Goal: Task Accomplishment & Management: Use online tool/utility

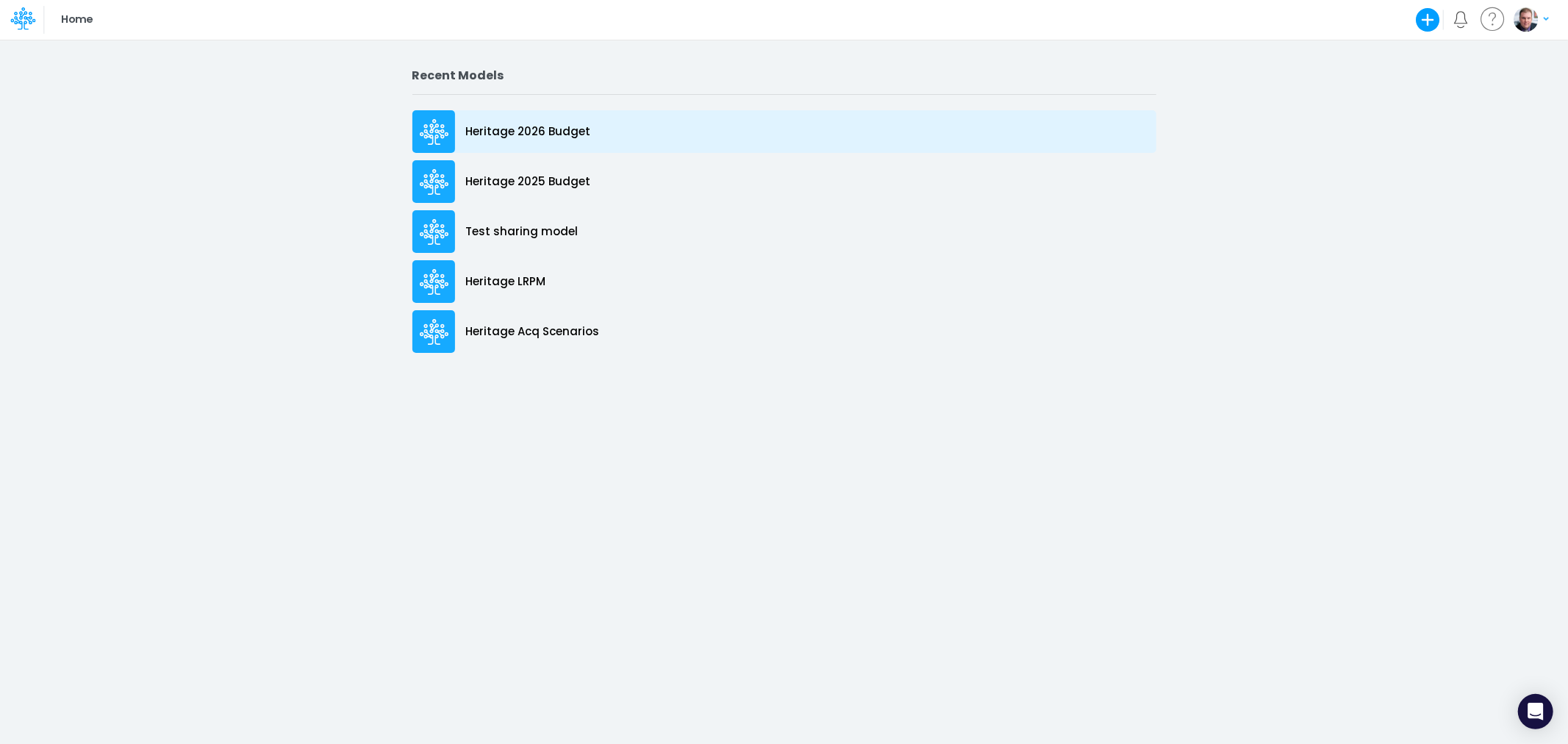
click at [520, 129] on p "Heritage 2026 Budget" at bounding box center [529, 132] width 125 height 17
click at [519, 140] on p "Heritage 2026 Budget" at bounding box center [529, 132] width 125 height 17
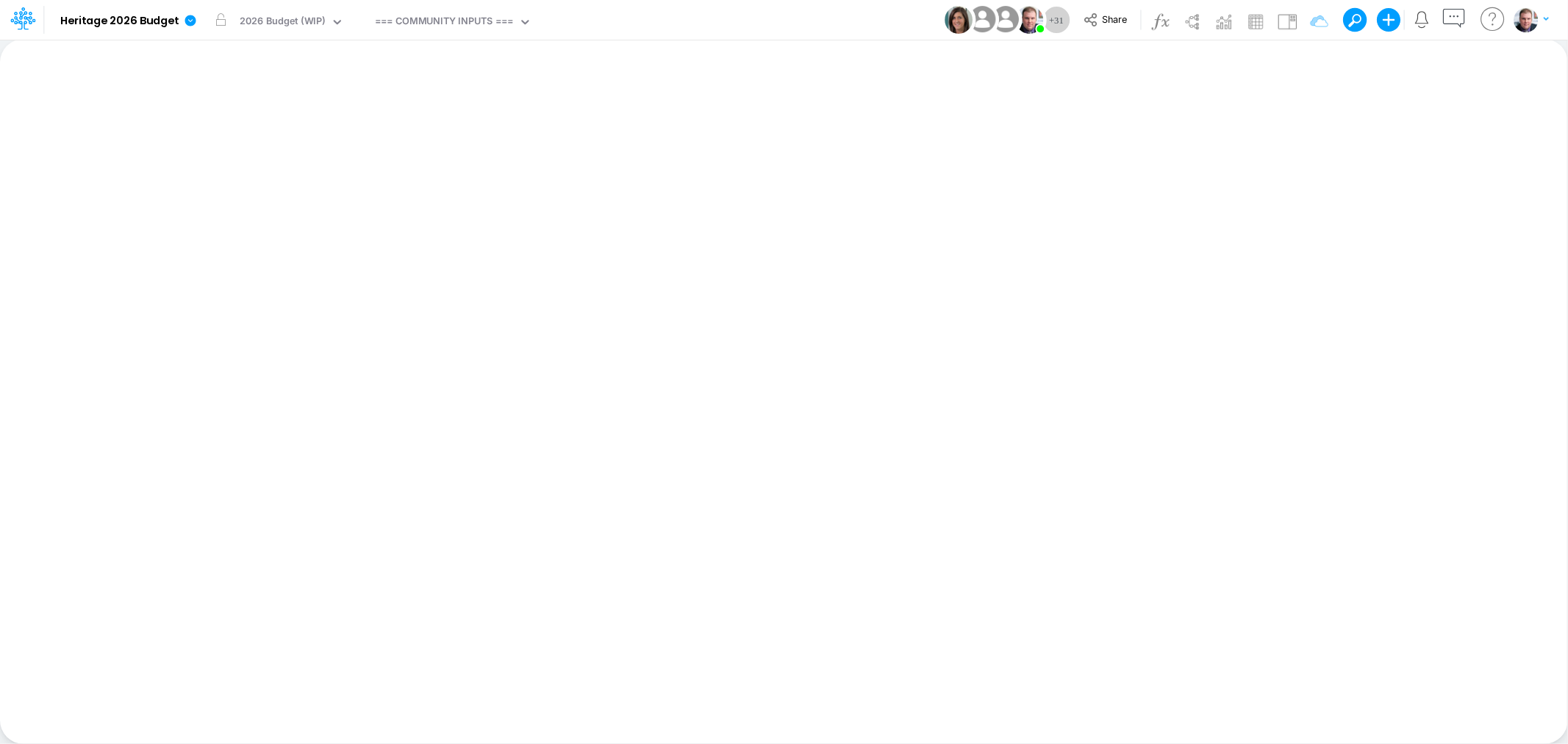
click at [202, 179] on div "Insert new Conditional formatting Paste Cut Copy AutoFill Ready 100% Sum: null …" at bounding box center [784, 391] width 1568 height 705
click at [395, 14] on div "=== COMMUNITY INPUTS ===" at bounding box center [444, 23] width 139 height 17
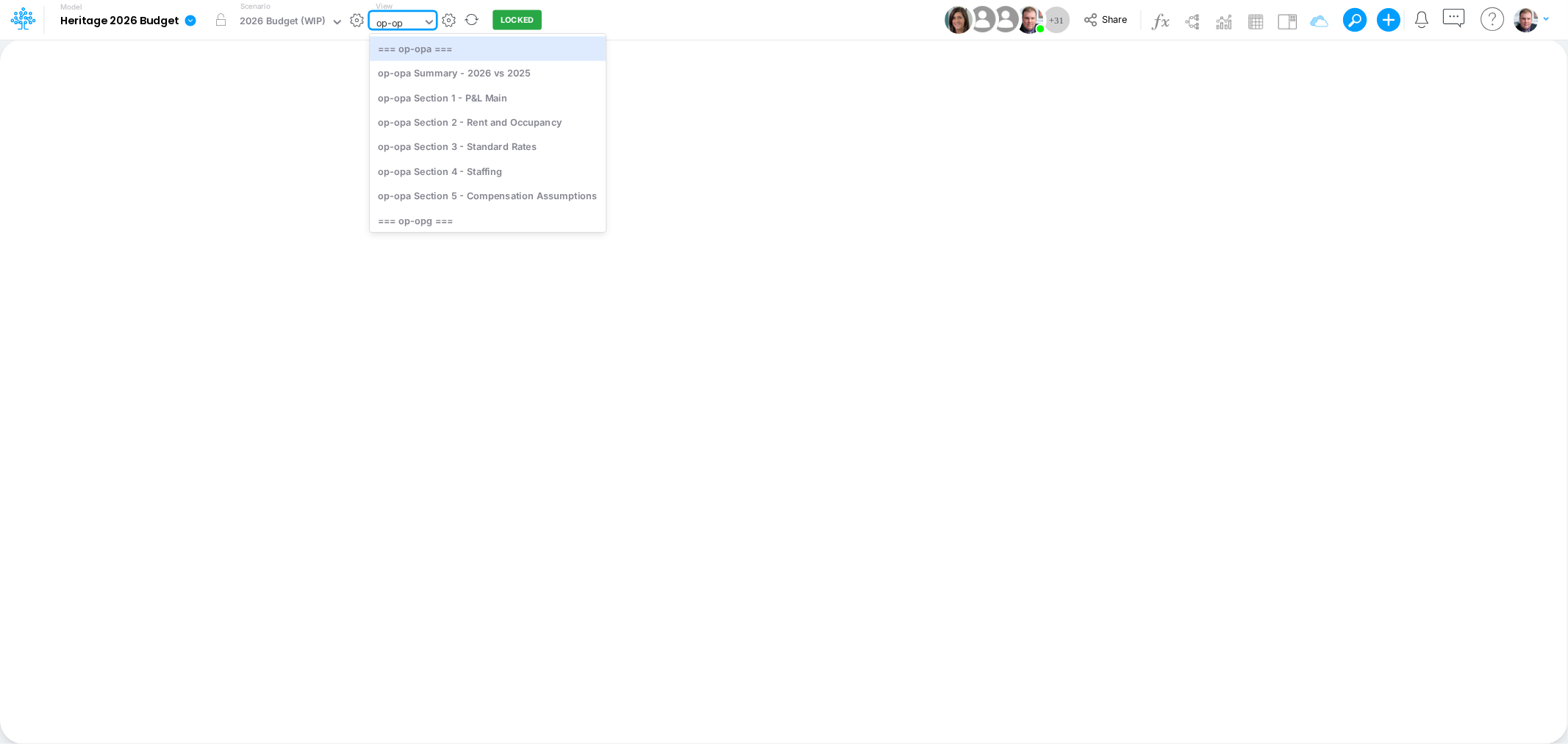
type input "op-opa"
click at [487, 148] on div "op-opa Section 3 - Standard Rates" at bounding box center [488, 146] width 235 height 24
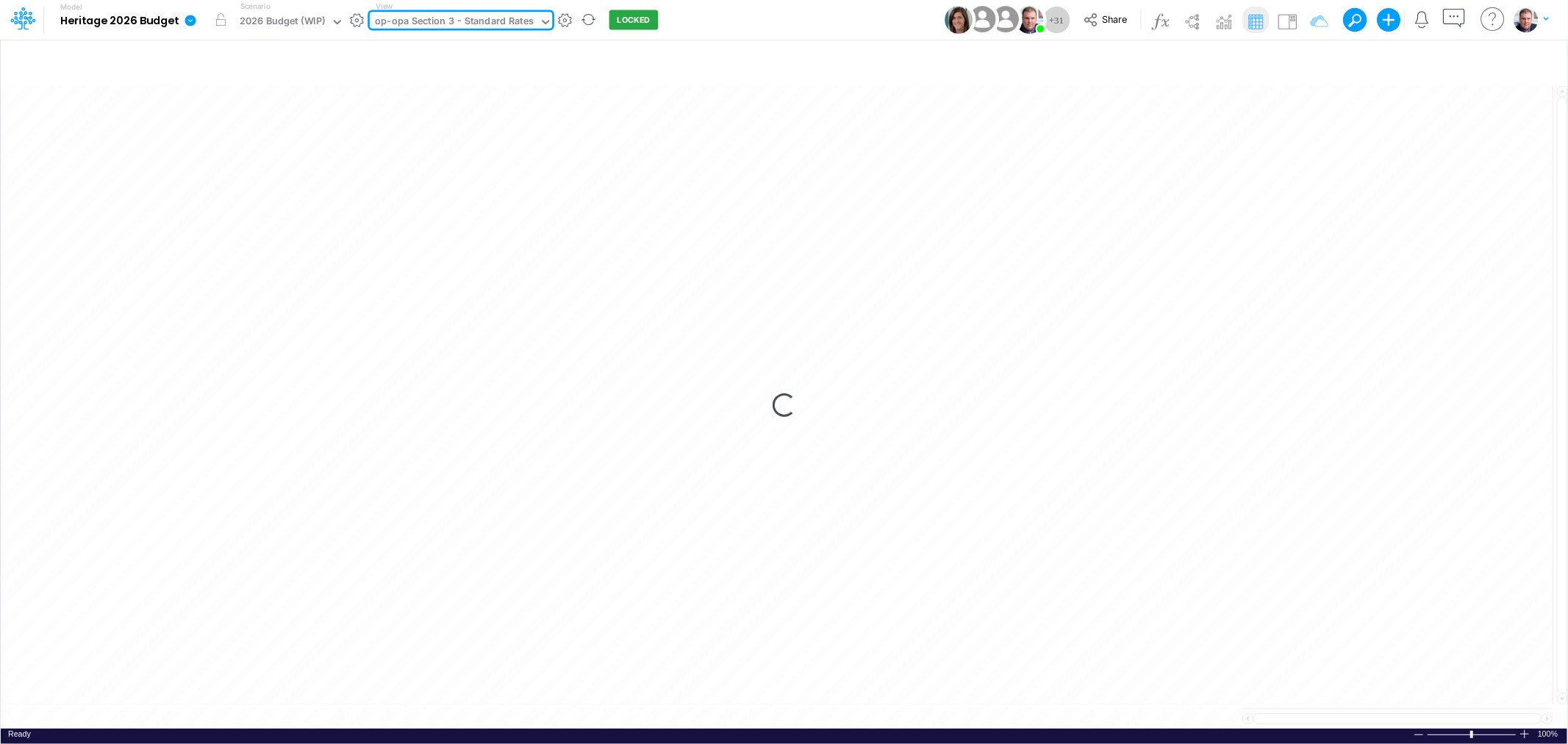
click at [482, 26] on div "op-opa Section 3 - Standard Rates" at bounding box center [454, 23] width 159 height 17
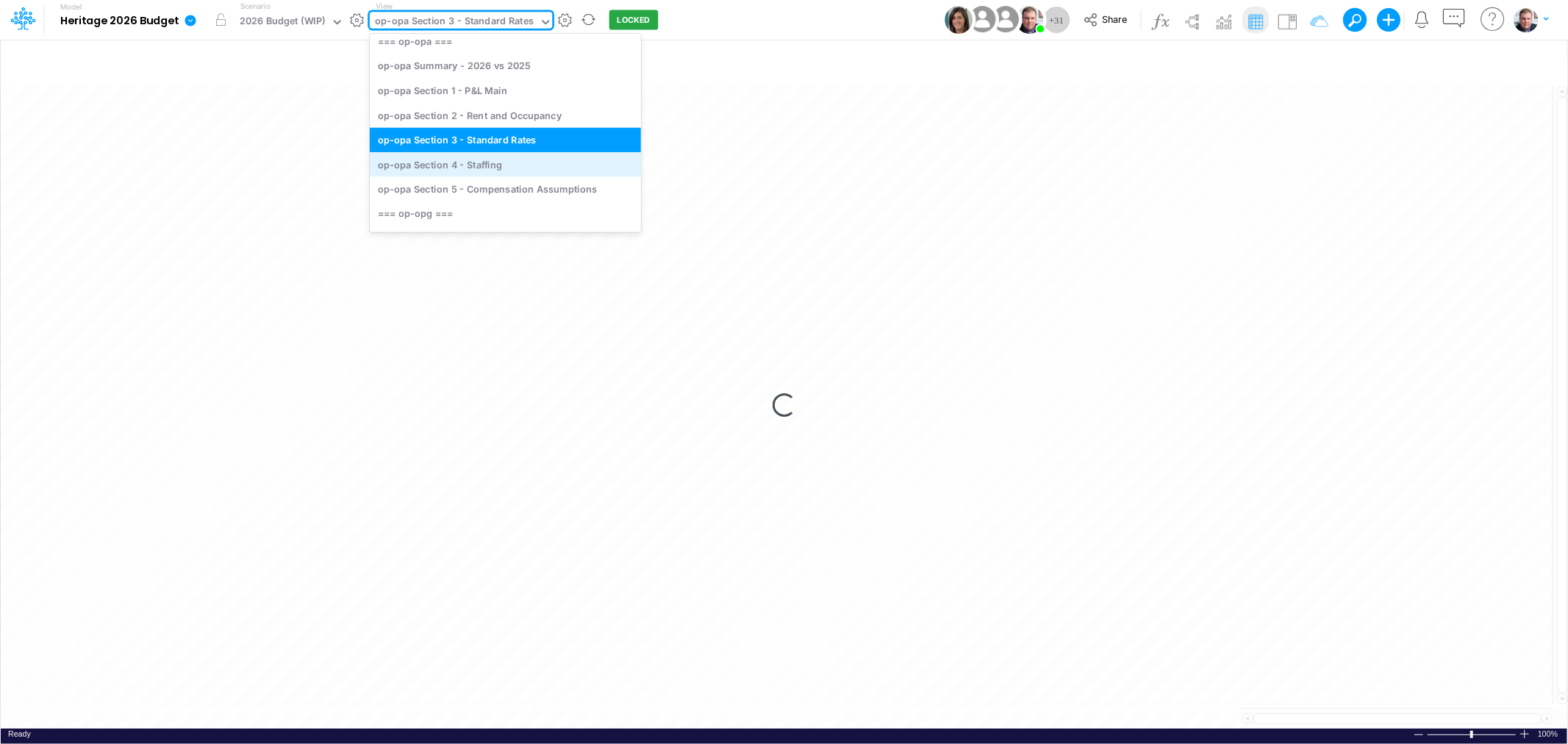
scroll to position [2627, 0]
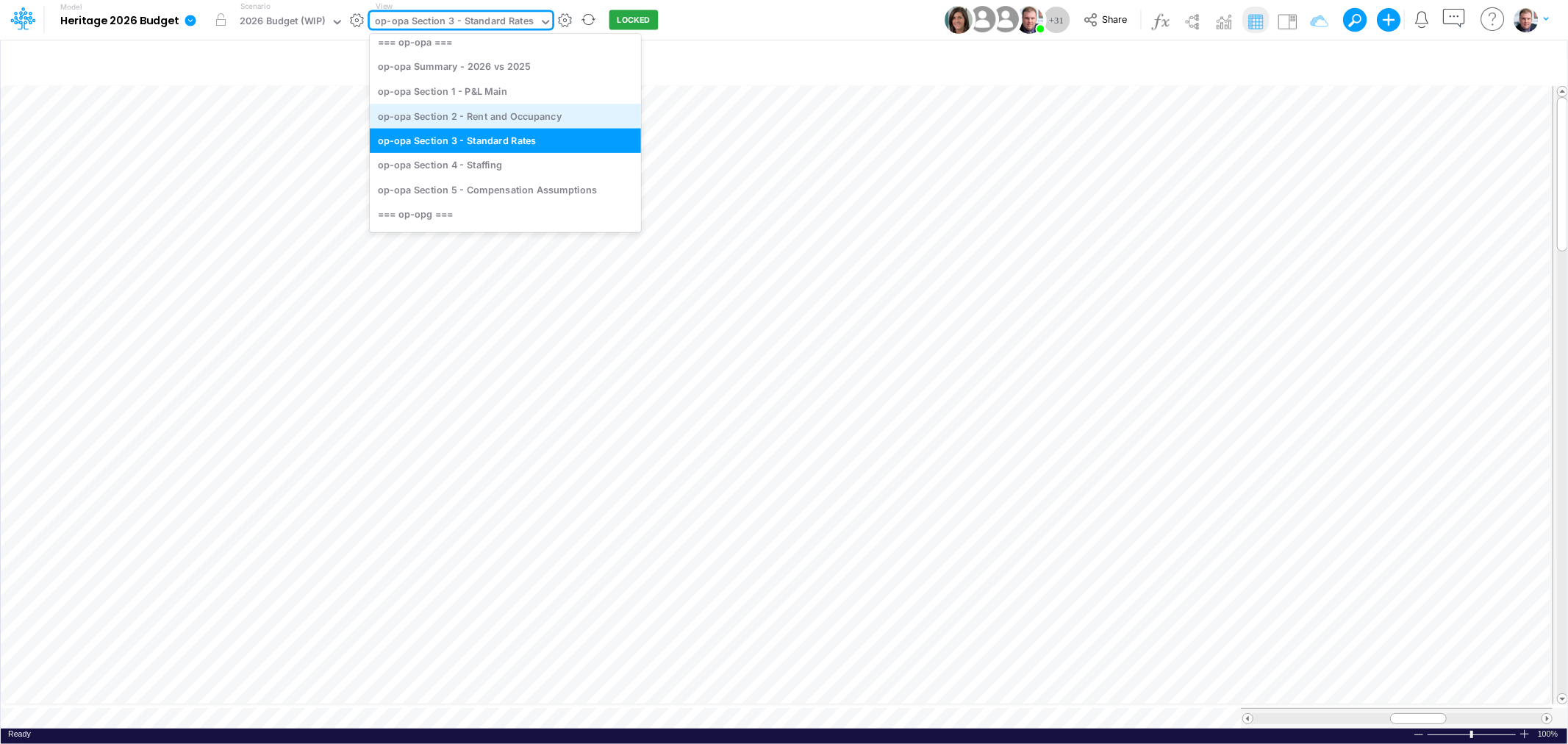
click at [498, 108] on div "op-opa Section 2 - Rent and Occupancy" at bounding box center [506, 115] width 272 height 24
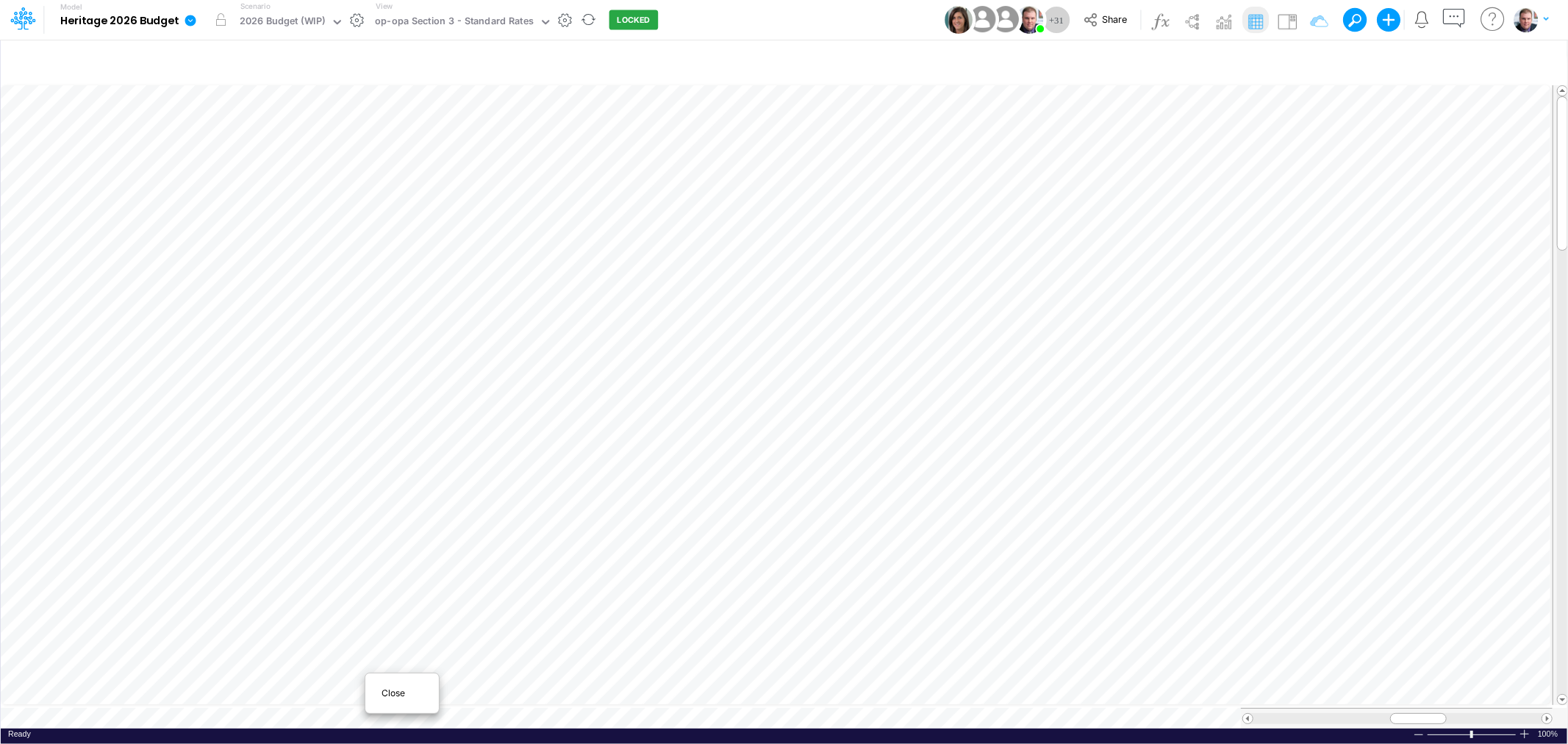
click at [406, 687] on span "Close" at bounding box center [402, 693] width 40 height 13
drag, startPoint x: 1393, startPoint y: 709, endPoint x: 1414, endPoint y: 711, distance: 21.1
click at [1414, 713] on div at bounding box center [1439, 719] width 61 height 11
click at [1418, 732] on div at bounding box center [1419, 735] width 11 height 11
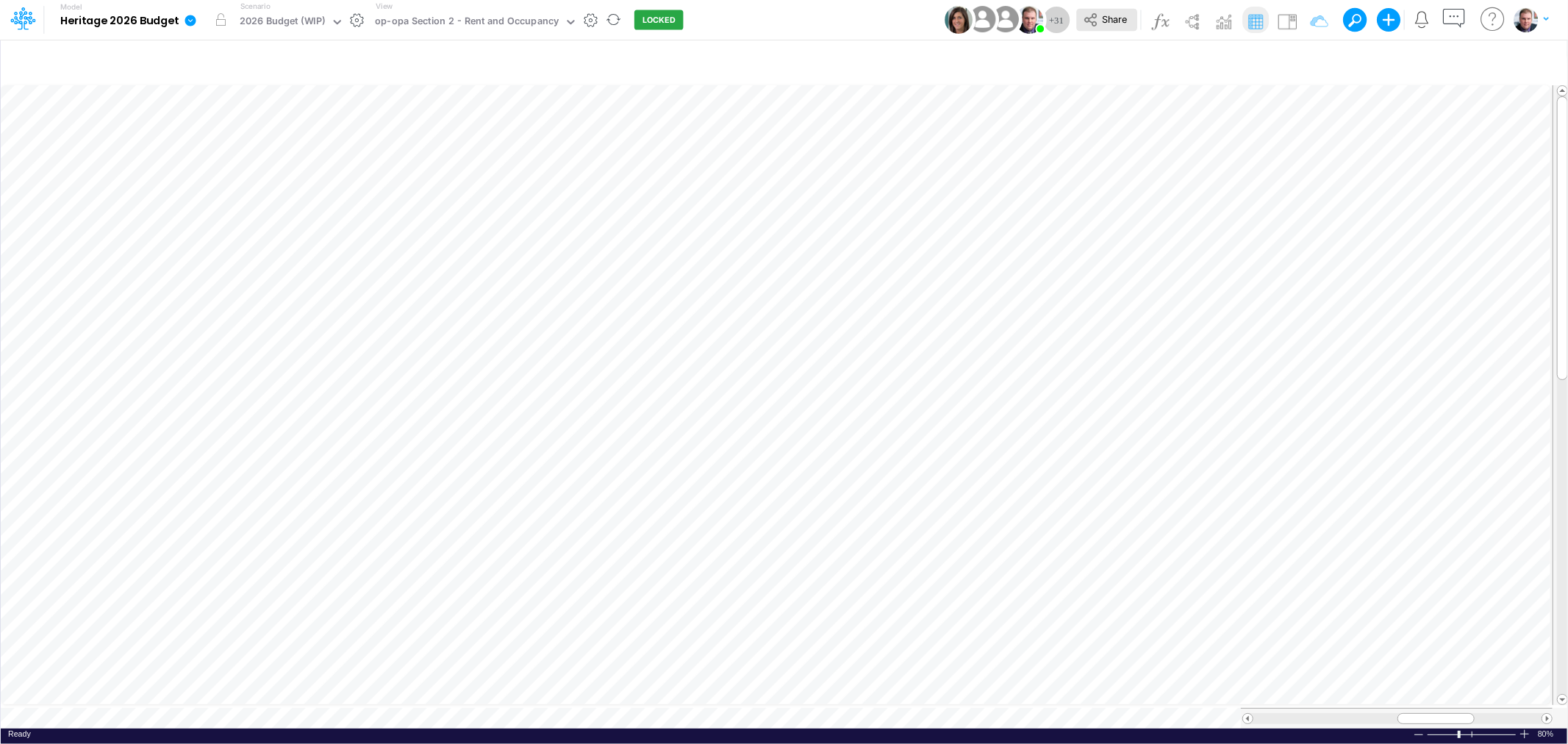
scroll to position [0, 1]
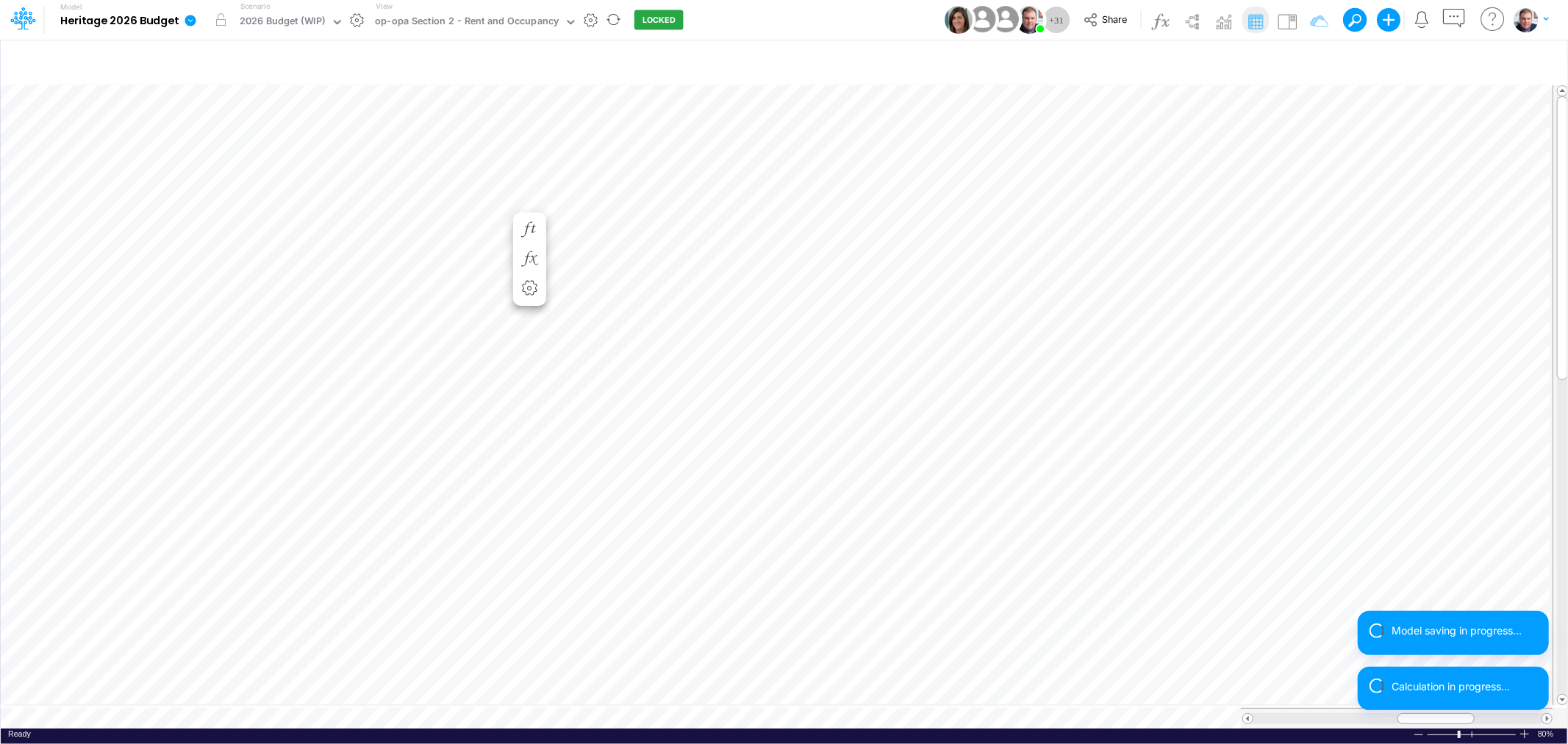
scroll to position [0, 1]
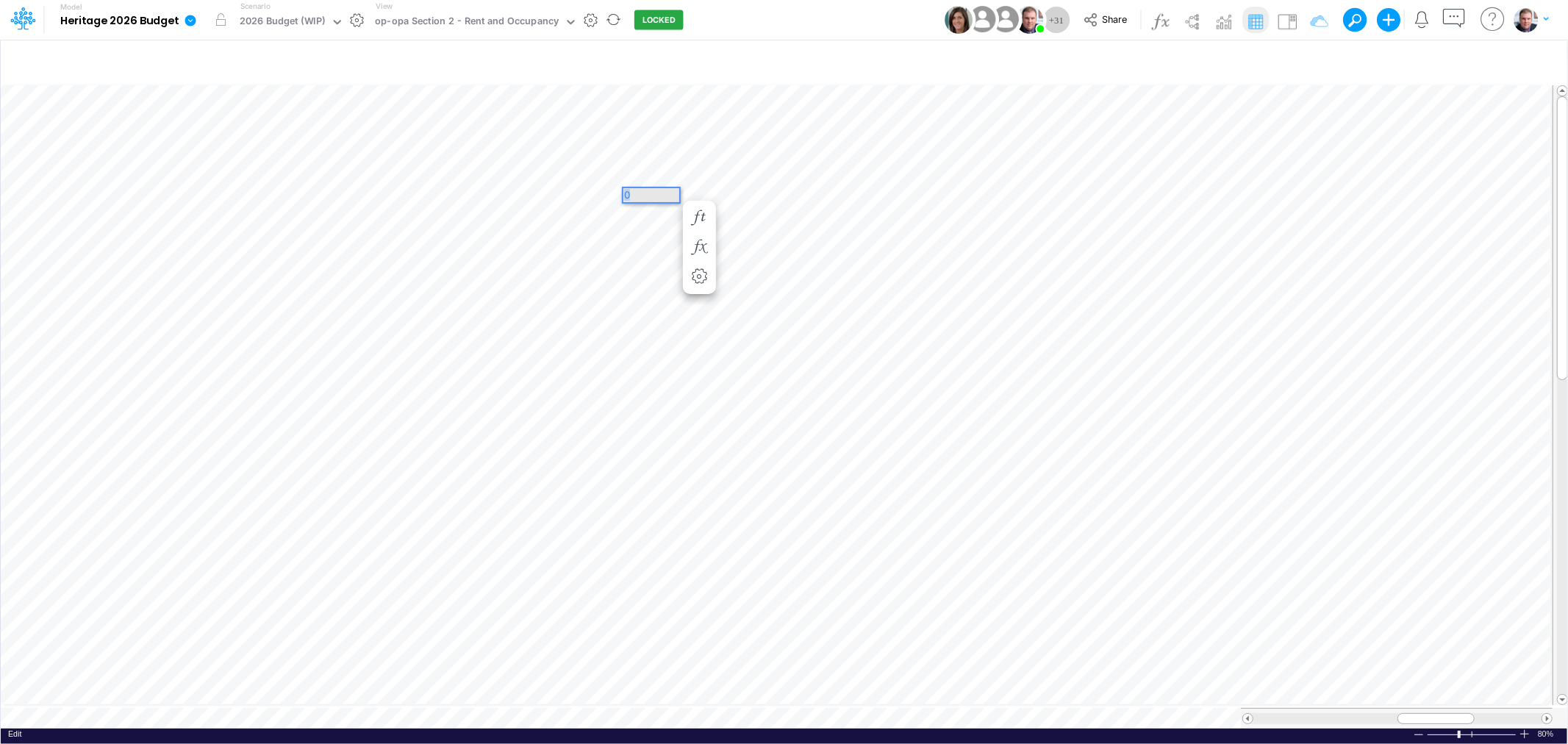
click at [606, 191] on div "Paste Cut Copy AutoFill 0" at bounding box center [784, 405] width 1567 height 646
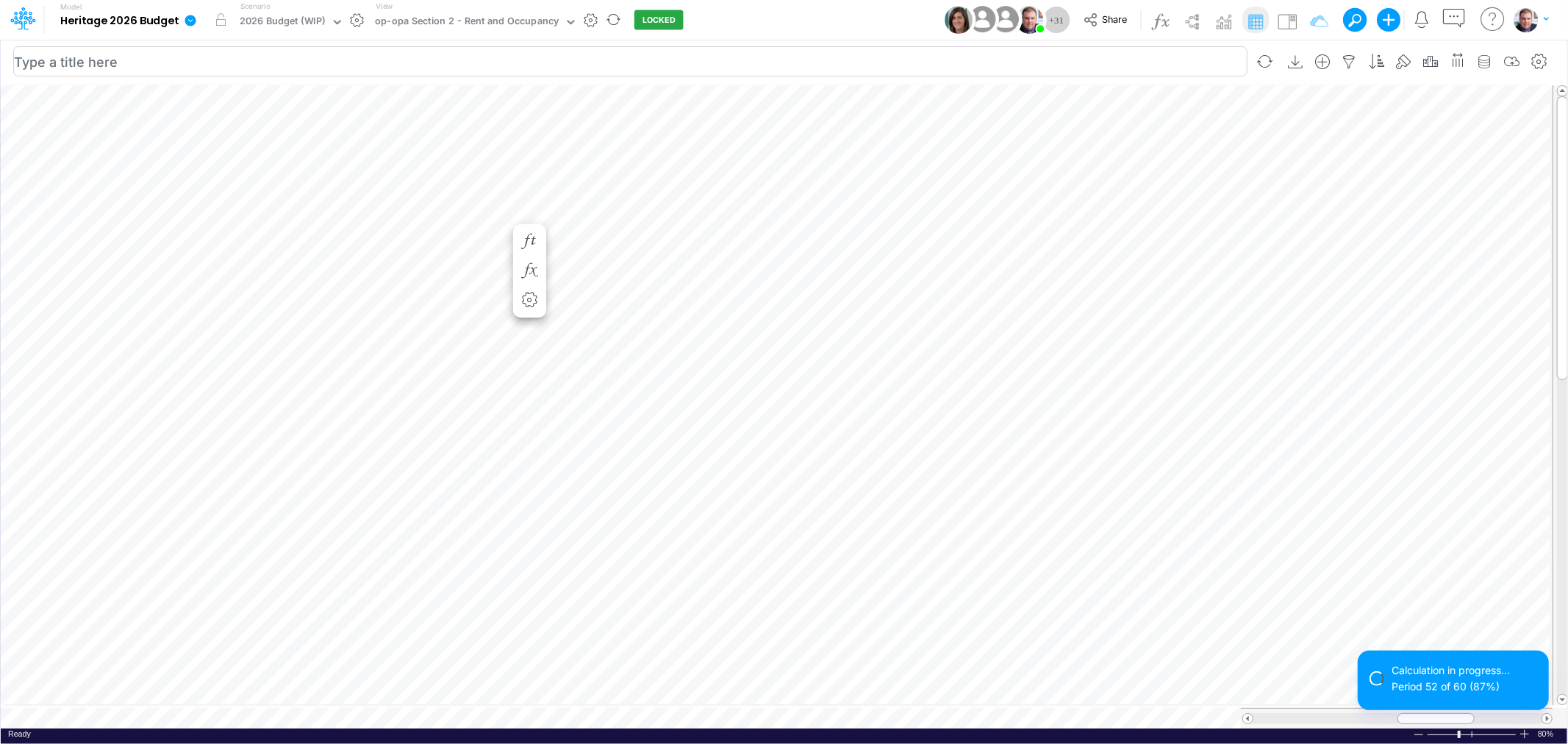
scroll to position [0, 1]
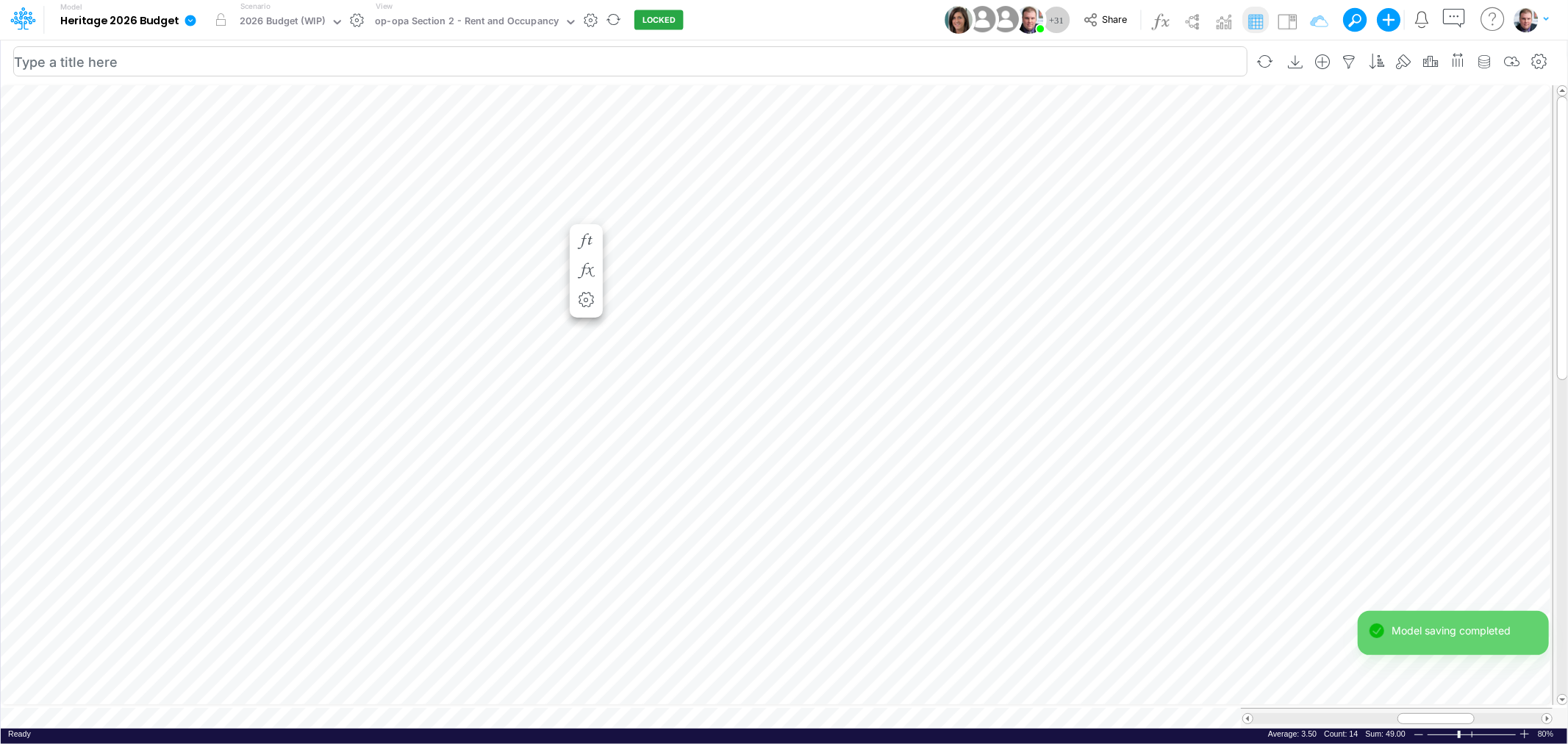
scroll to position [0, 1]
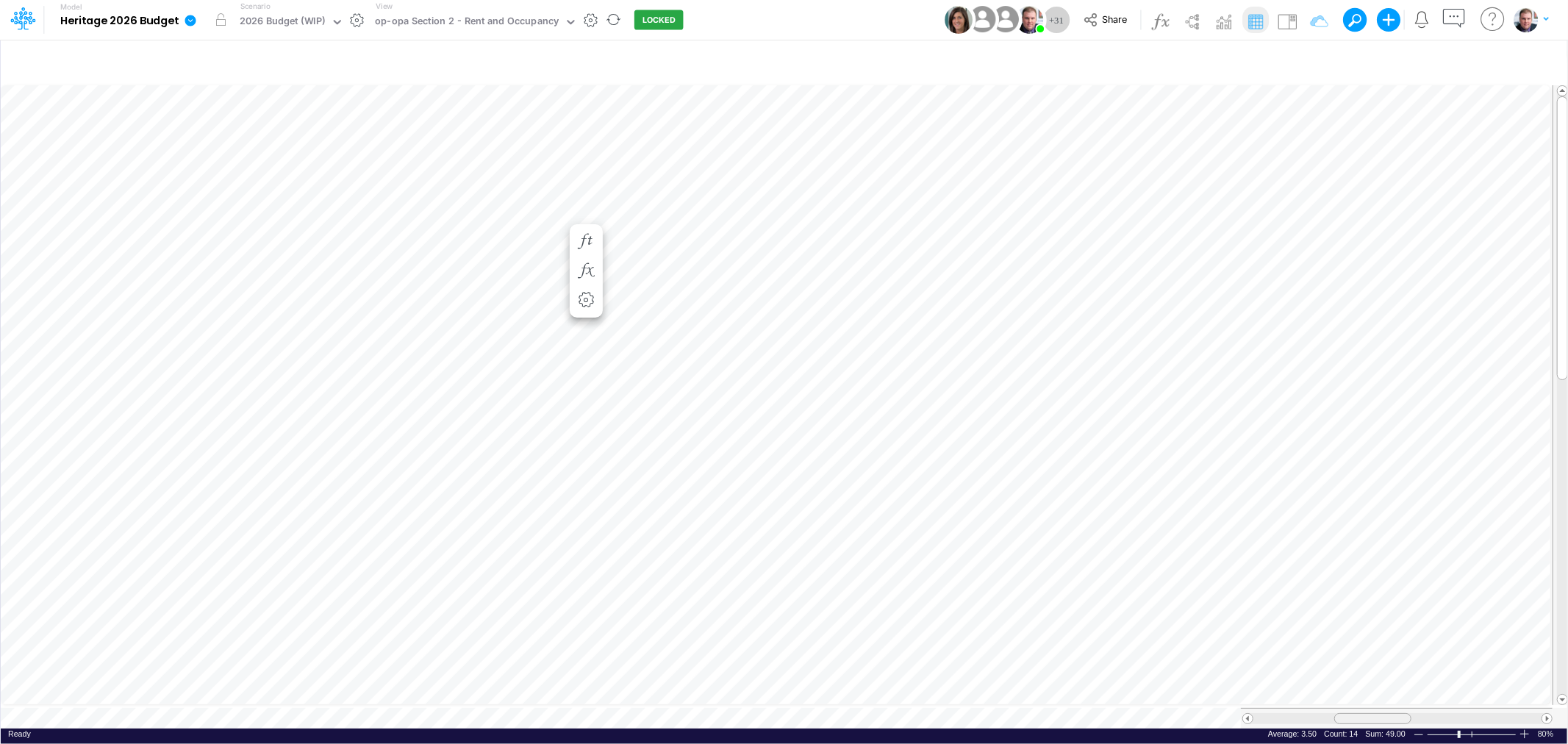
drag, startPoint x: 1448, startPoint y: 715, endPoint x: 1389, endPoint y: 722, distance: 59.4
click at [1389, 722] on div "Paste Cut Copy AutoFill 3.5 Ready 80% Sum: 49.00 Max: 3.50 Min: 3.50 Numerical …" at bounding box center [784, 405] width 1567 height 646
click at [1402, 717] on div at bounding box center [1397, 719] width 312 height 21
drag, startPoint x: 1403, startPoint y: 711, endPoint x: 1418, endPoint y: 711, distance: 15.0
click at [1418, 713] on div at bounding box center [1429, 719] width 77 height 11
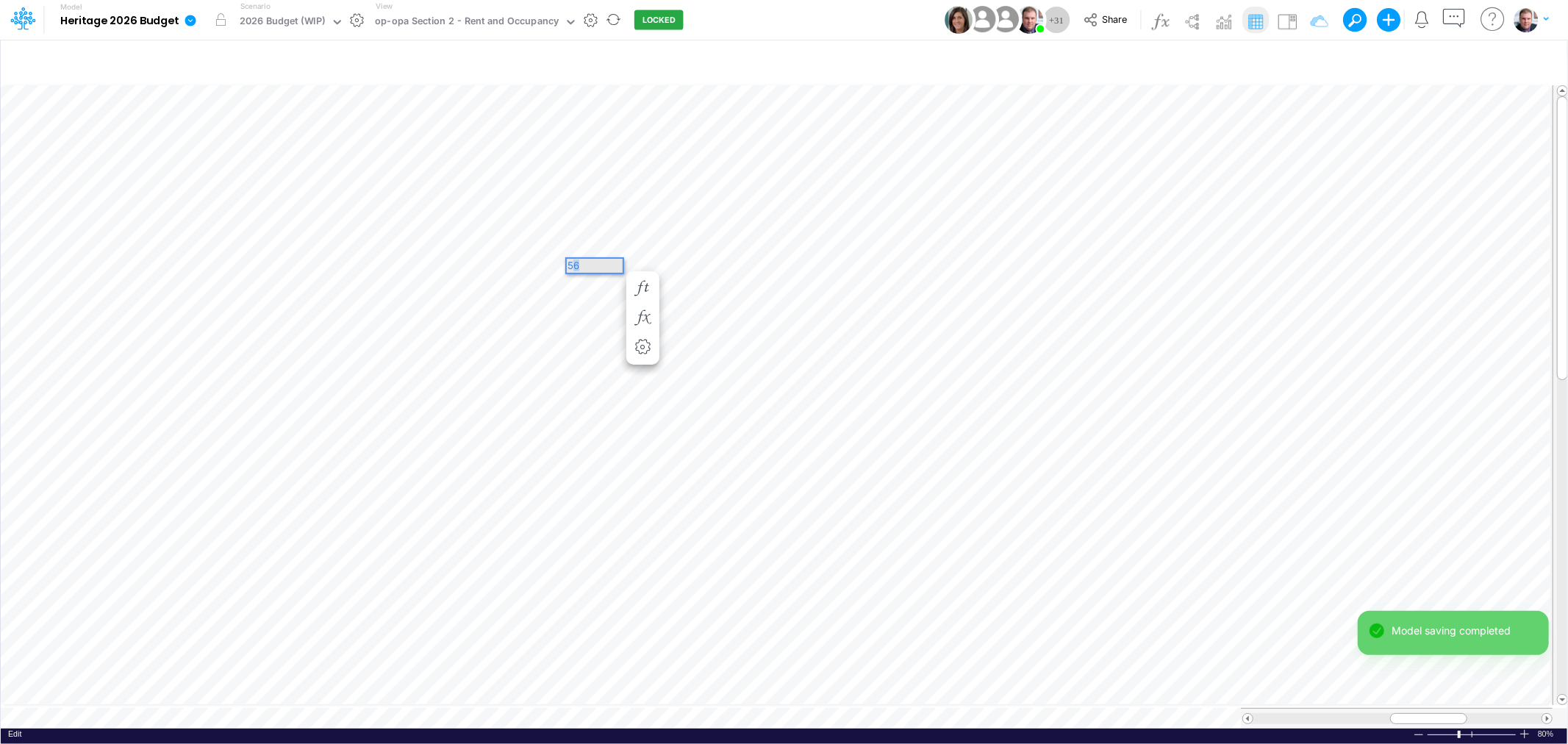
drag, startPoint x: 608, startPoint y: 266, endPoint x: 574, endPoint y: 262, distance: 34.2
click at [574, 262] on div "56" at bounding box center [595, 266] width 55 height 14
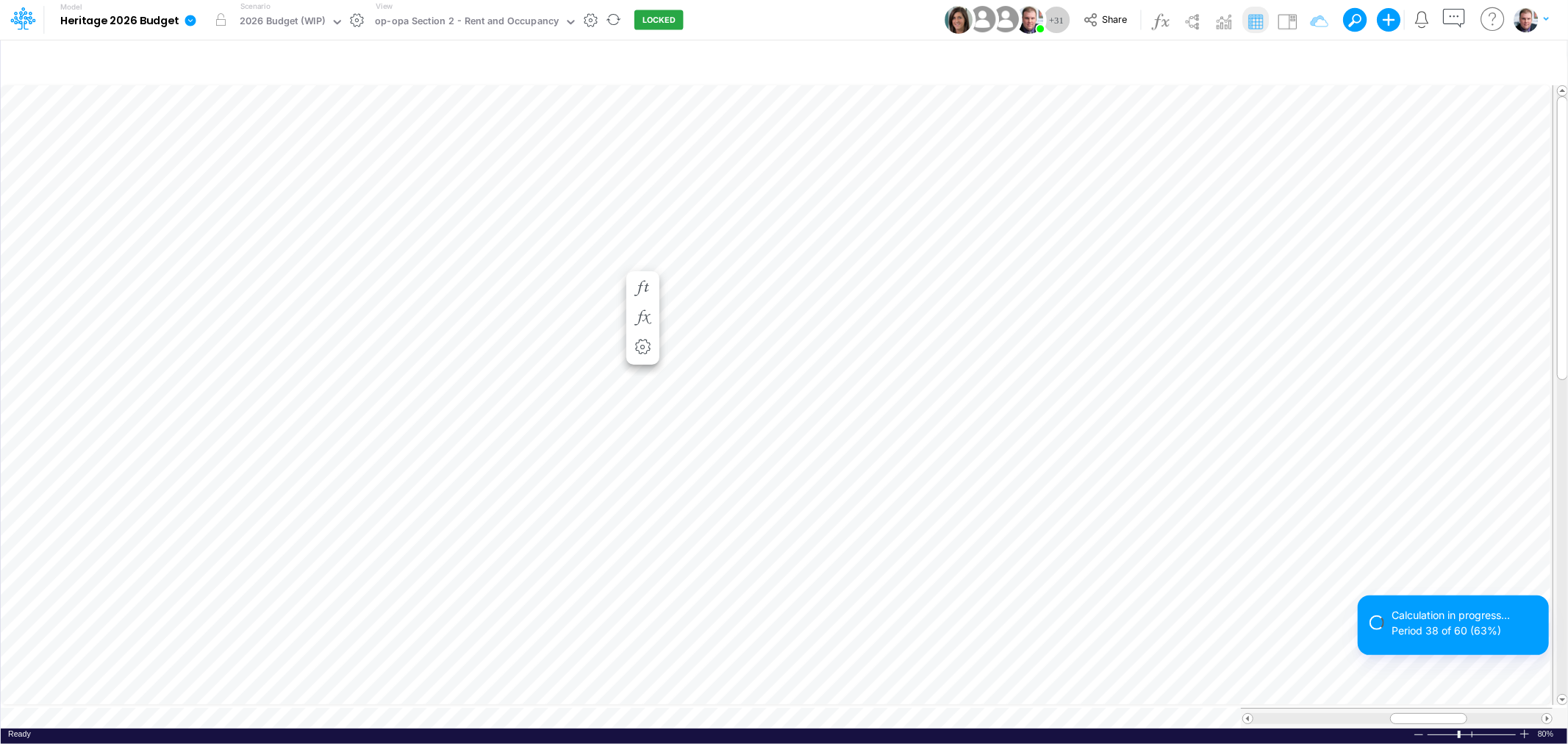
scroll to position [0, 1]
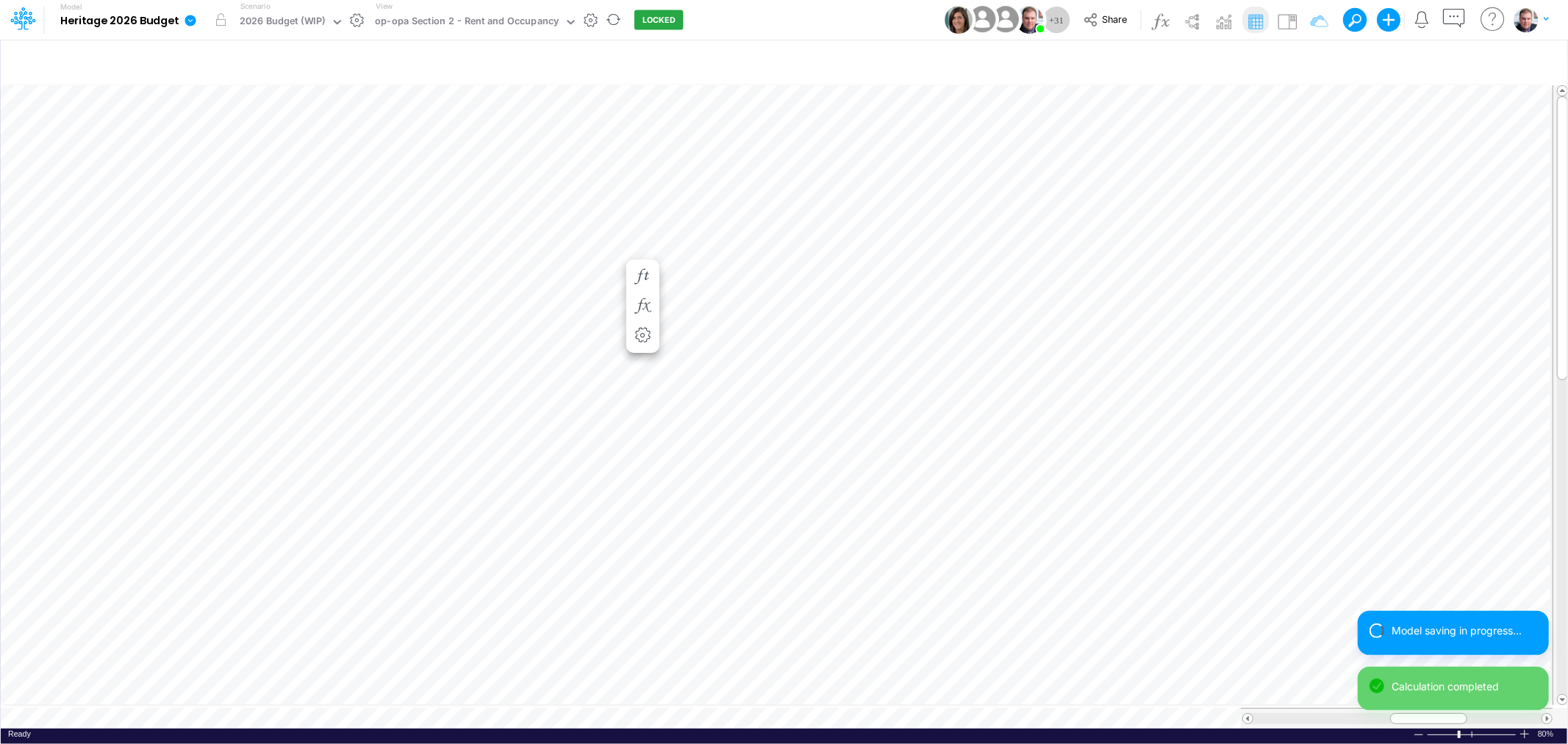
scroll to position [0, 1]
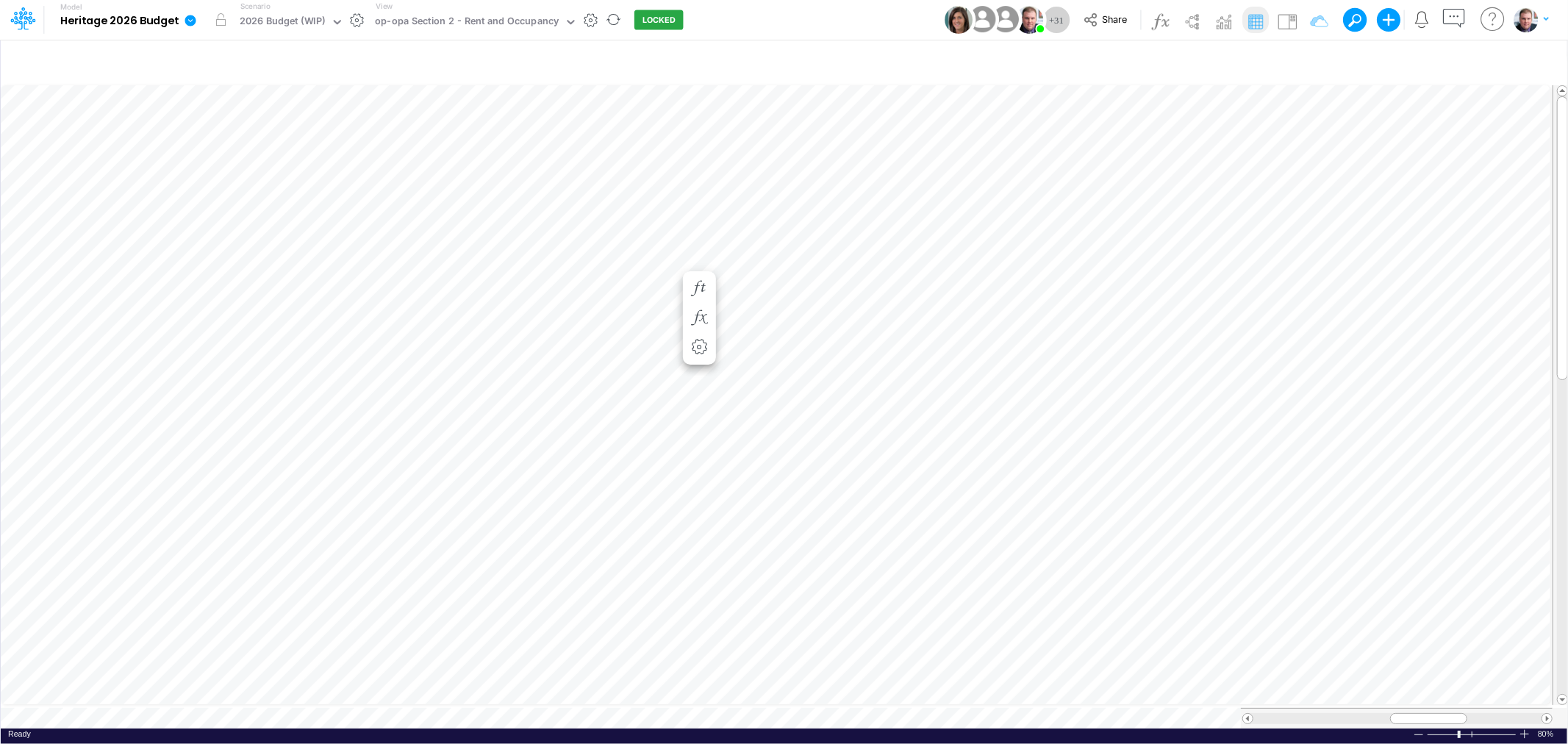
scroll to position [0, 1]
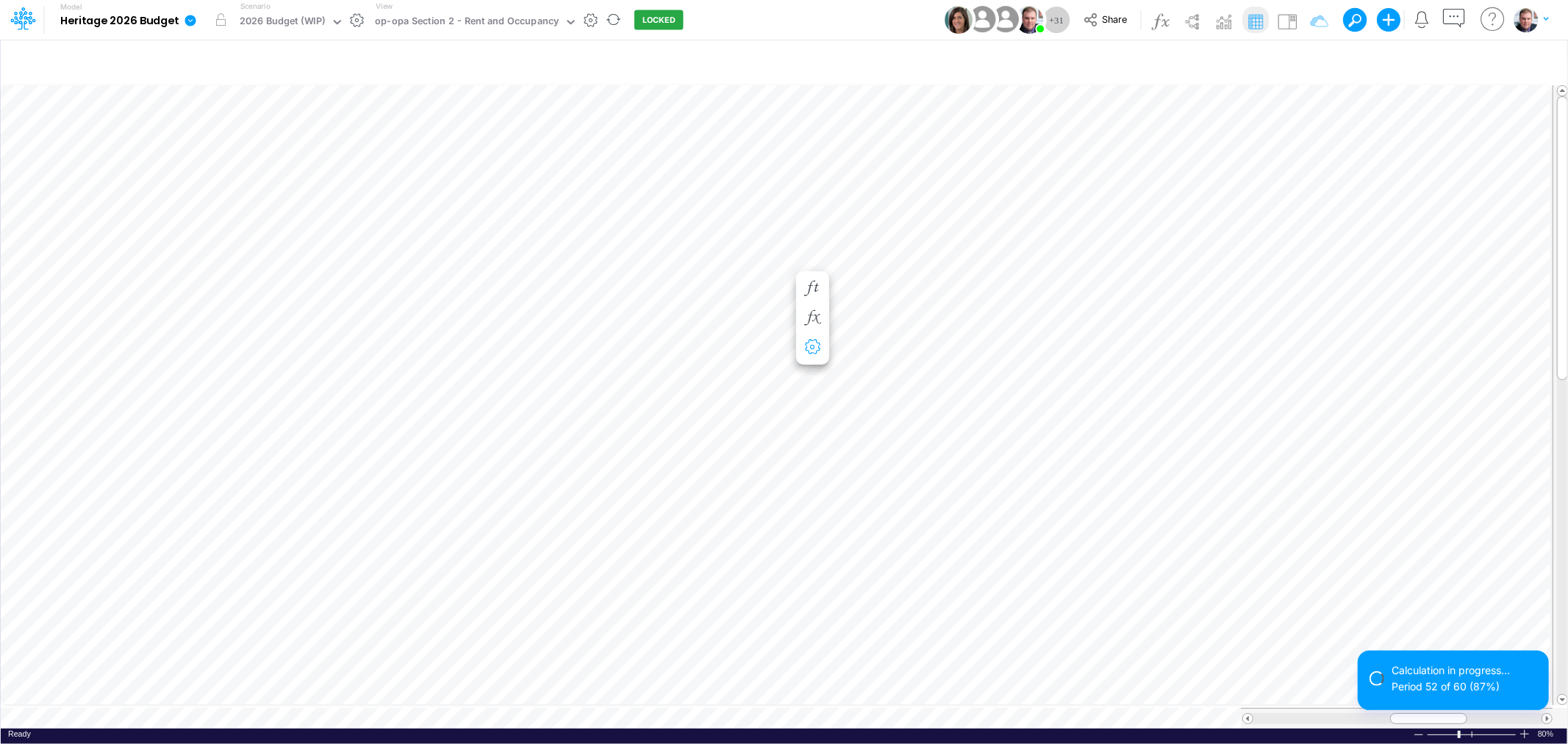
scroll to position [0, 1]
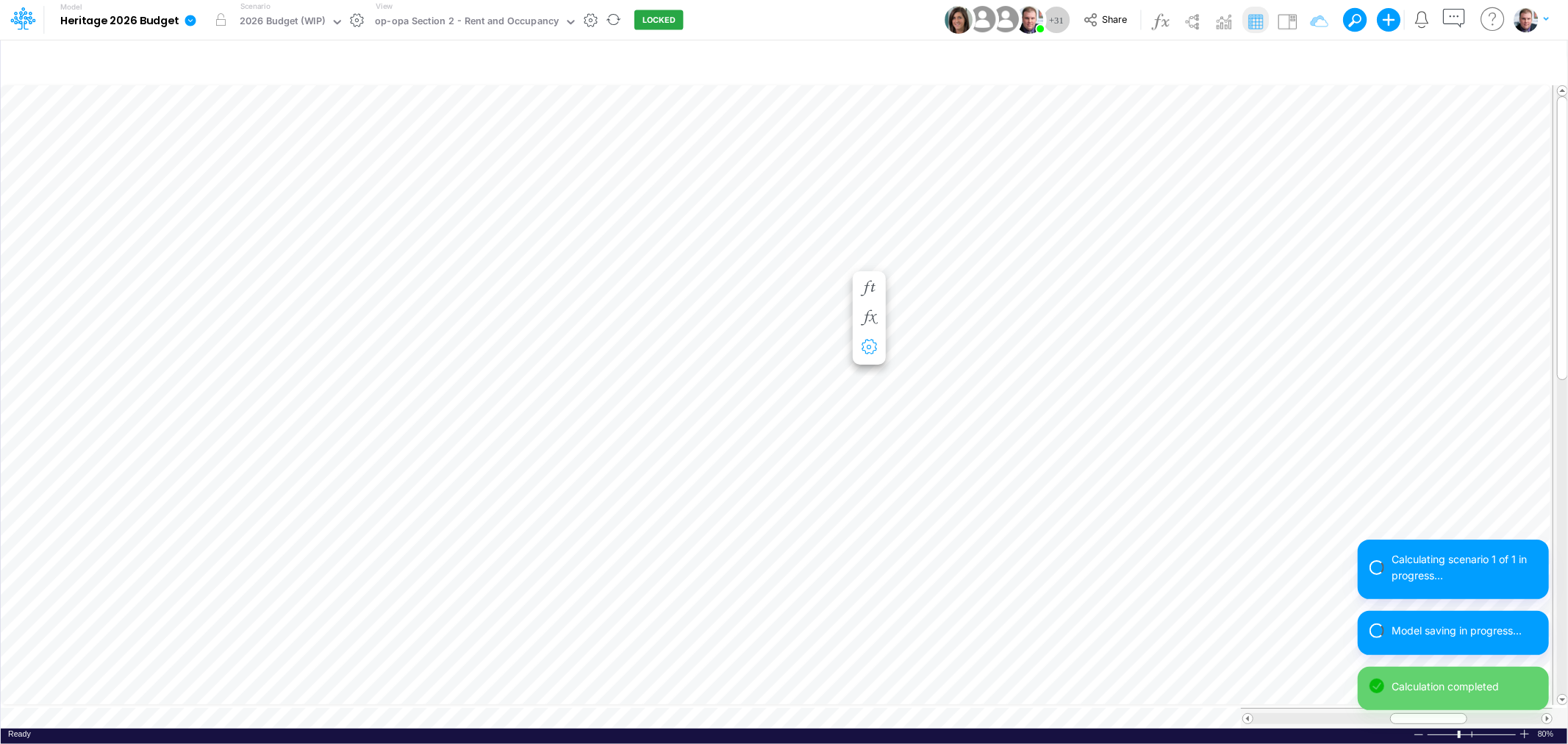
scroll to position [0, 1]
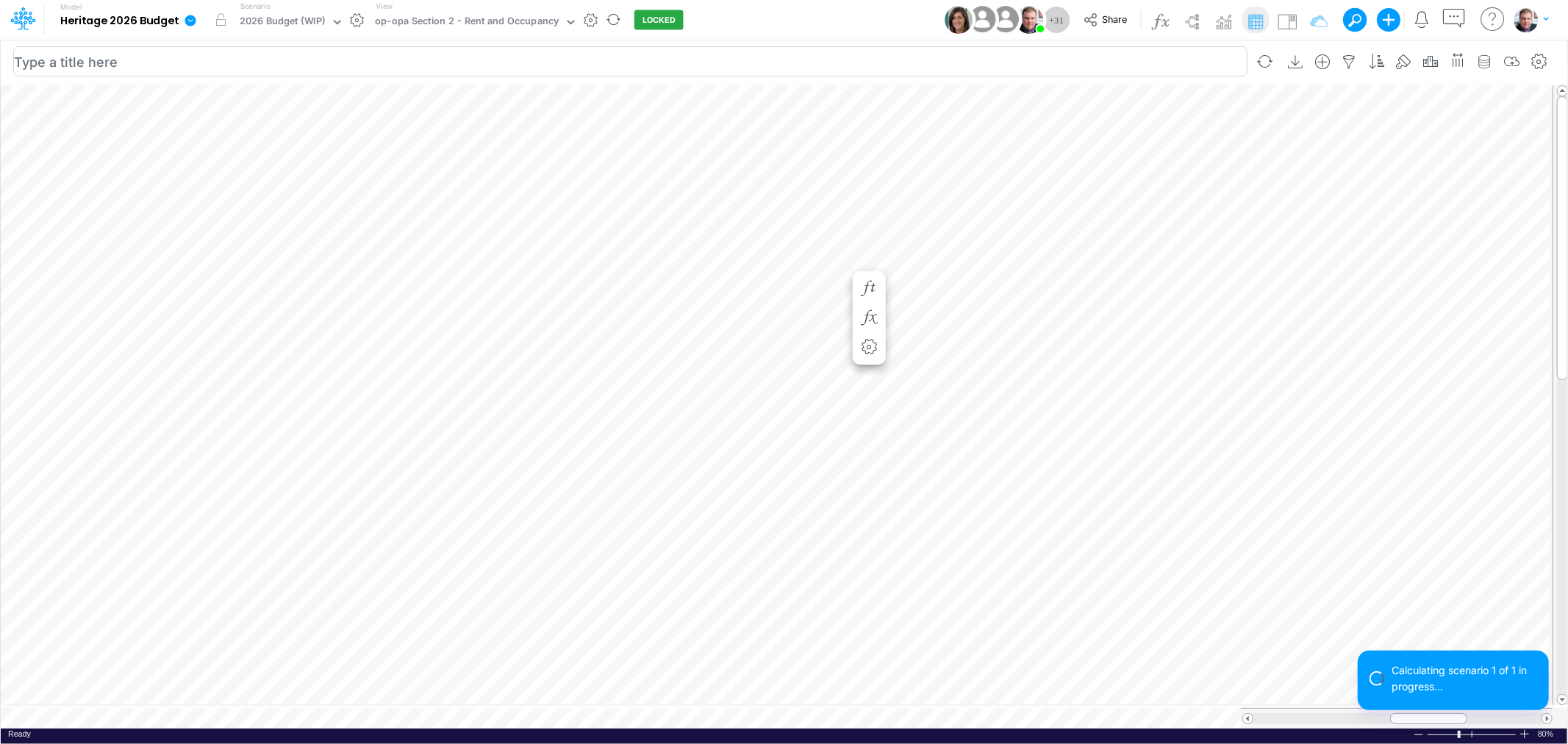
scroll to position [0, 1]
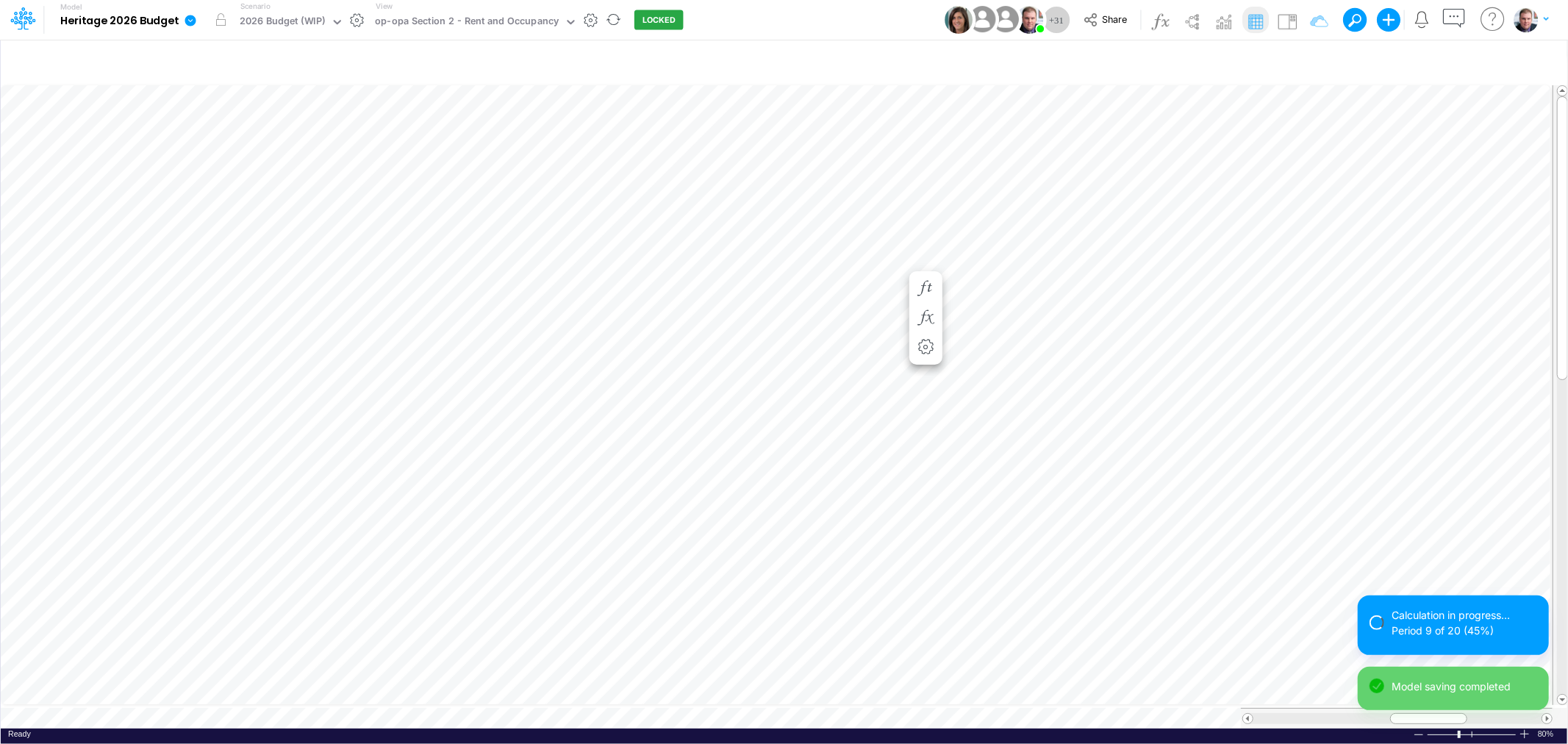
scroll to position [0, 1]
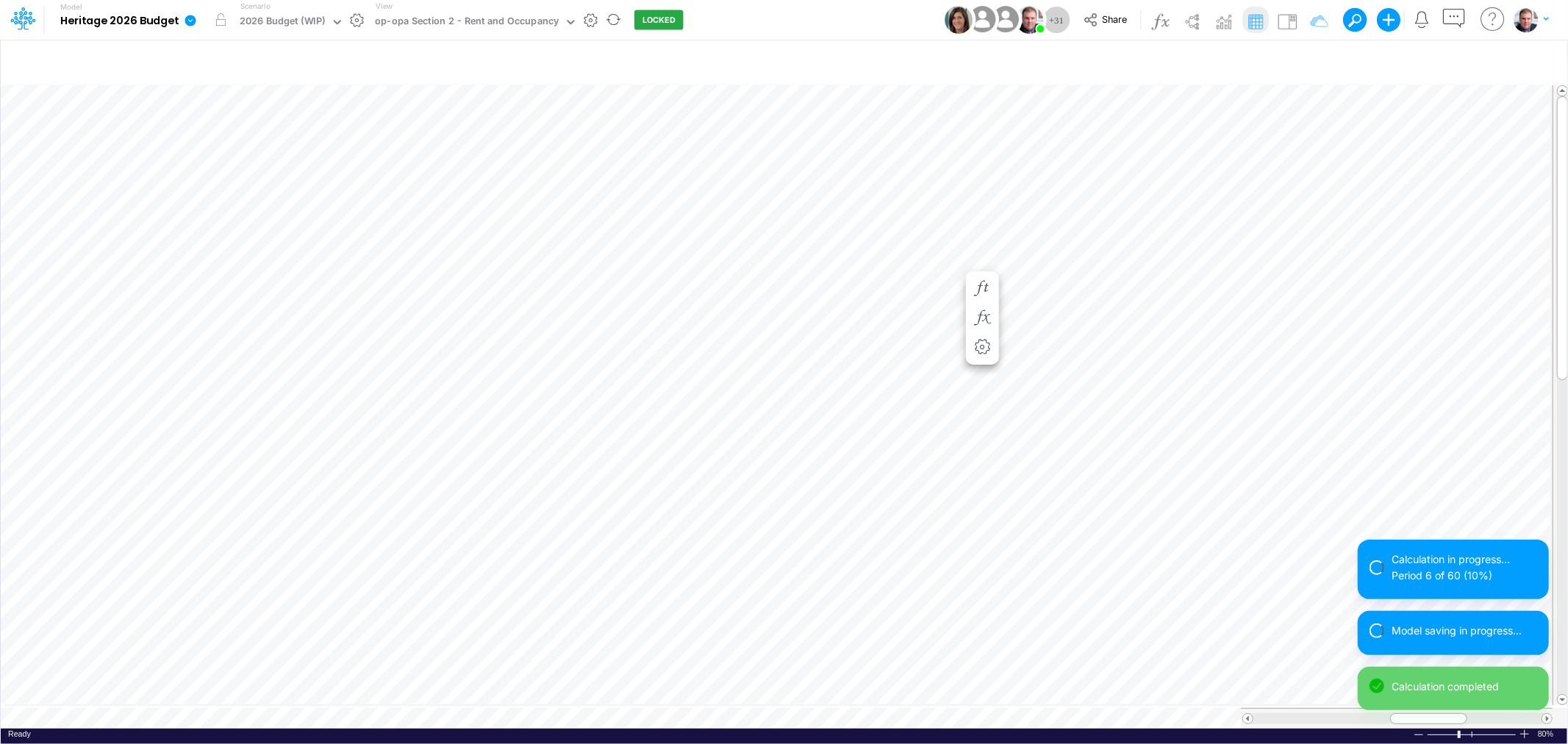
scroll to position [0, 1]
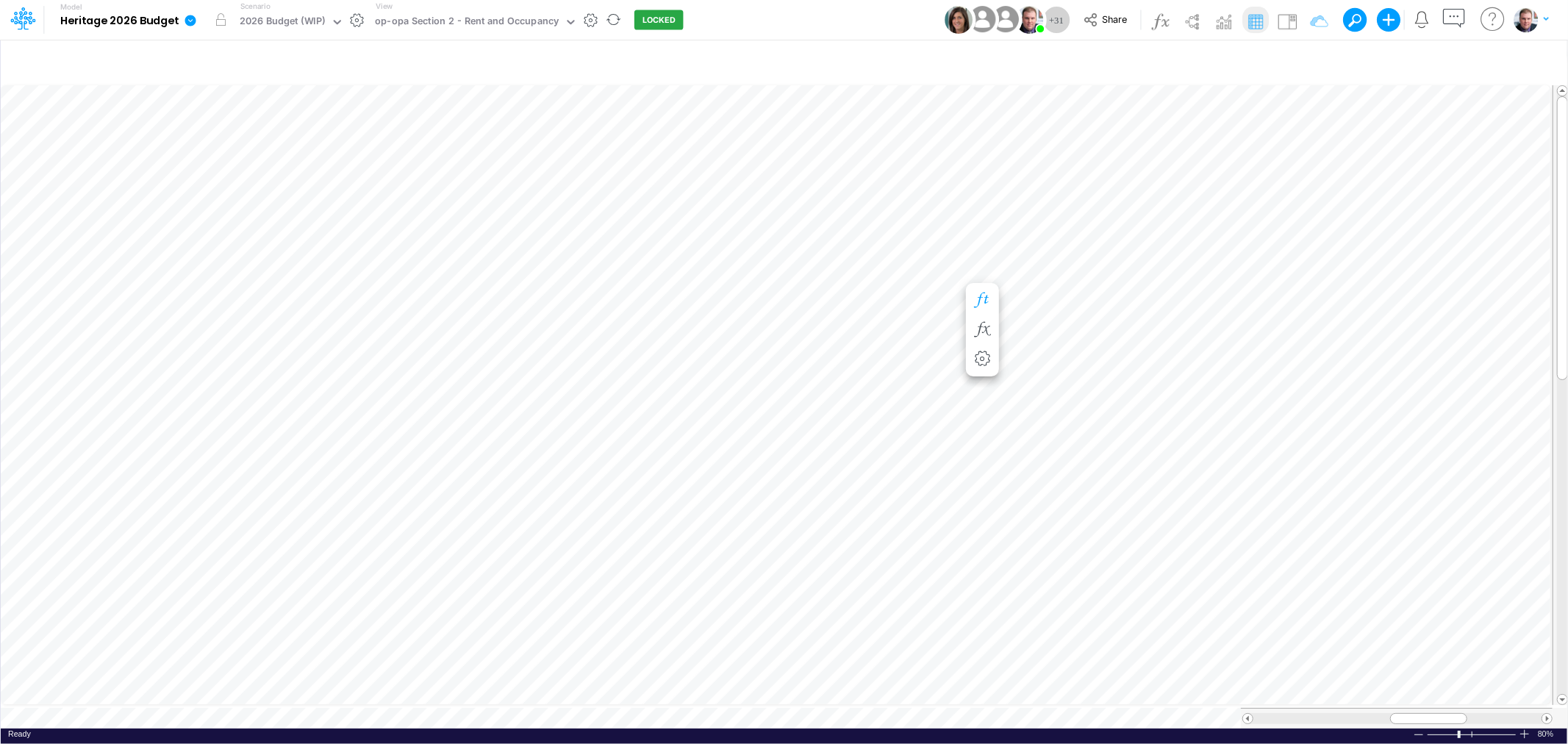
scroll to position [0, 1]
click at [842, 211] on div "Paste Cut Copy AutoFill 3.5" at bounding box center [784, 405] width 1567 height 646
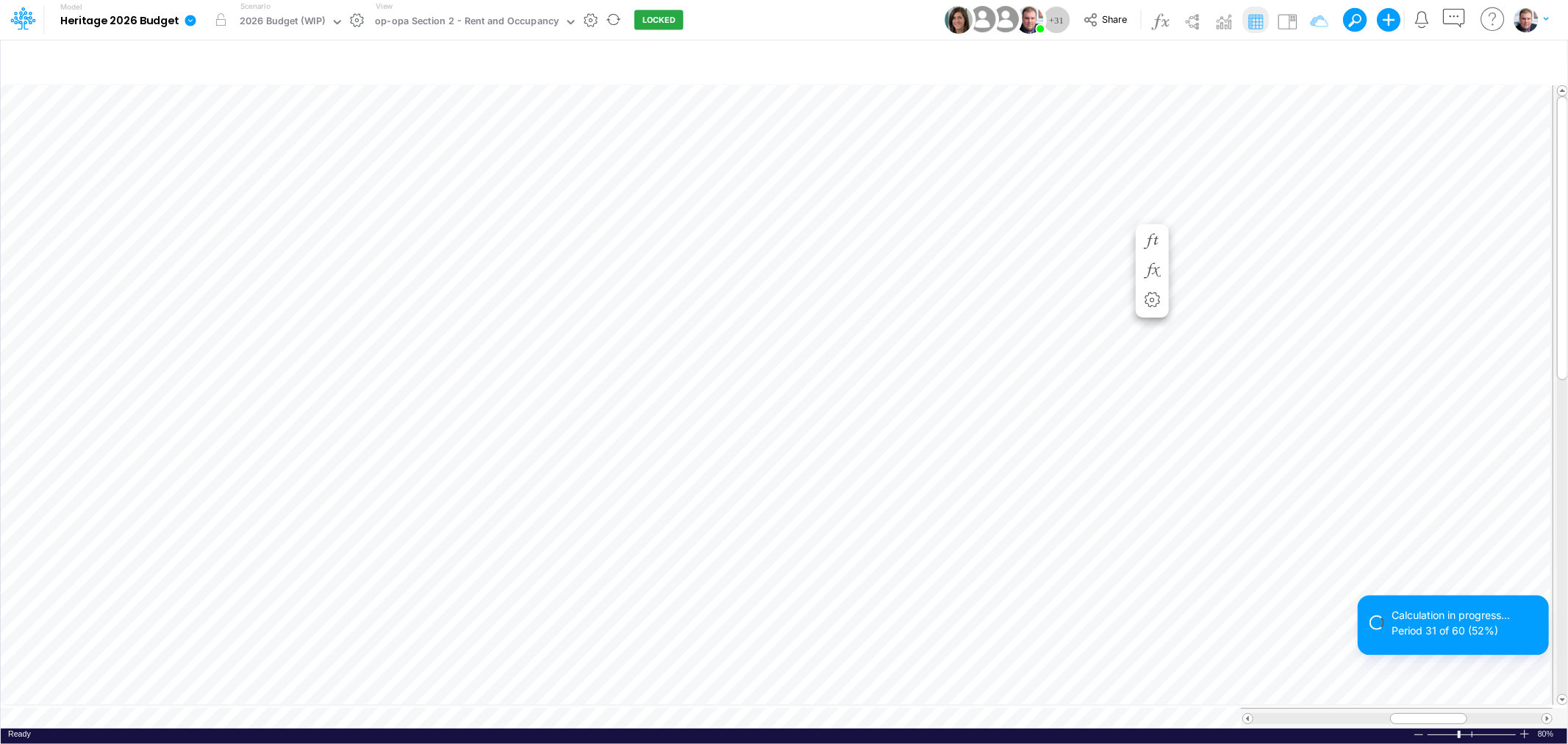
scroll to position [0, 1]
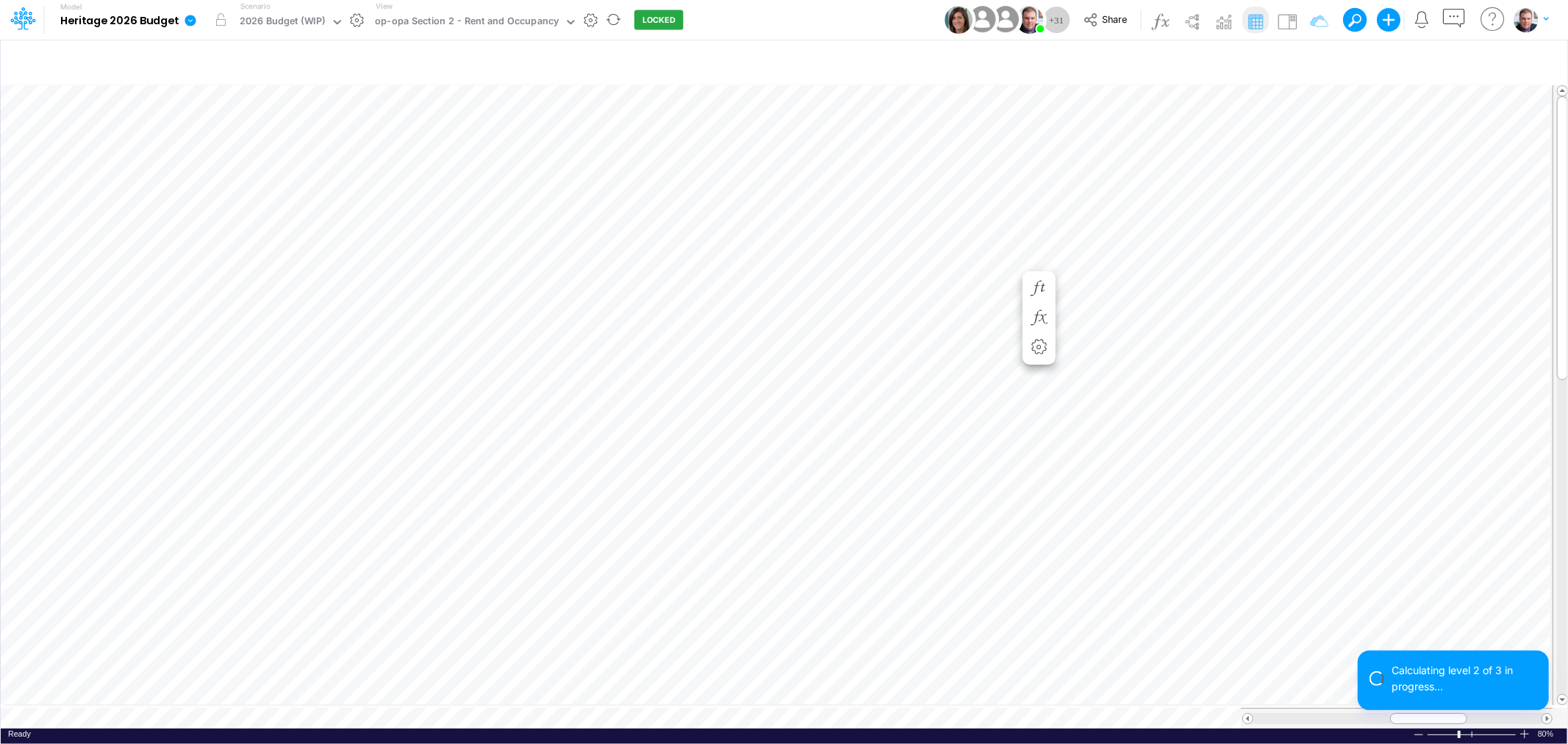
scroll to position [0, 1]
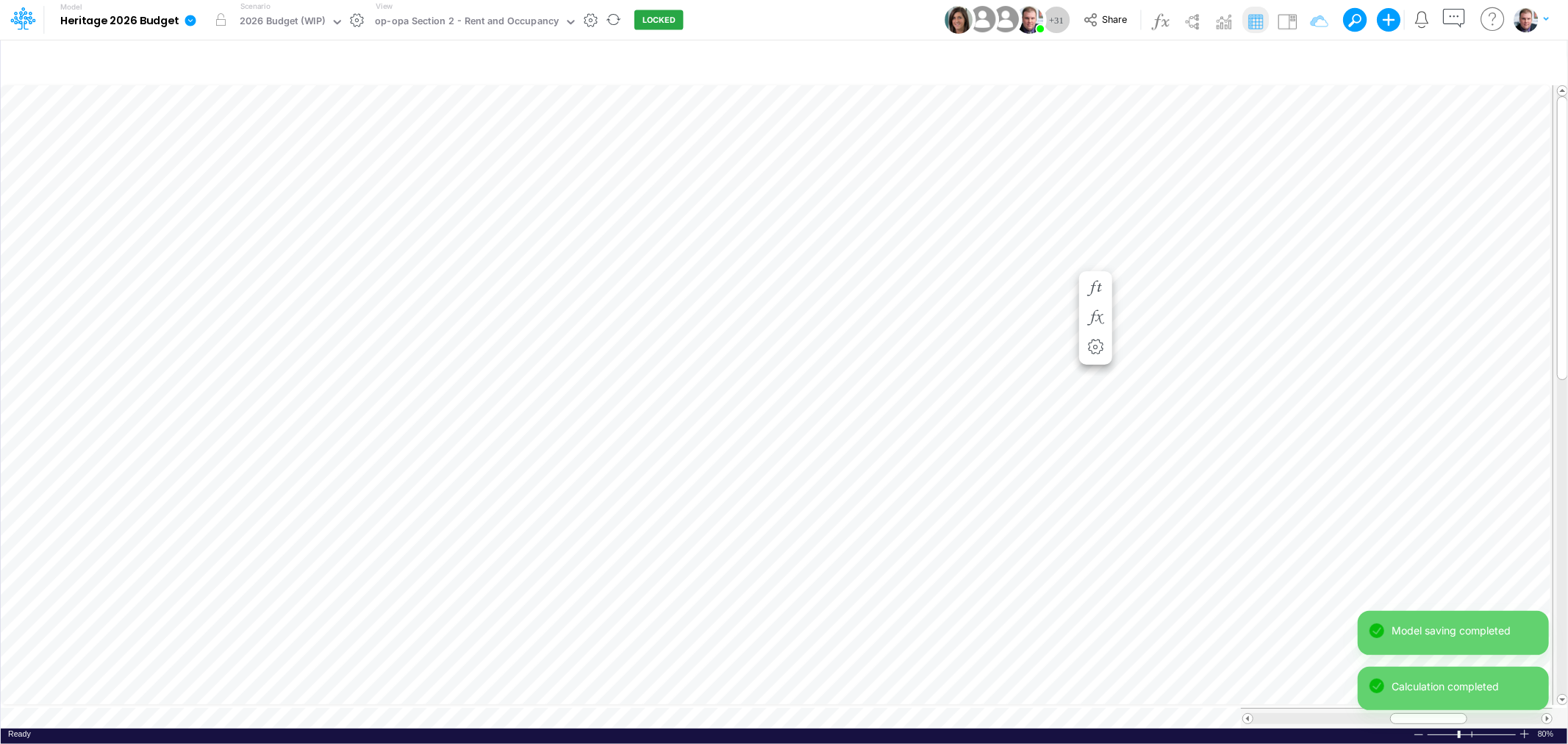
scroll to position [0, 1]
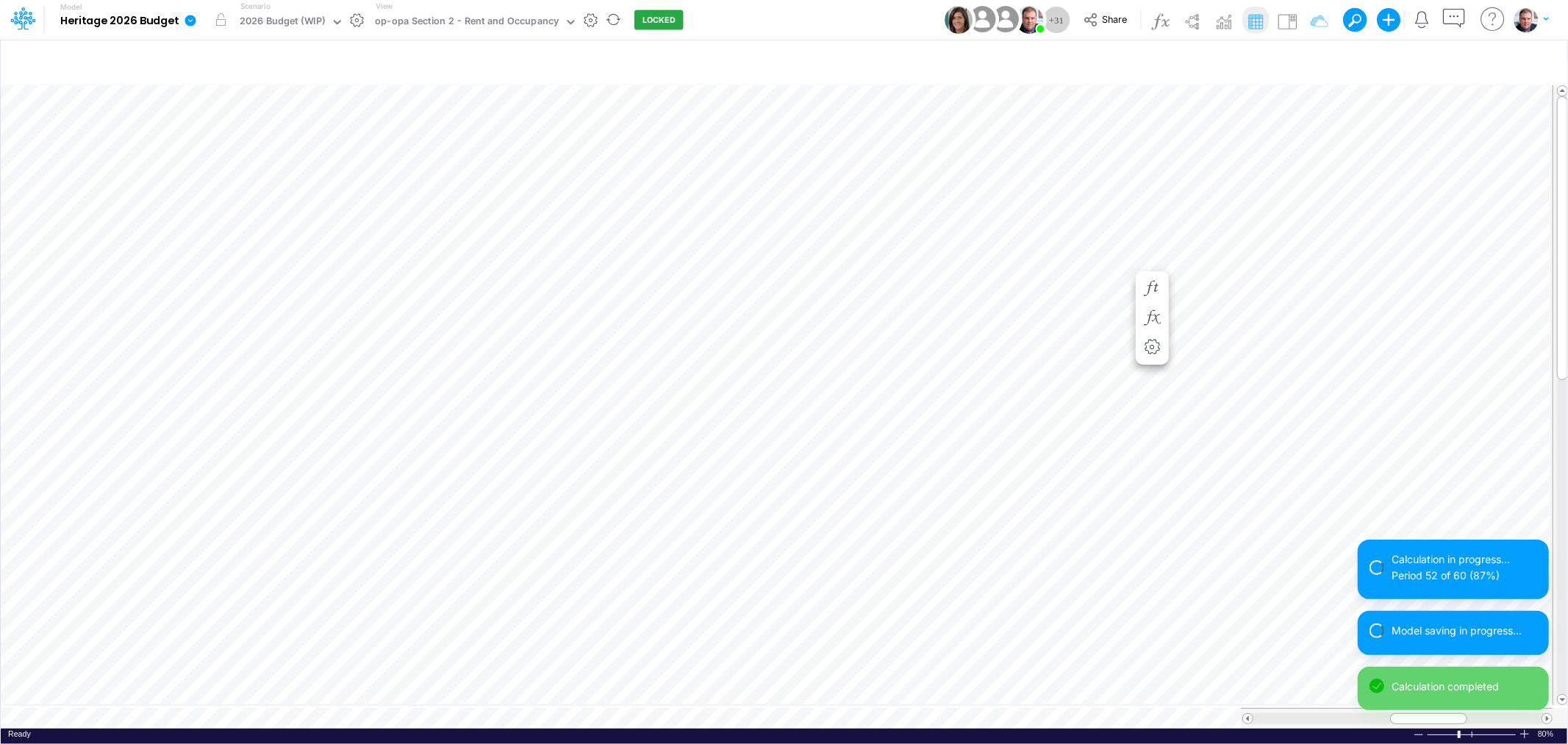
scroll to position [0, 1]
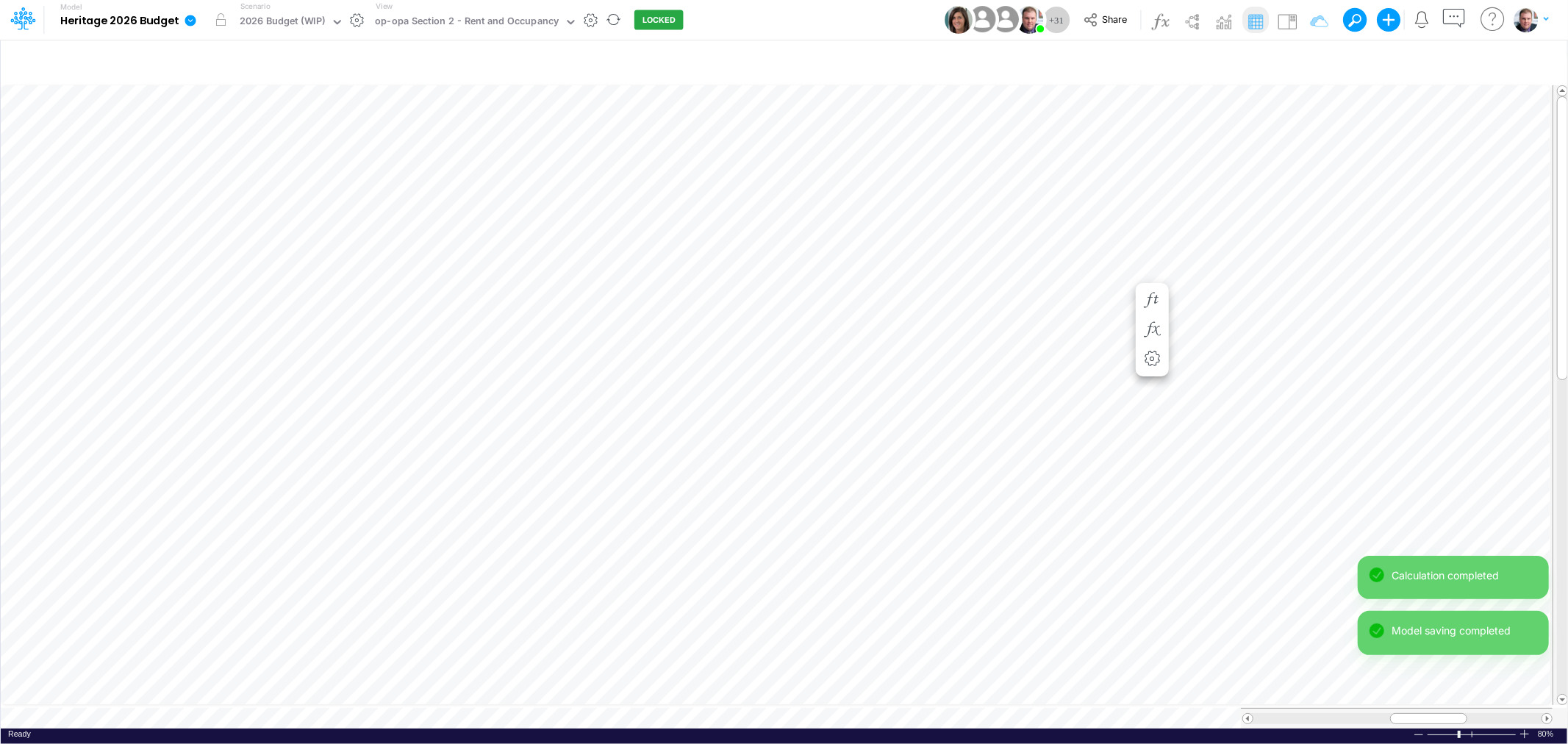
scroll to position [0, 1]
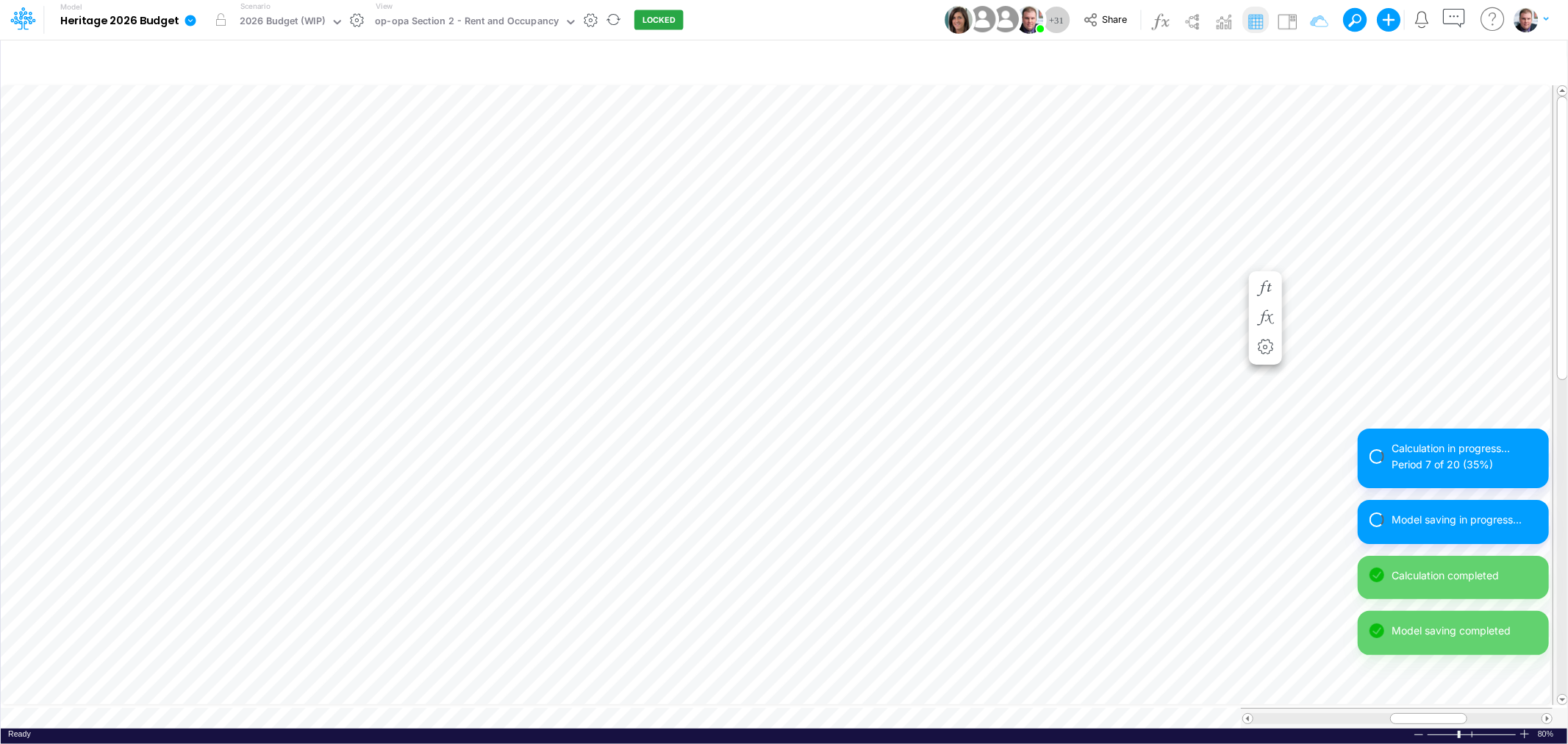
scroll to position [0, 1]
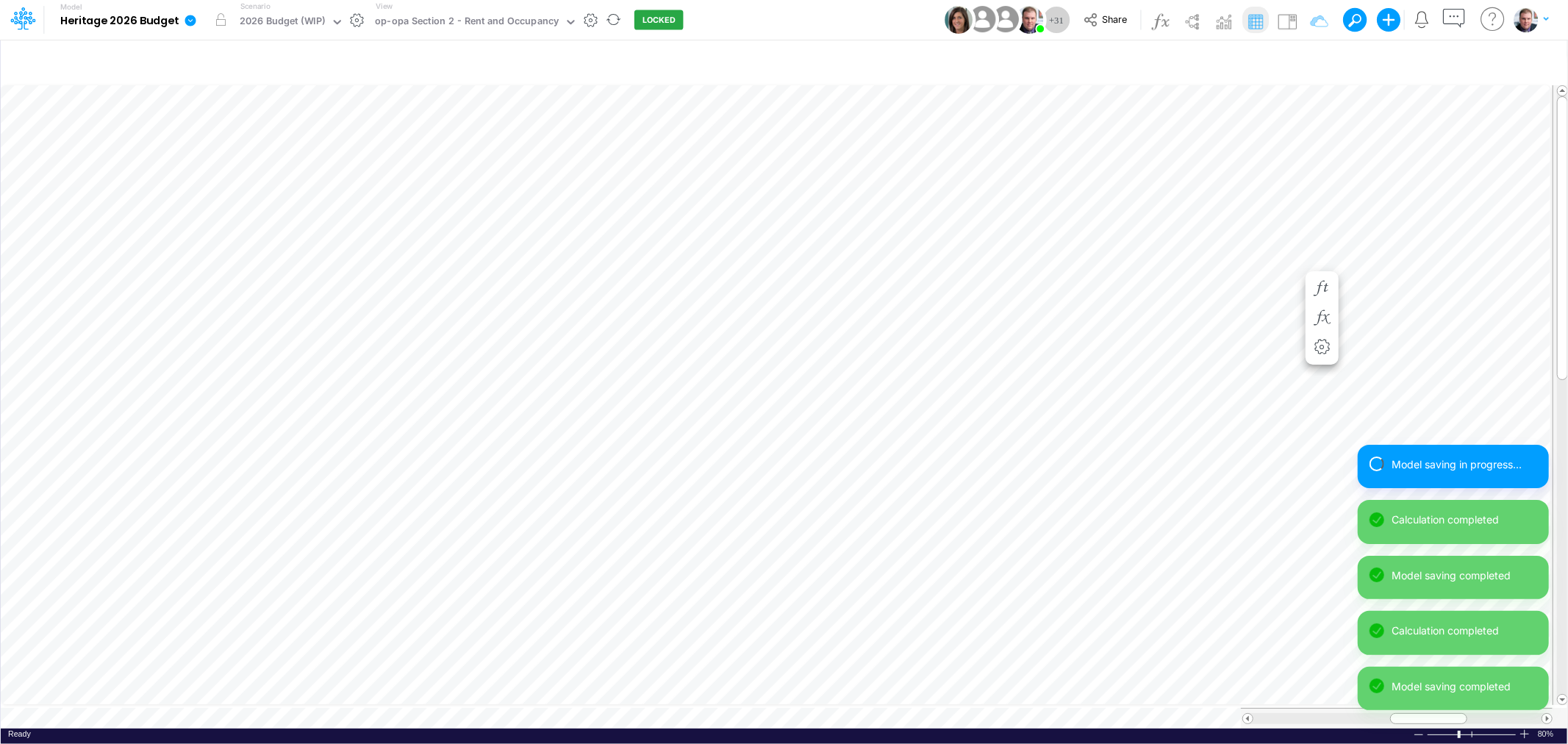
scroll to position [0, 1]
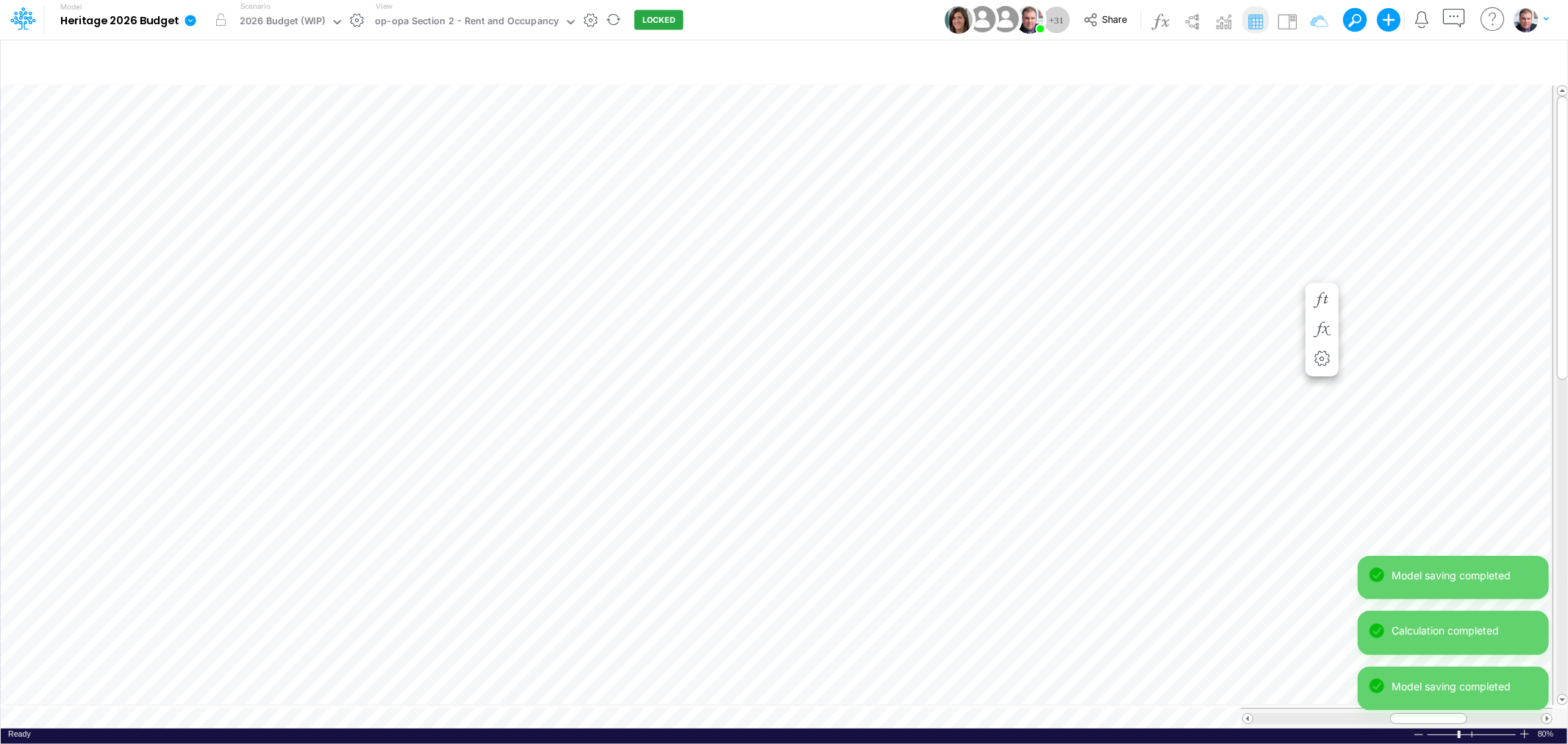
scroll to position [0, 1]
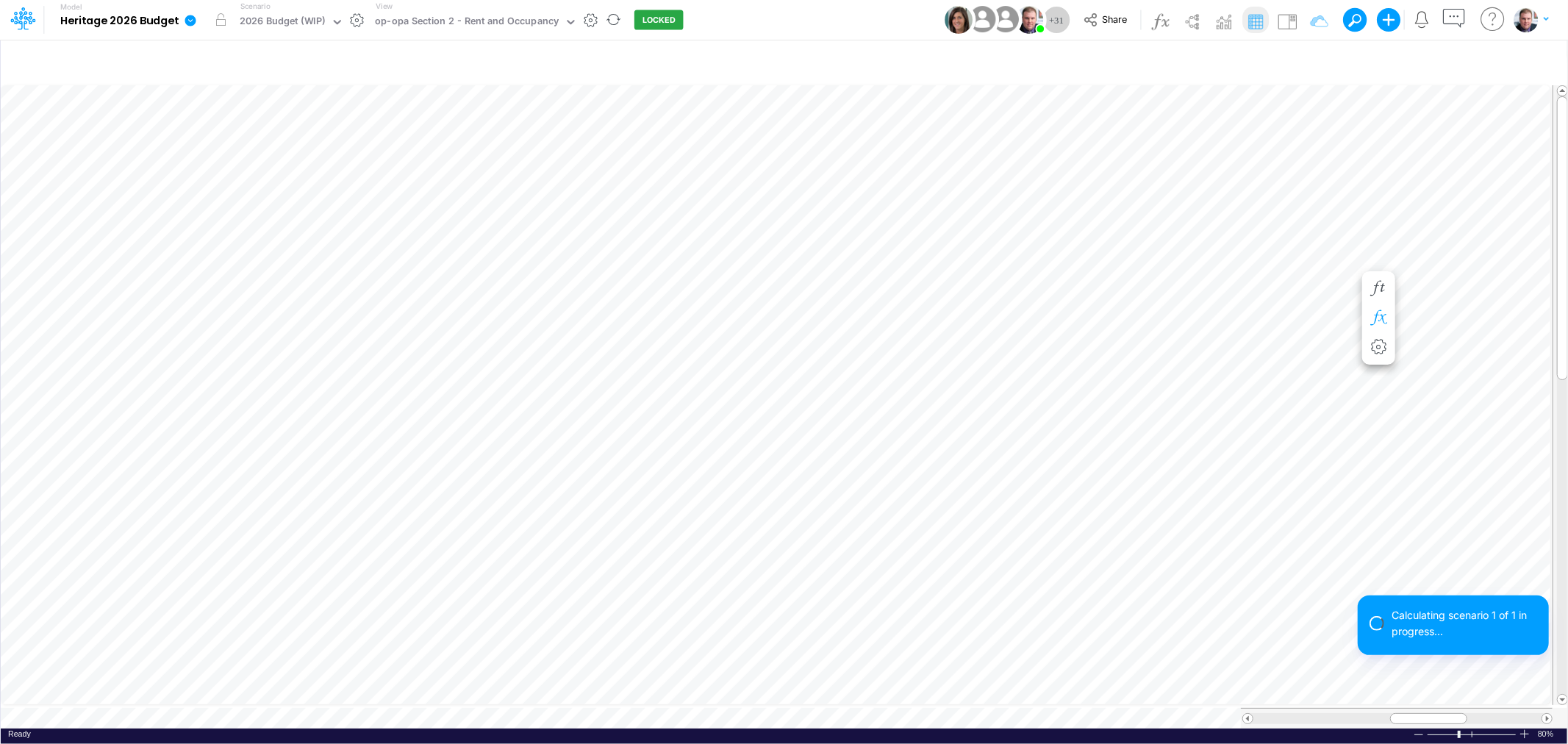
scroll to position [0, 1]
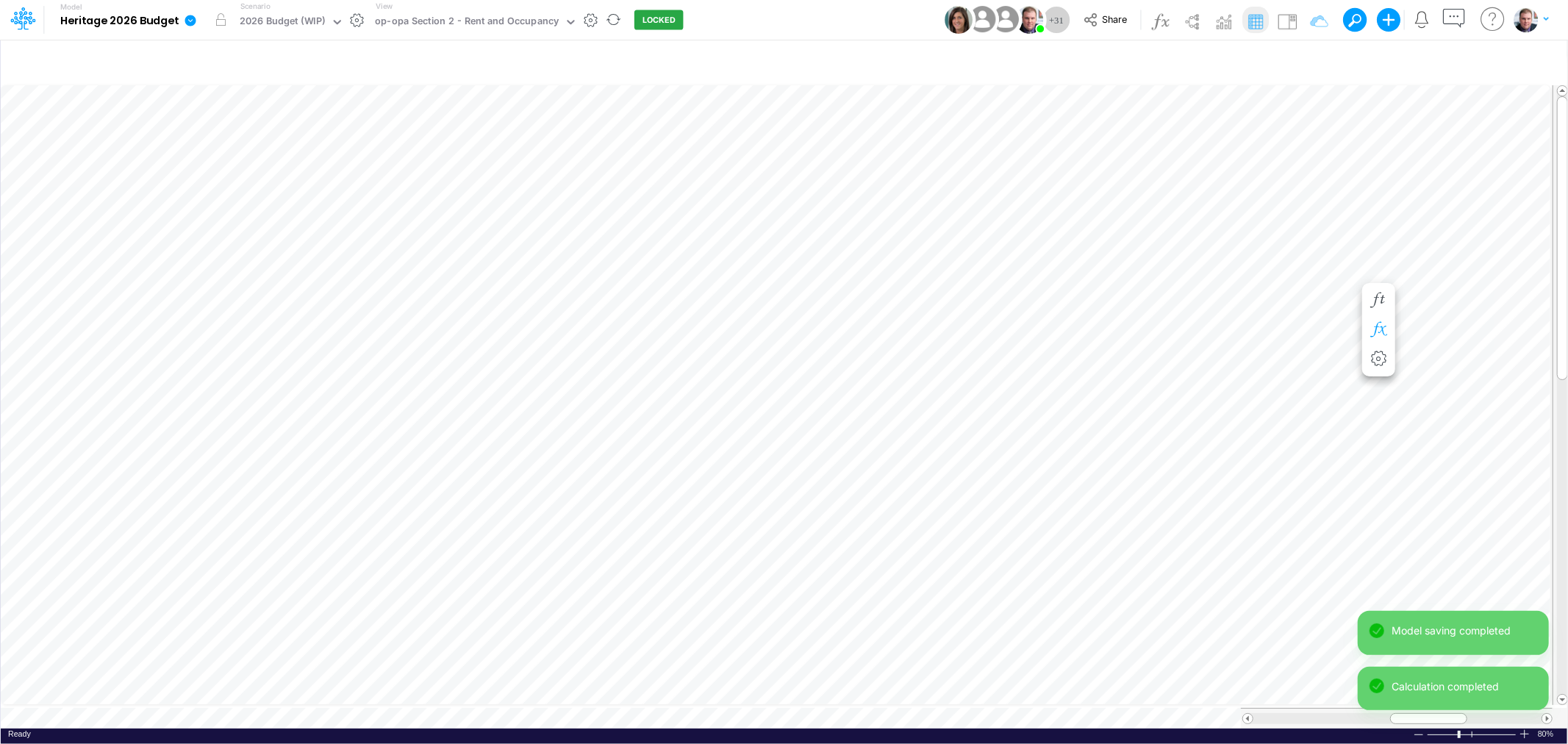
scroll to position [0, 1]
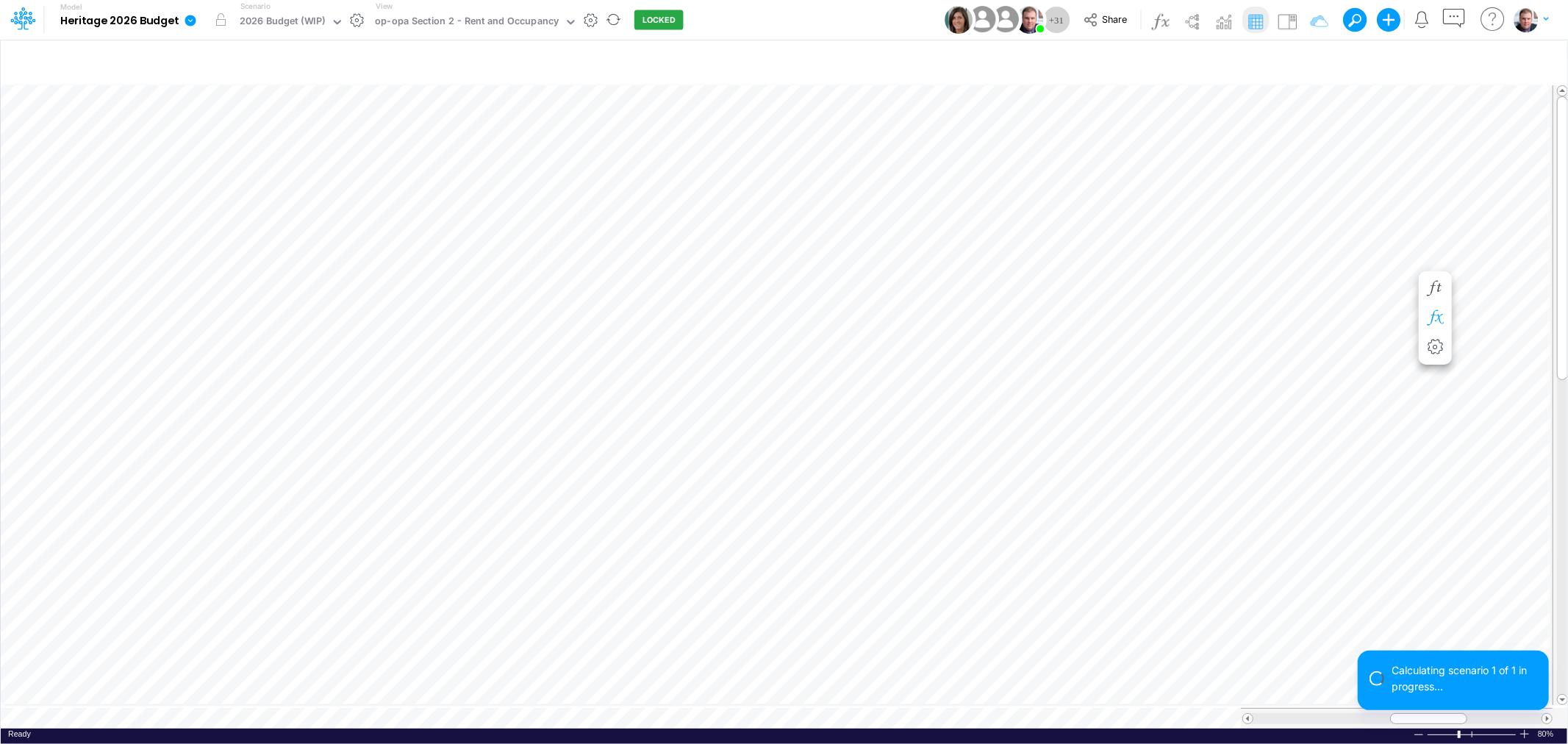
scroll to position [0, 1]
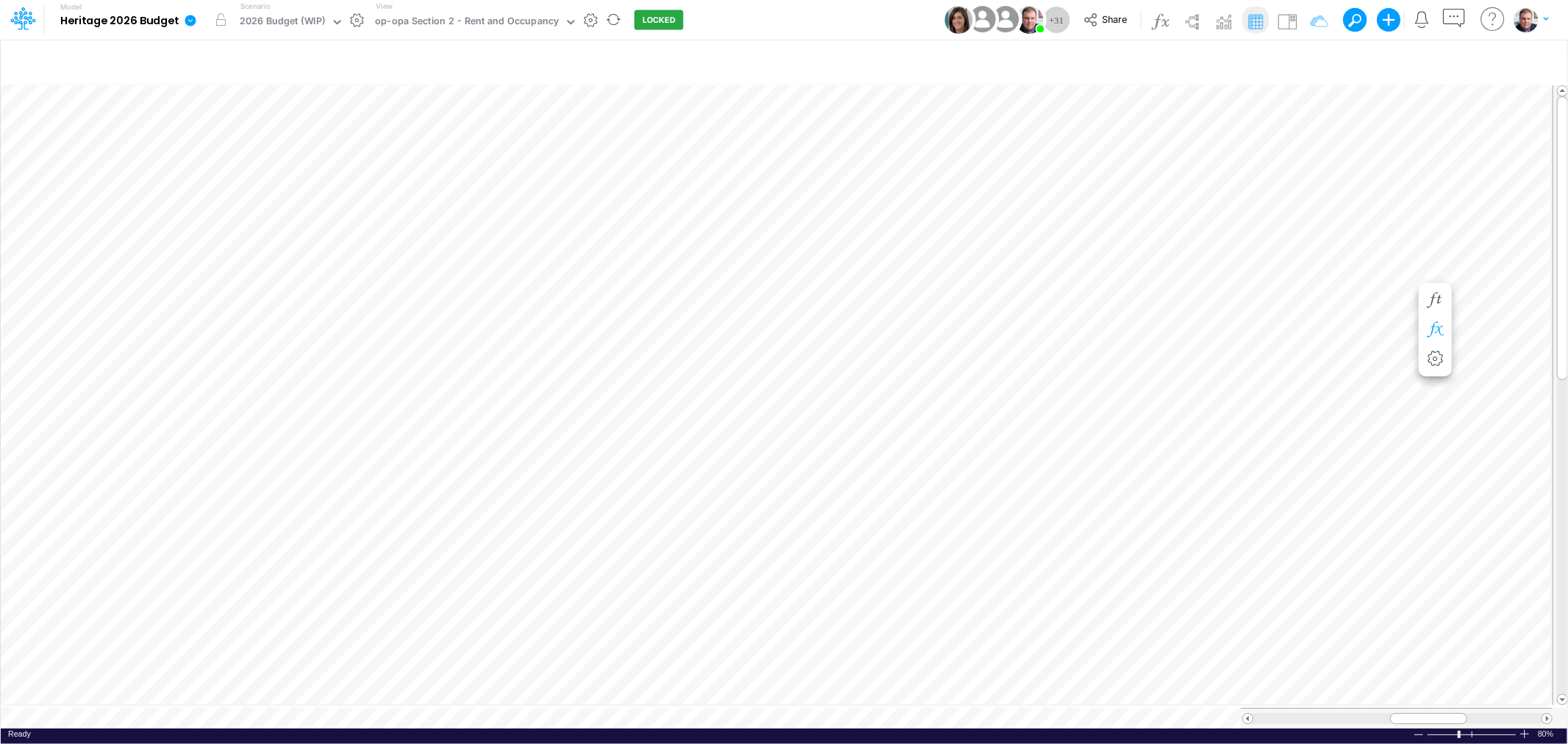
scroll to position [0, 1]
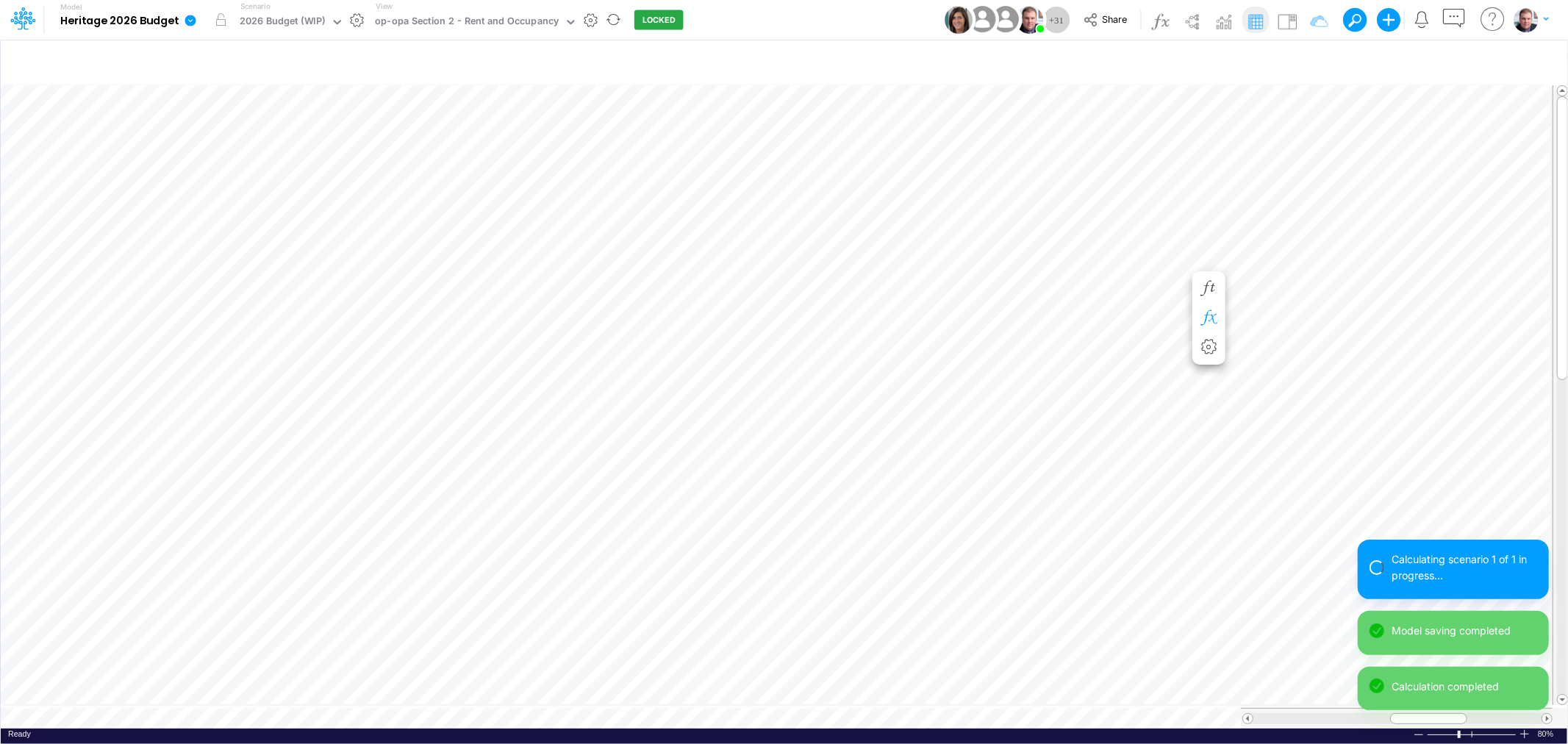
scroll to position [0, 1]
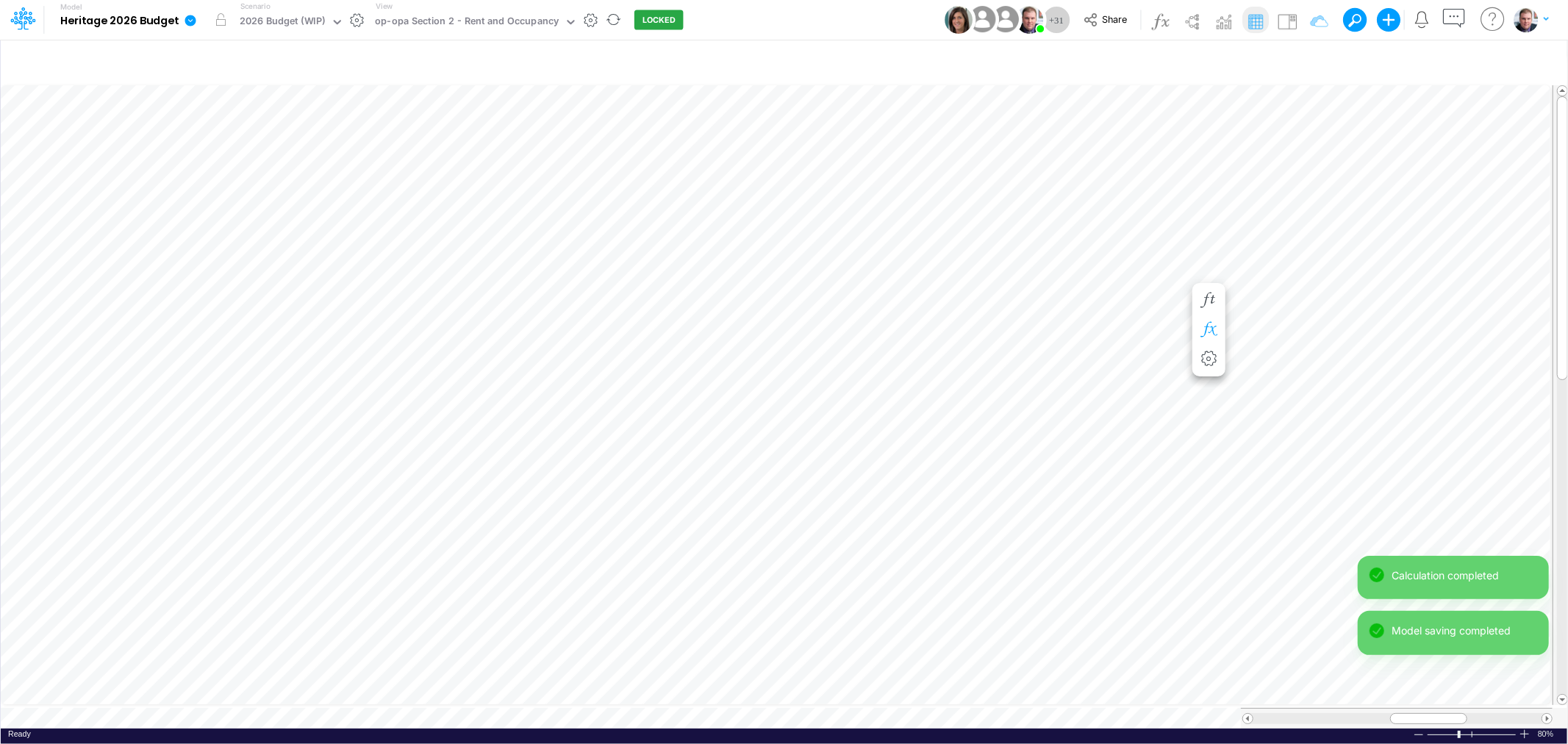
scroll to position [0, 1]
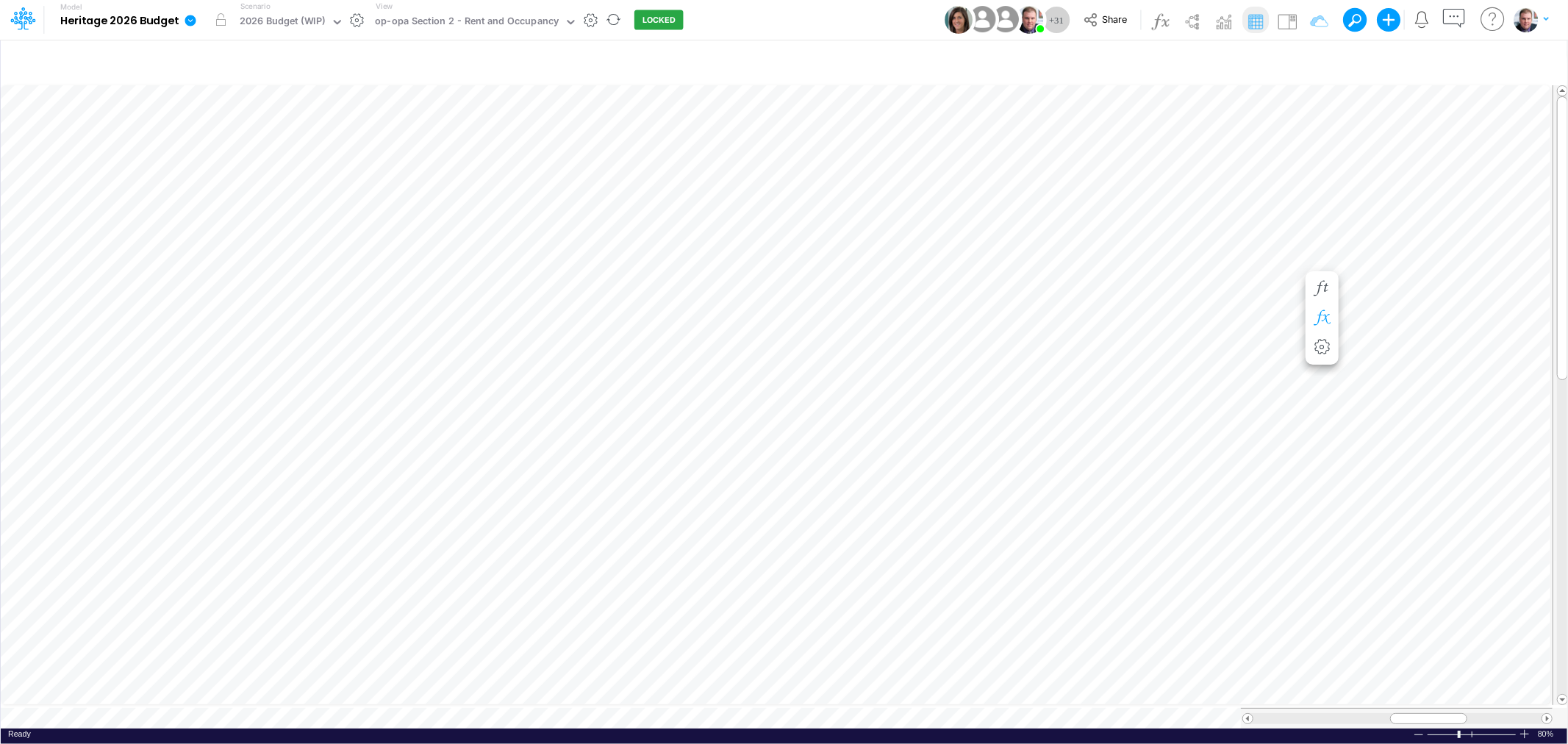
scroll to position [0, 1]
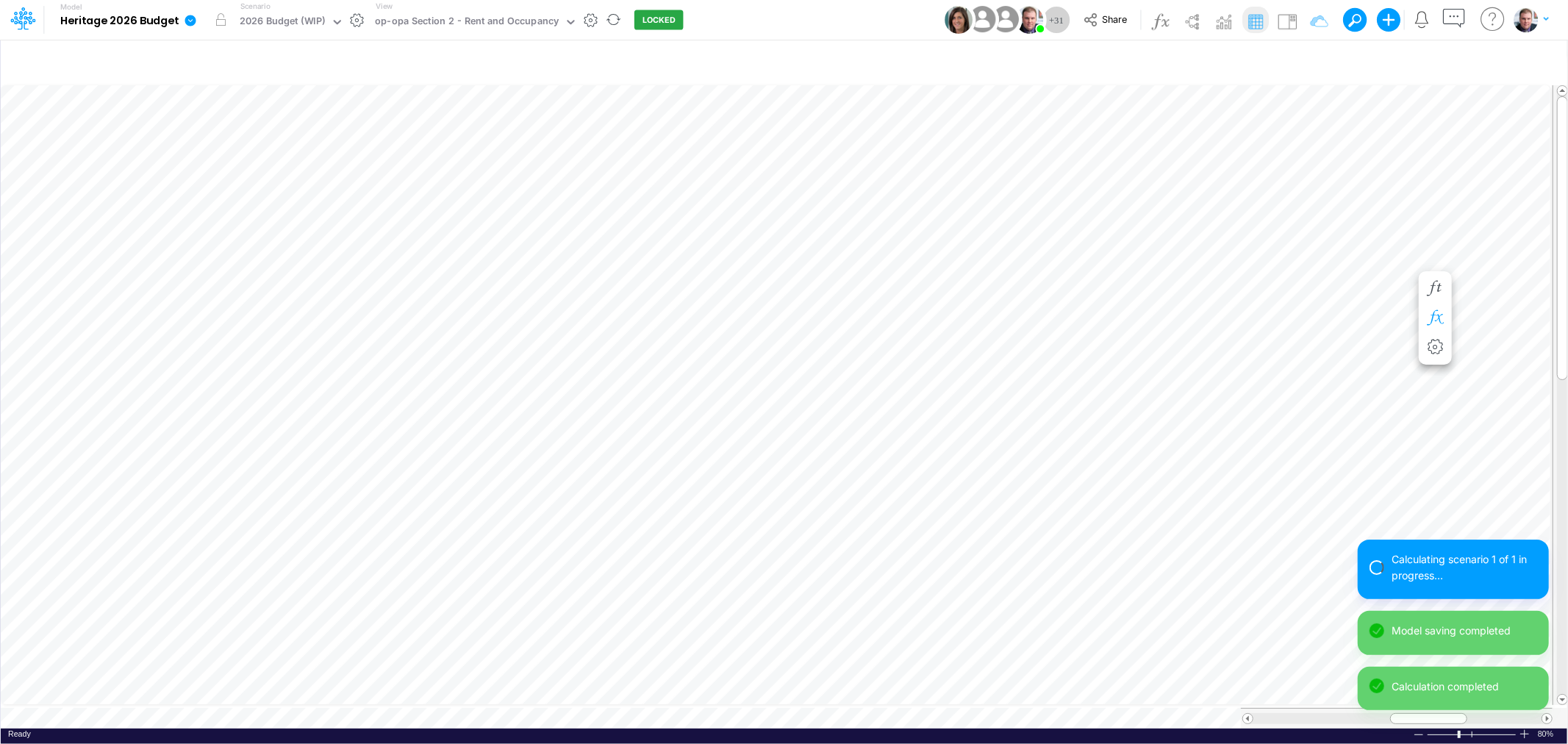
scroll to position [0, 1]
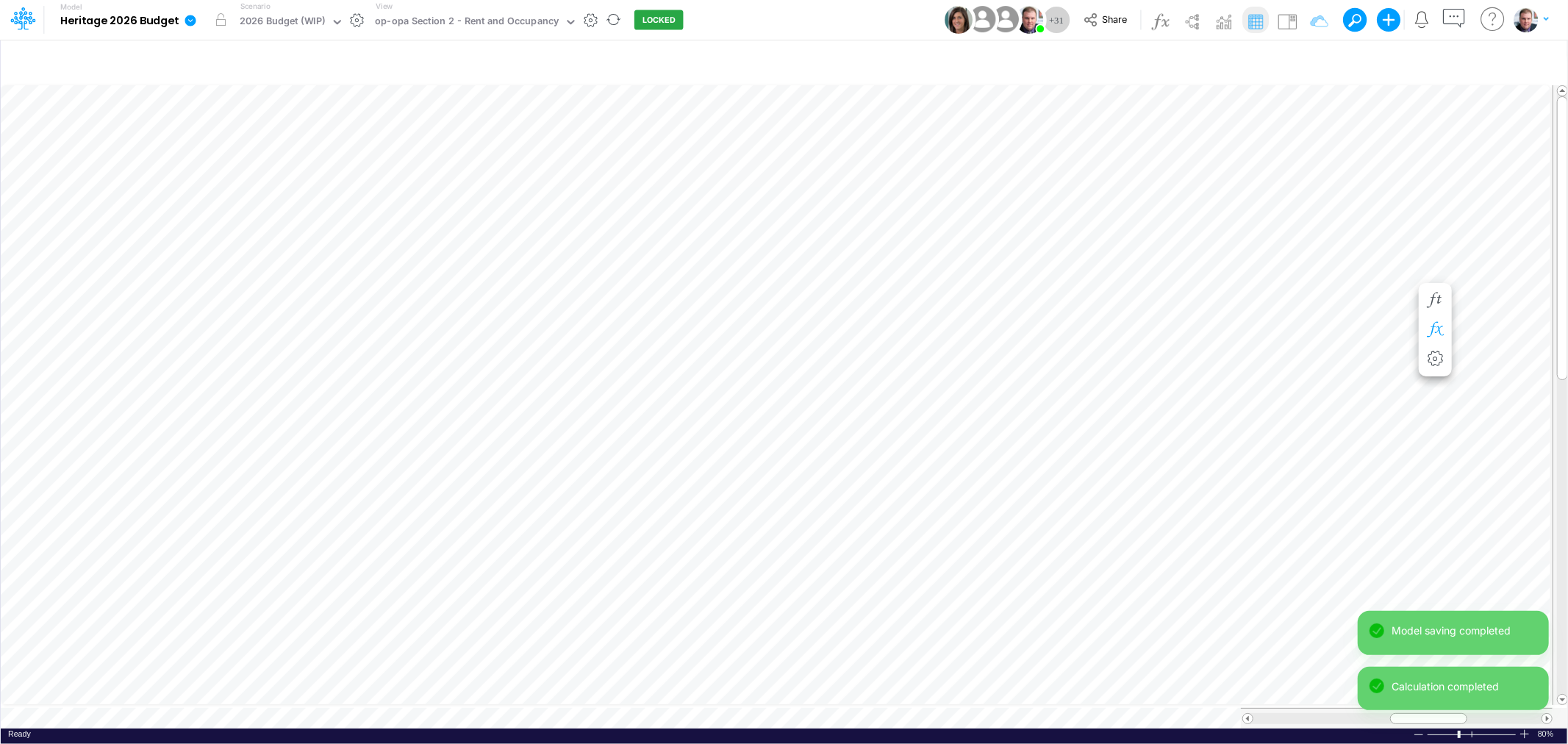
scroll to position [0, 1]
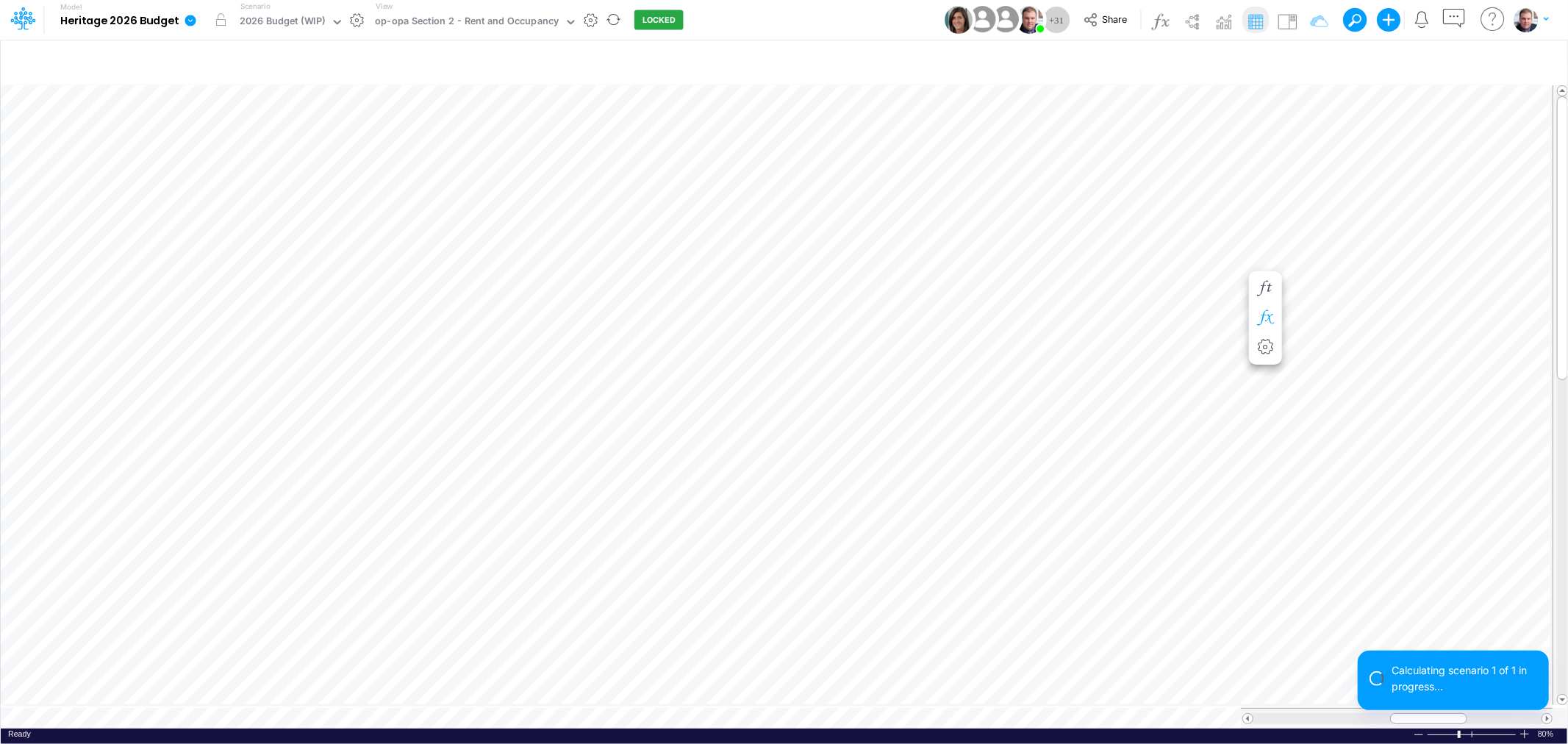
scroll to position [0, 1]
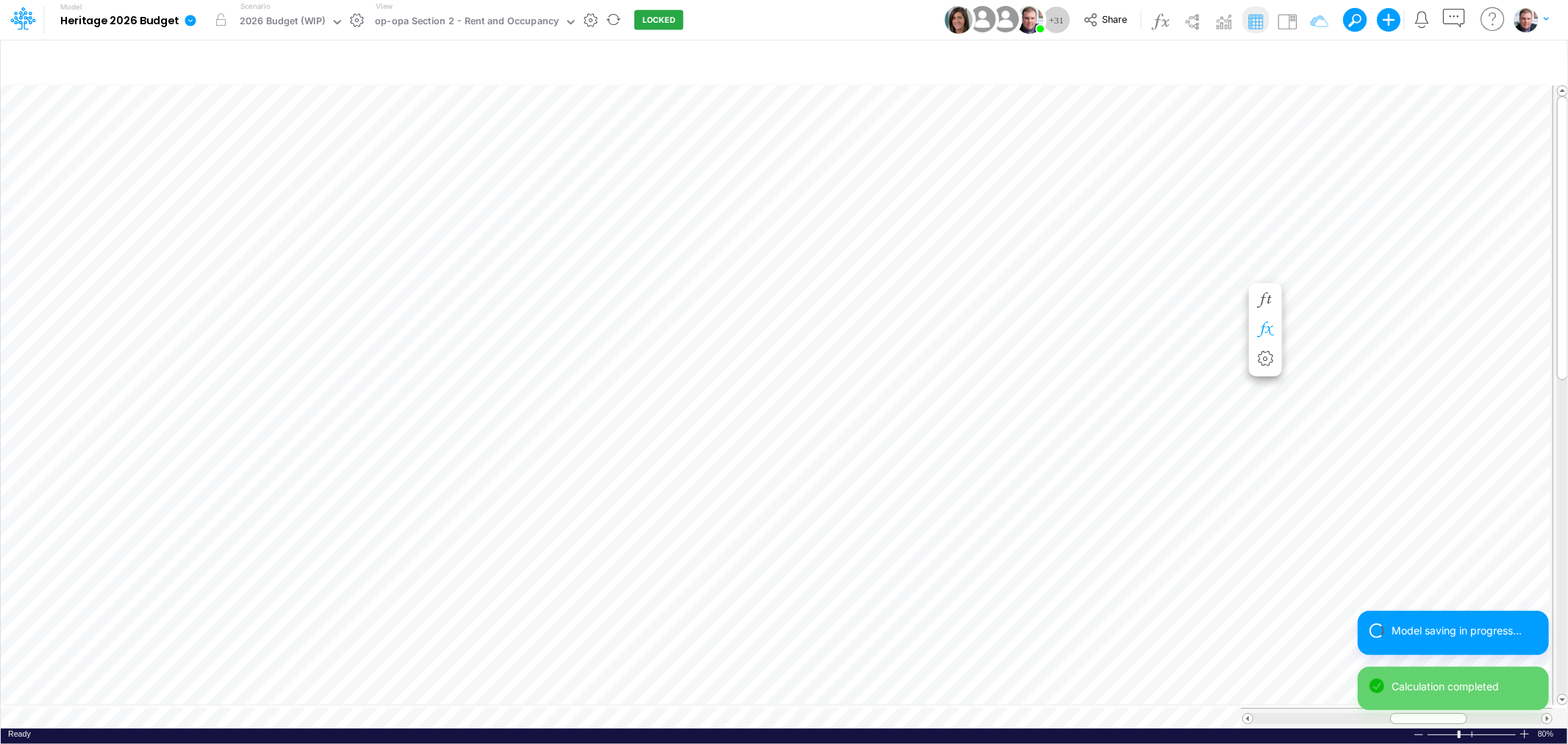
scroll to position [0, 1]
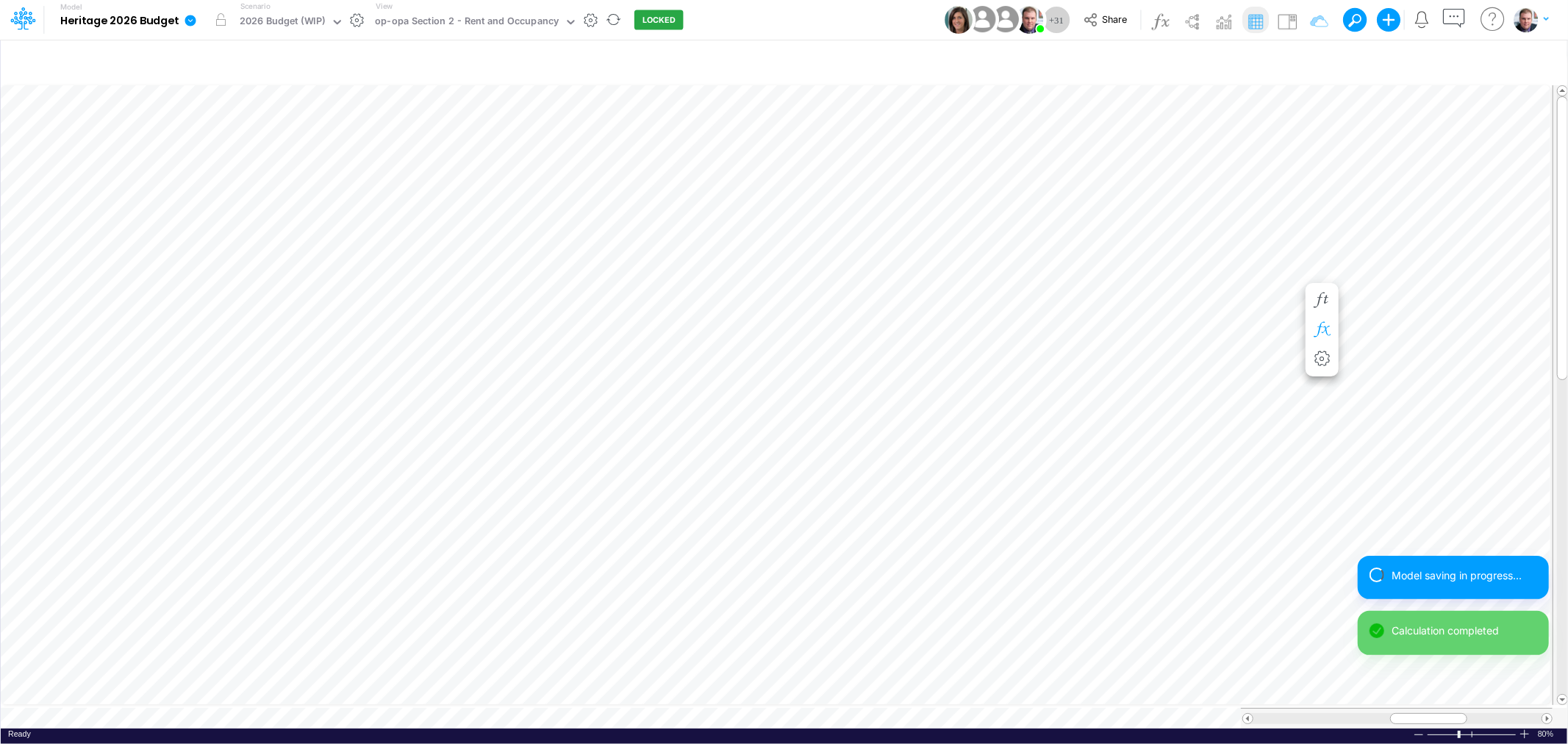
scroll to position [0, 1]
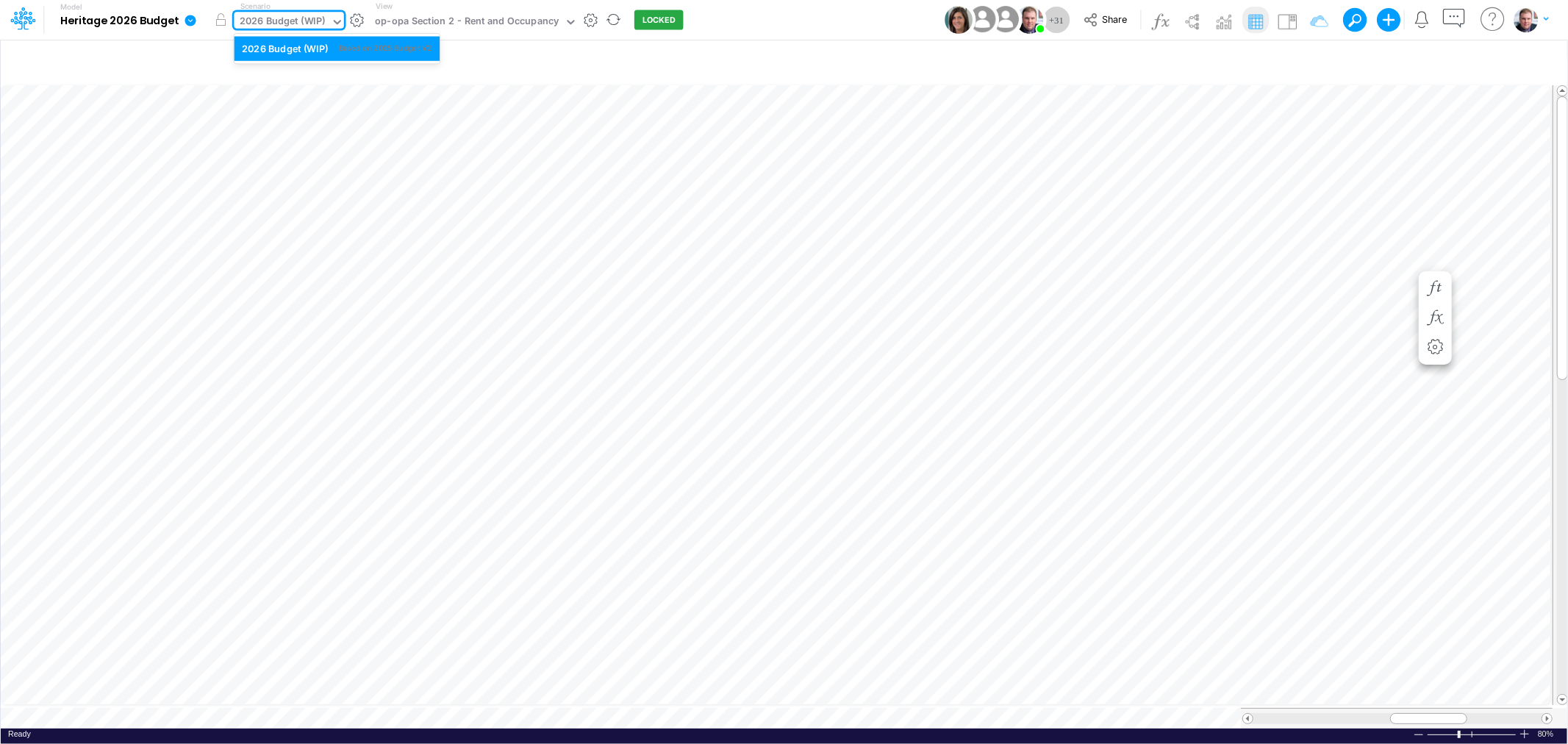
click at [294, 17] on div "2026 Budget (WIP)" at bounding box center [283, 23] width 86 height 17
click at [715, 41] on div "Insert new Conditional formatting" at bounding box center [784, 61] width 1567 height 41
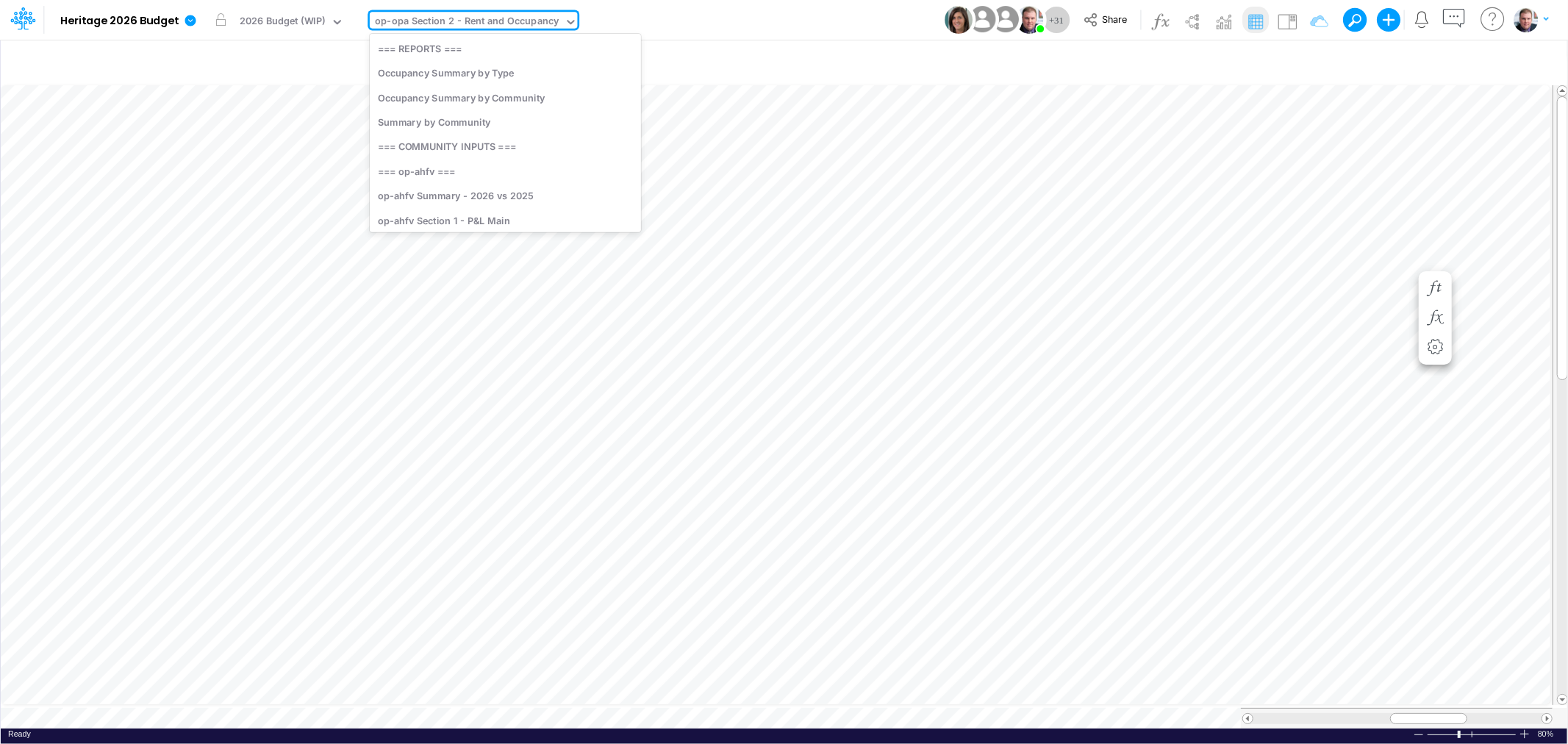
click at [462, 28] on div "op-opa Section 2 - Rent and Occupancy" at bounding box center [467, 23] width 184 height 17
click at [466, 164] on div "op-opg Section 2 - Rent and Occupancy" at bounding box center [506, 164] width 272 height 24
click at [1415, 730] on div at bounding box center [1419, 735] width 11 height 11
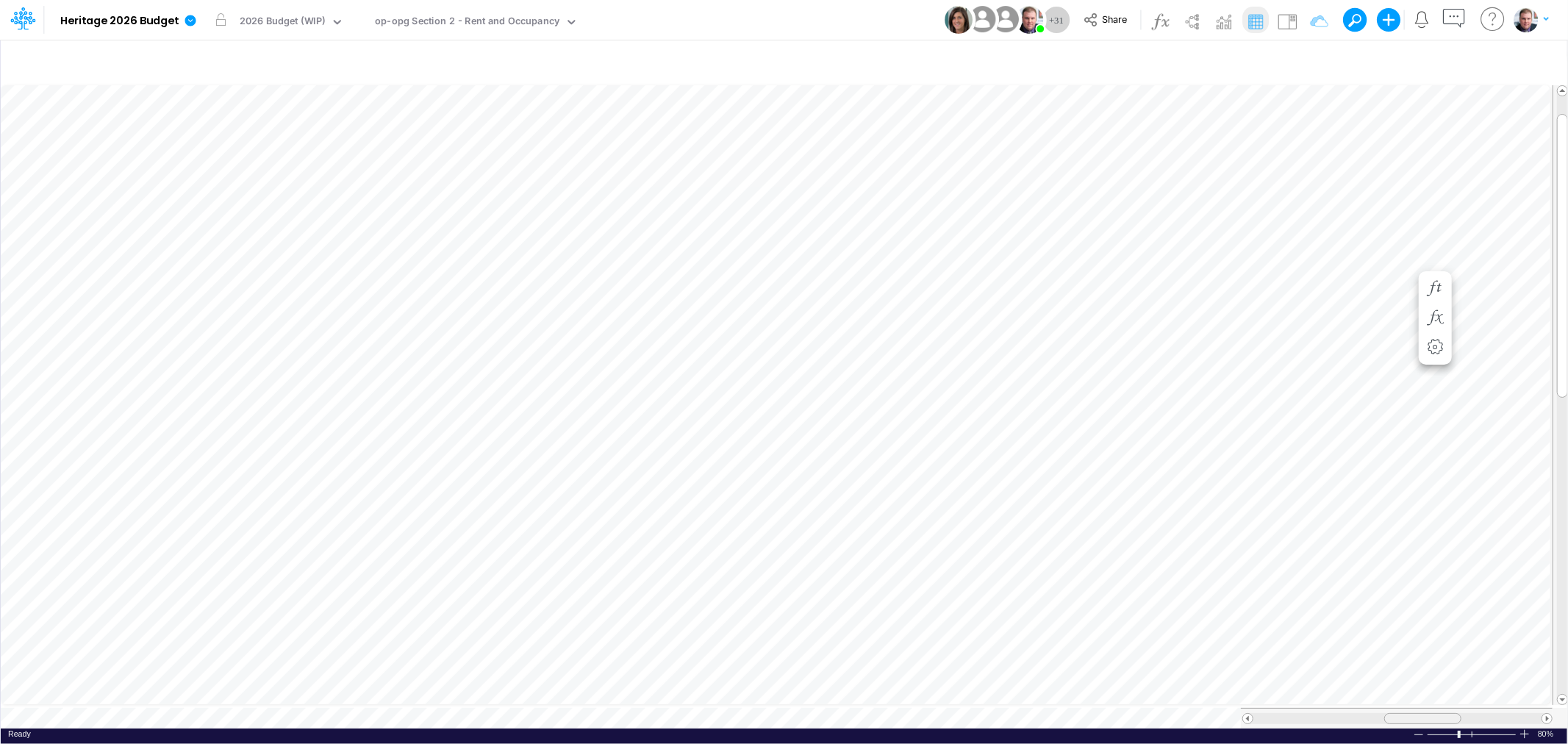
drag, startPoint x: 1407, startPoint y: 713, endPoint x: 1415, endPoint y: 713, distance: 8.0
click at [1415, 713] on div at bounding box center [1423, 719] width 77 height 11
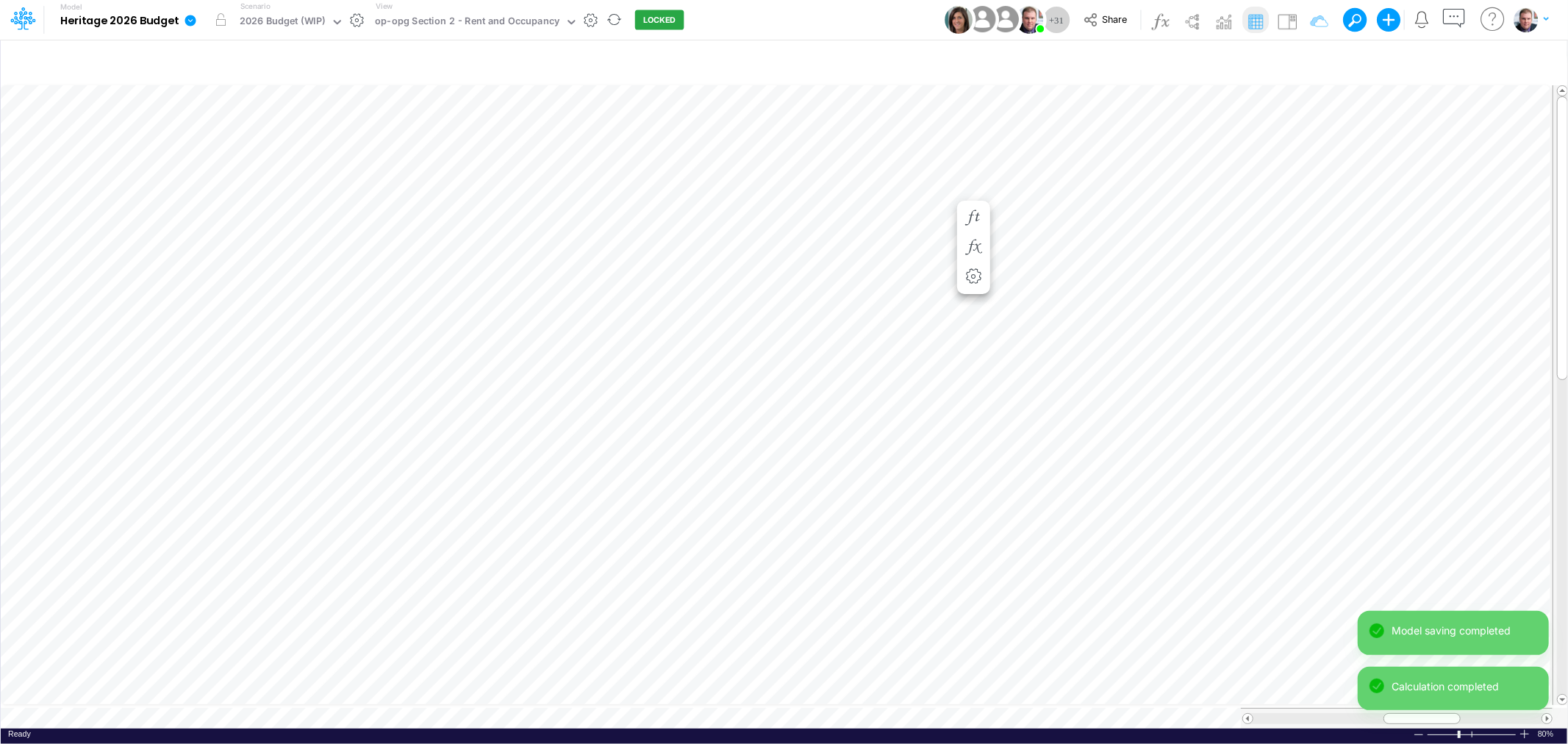
scroll to position [0, 1]
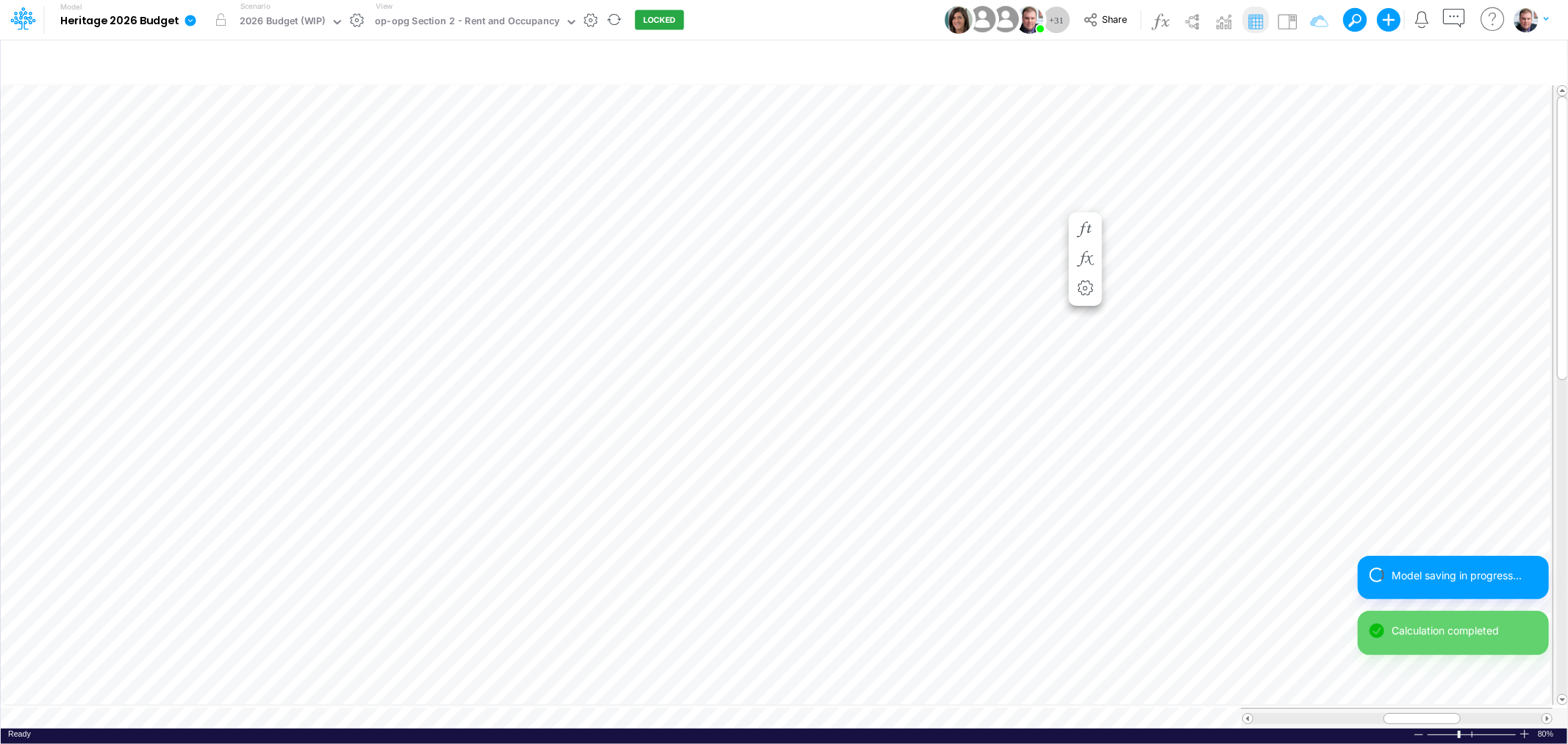
scroll to position [0, 1]
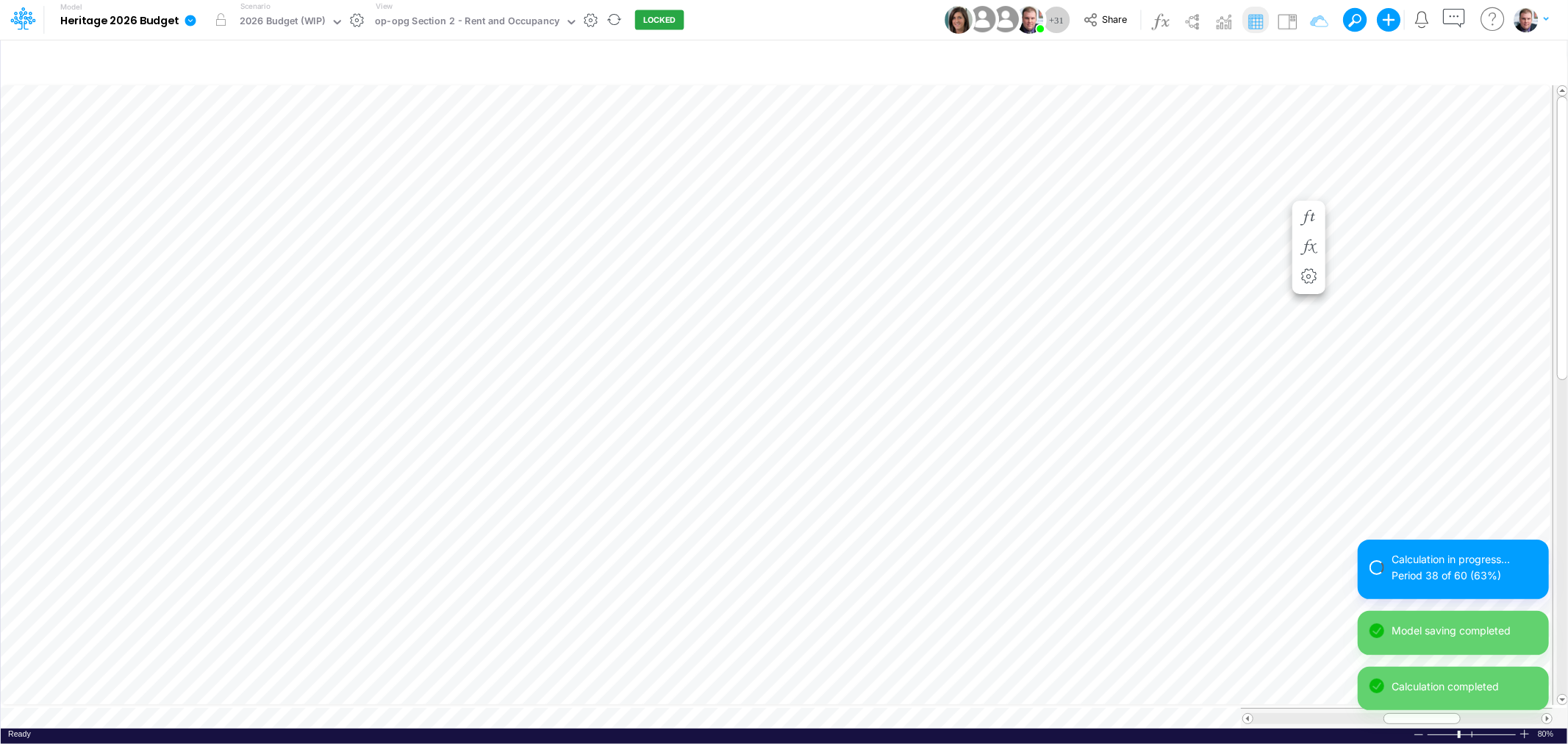
scroll to position [0, 1]
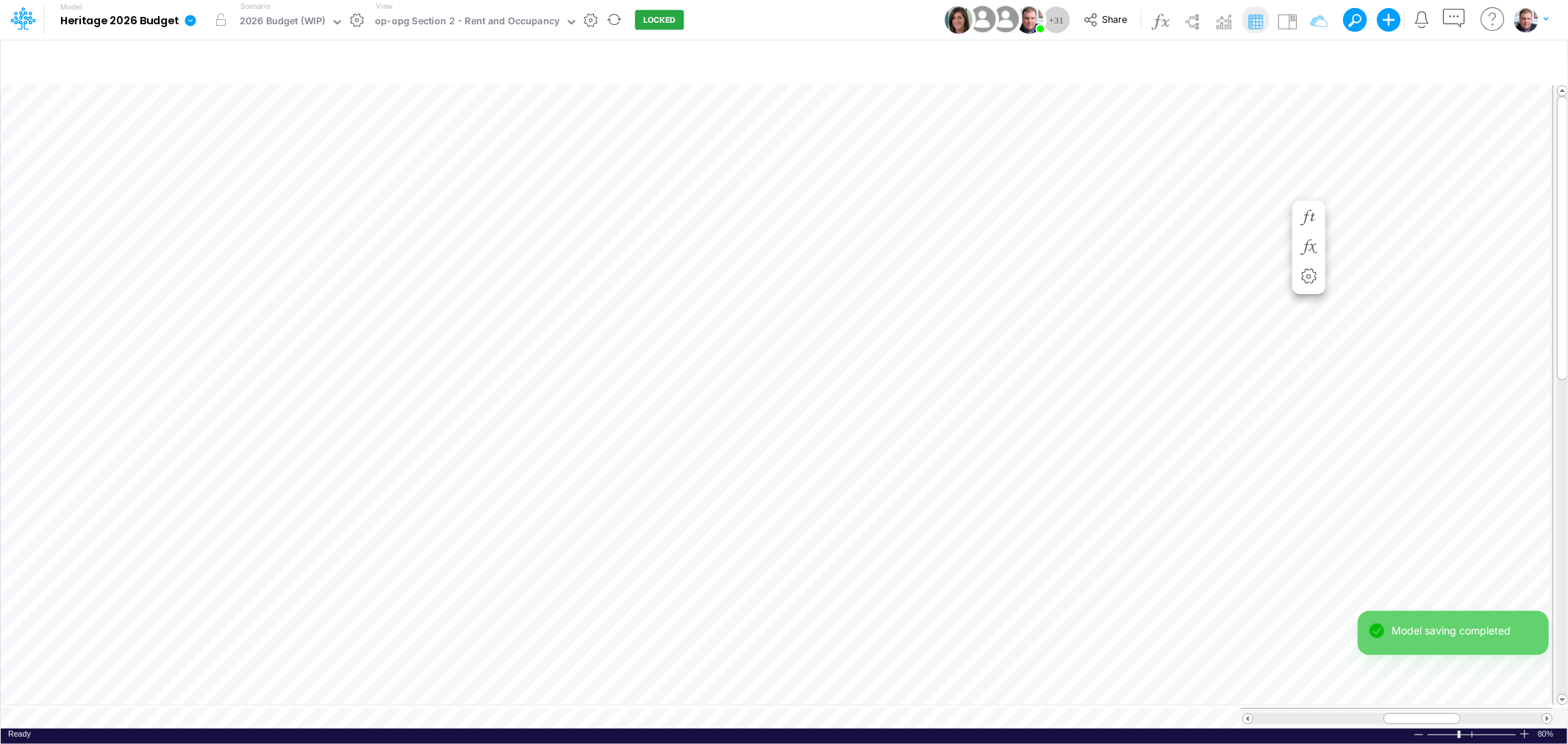
scroll to position [0, 1]
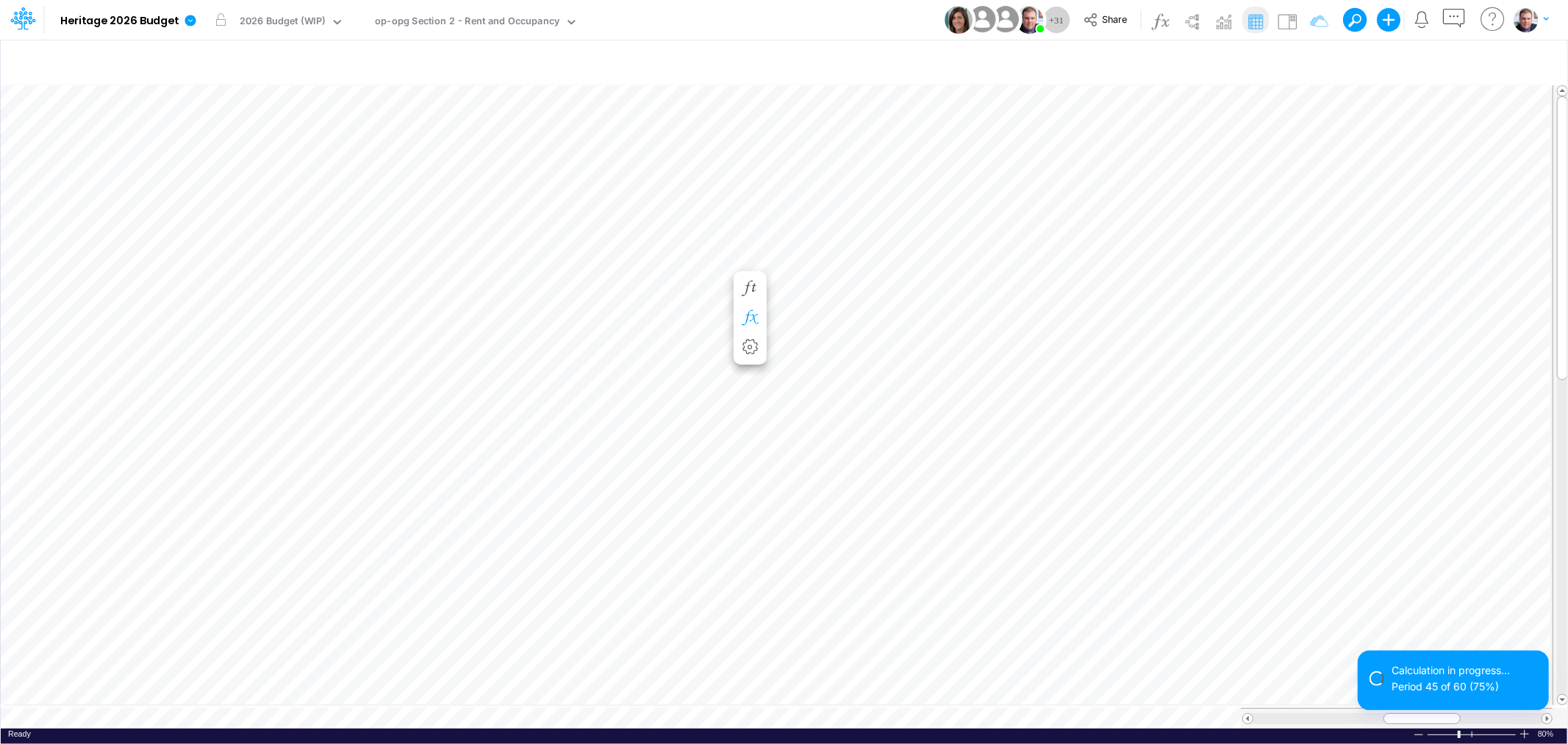
scroll to position [0, 1]
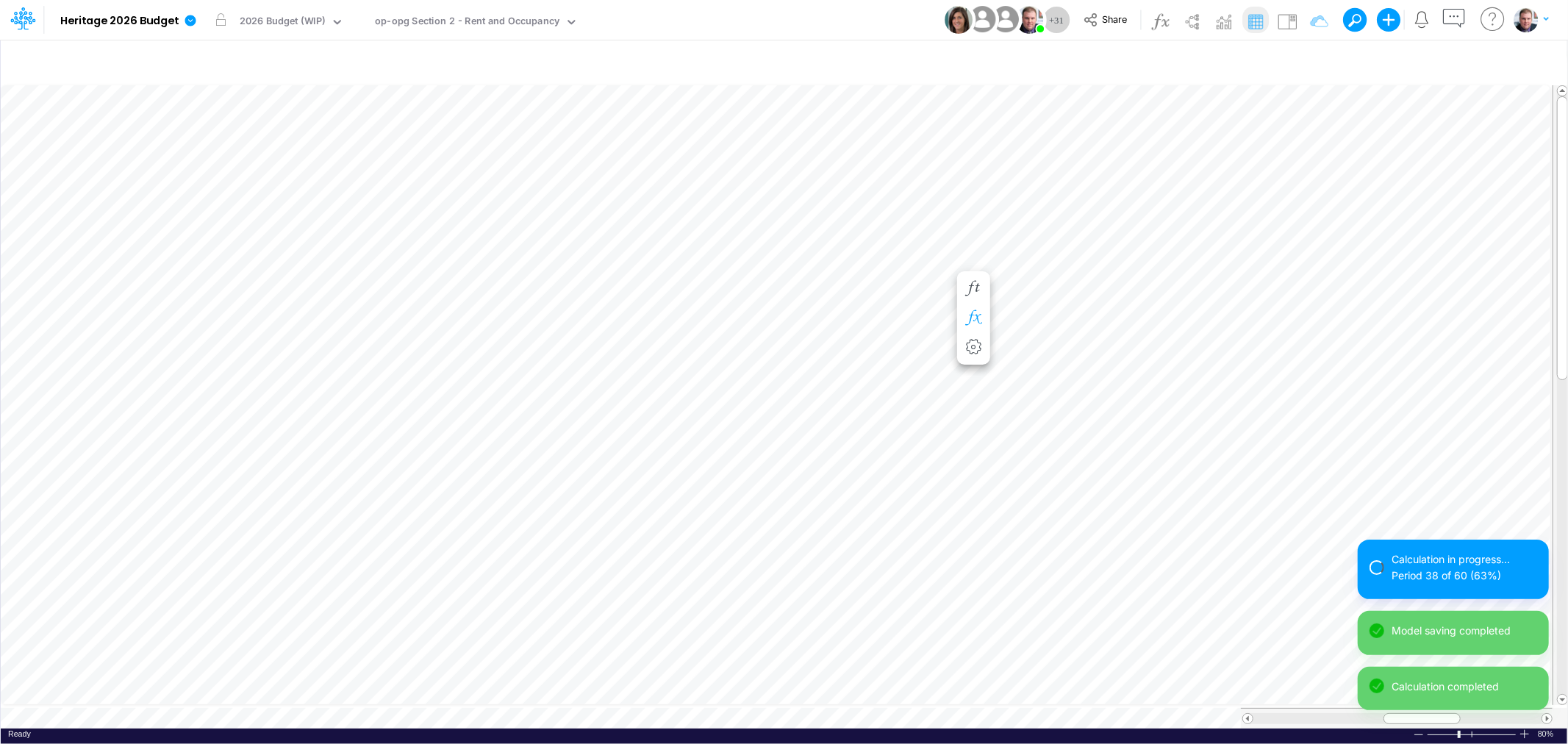
scroll to position [0, 1]
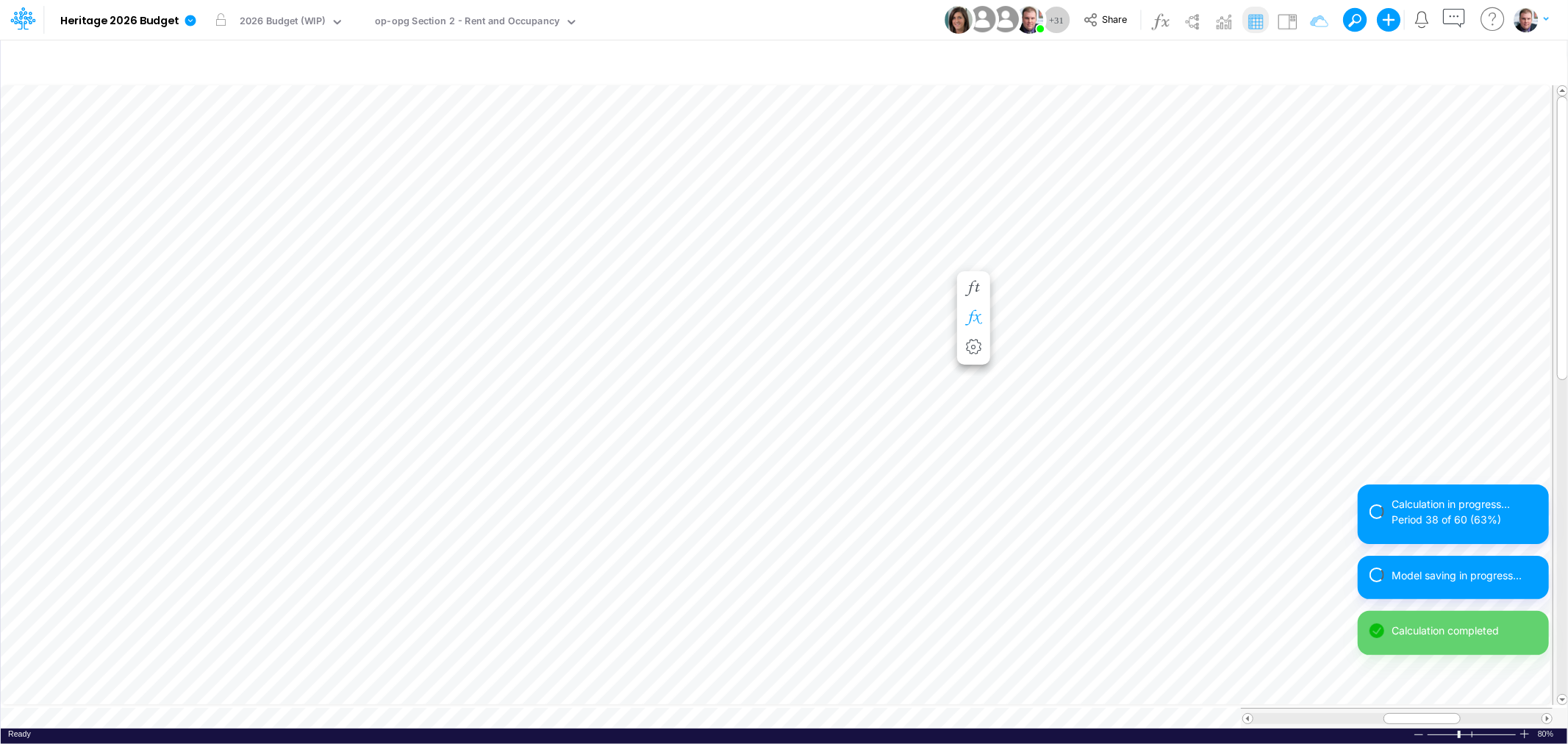
scroll to position [0, 1]
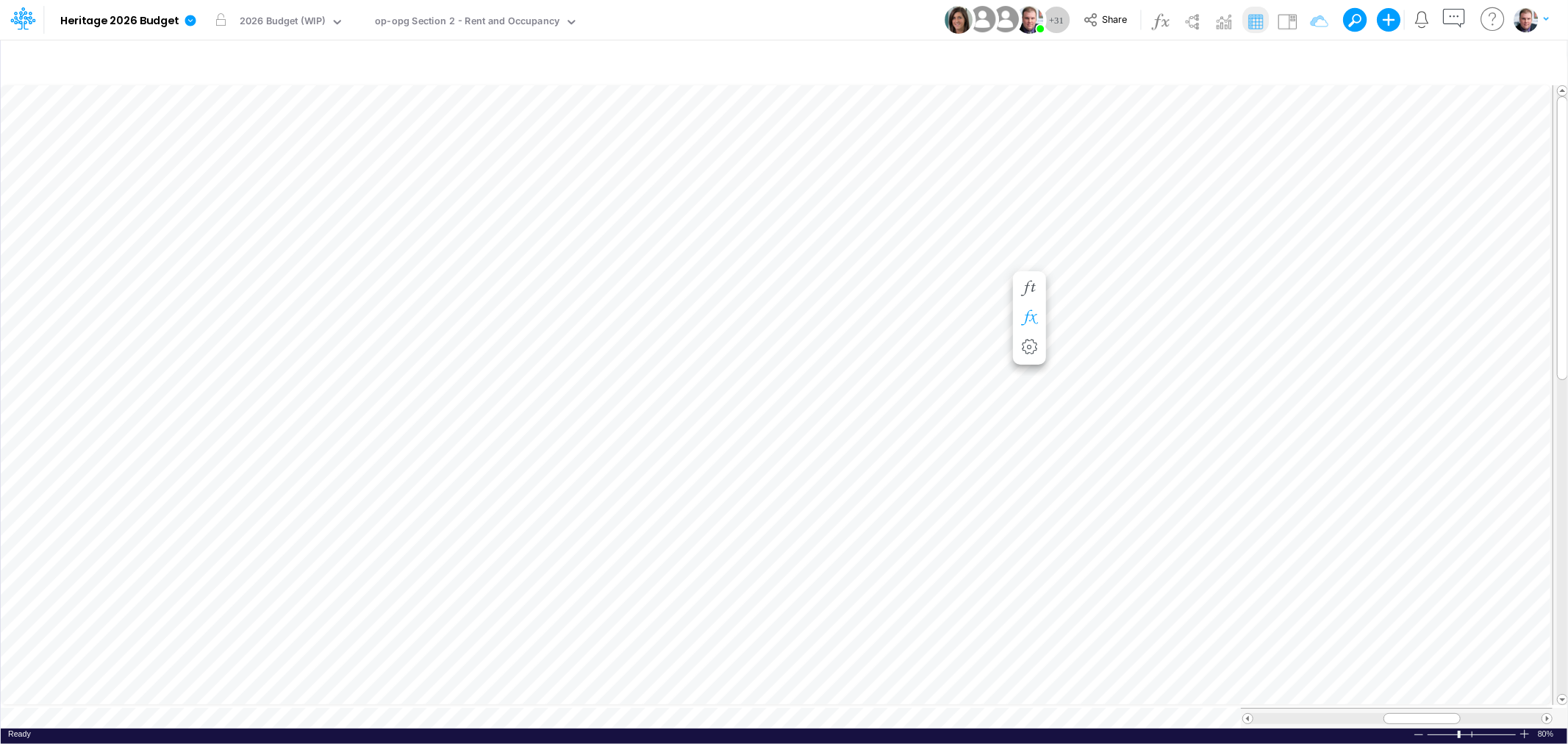
scroll to position [0, 1]
click at [686, 623] on icon "button" at bounding box center [693, 630] width 22 height 15
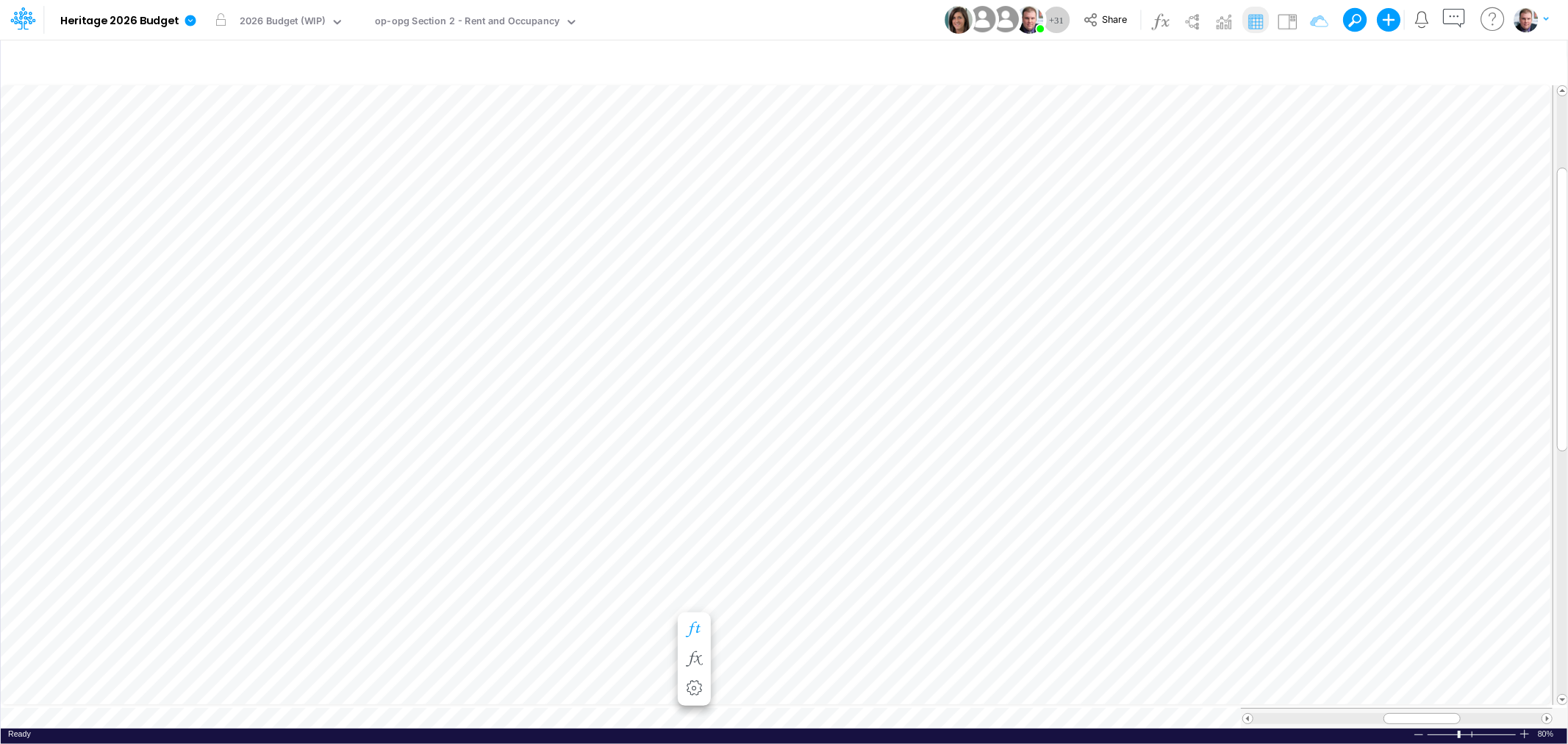
click at [693, 619] on button "button" at bounding box center [694, 630] width 27 height 30
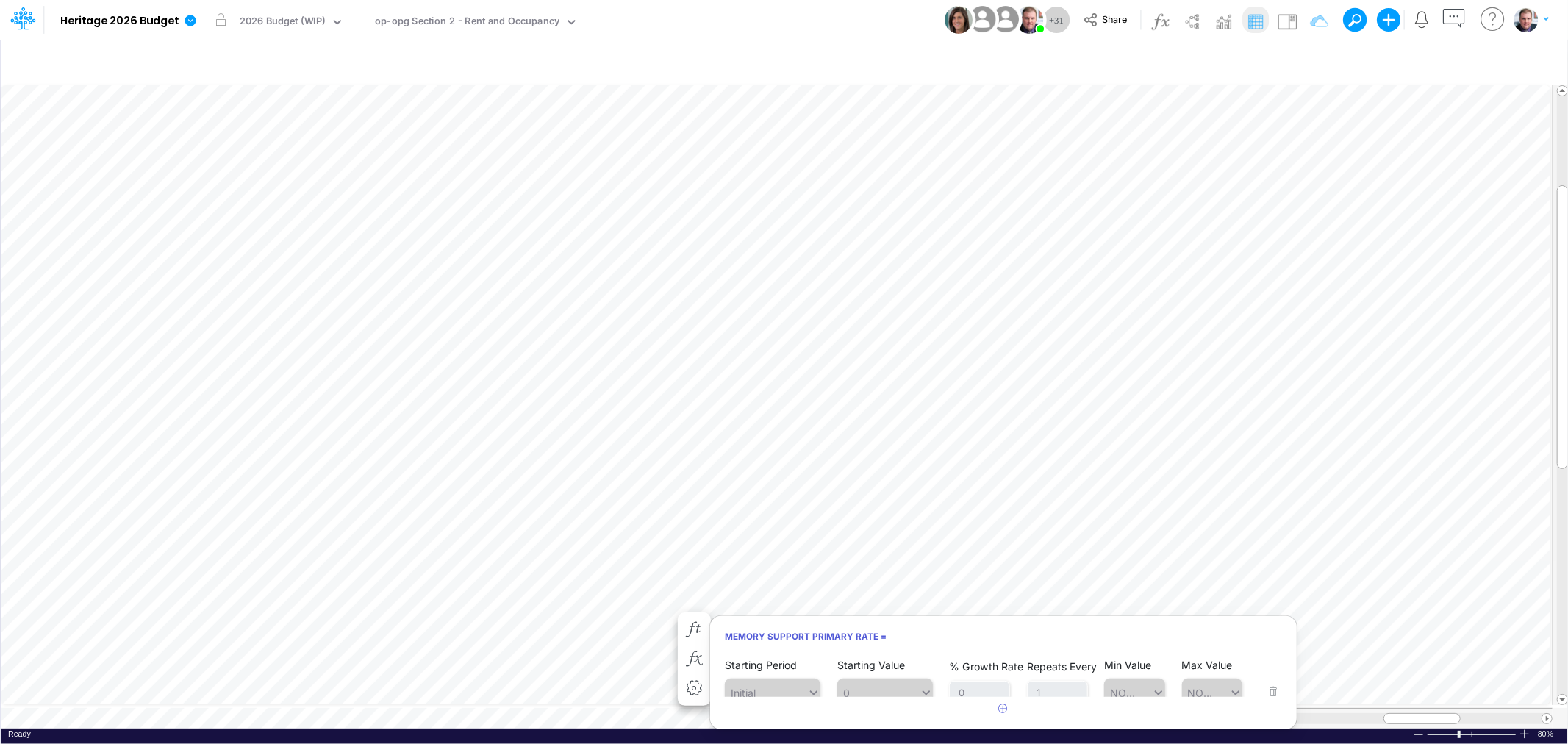
click at [1296, 664] on div "Memory Support Primary Rate = Starting Period Initial Starting Value 0 % Growth…" at bounding box center [1003, 673] width 588 height 115
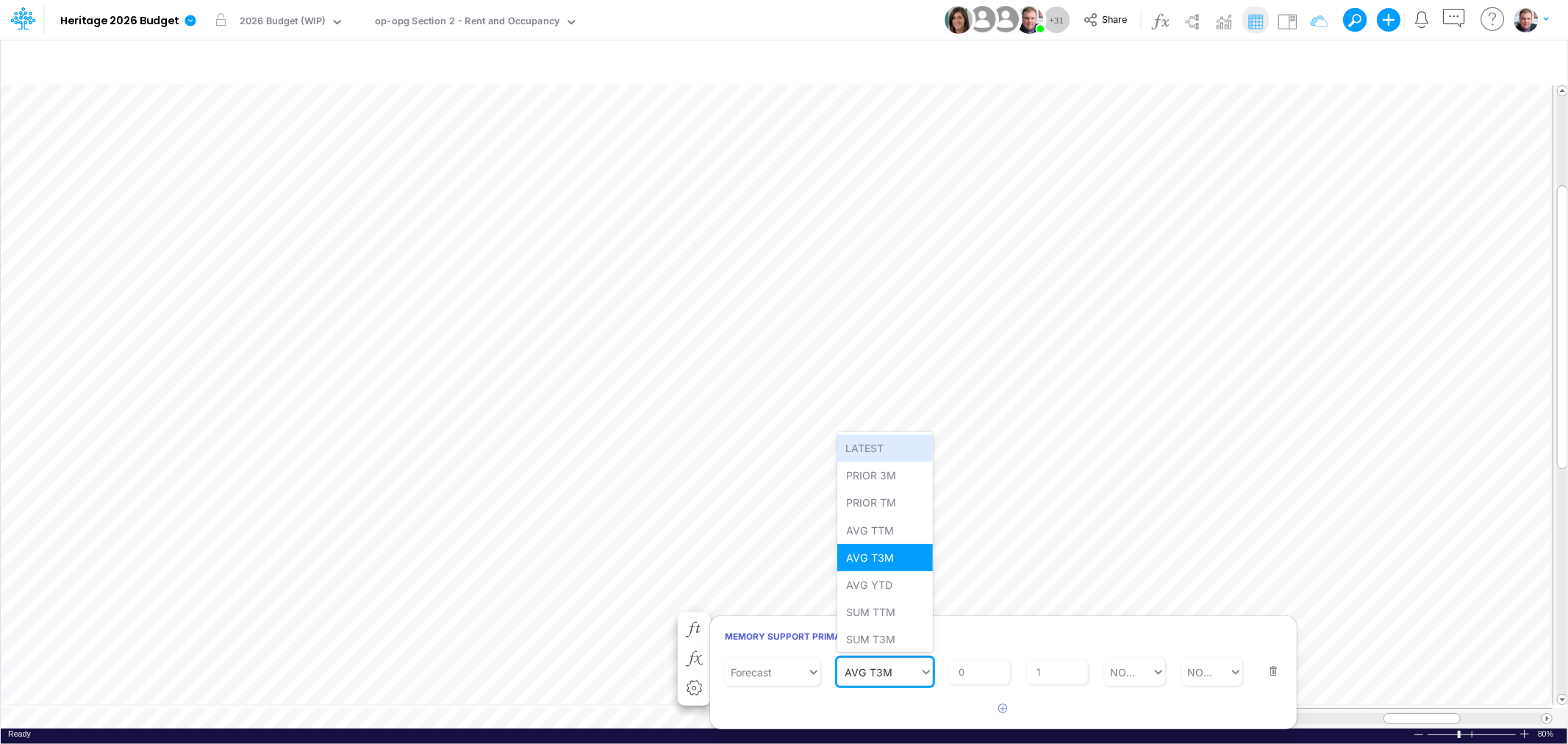
type input "AVG T3M"
click at [928, 671] on icon at bounding box center [926, 672] width 8 height 5
click at [877, 444] on div "LATEST" at bounding box center [885, 448] width 96 height 27
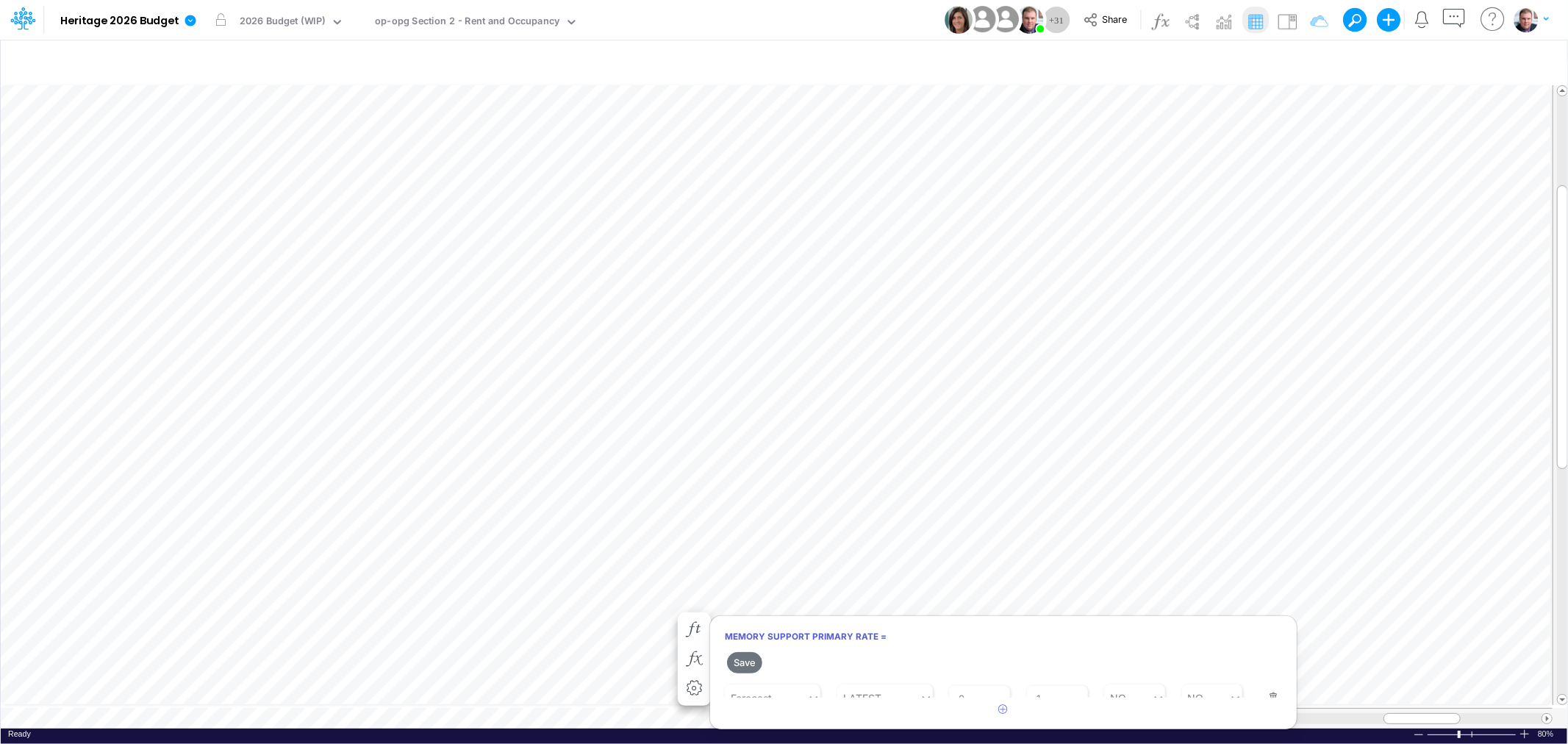
drag, startPoint x: 1288, startPoint y: 689, endPoint x: 1291, endPoint y: 697, distance: 8.5
click at [1291, 697] on div "Save Starting Period Initial Starting Value 0 % Growth Rate 0 Repeats Every 1 M…" at bounding box center [1004, 686] width 587 height 73
click at [743, 664] on button "Save" at bounding box center [745, 663] width 35 height 21
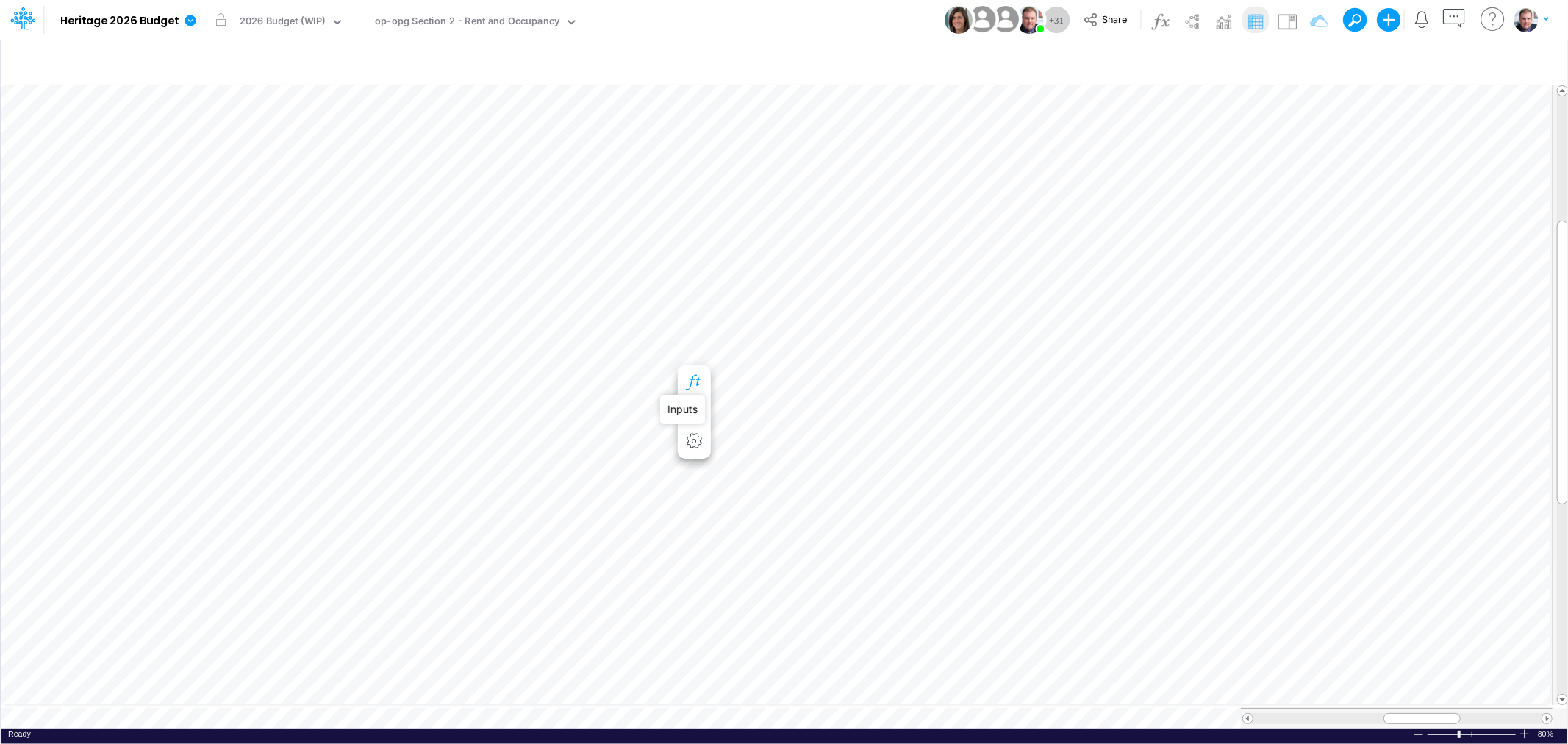
click at [703, 381] on icon "button" at bounding box center [693, 383] width 22 height 15
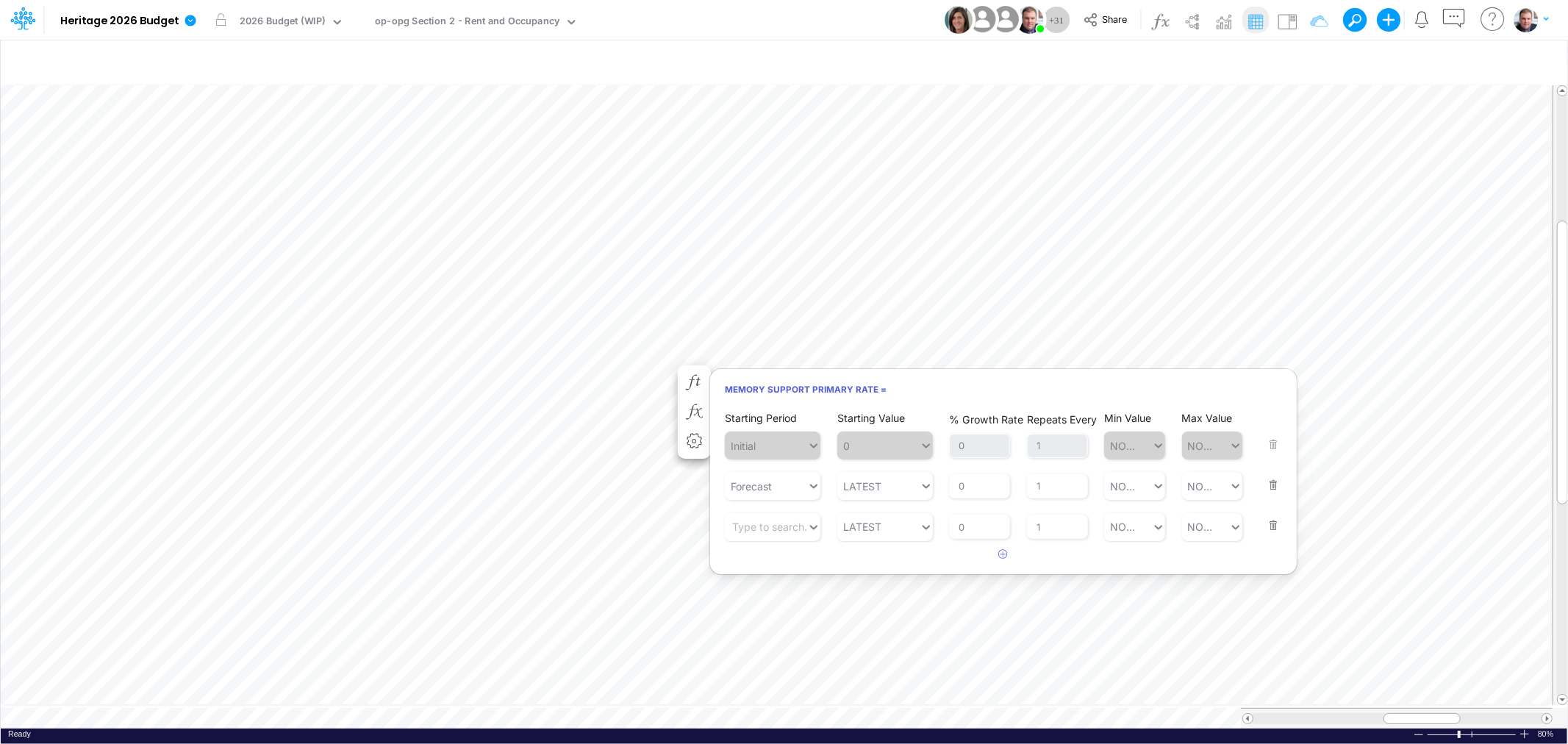
click at [1269, 525] on button "button" at bounding box center [1269, 516] width 19 height 40
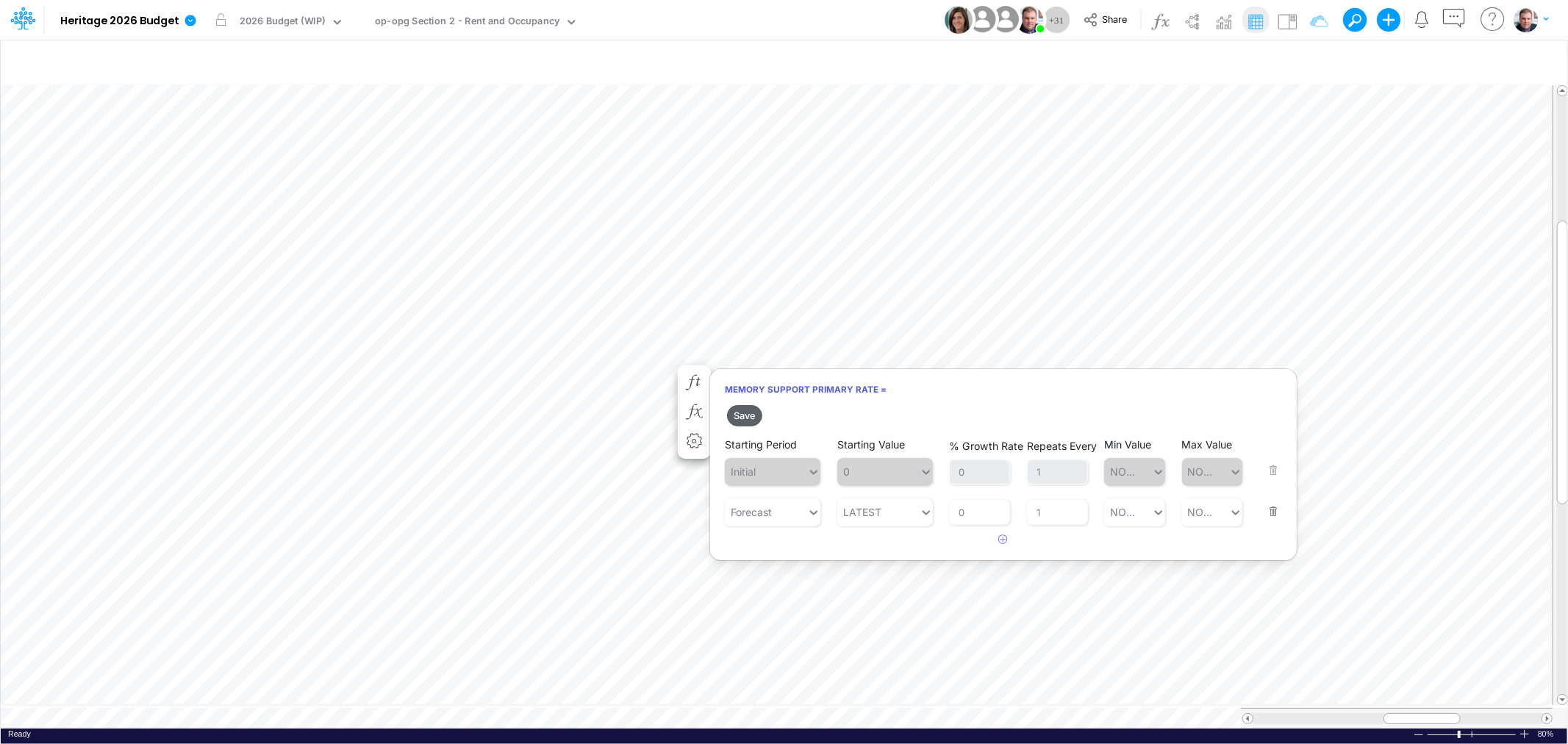
click at [741, 416] on button "Save" at bounding box center [745, 416] width 35 height 21
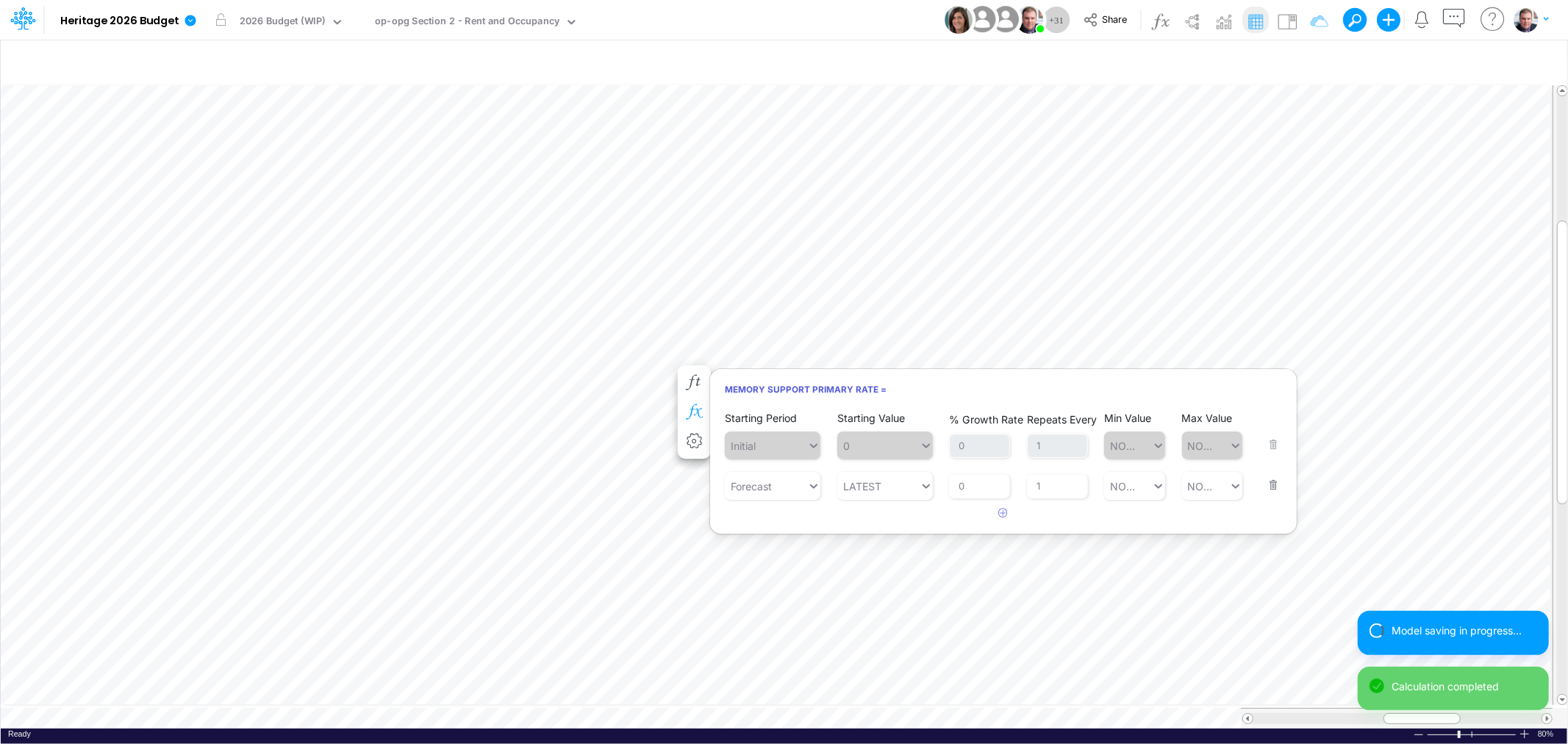
scroll to position [0, 1]
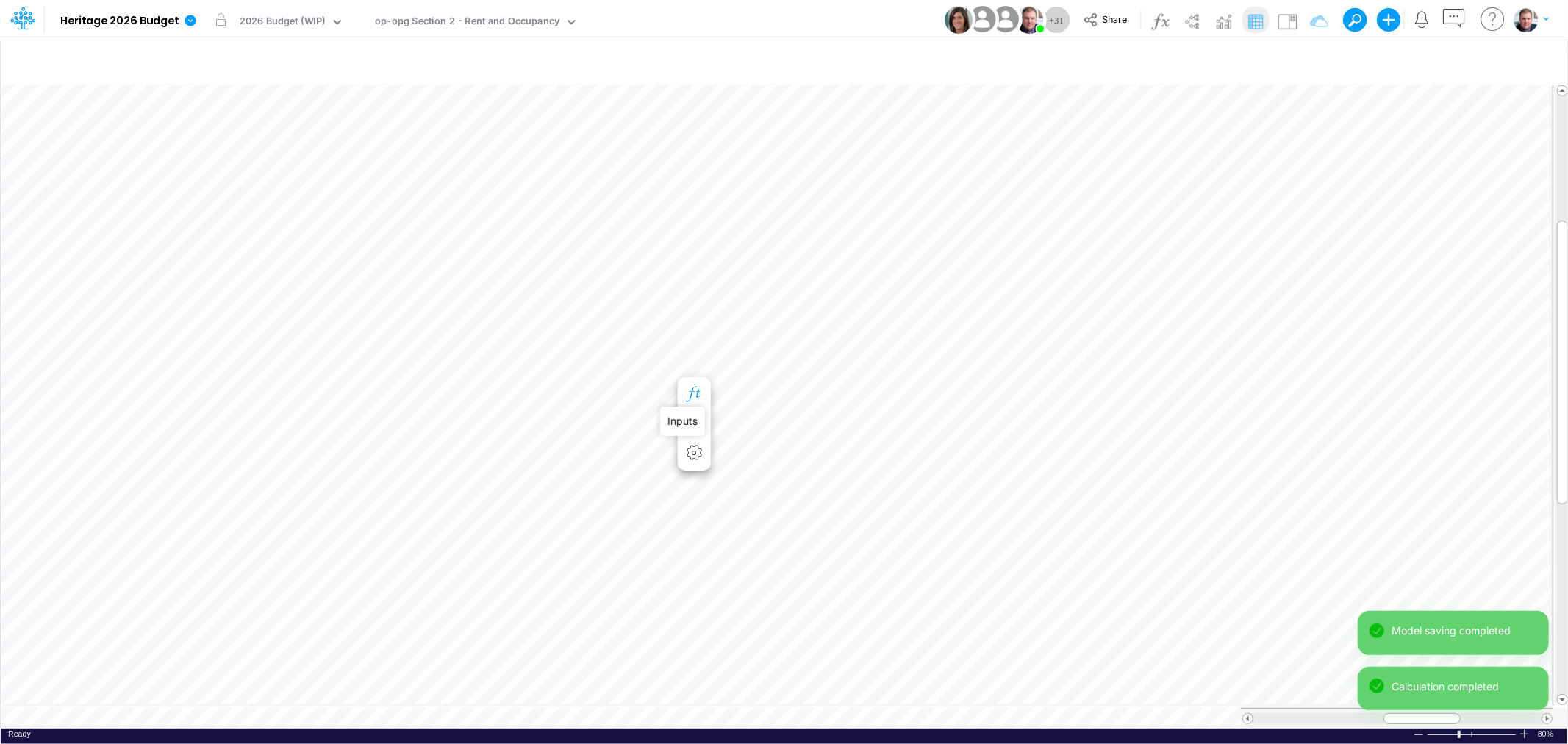
click at [694, 400] on icon "button" at bounding box center [693, 394] width 22 height 15
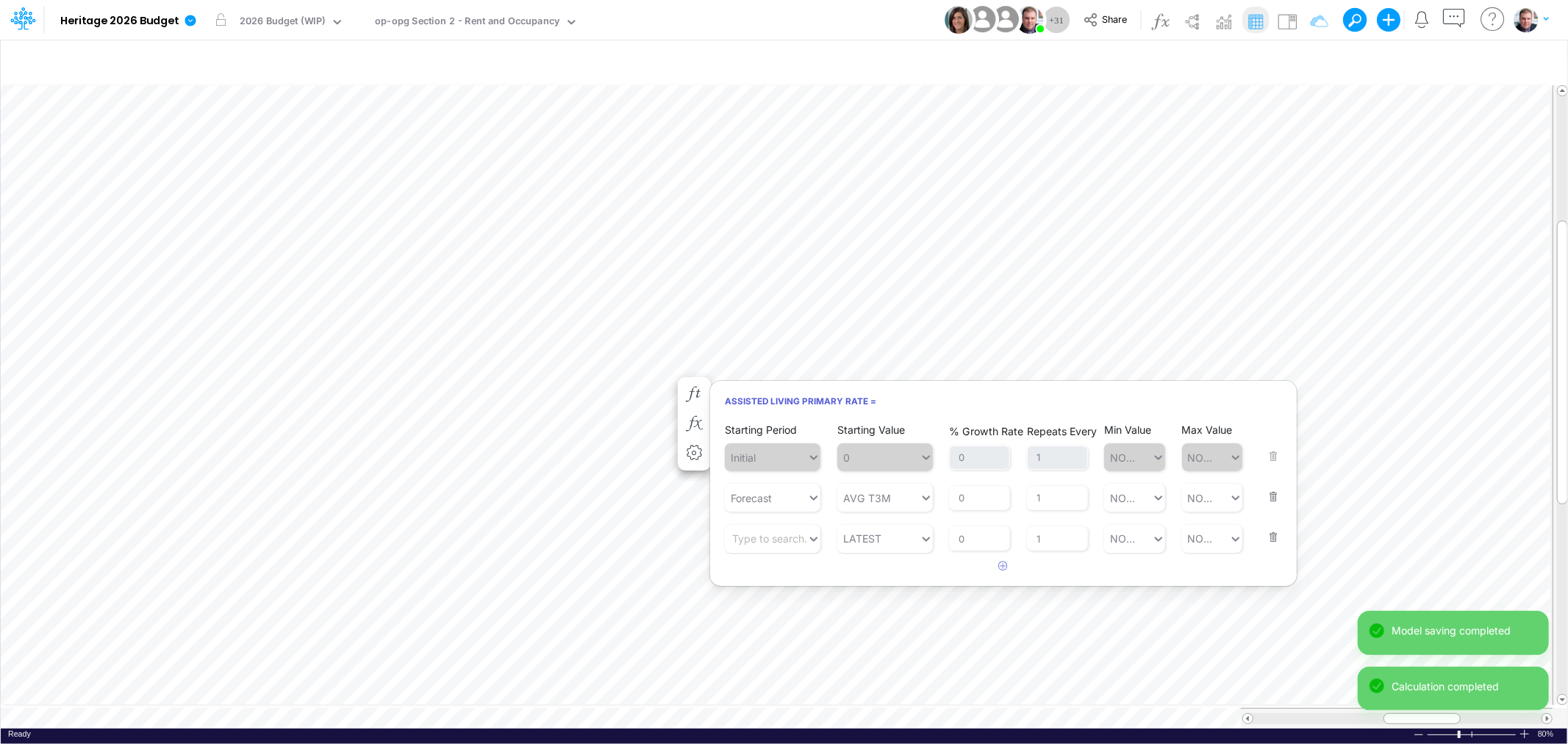
click at [1274, 492] on button "button" at bounding box center [1269, 488] width 19 height 40
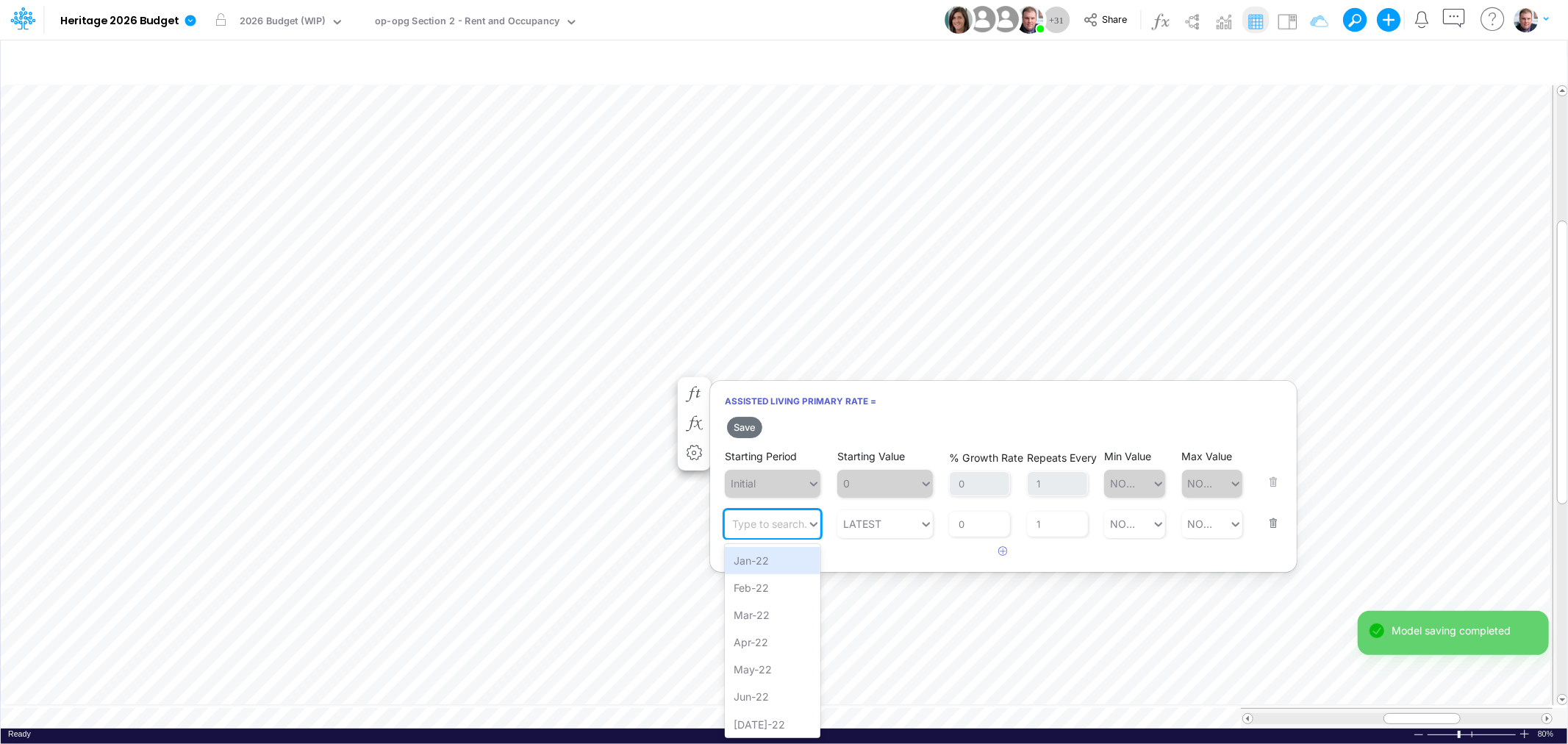
click at [772, 532] on div "Type to search..." at bounding box center [773, 524] width 81 height 15
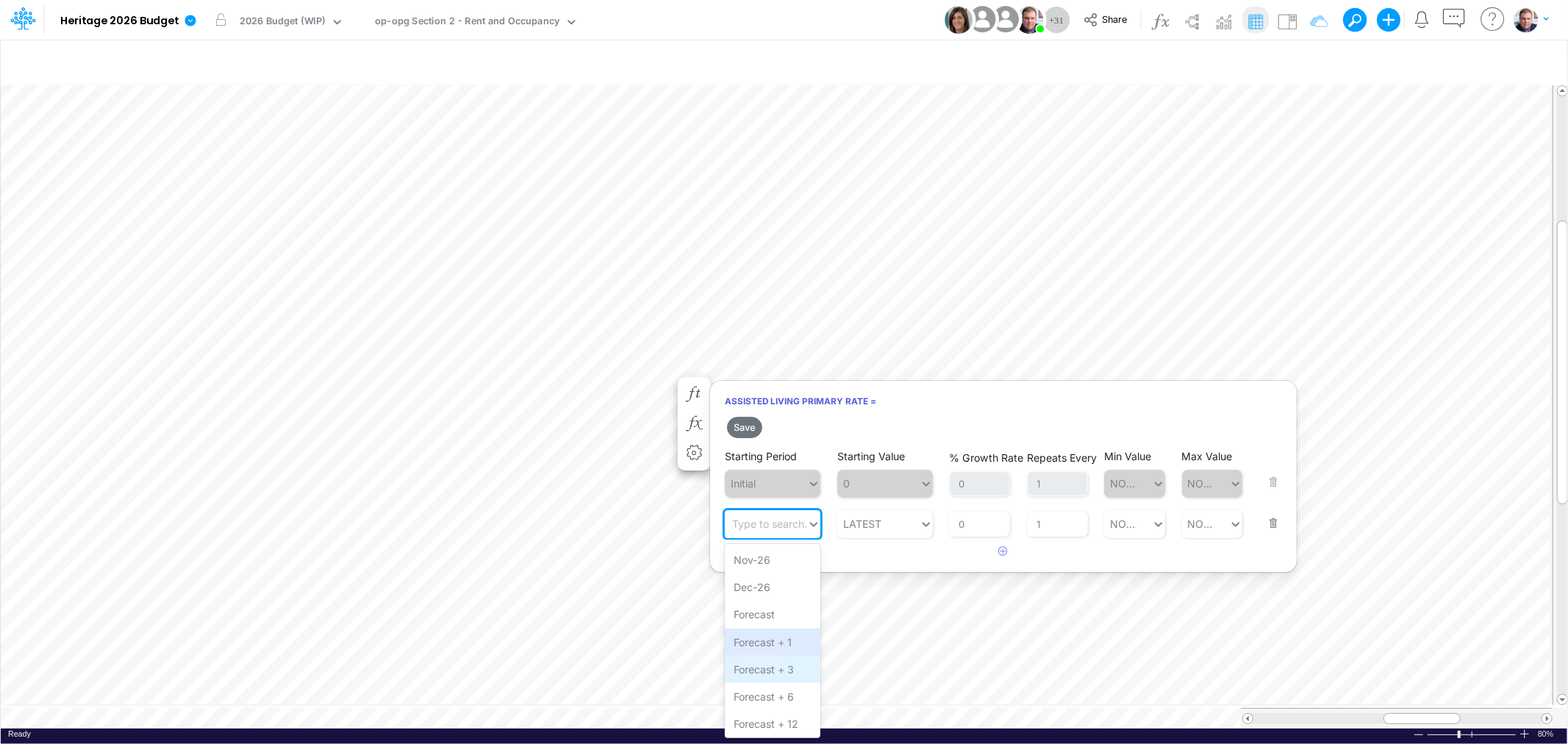
scroll to position [1584, 0]
click at [774, 619] on div "Forecast" at bounding box center [773, 614] width 96 height 27
click at [740, 419] on button "Save" at bounding box center [745, 427] width 35 height 21
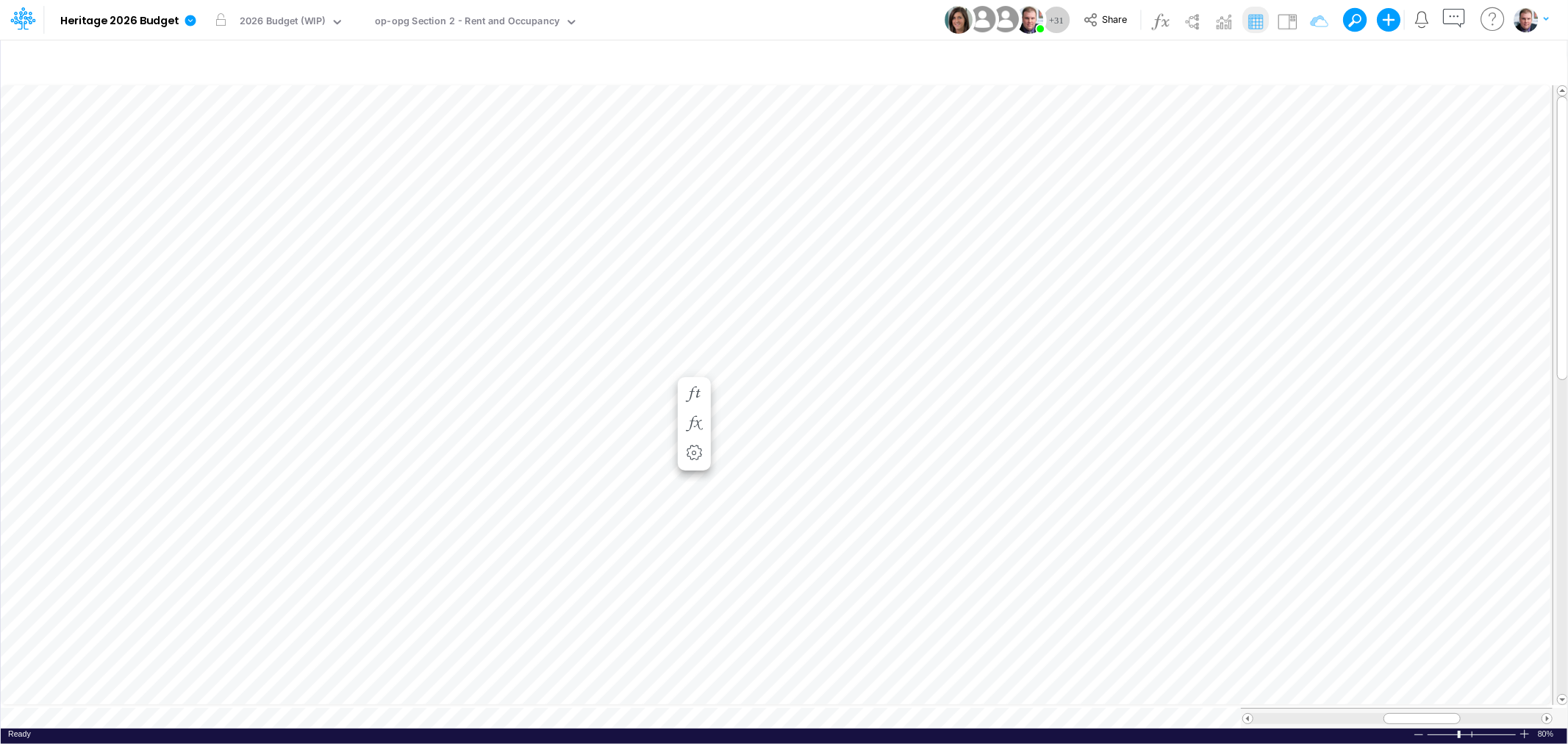
scroll to position [0, 1]
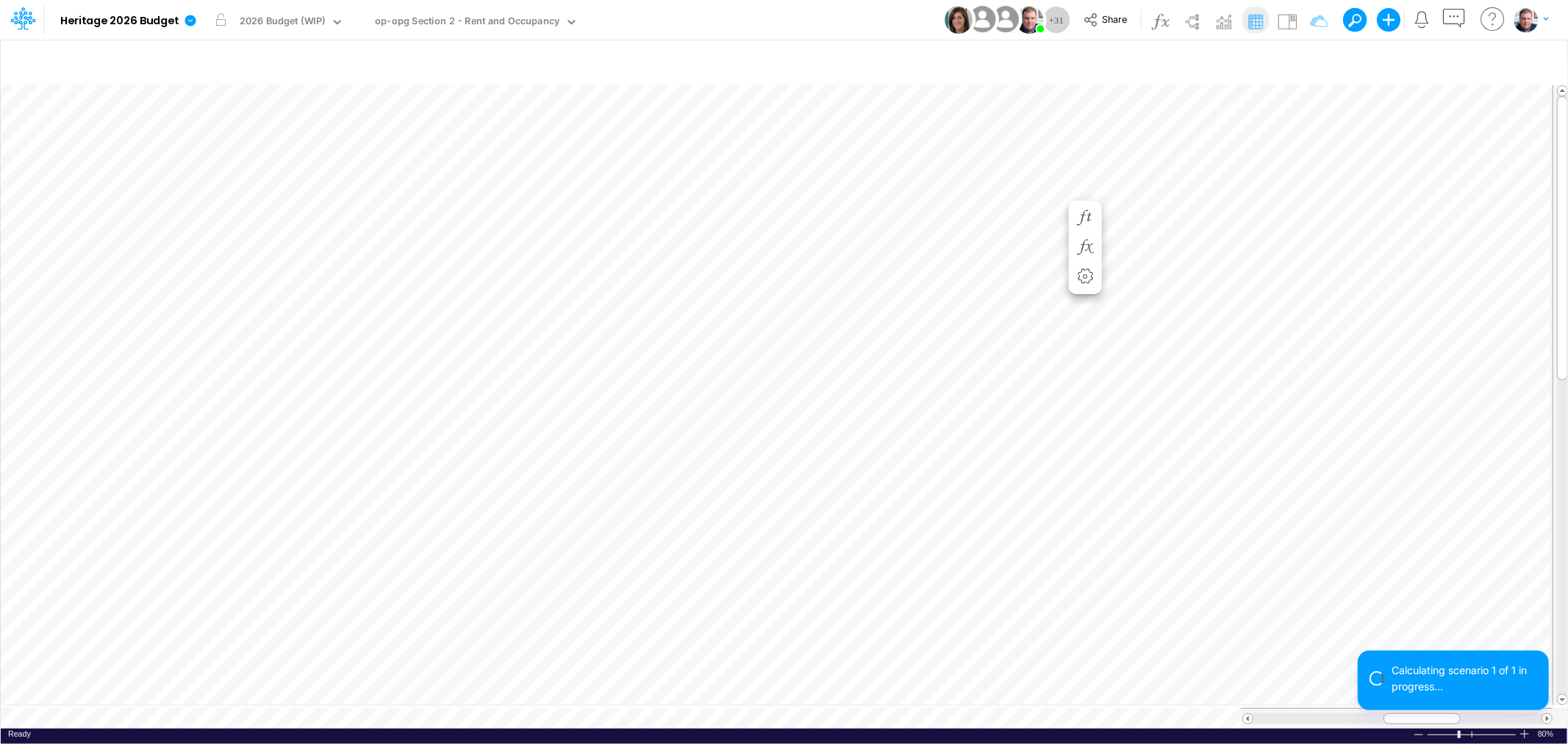
scroll to position [0, 1]
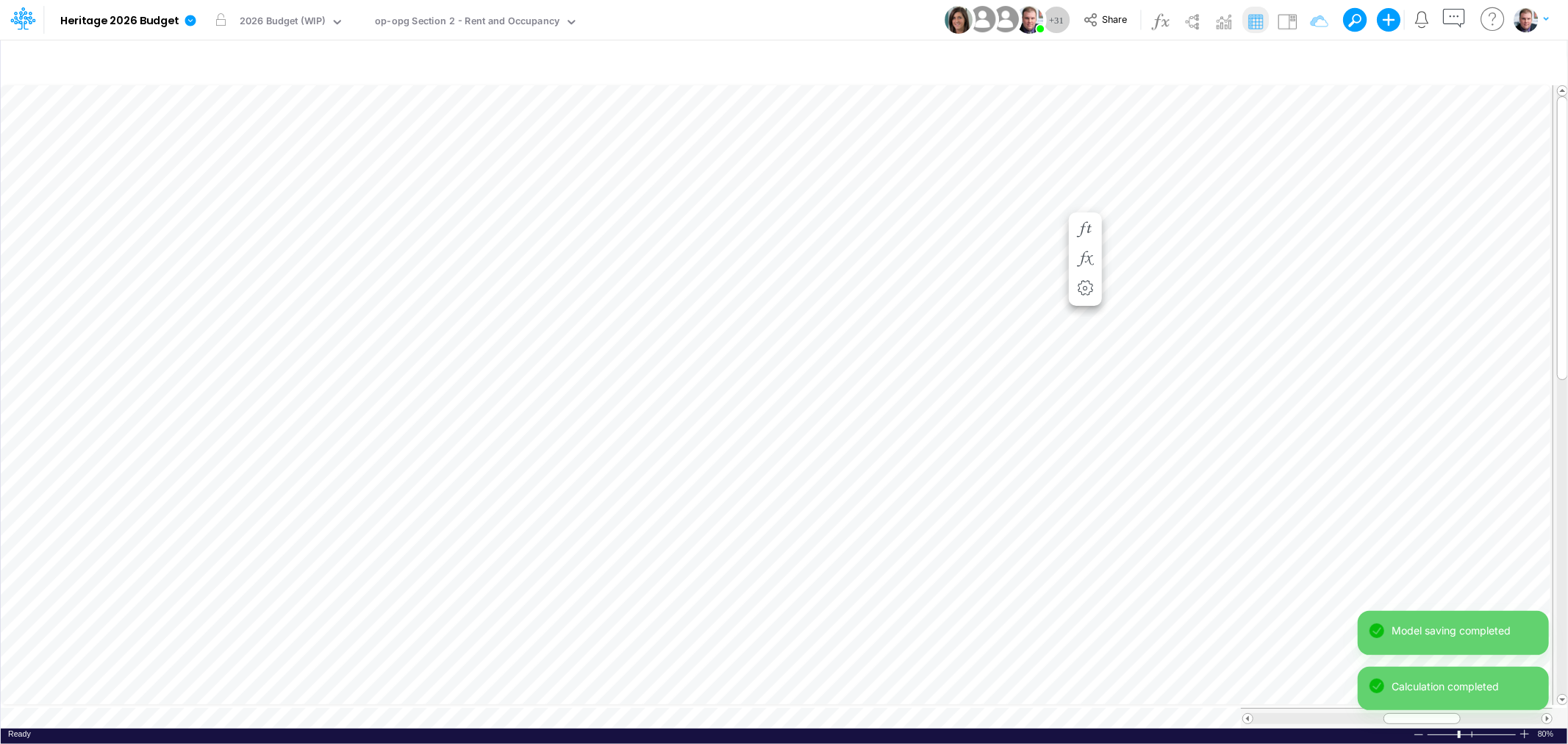
scroll to position [0, 1]
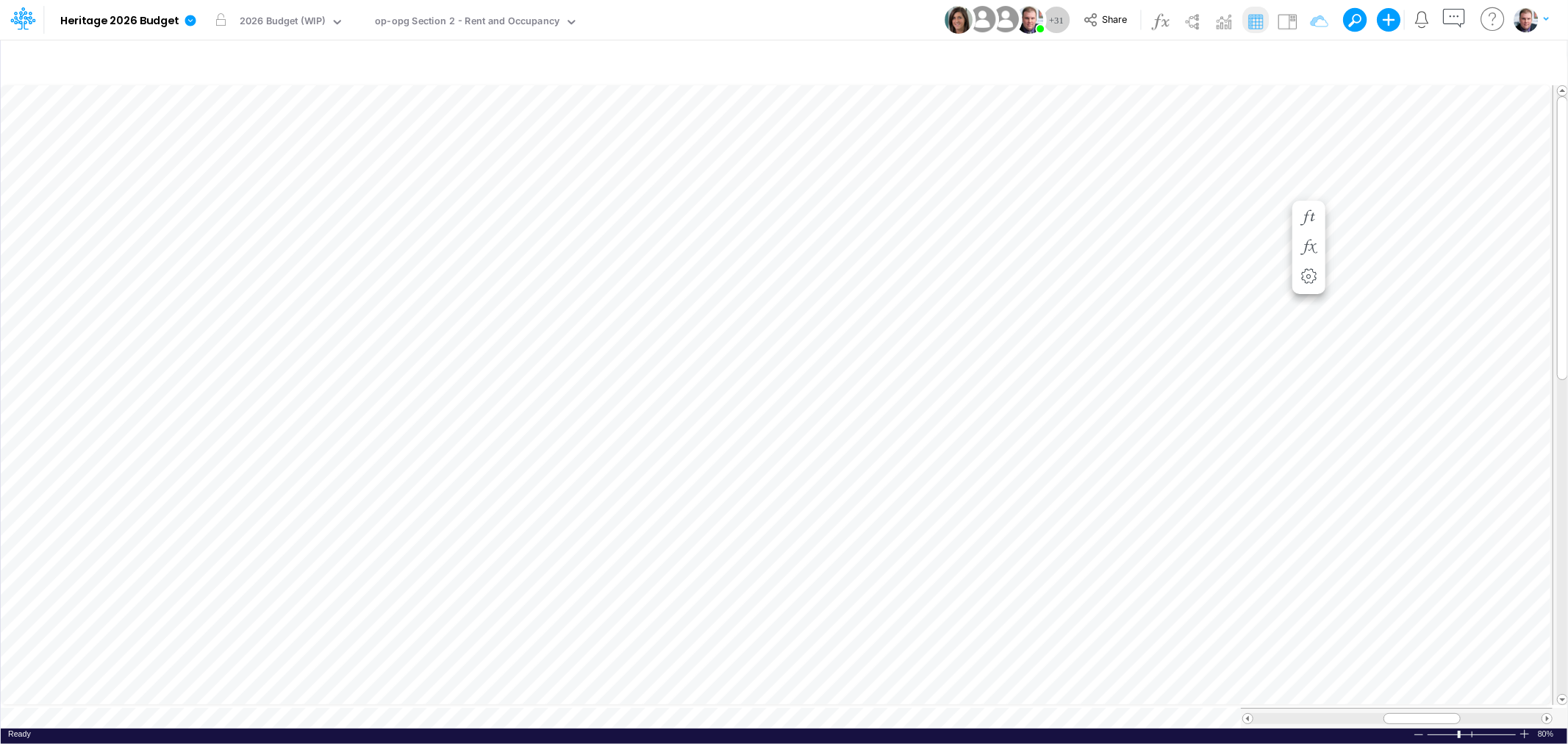
scroll to position [0, 1]
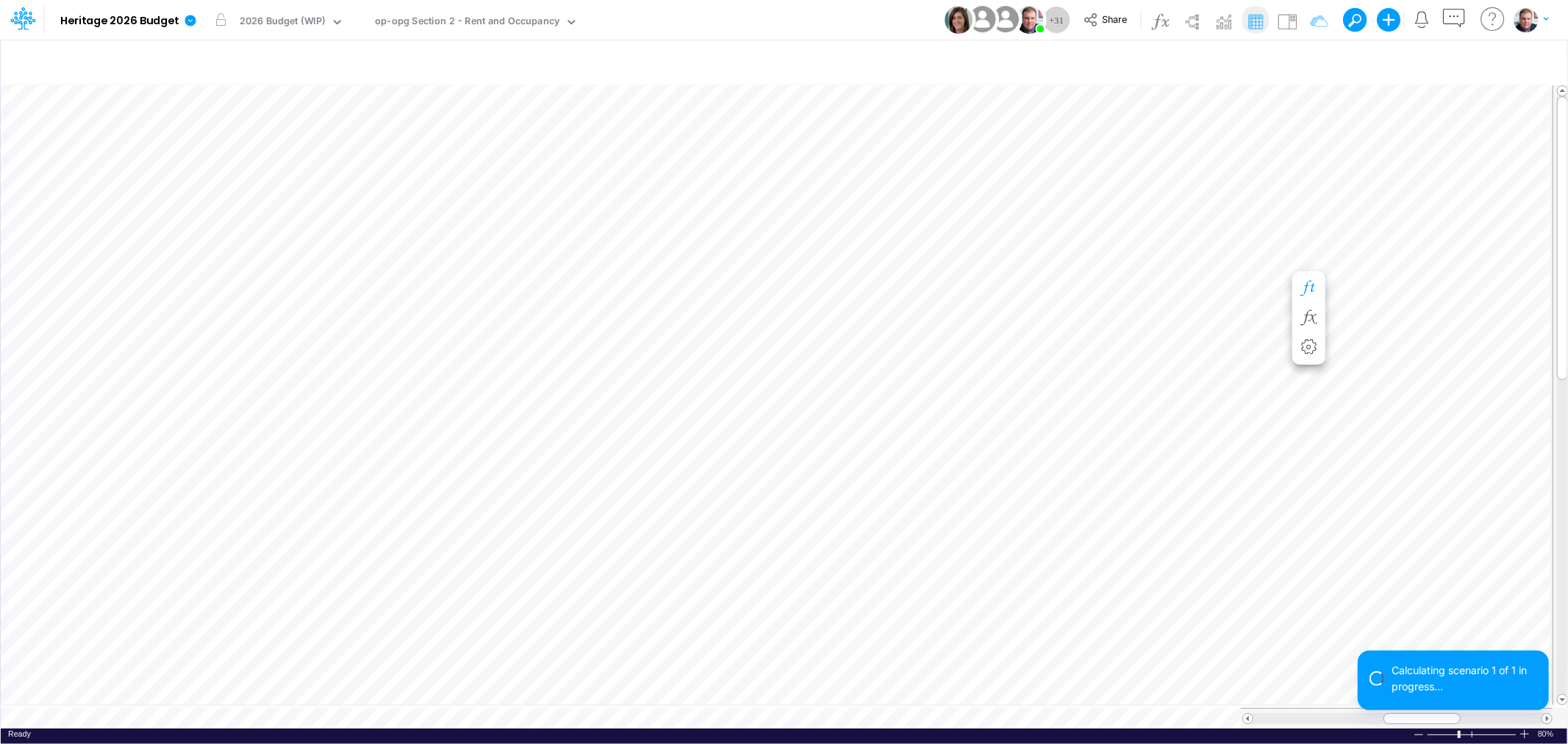
scroll to position [0, 1]
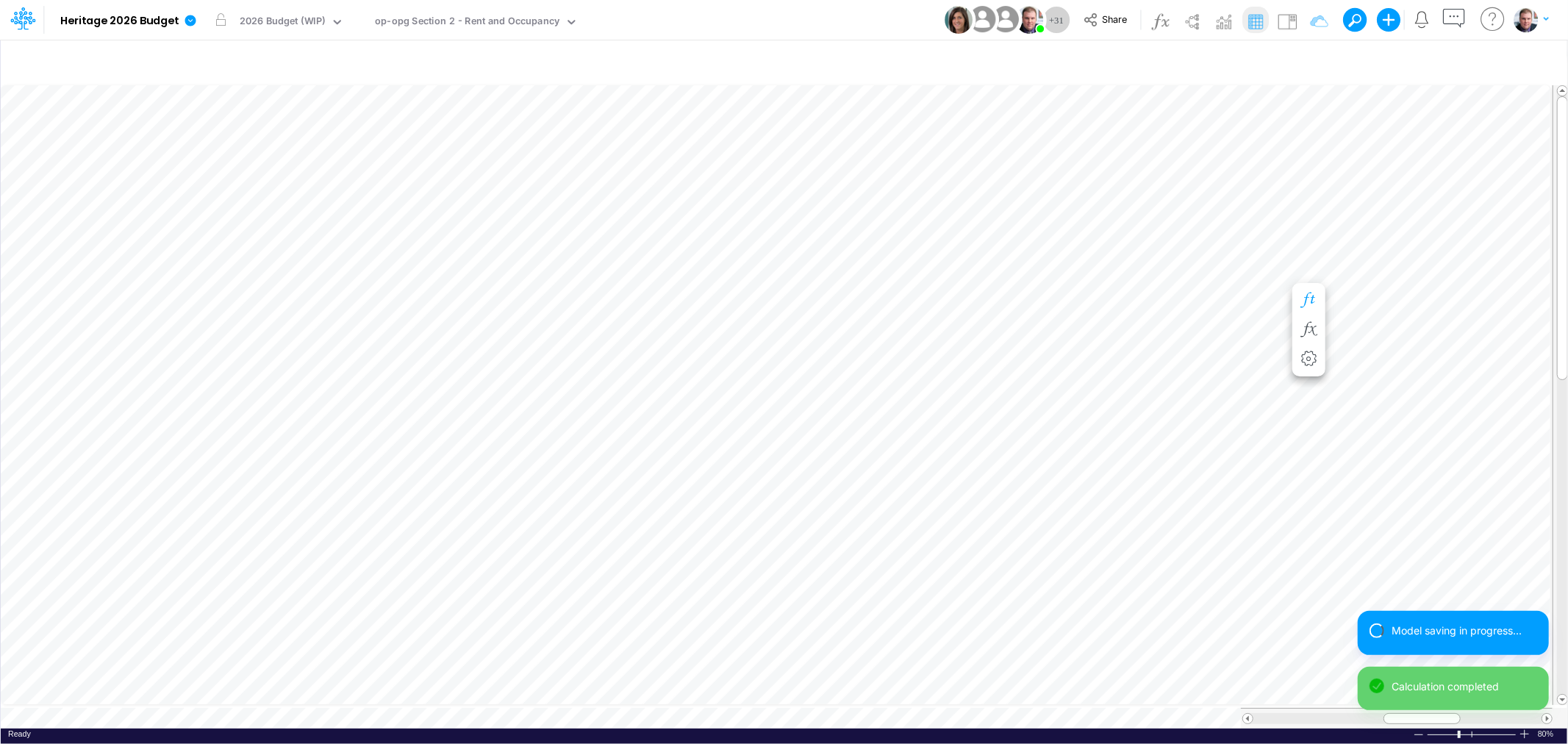
scroll to position [0, 1]
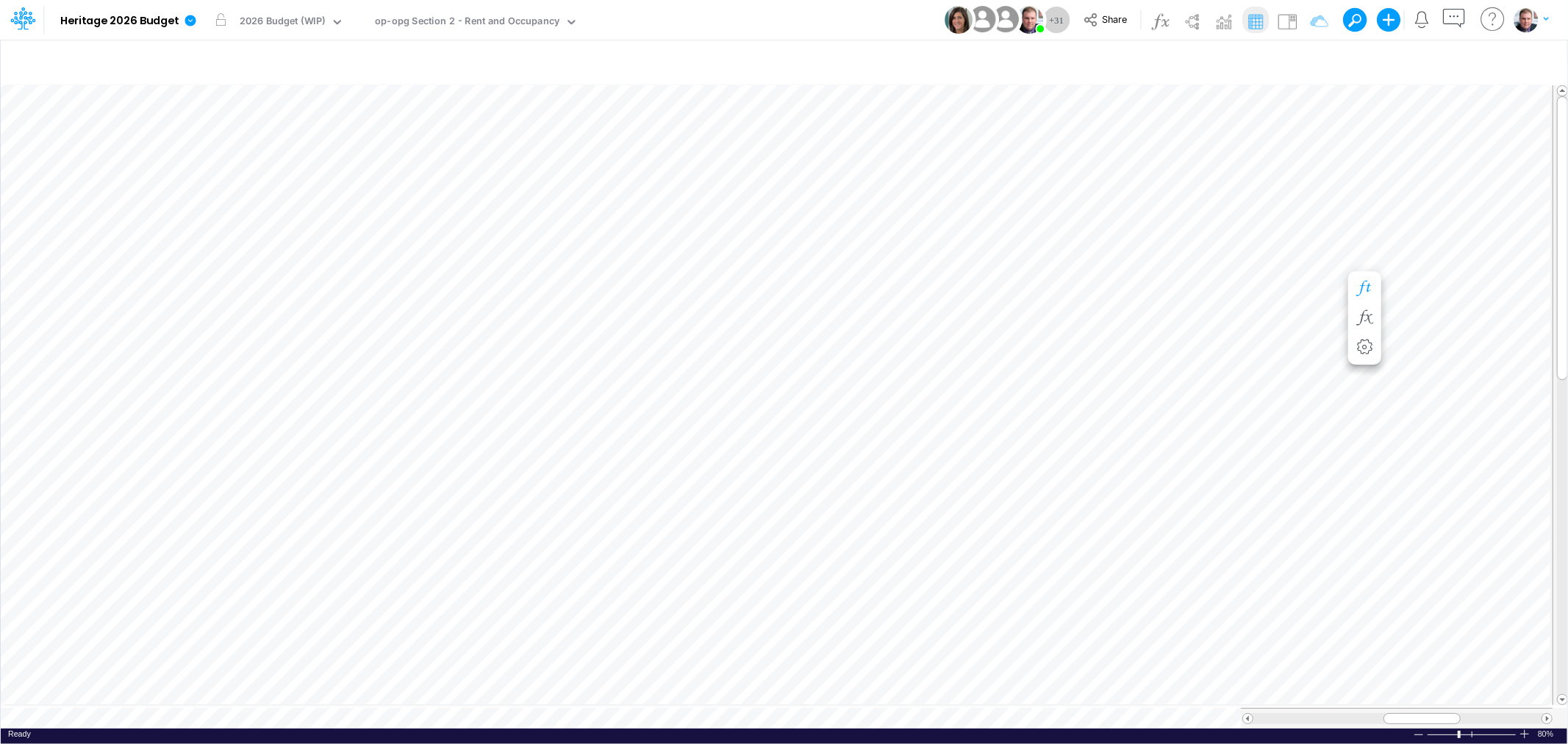
scroll to position [0, 1]
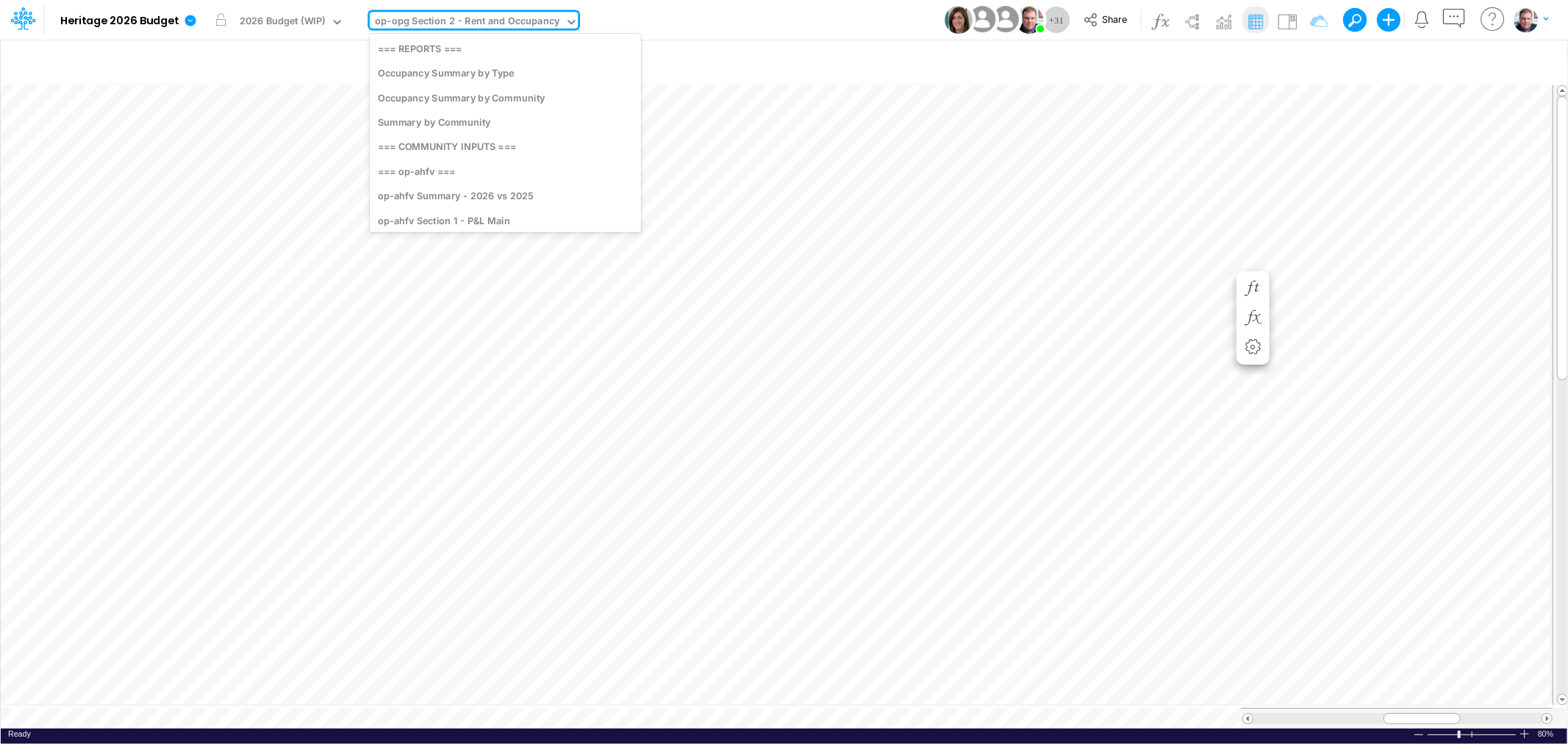
click at [442, 14] on div "op-opg Section 2 - Rent and Occupancy" at bounding box center [467, 23] width 185 height 17
click at [409, 14] on div "op-opg Section 2 - Rent and Occupancy" at bounding box center [467, 23] width 185 height 17
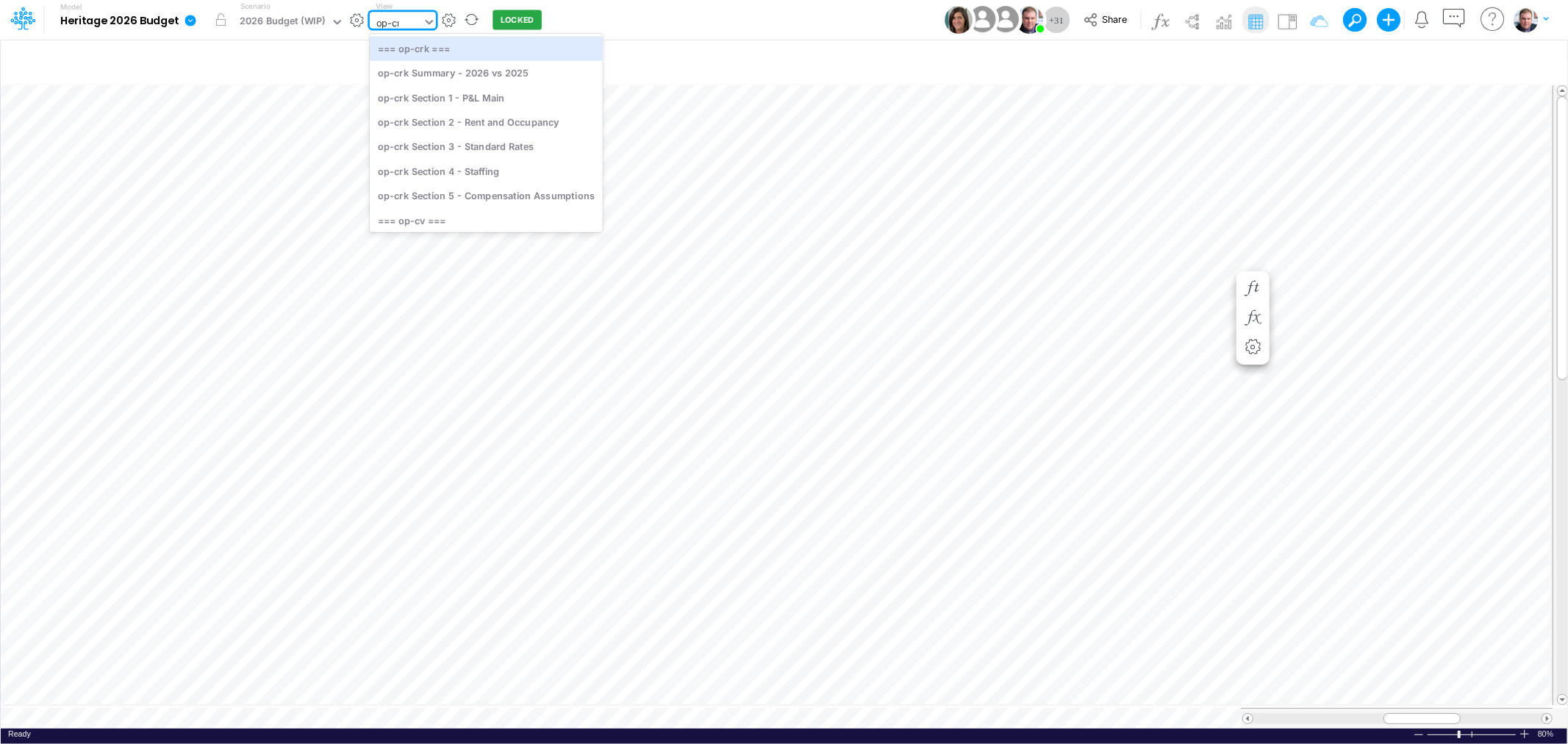
type input "op-crk"
click at [456, 120] on div "op-crk Section 2 - Rent and Occupancy" at bounding box center [487, 121] width 233 height 24
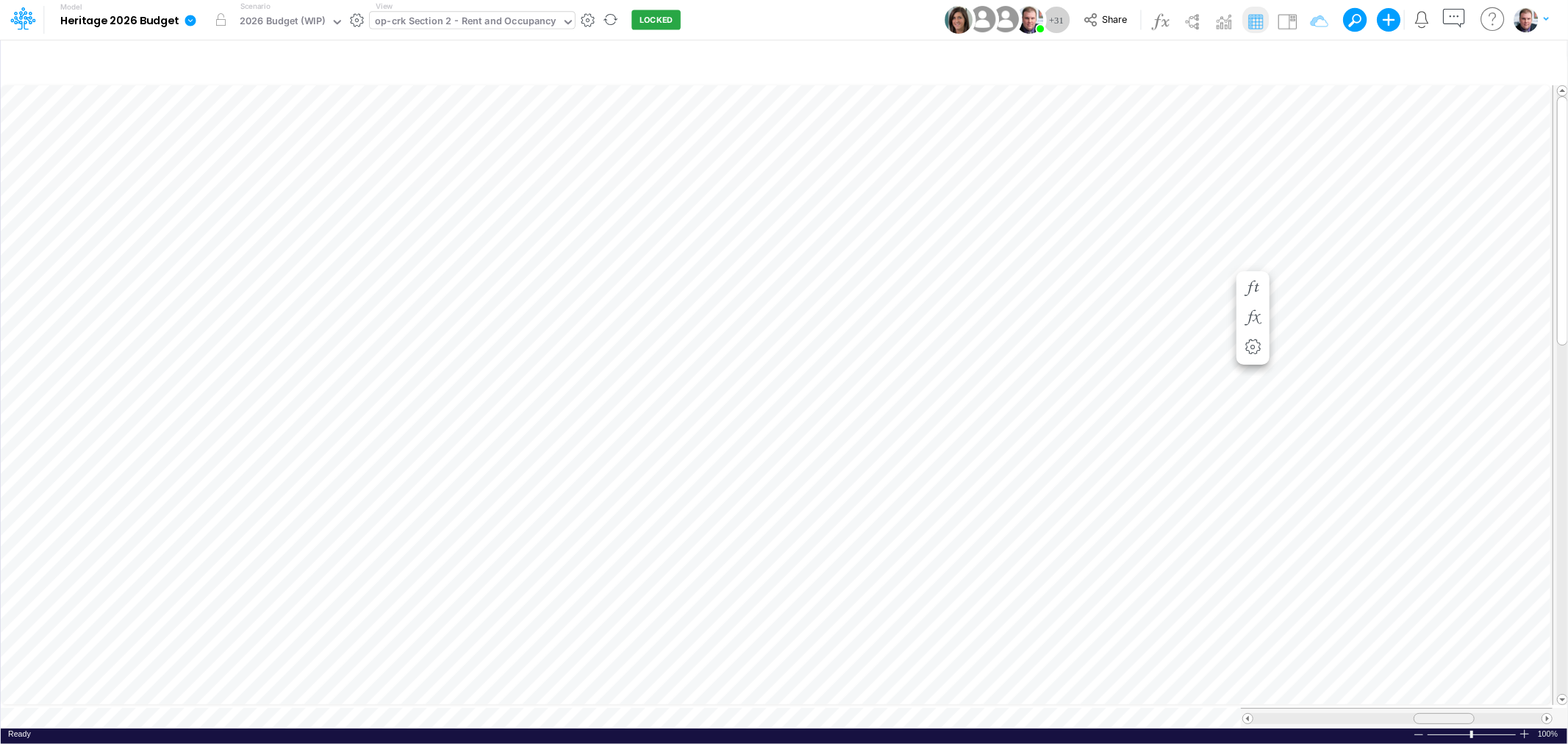
drag, startPoint x: 1405, startPoint y: 715, endPoint x: 1432, endPoint y: 709, distance: 27.7
click at [1432, 713] on div at bounding box center [1445, 719] width 61 height 11
drag, startPoint x: 1421, startPoint y: 711, endPoint x: 1434, endPoint y: 709, distance: 13.2
click at [1434, 713] on div at bounding box center [1457, 719] width 61 height 11
drag, startPoint x: 1456, startPoint y: 708, endPoint x: 1445, endPoint y: 709, distance: 11.0
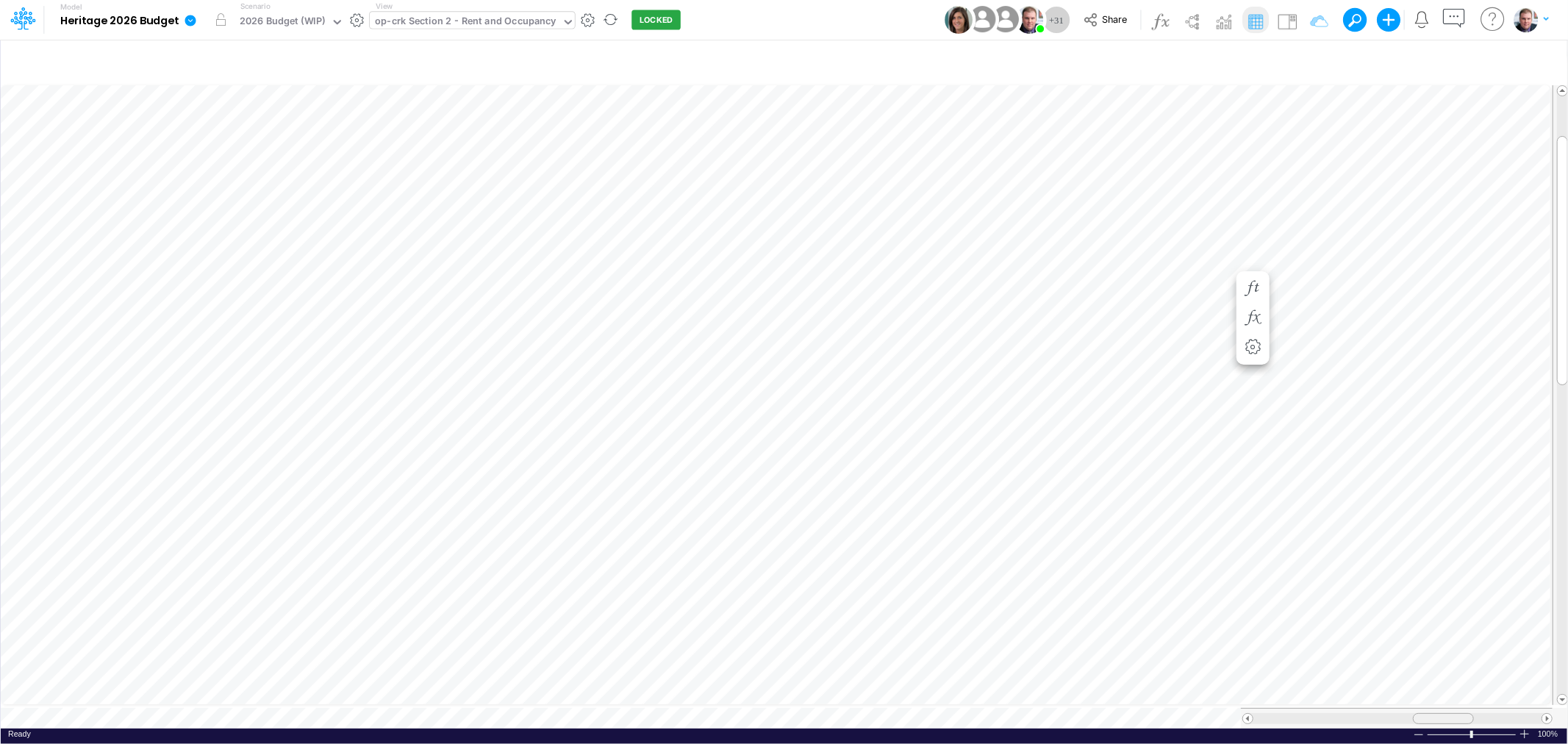
click at [1445, 714] on span at bounding box center [1443, 719] width 10 height 10
drag, startPoint x: 1463, startPoint y: 710, endPoint x: 1478, endPoint y: 710, distance: 15.0
click at [1478, 713] on div at bounding box center [1461, 719] width 61 height 11
click at [522, 700] on span "Close" at bounding box center [528, 697] width 40 height 13
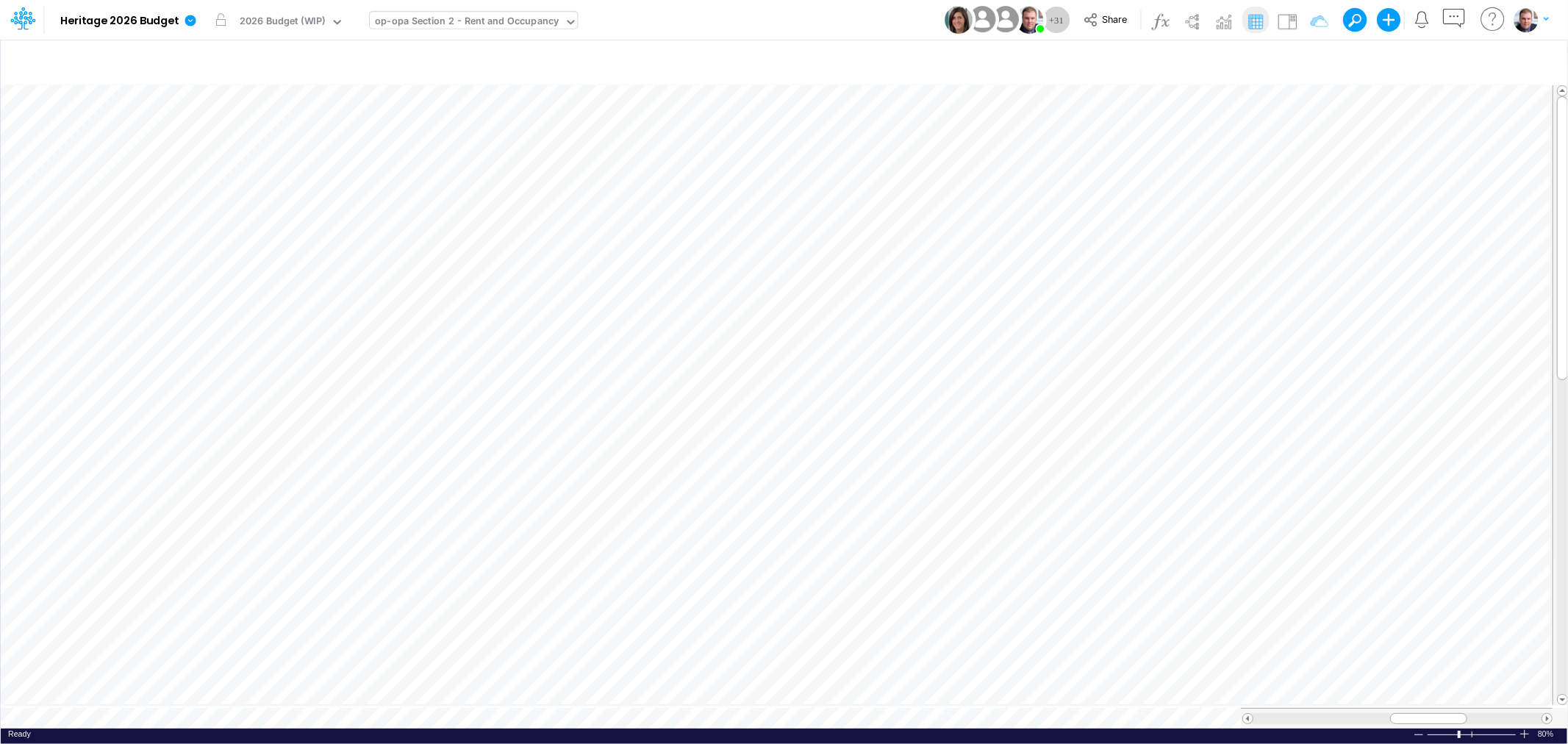
scroll to position [0, 1]
click at [422, 692] on span "Close" at bounding box center [416, 694] width 40 height 13
click at [188, 24] on icon at bounding box center [191, 20] width 11 height 11
click at [239, 150] on button "View model info" at bounding box center [265, 153] width 158 height 23
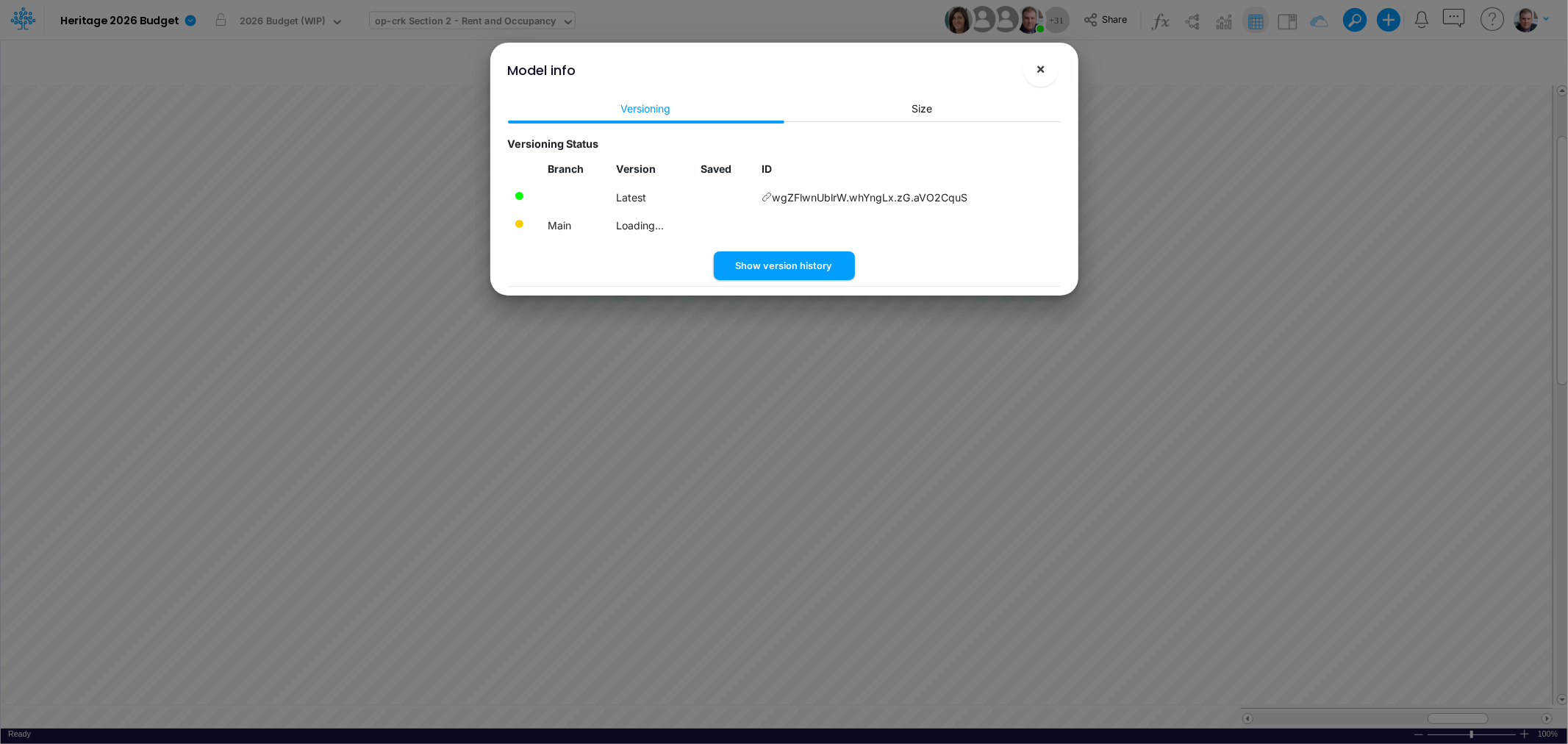
click at [1033, 68] on button "×" at bounding box center [1040, 69] width 35 height 35
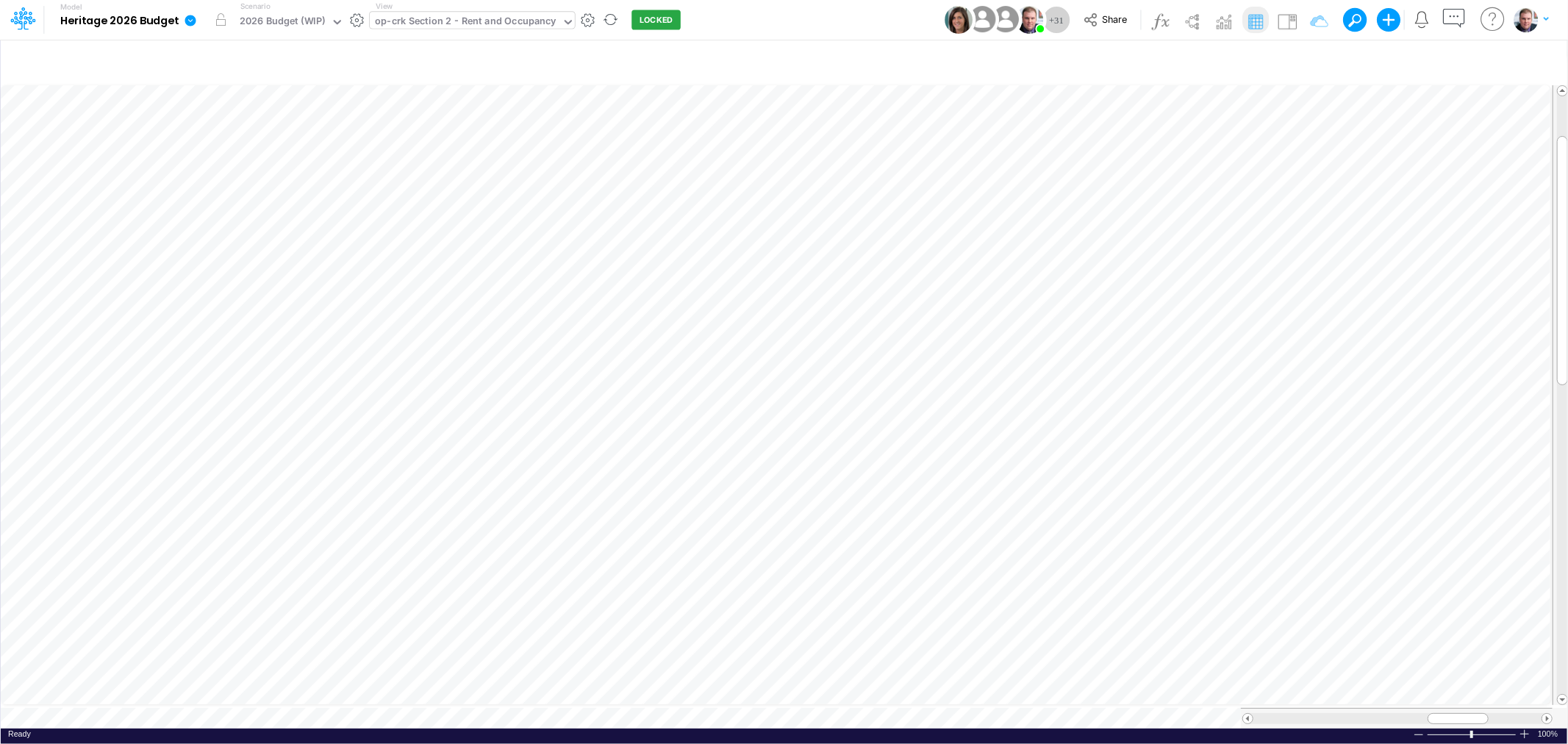
click at [193, 22] on icon at bounding box center [191, 20] width 11 height 11
click at [275, 54] on button "Edit model settings" at bounding box center [265, 59] width 158 height 23
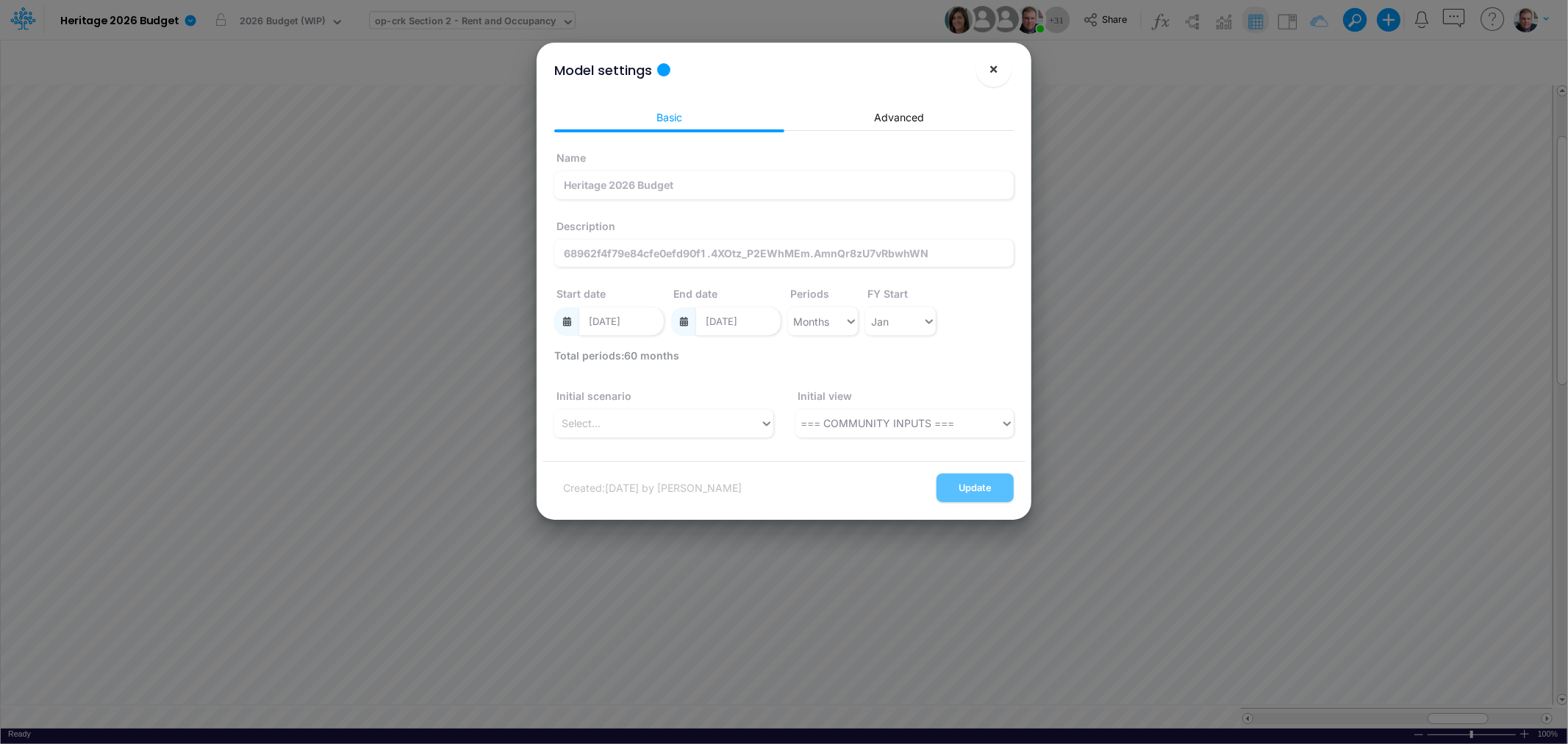
click at [1003, 63] on button "×" at bounding box center [993, 69] width 35 height 35
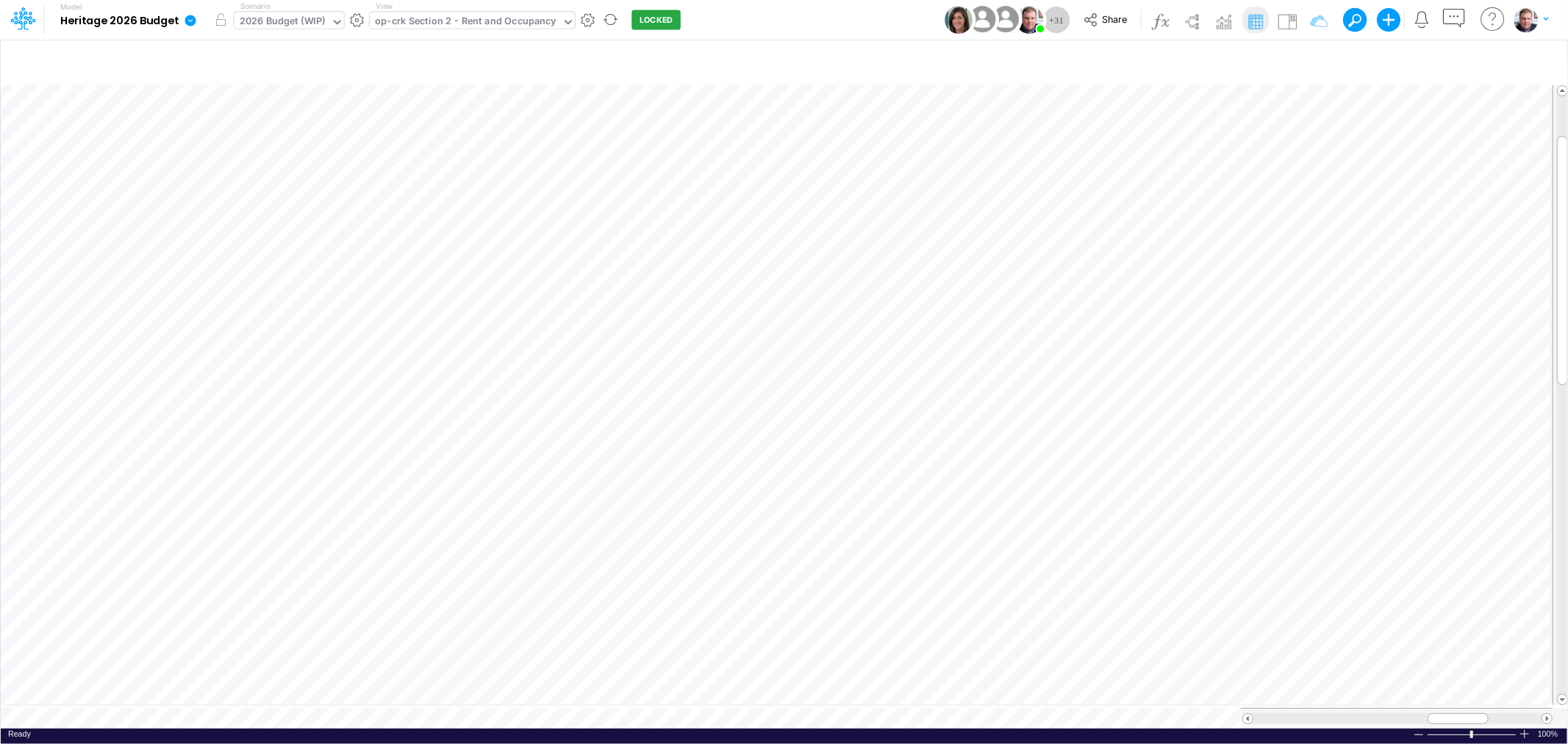
click at [338, 24] on icon at bounding box center [338, 22] width 13 height 13
click at [364, 23] on div "Model Heritage 2026 Budget Edit model settings Duplicate Import QuickBooks Quic…" at bounding box center [351, 20] width 660 height 38
click at [357, 22] on button "button" at bounding box center [357, 20] width 15 height 15
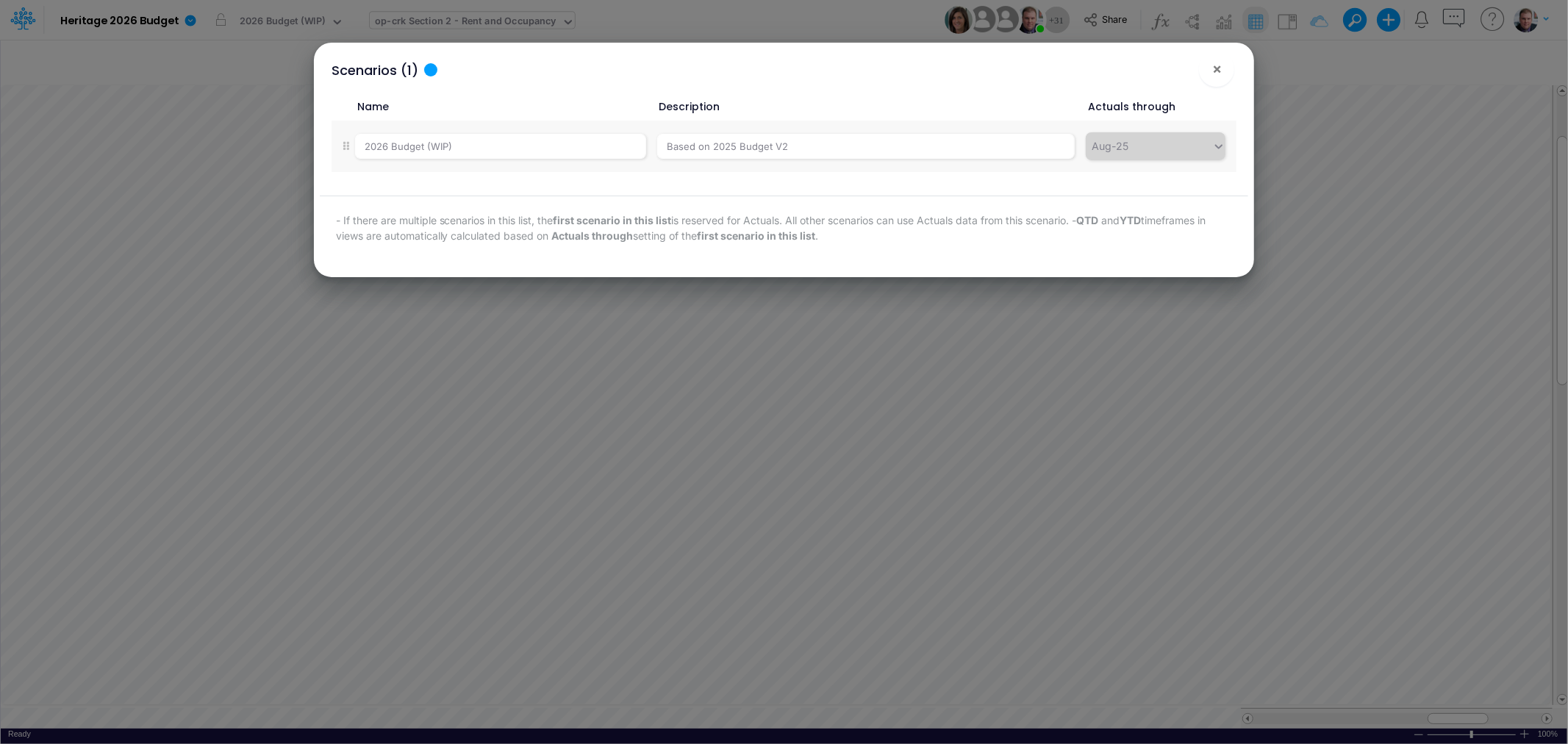
click at [819, 21] on div "Scenarios (1) × Name Description Actuals through 2026 Budget (WIP) Based on 202…" at bounding box center [784, 372] width 1568 height 744
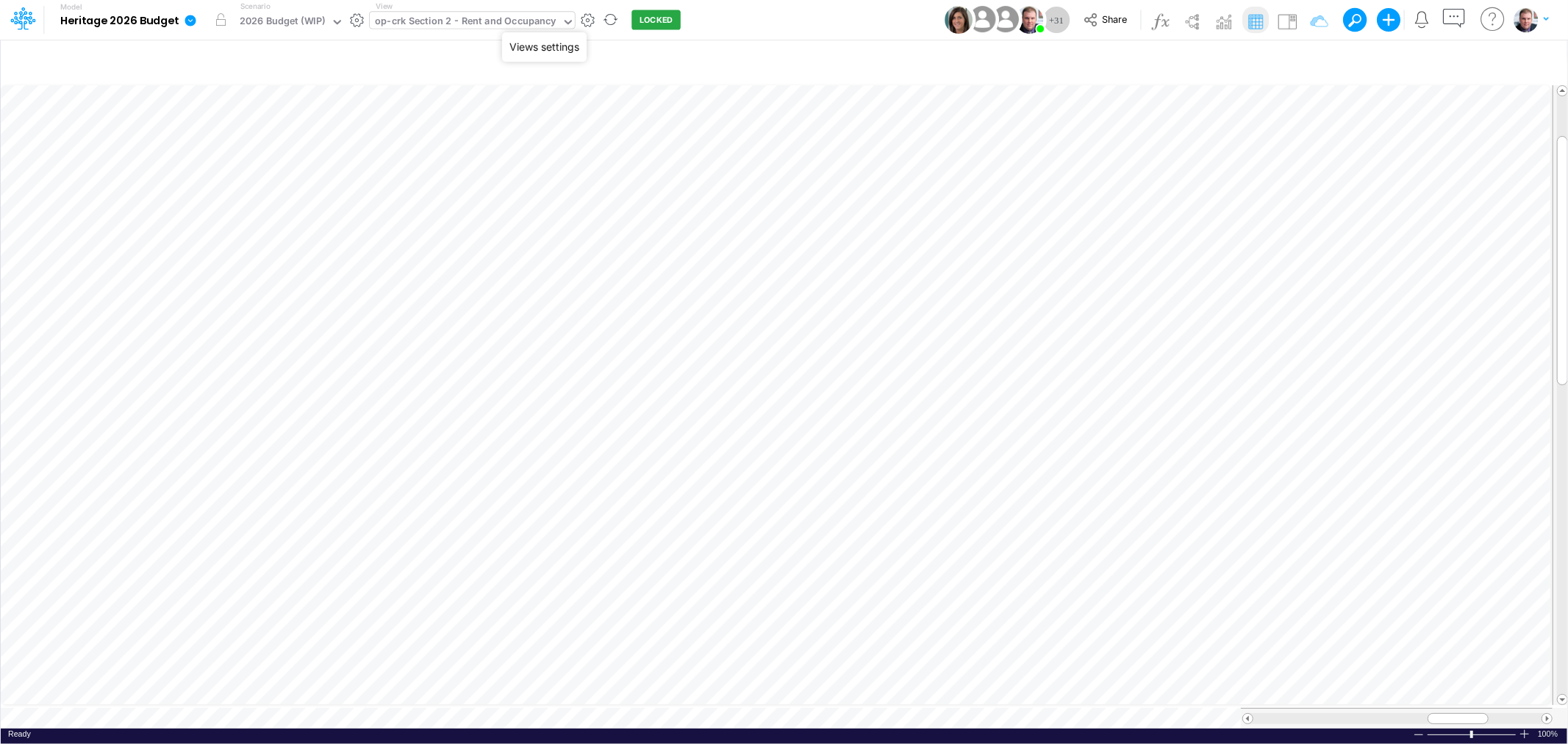
click at [585, 20] on button "button" at bounding box center [588, 20] width 15 height 15
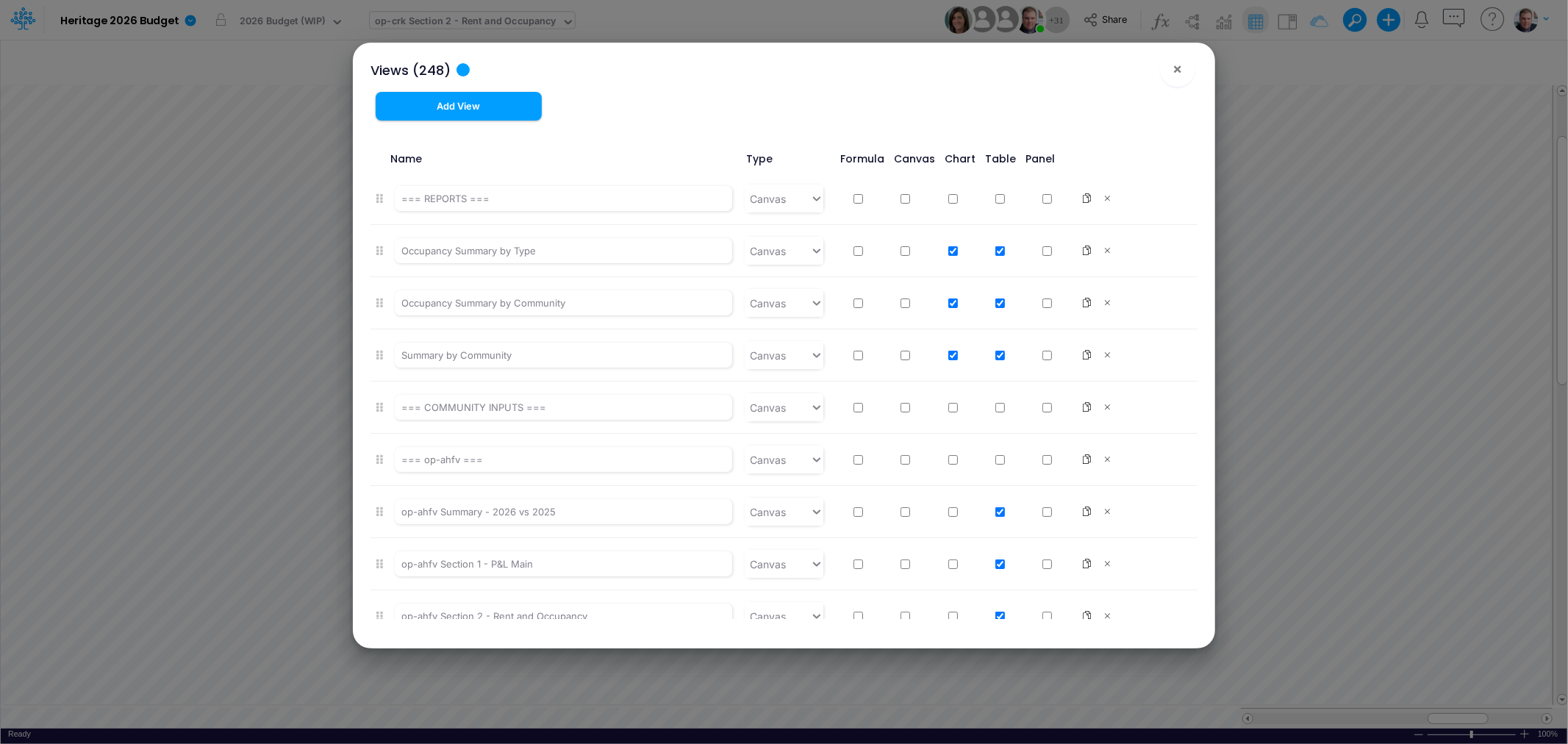
click at [686, 14] on div "Views (248) × Add View Name Type Formula Canvas Chart Table Panel === REPORTS =…" at bounding box center [784, 372] width 1568 height 744
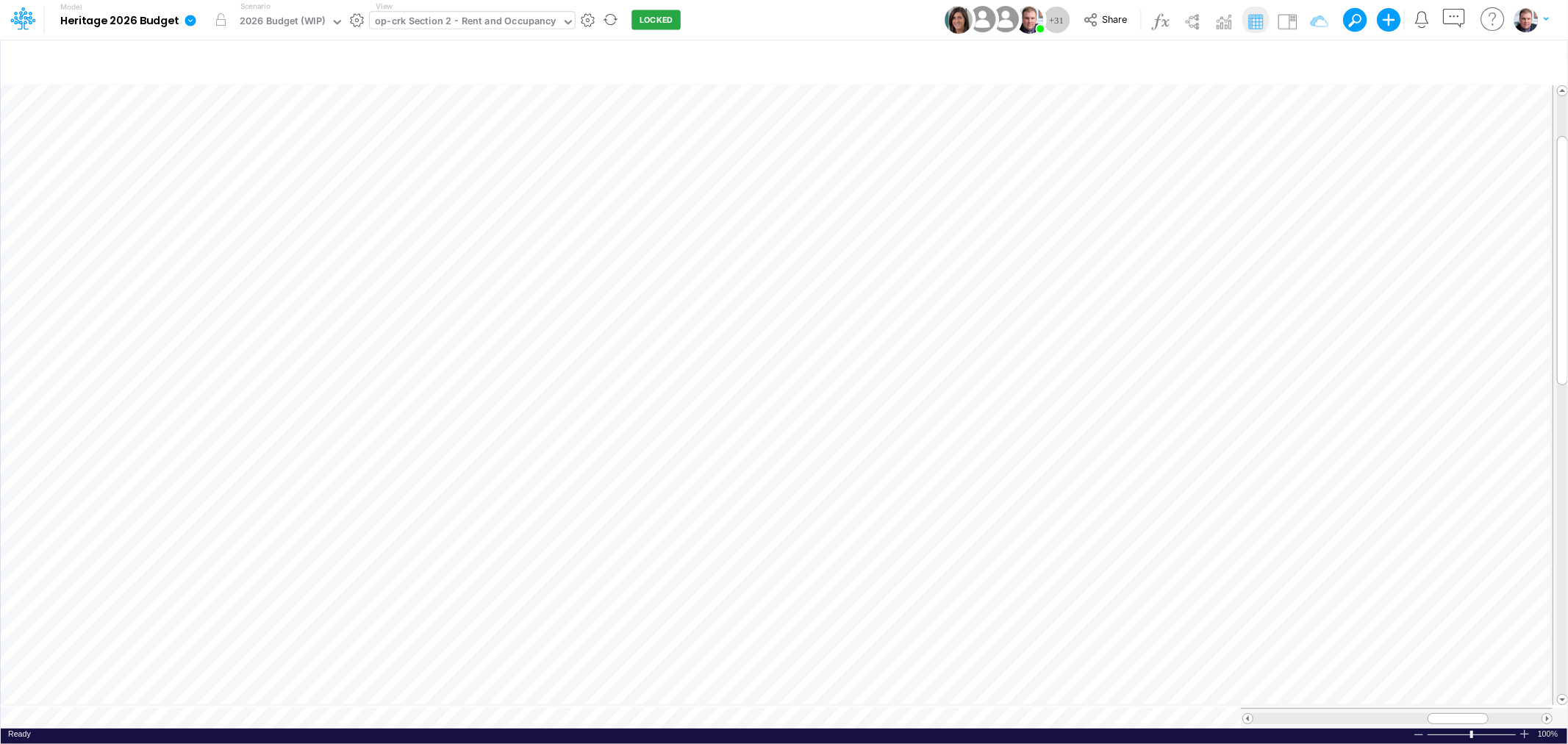
click at [195, 22] on icon at bounding box center [190, 21] width 13 height 13
click at [247, 147] on button "View model info" at bounding box center [265, 153] width 158 height 23
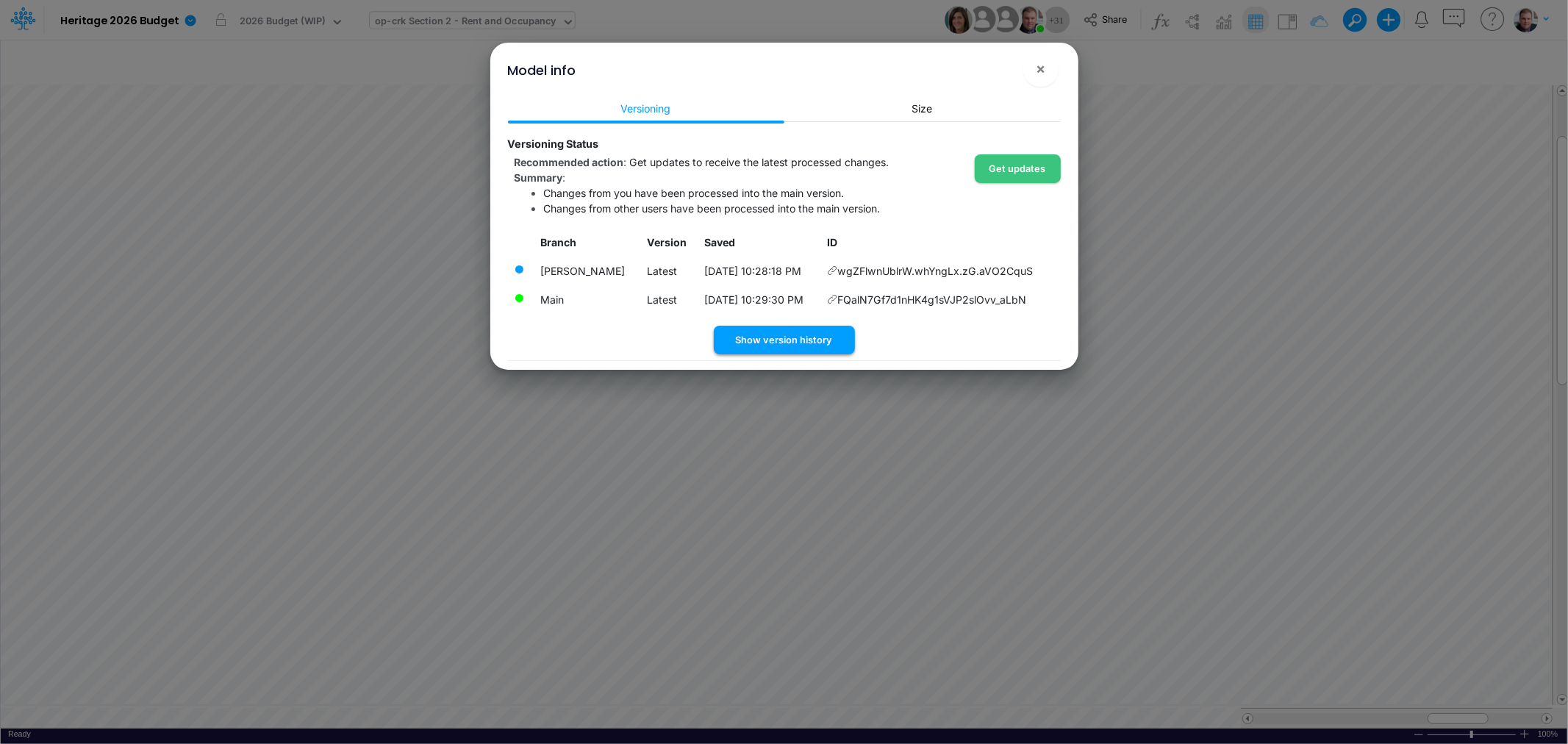
click at [785, 332] on button "Show version history" at bounding box center [785, 340] width 142 height 29
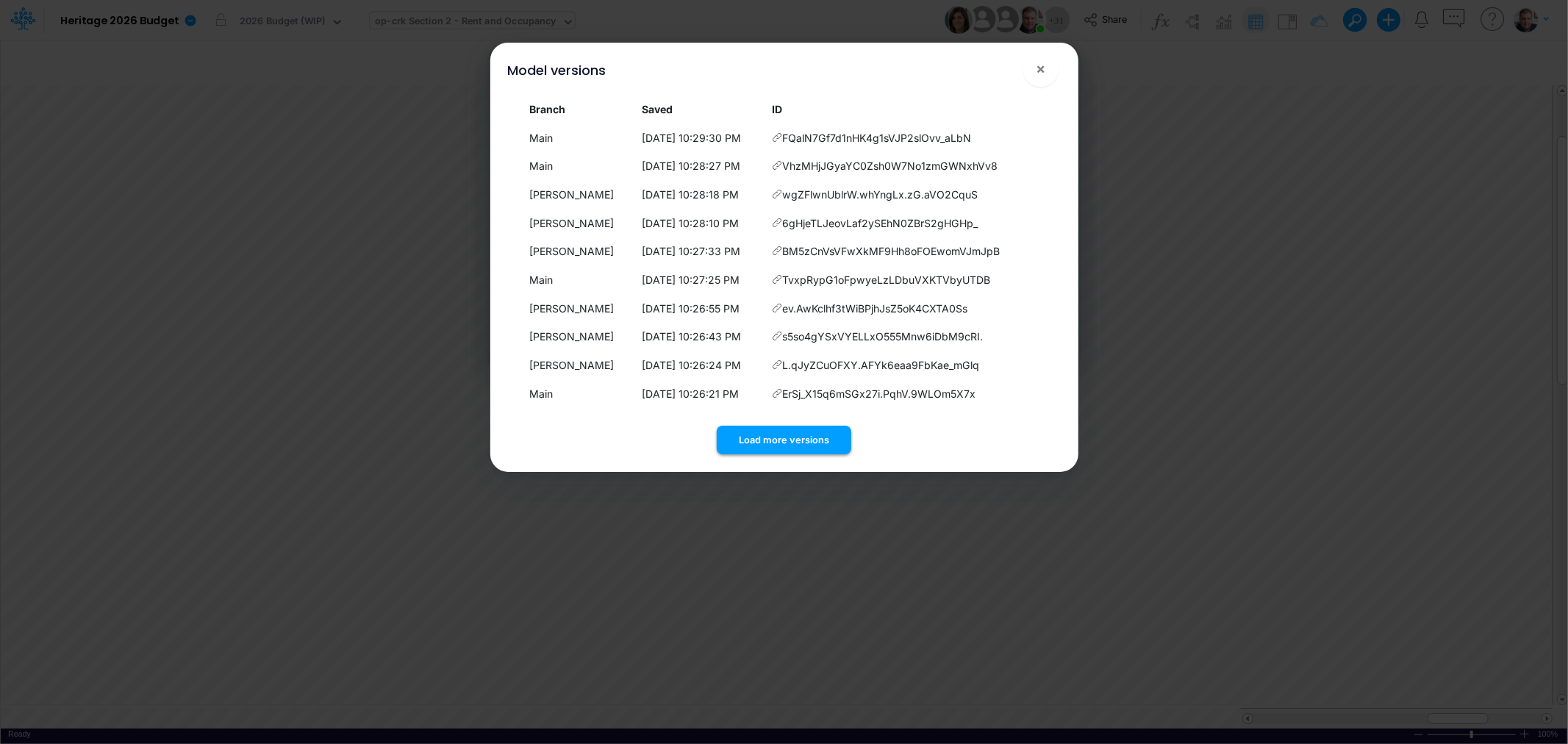
click at [788, 431] on button "Load more versions" at bounding box center [784, 440] width 135 height 29
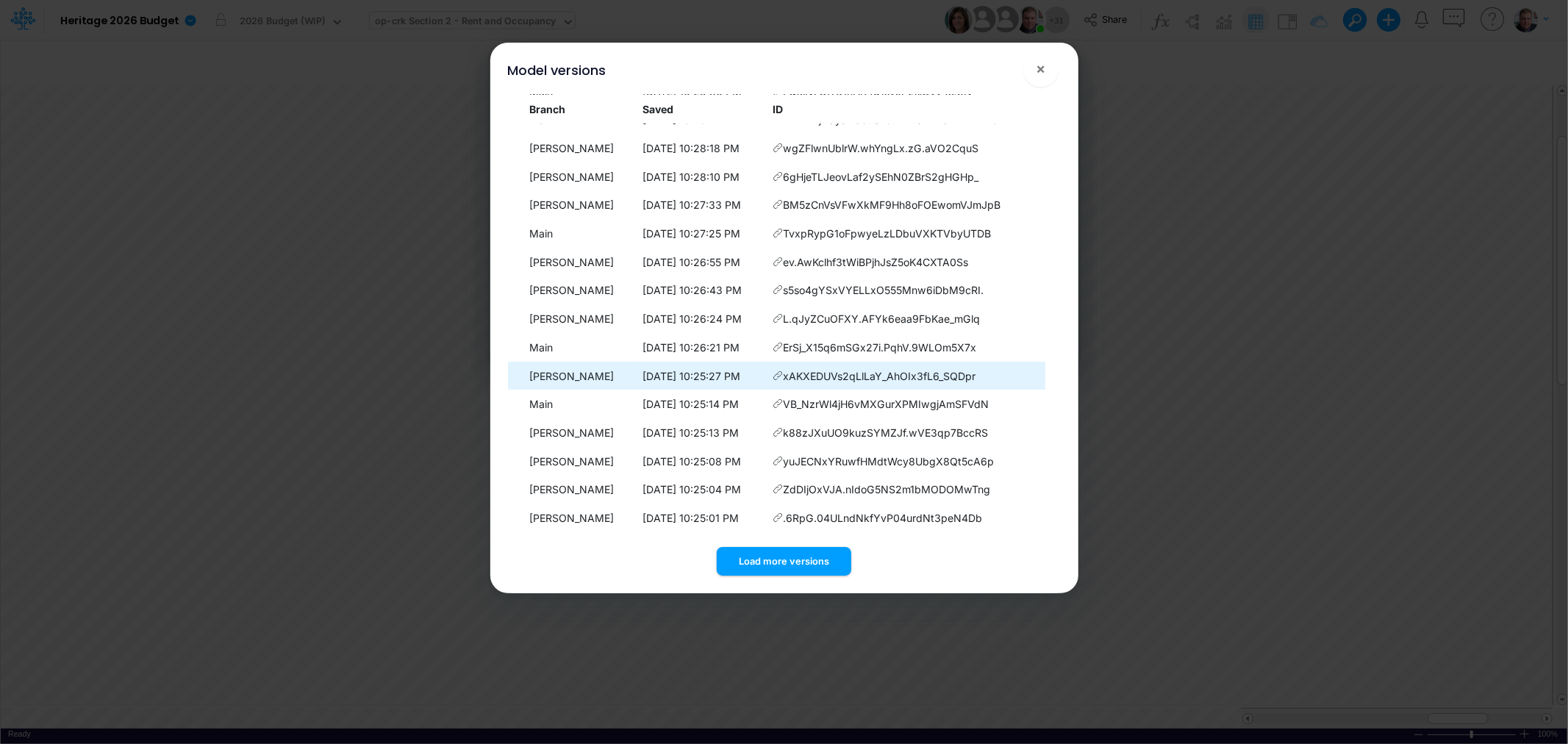
scroll to position [162, 0]
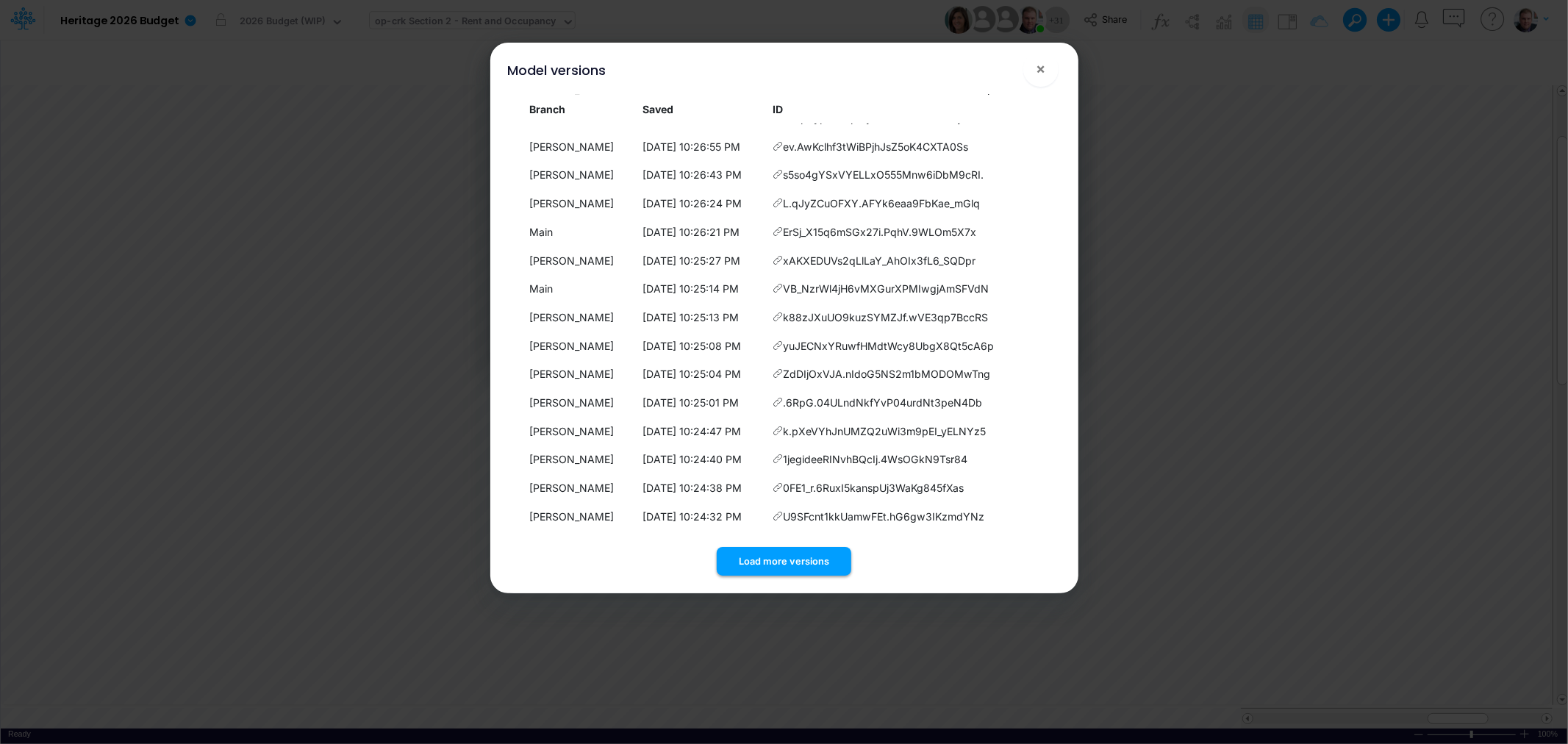
click at [795, 556] on button "Load more versions" at bounding box center [784, 561] width 135 height 29
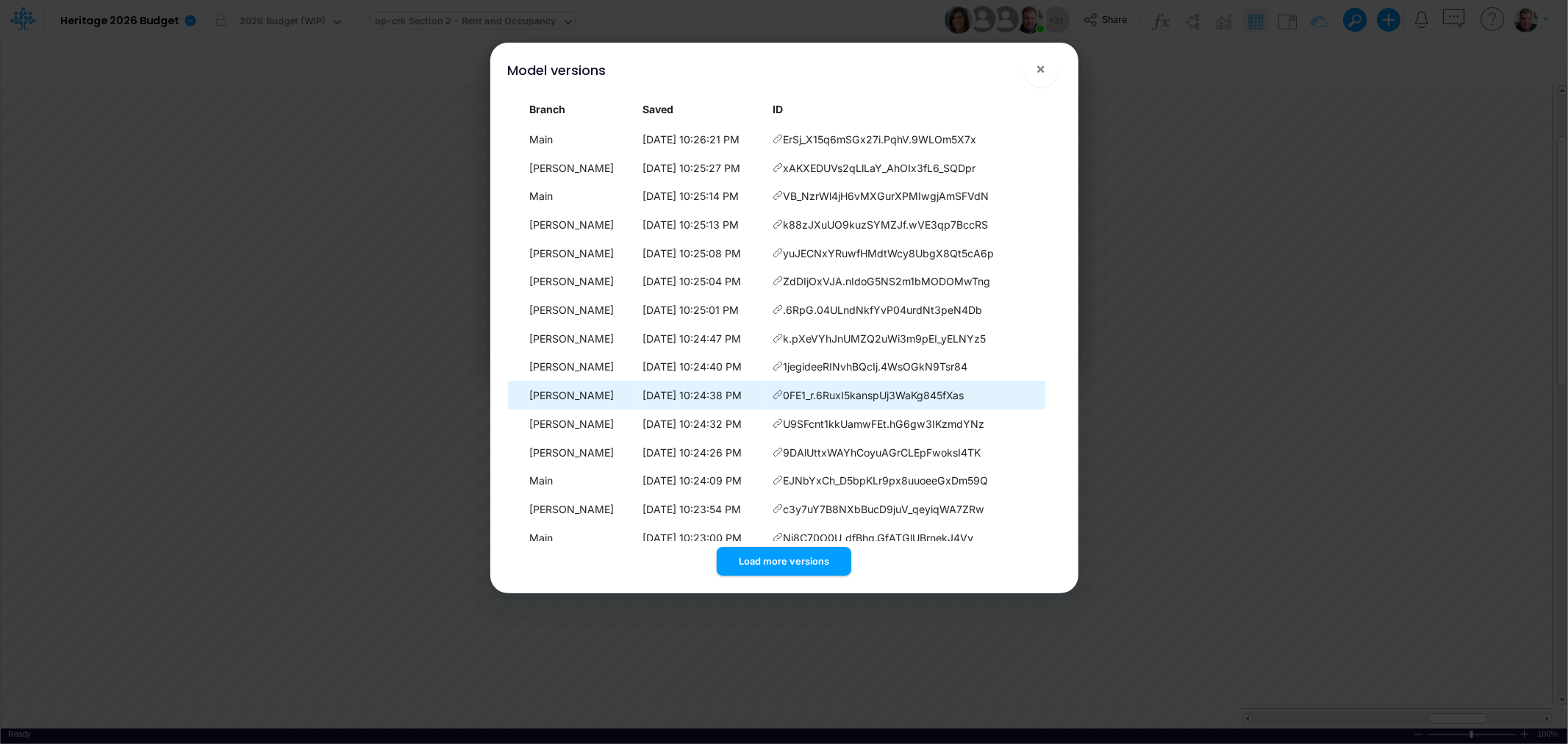
scroll to position [447, 0]
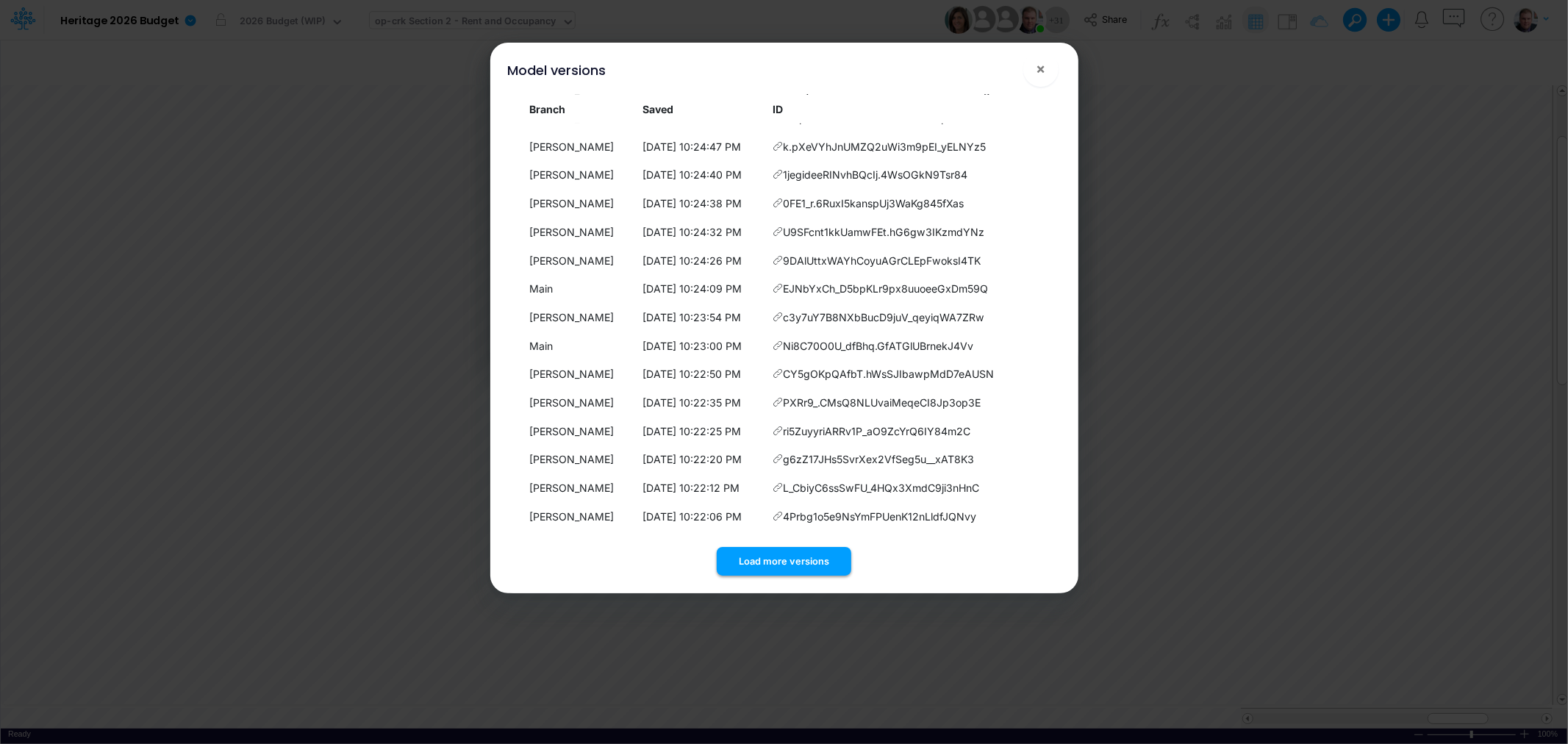
click at [799, 553] on button "Load more versions" at bounding box center [784, 561] width 135 height 29
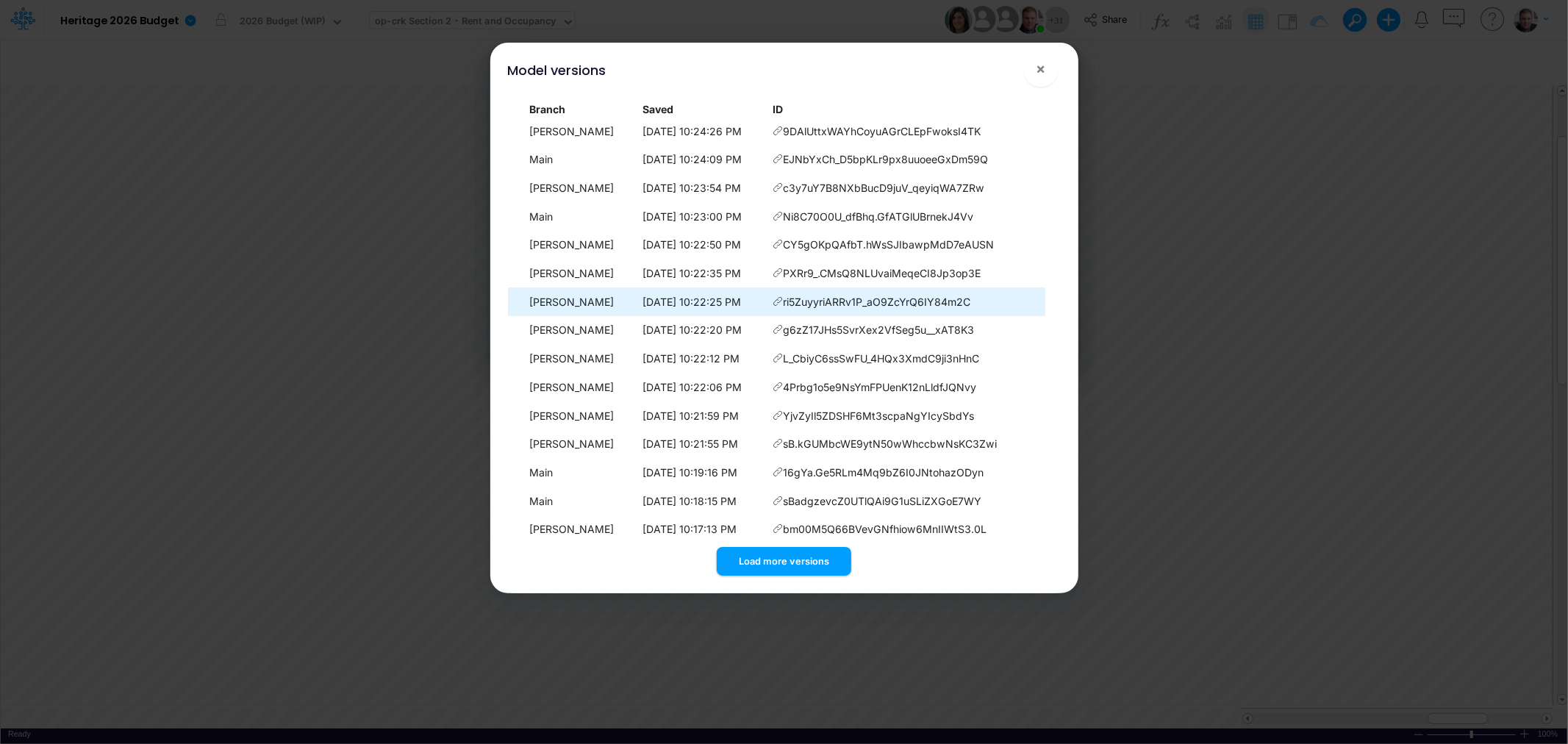
scroll to position [731, 0]
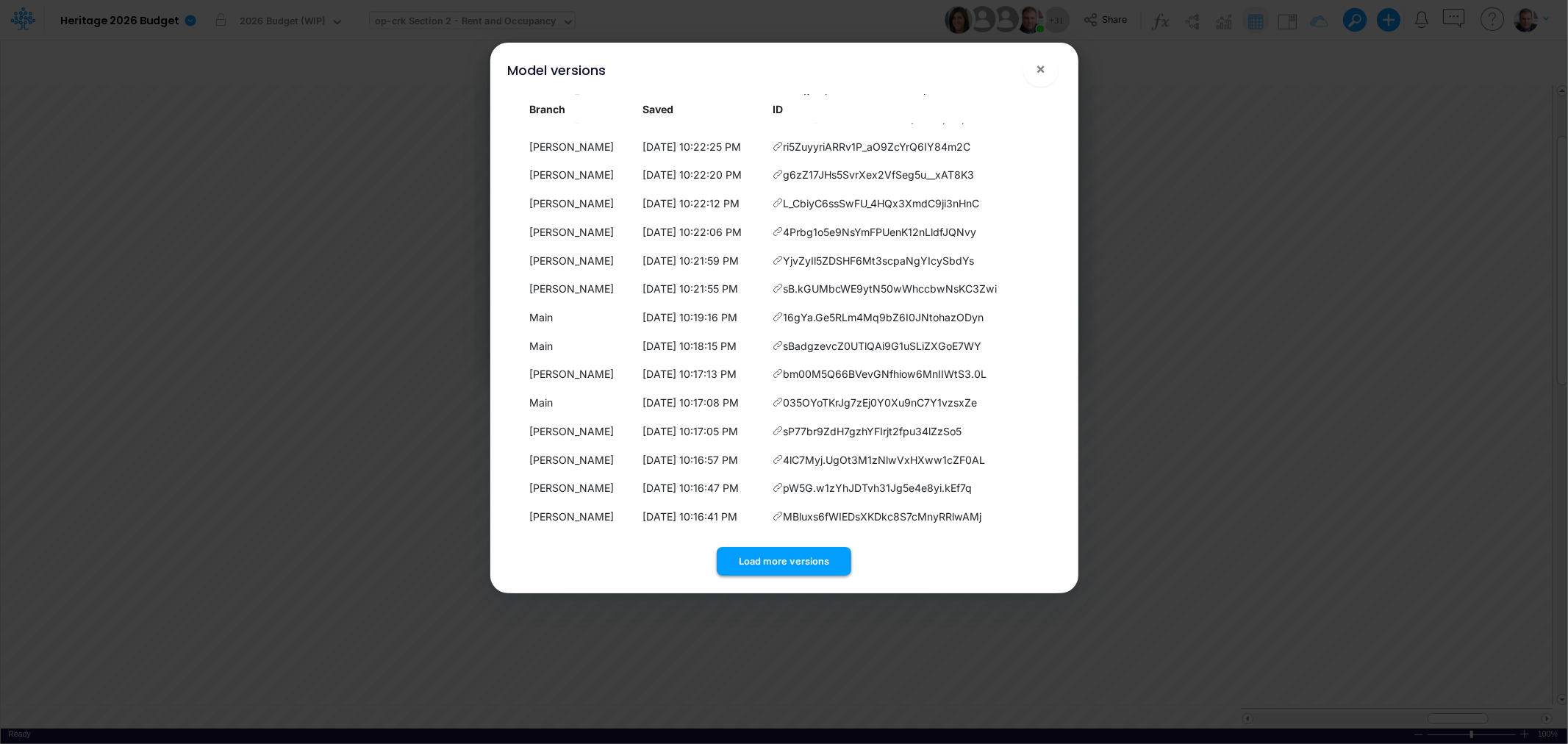
click at [791, 558] on button "Load more versions" at bounding box center [784, 561] width 135 height 29
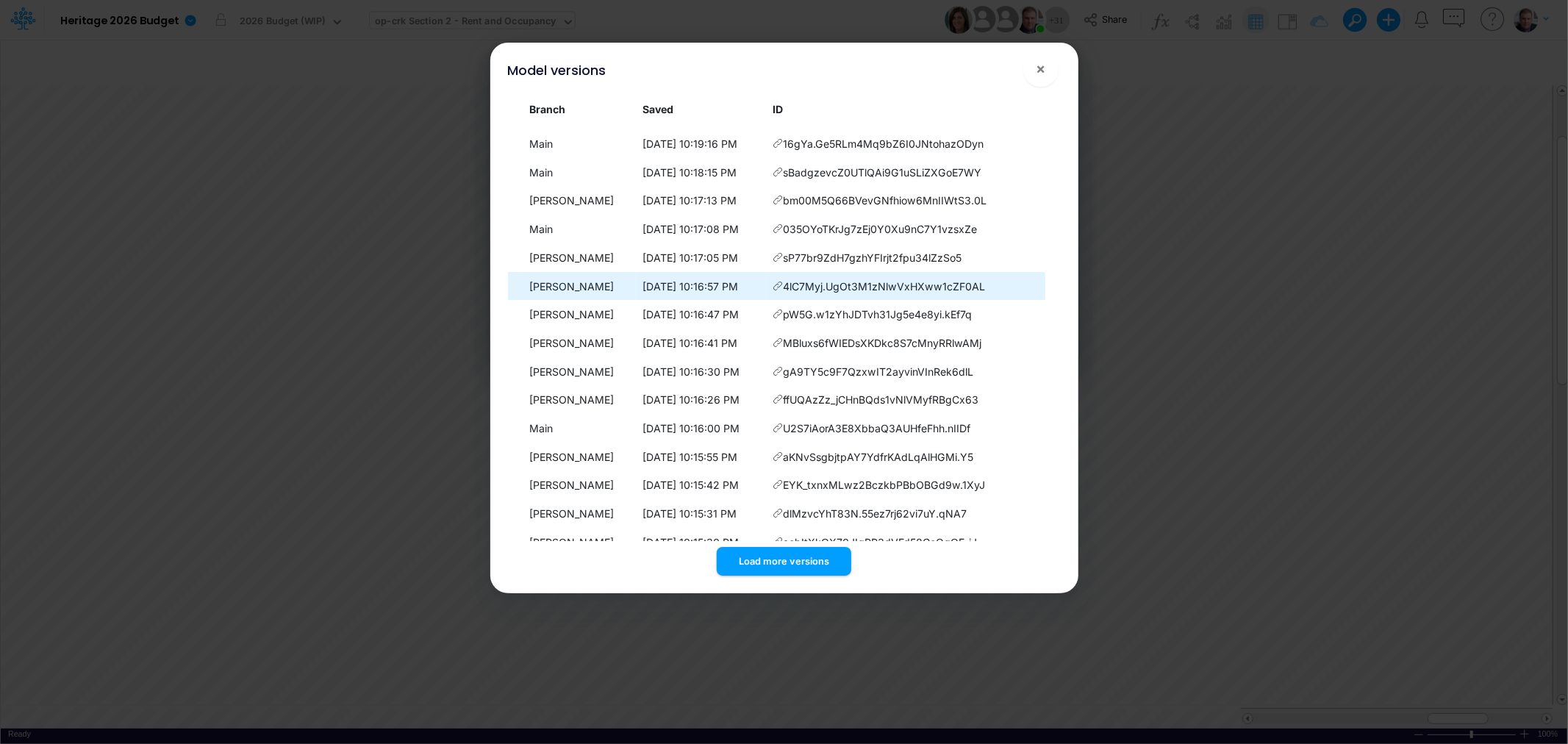
scroll to position [1016, 0]
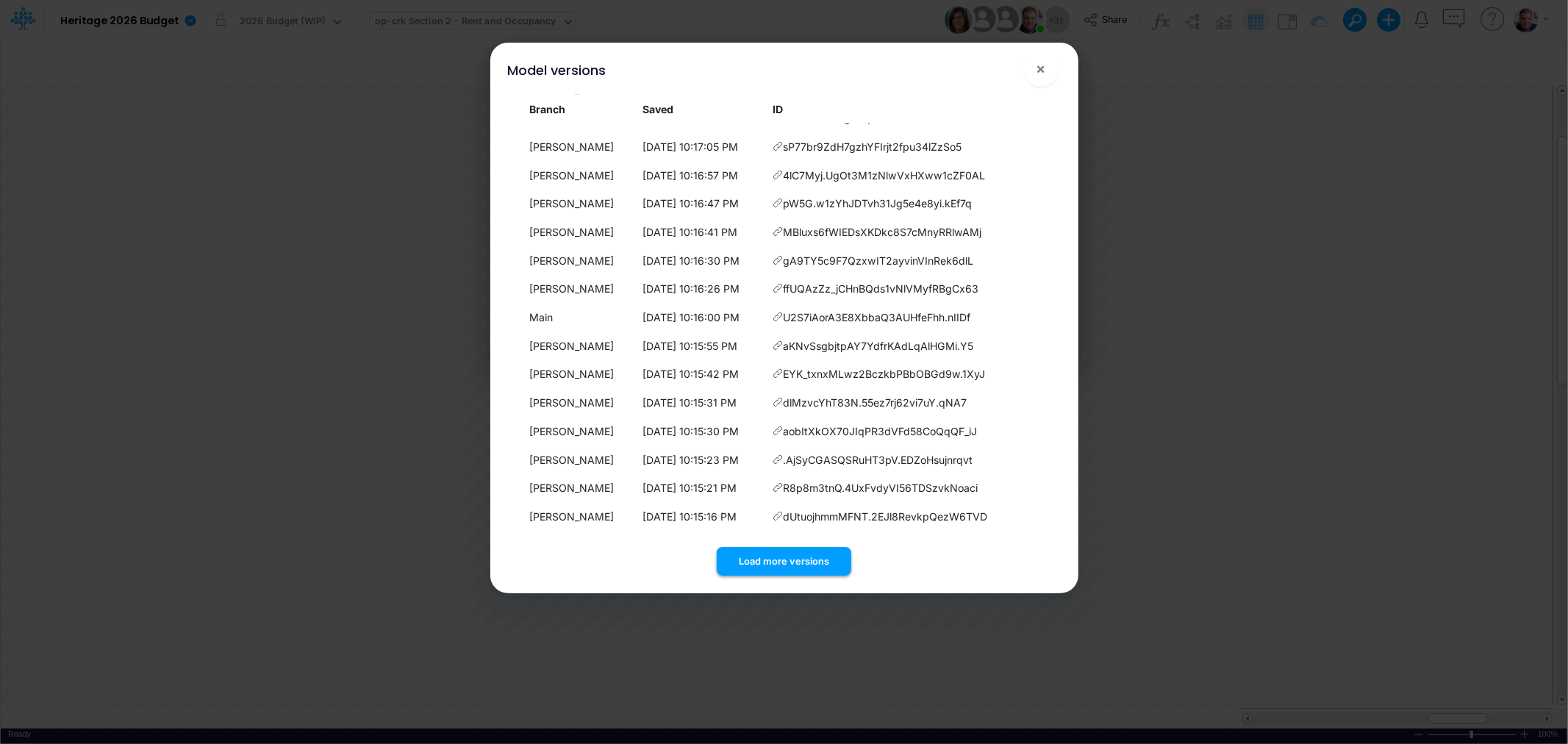
click at [760, 558] on button "Load more versions" at bounding box center [784, 561] width 135 height 29
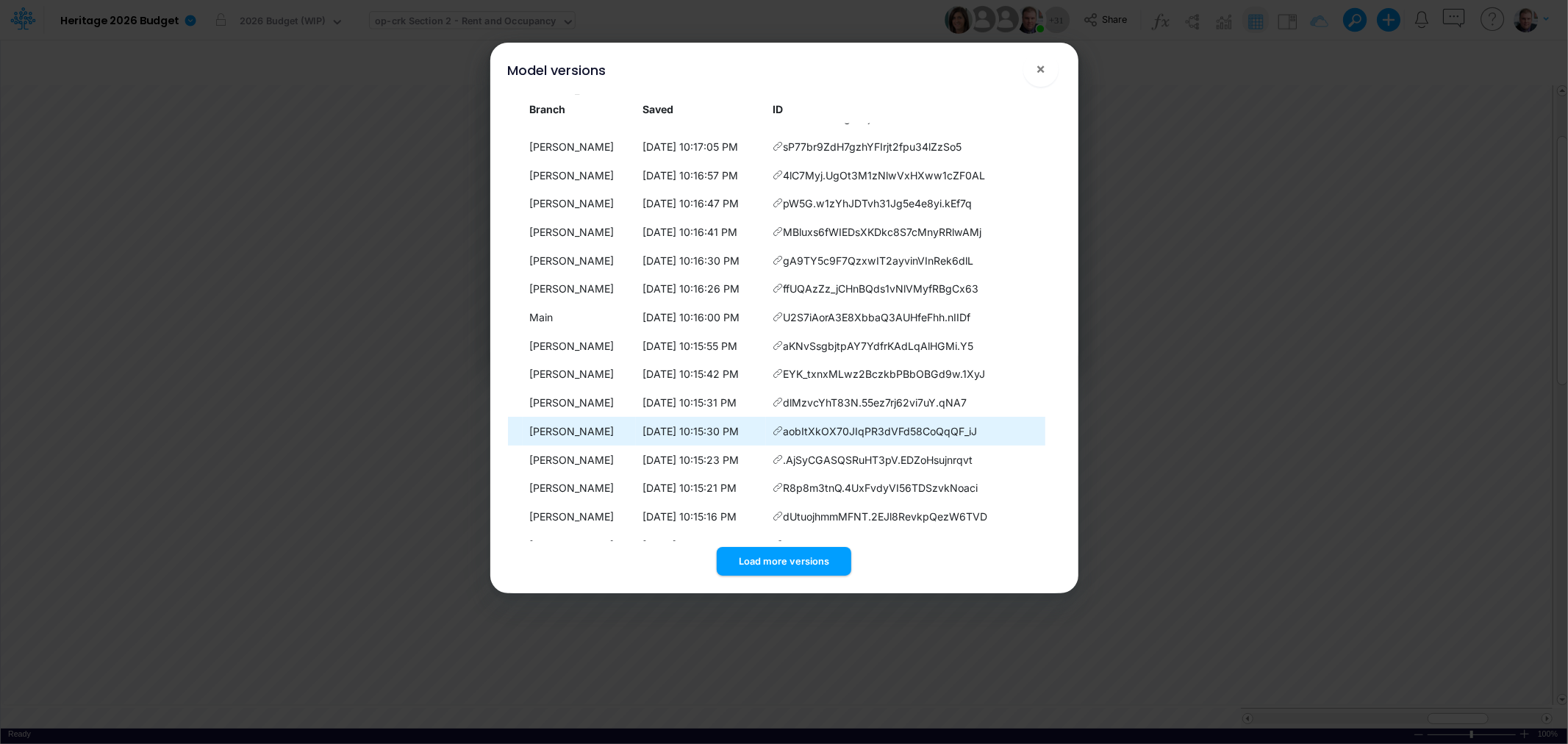
scroll to position [1300, 0]
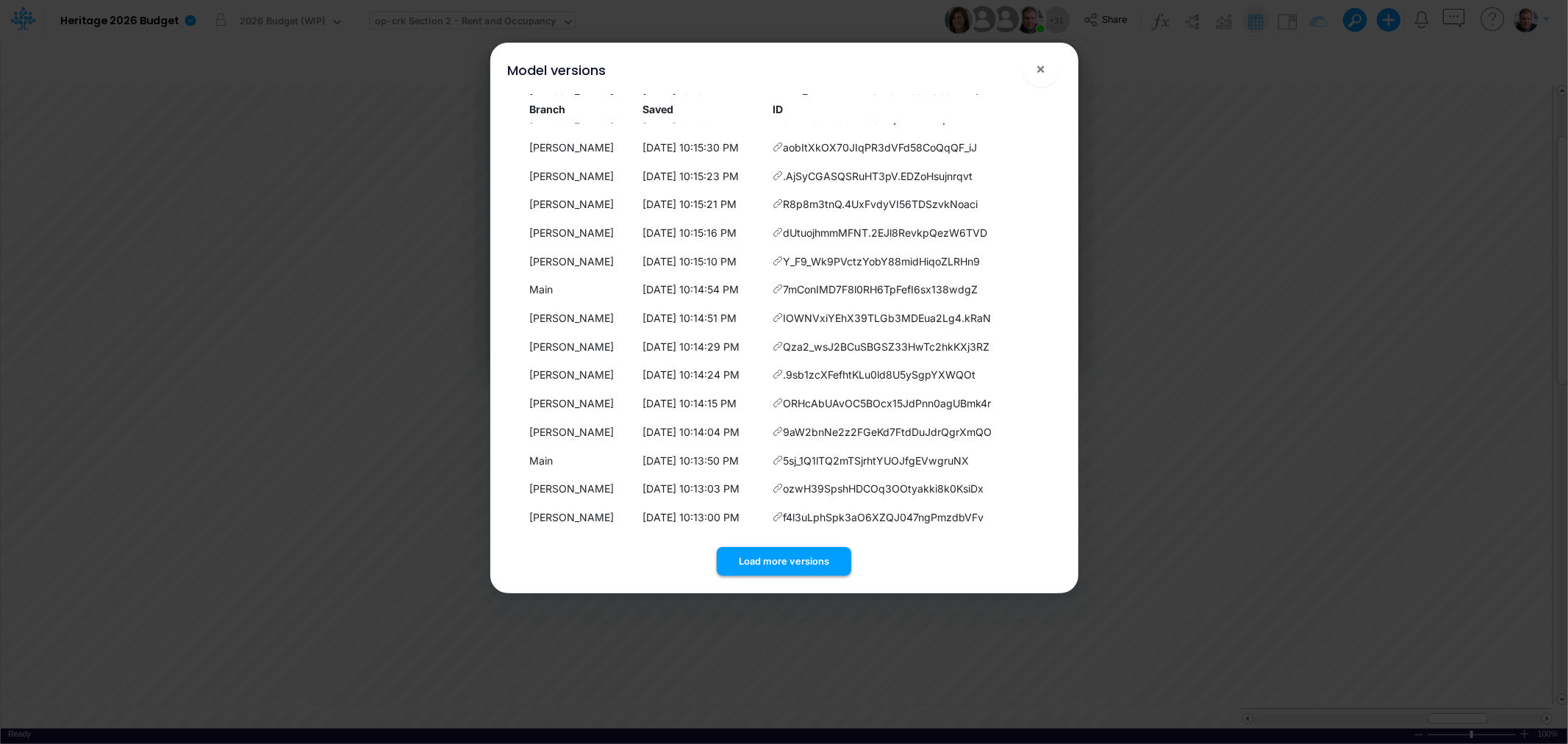
click at [769, 554] on button "Load more versions" at bounding box center [784, 561] width 135 height 29
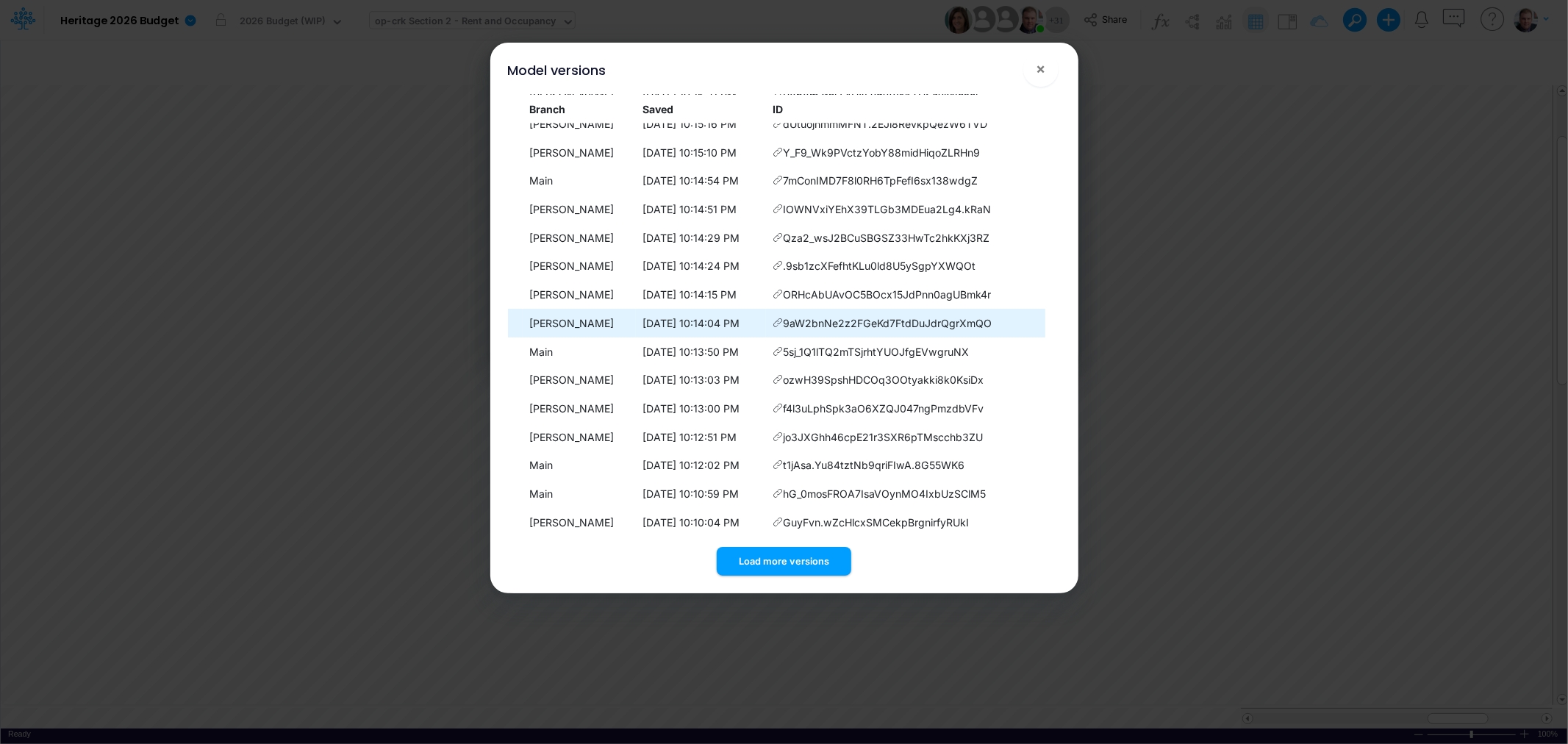
scroll to position [1584, 0]
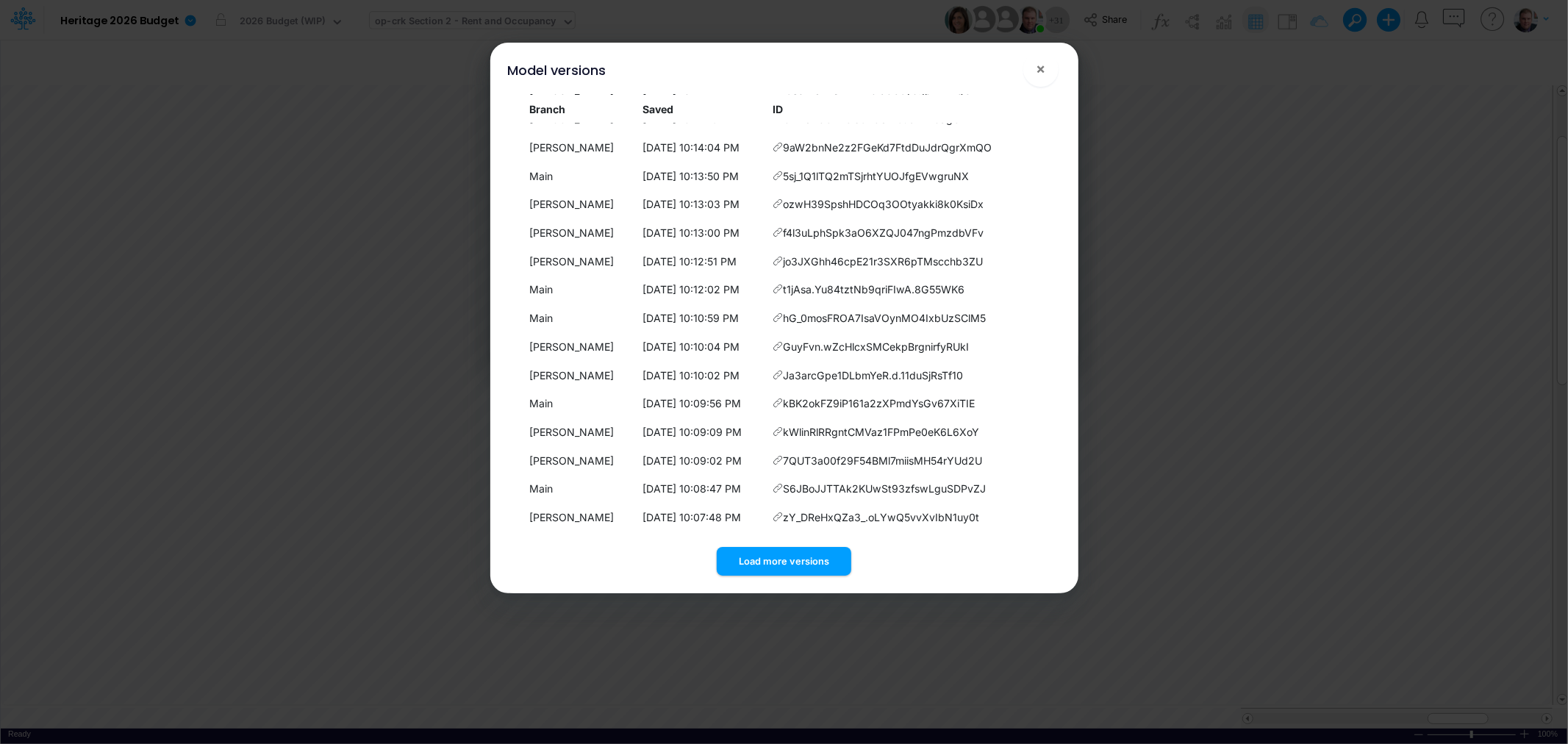
click at [766, 581] on div "Model versions × Branch Saved ID Main [DATE] 10:29:30 PM FQalN7Gf7d1nHK4g1sVJP2…" at bounding box center [784, 318] width 577 height 551
click at [766, 556] on button "Load more versions" at bounding box center [784, 561] width 135 height 29
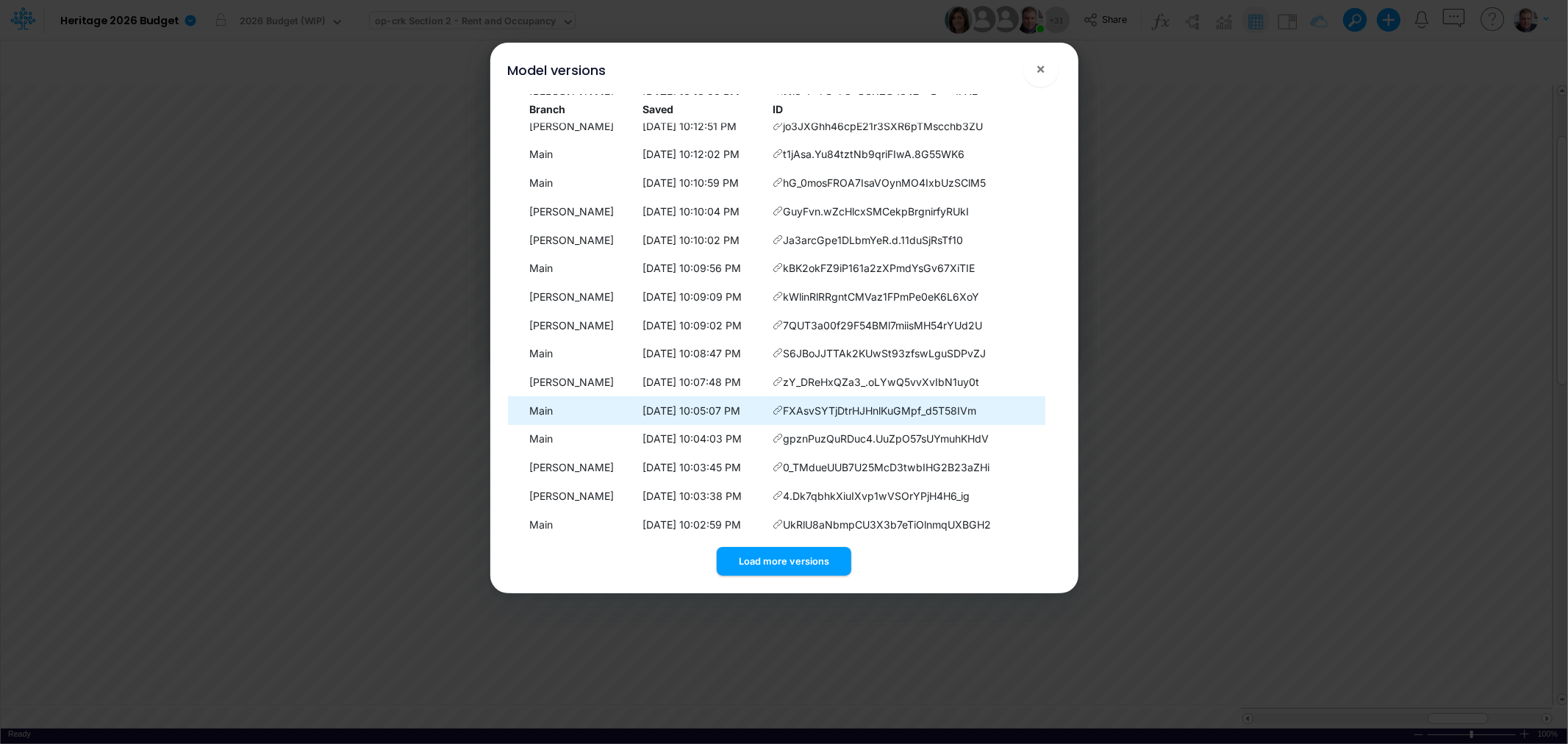
scroll to position [1869, 0]
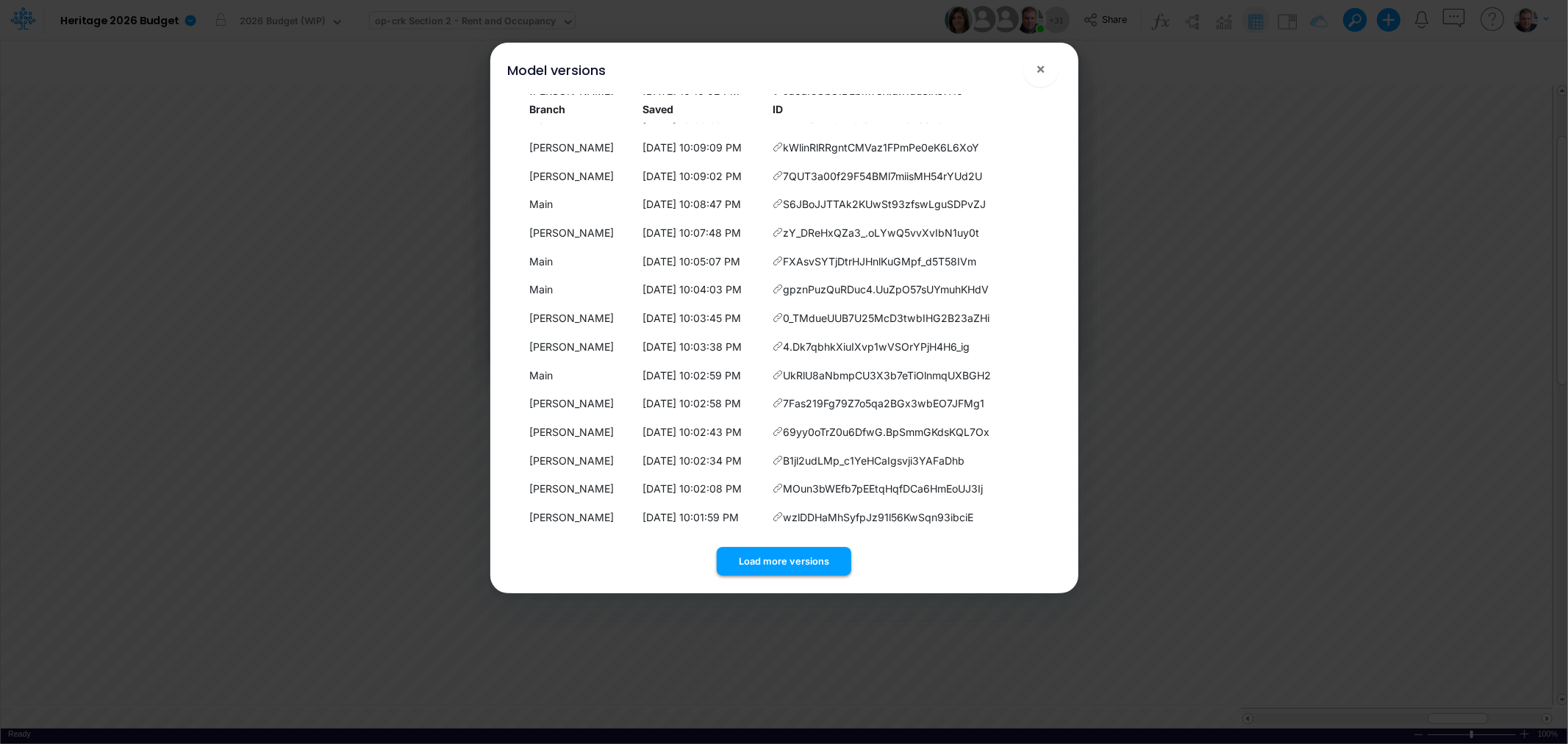
click at [775, 552] on button "Load more versions" at bounding box center [784, 561] width 135 height 29
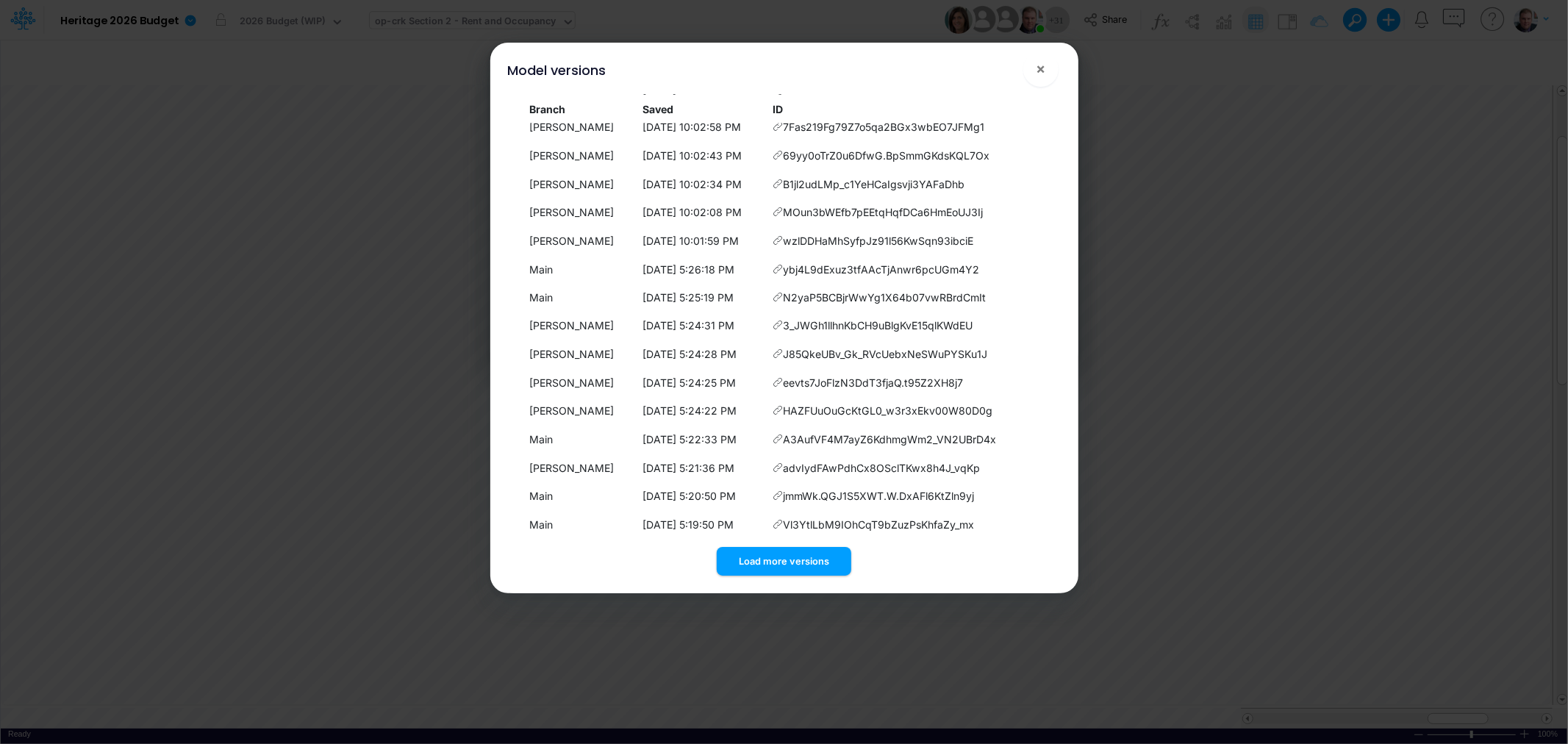
scroll to position [2153, 0]
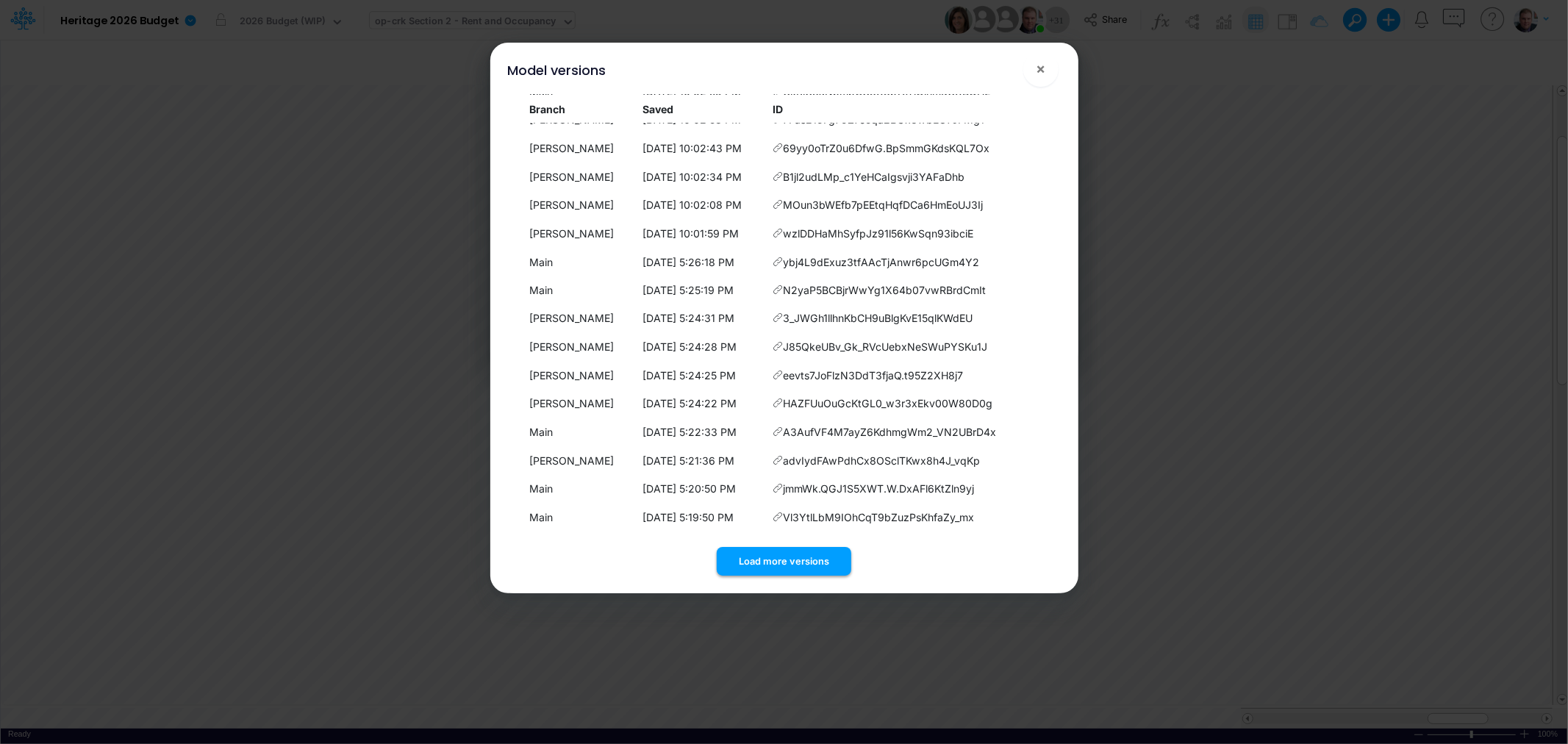
click at [774, 553] on button "Load more versions" at bounding box center [784, 561] width 135 height 29
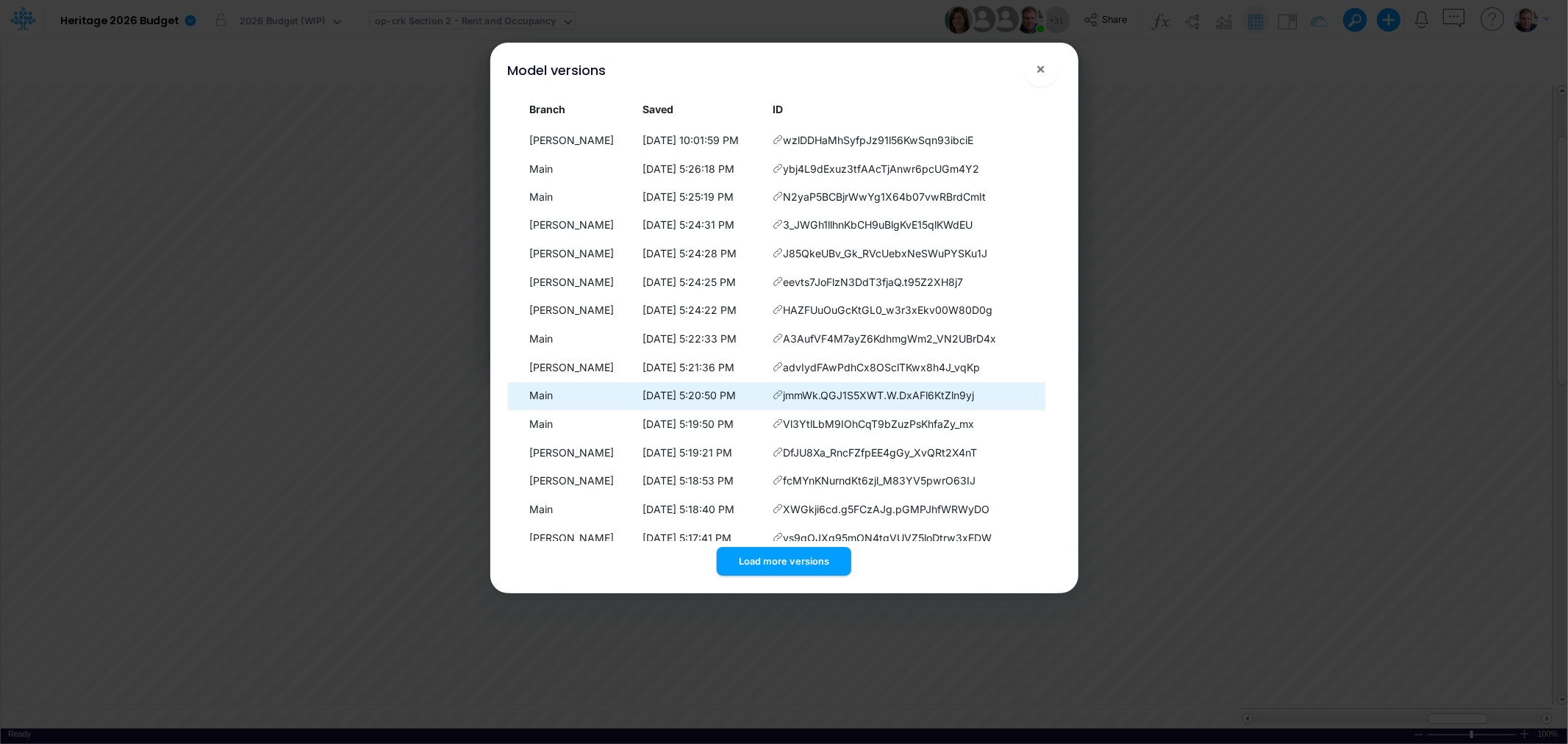
scroll to position [2437, 0]
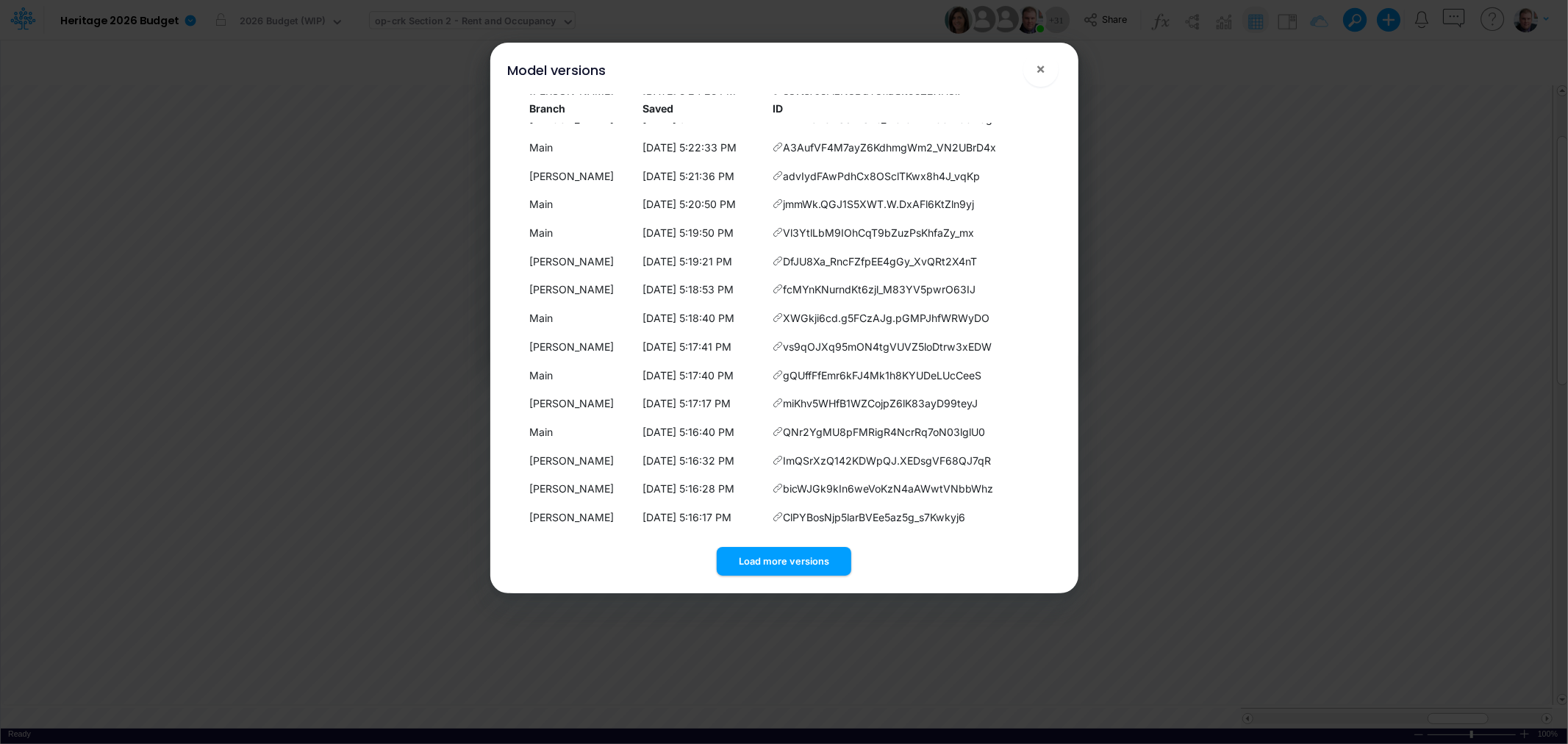
click at [748, 545] on div "Load more versions" at bounding box center [784, 558] width 553 height 34
click at [752, 558] on button "Load more versions" at bounding box center [784, 561] width 135 height 29
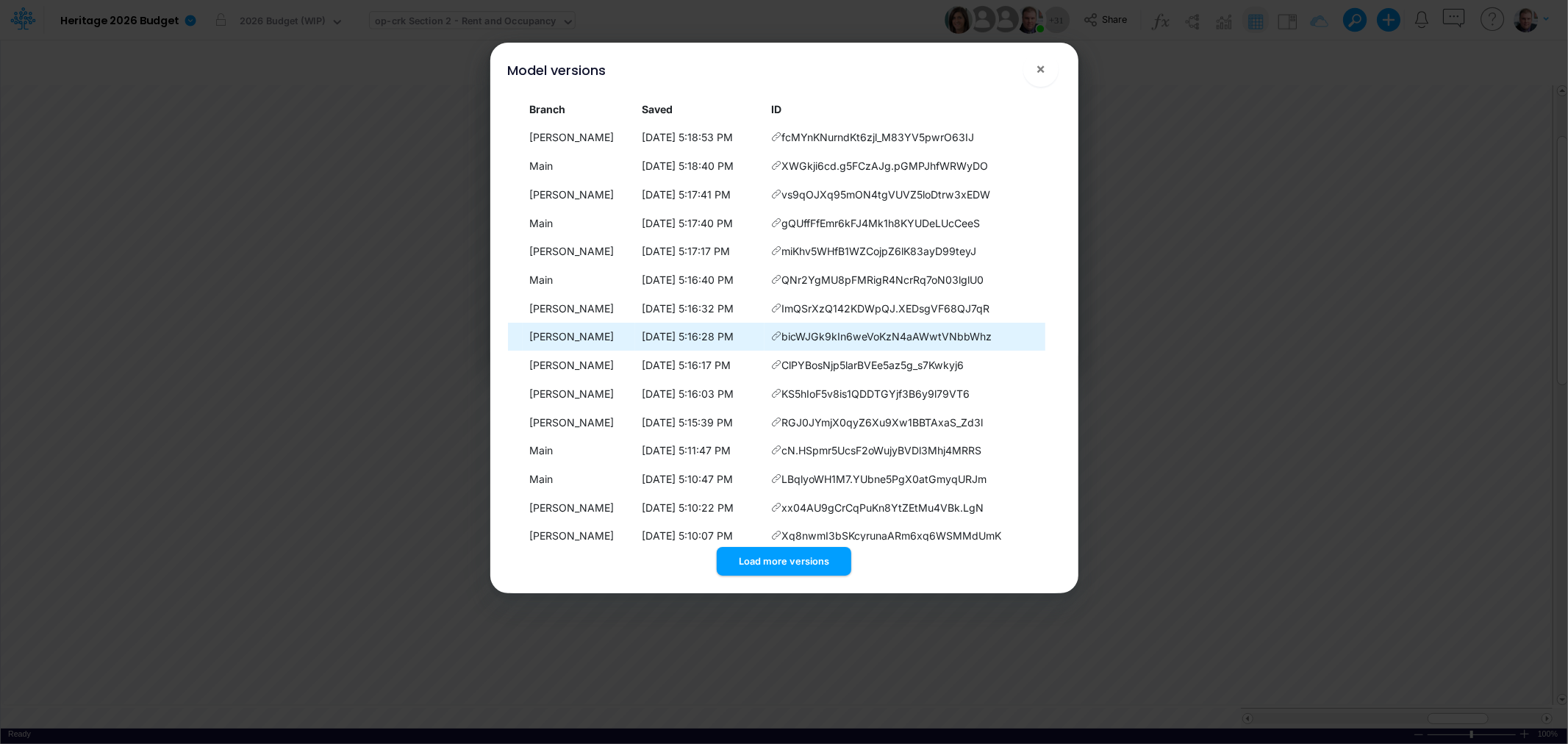
scroll to position [2723, 0]
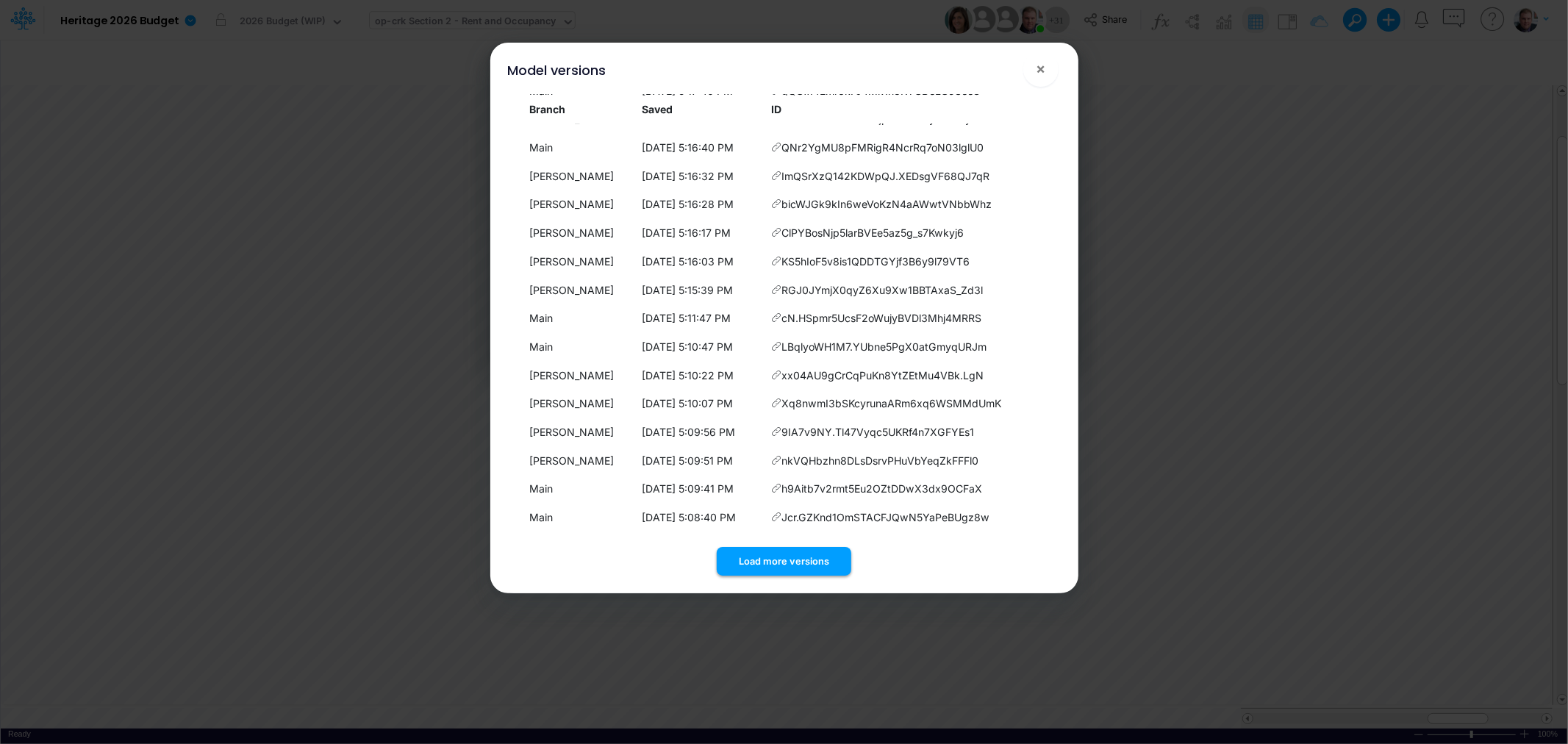
click at [777, 559] on button "Load more versions" at bounding box center [784, 561] width 135 height 29
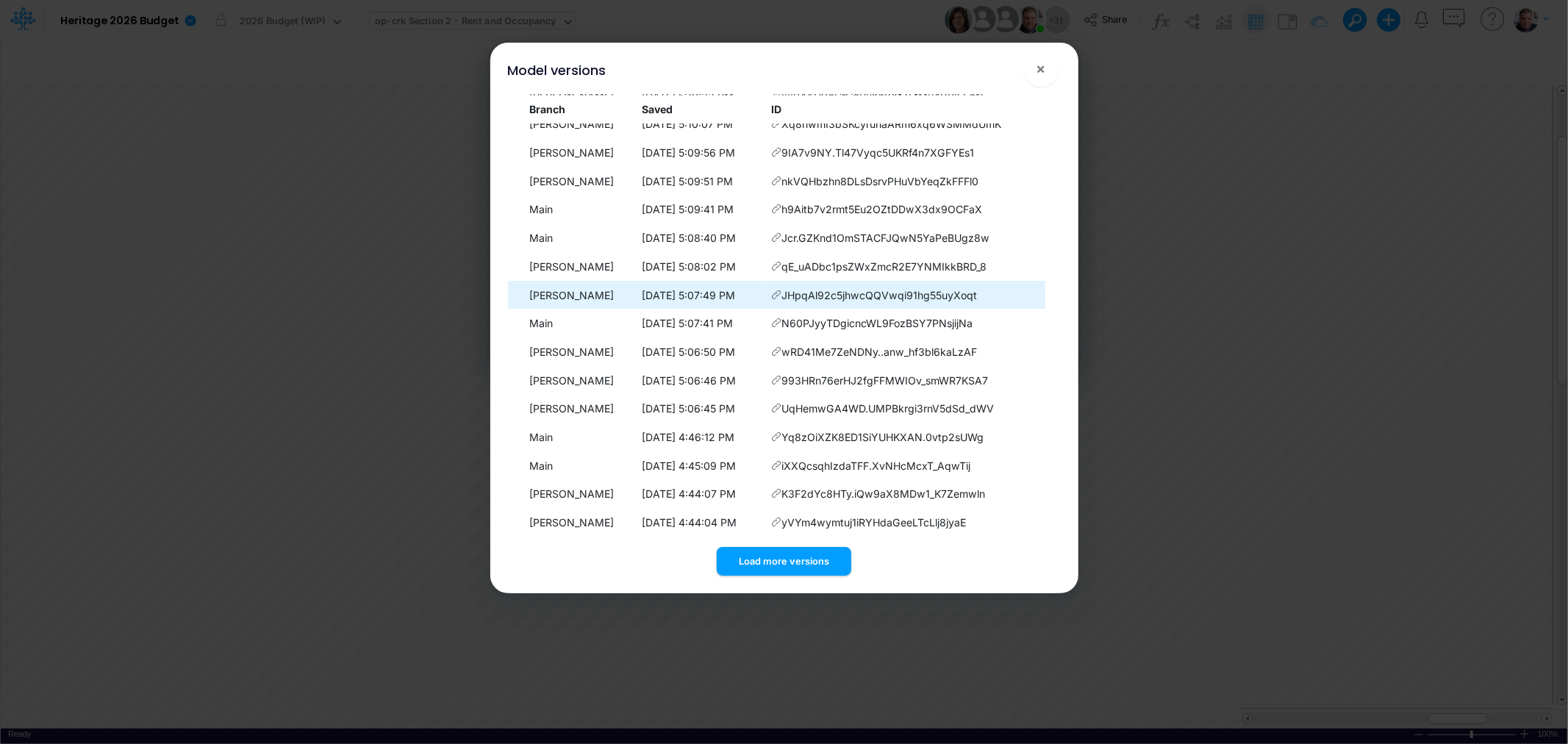
scroll to position [3007, 0]
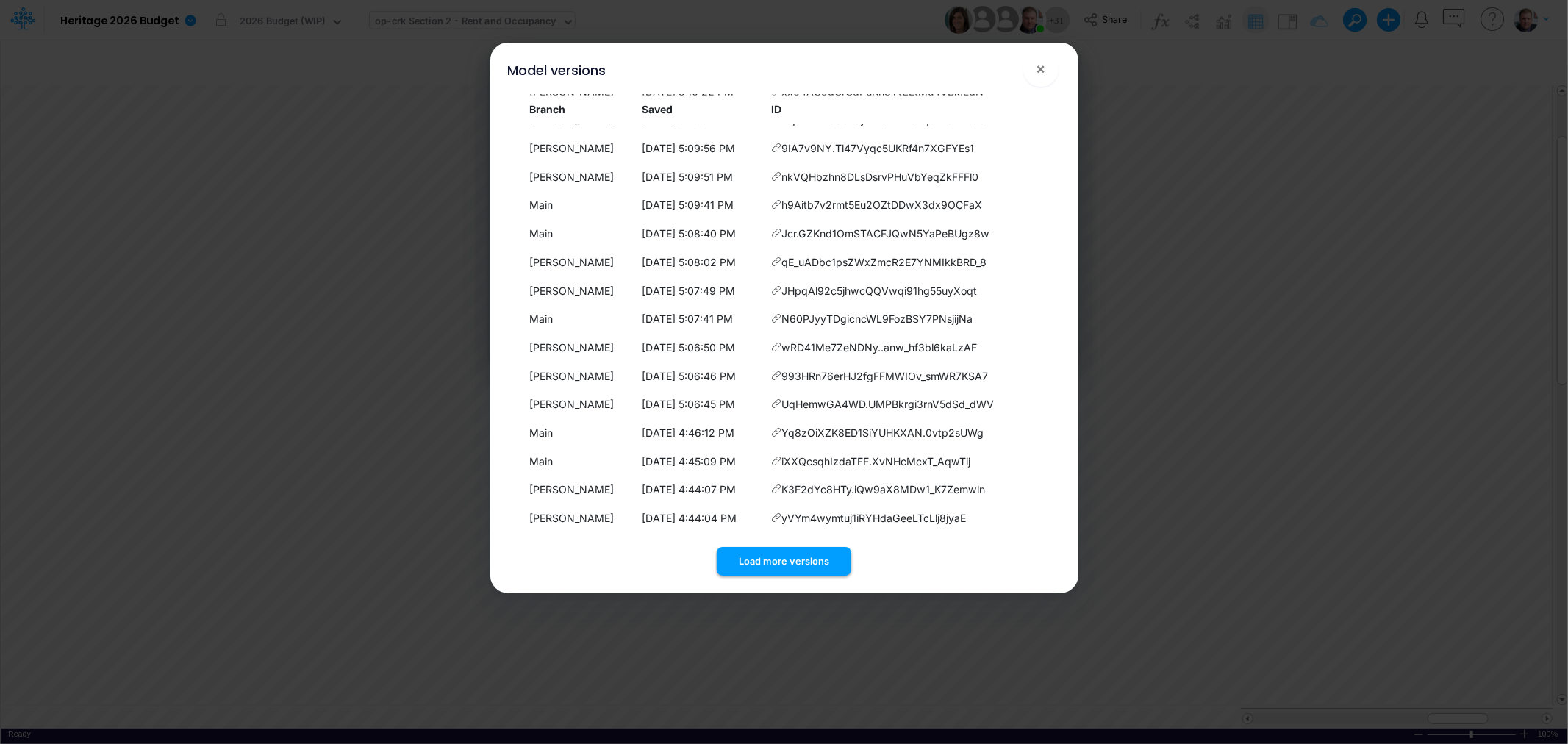
click at [763, 552] on button "Load more versions" at bounding box center [784, 561] width 135 height 29
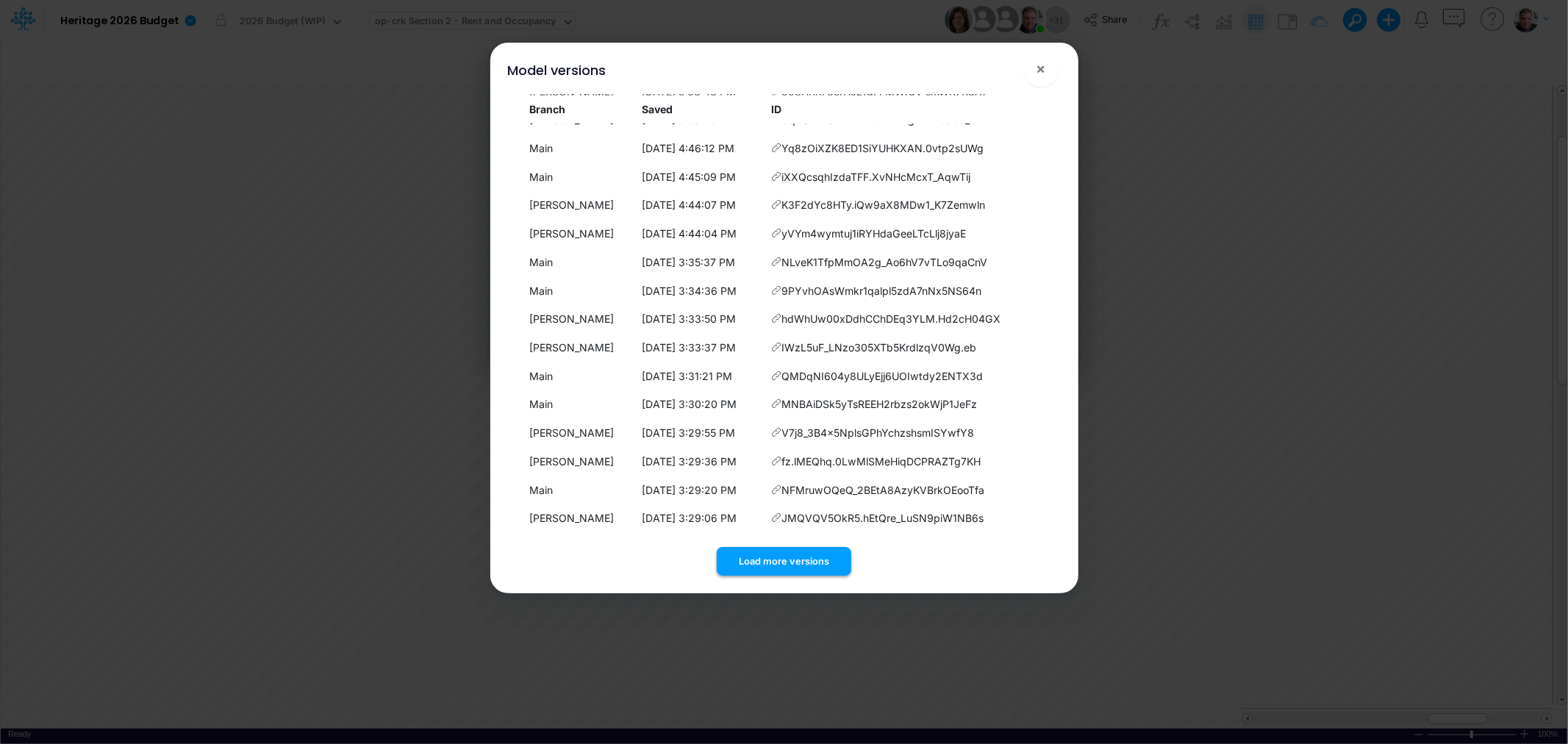
click at [781, 563] on button "Load more versions" at bounding box center [784, 561] width 135 height 29
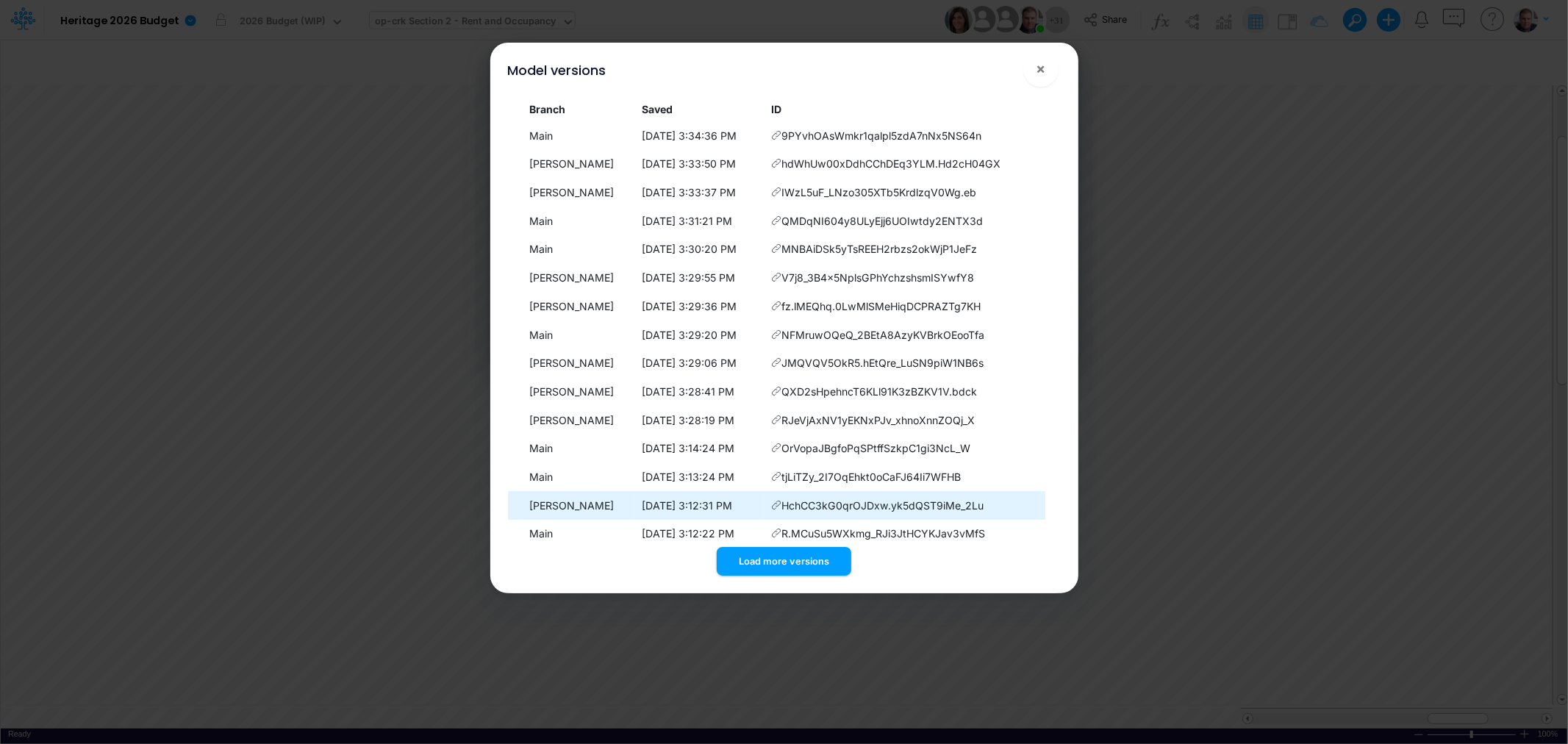
scroll to position [3576, 0]
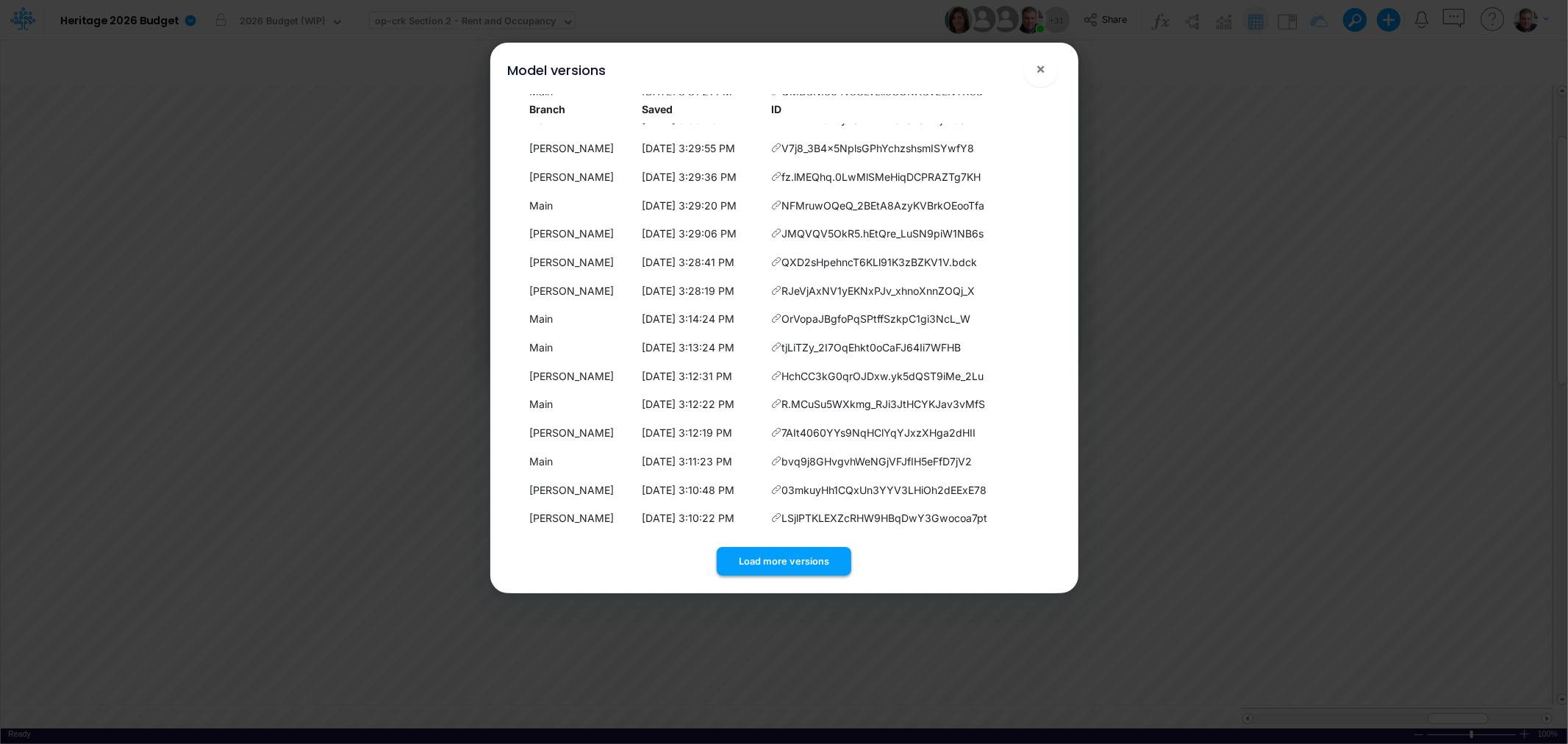
click at [771, 556] on button "Load more versions" at bounding box center [784, 561] width 135 height 29
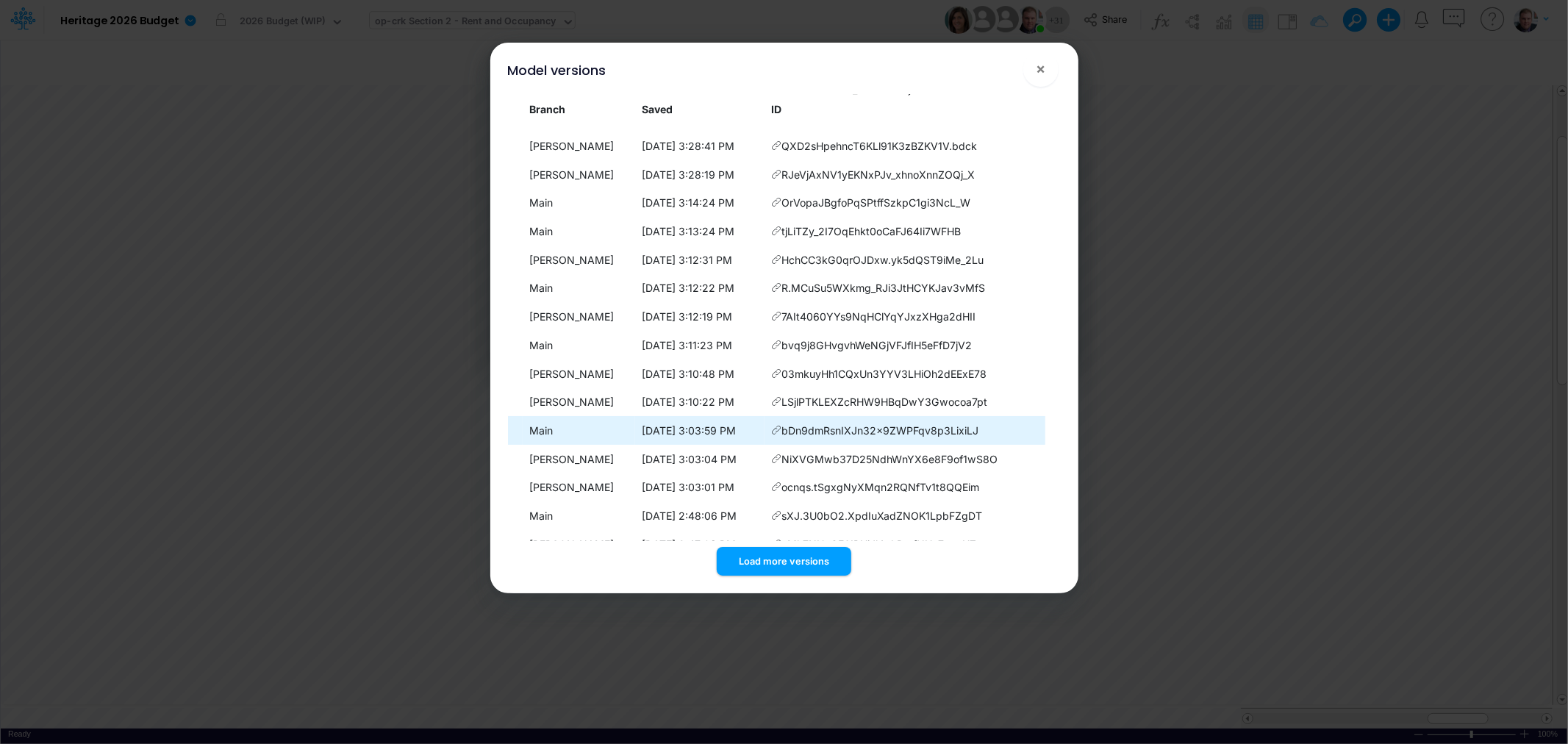
scroll to position [3860, 0]
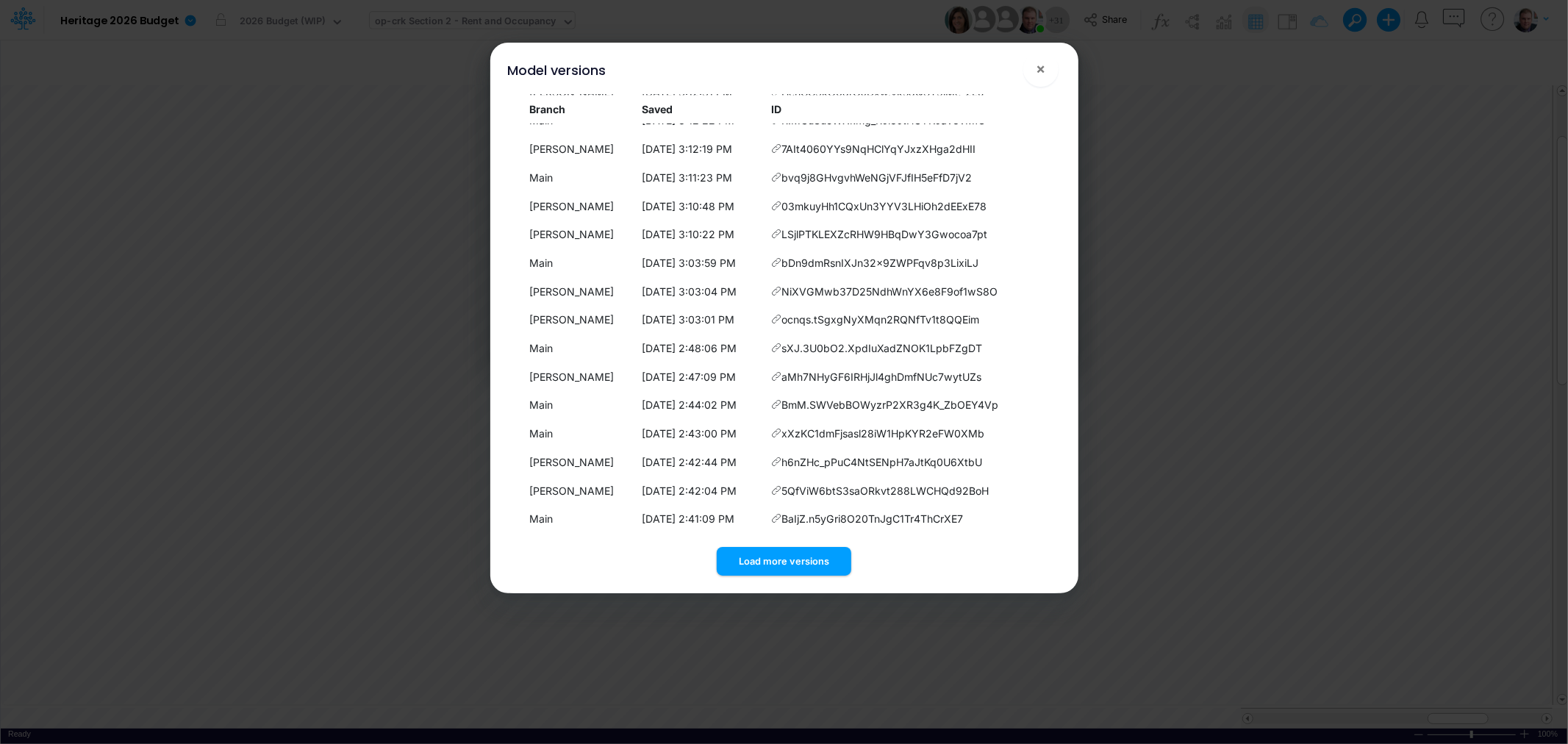
click at [760, 549] on button "Load more versions" at bounding box center [784, 561] width 135 height 29
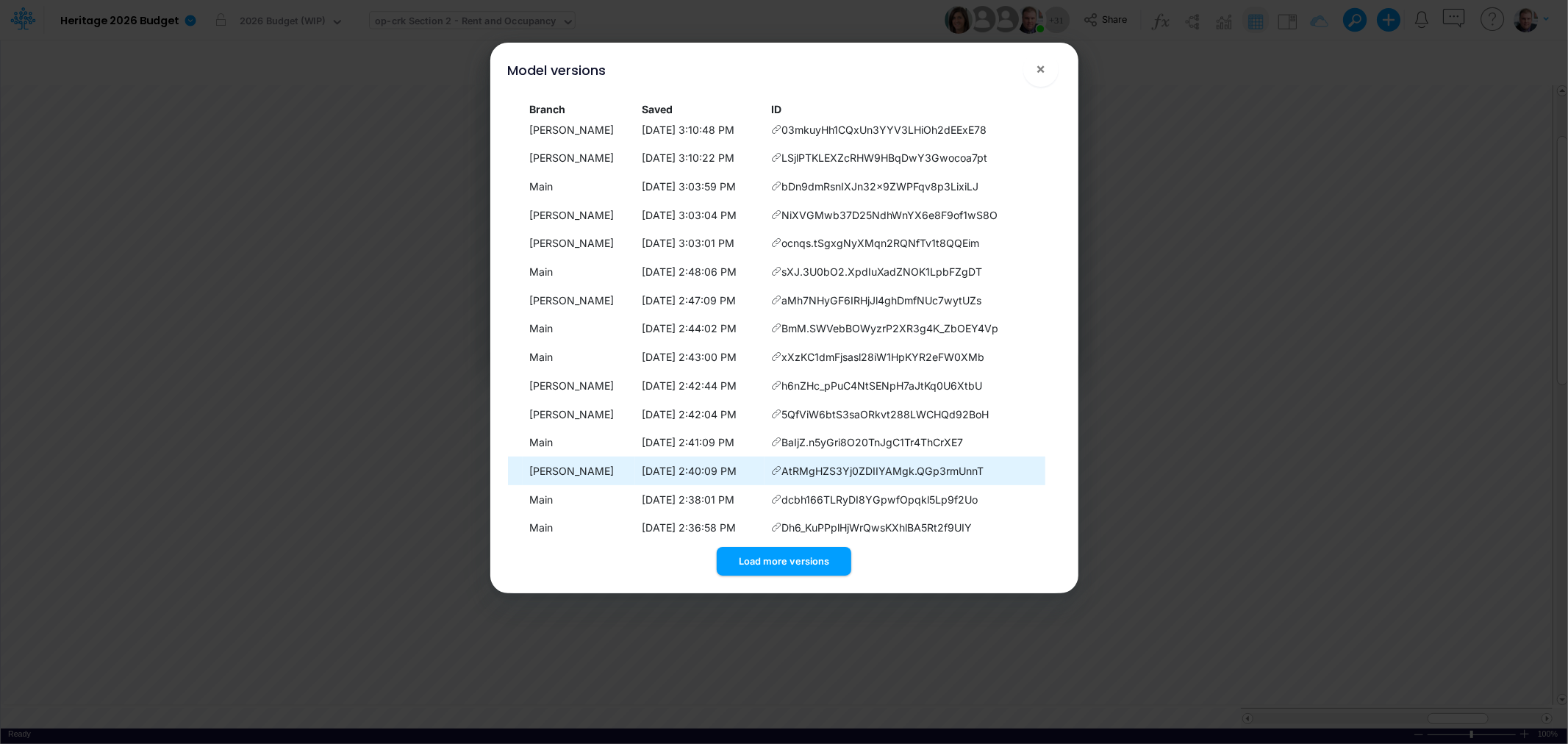
scroll to position [4144, 0]
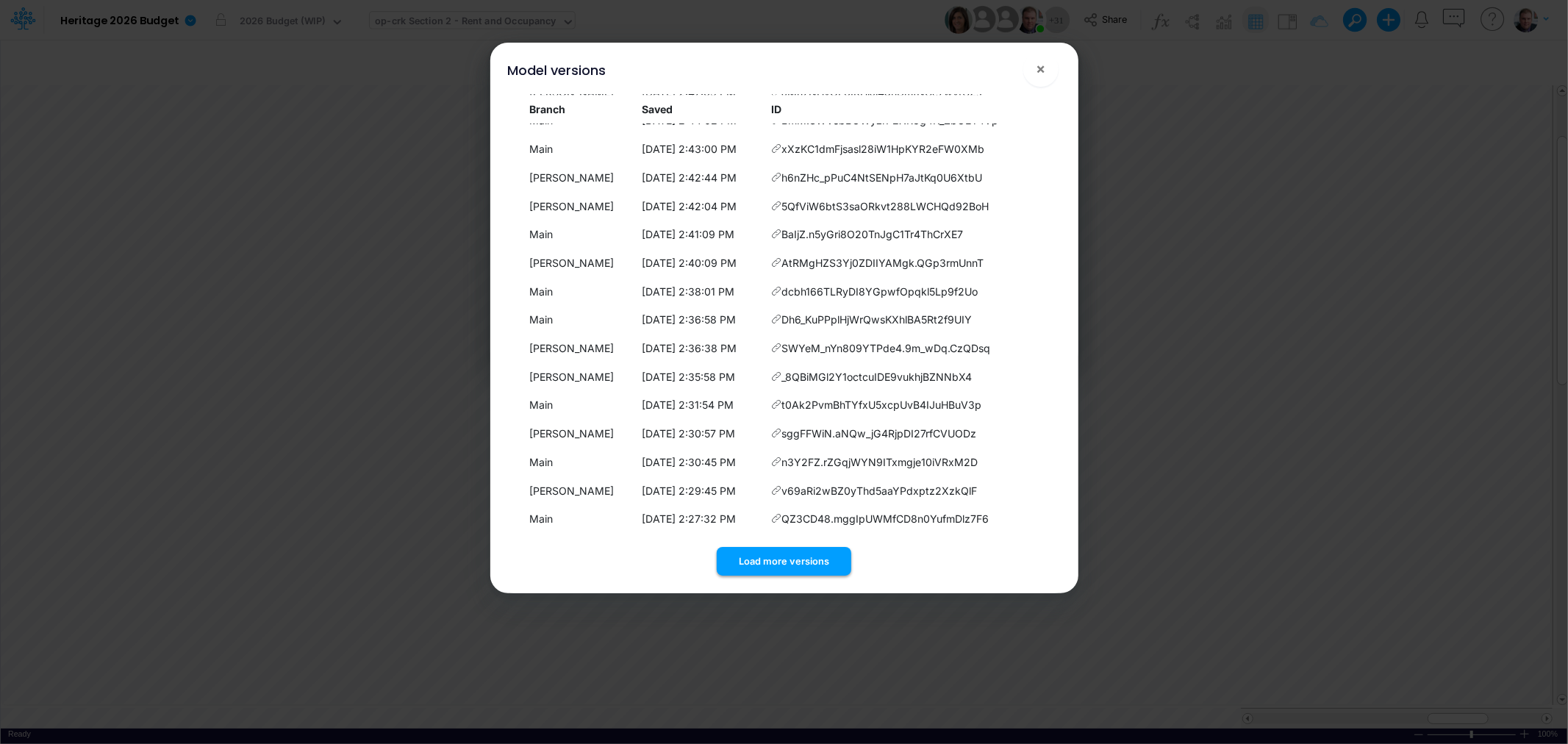
click at [784, 562] on button "Load more versions" at bounding box center [784, 561] width 135 height 29
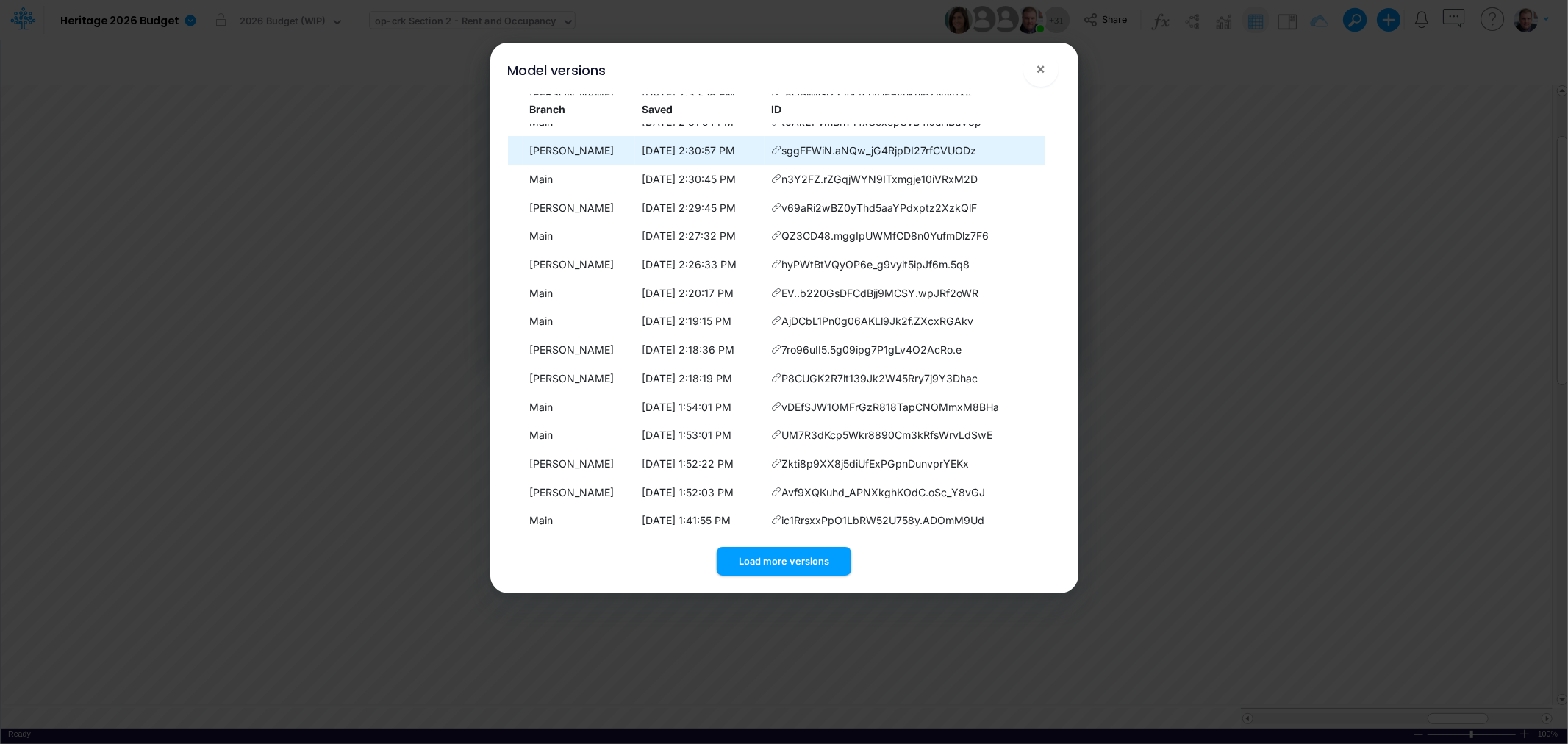
scroll to position [4429, 0]
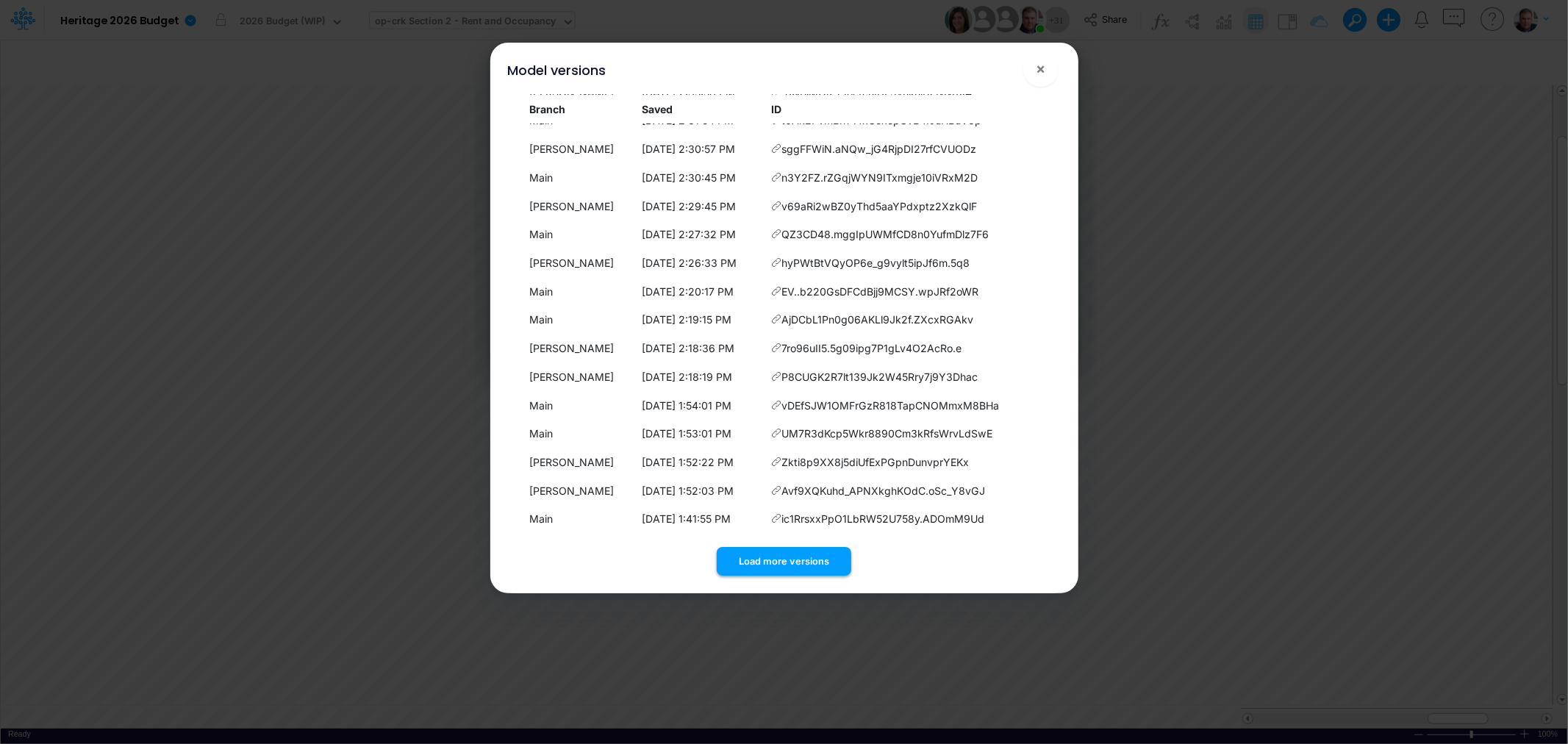
click at [793, 557] on button "Load more versions" at bounding box center [784, 561] width 135 height 29
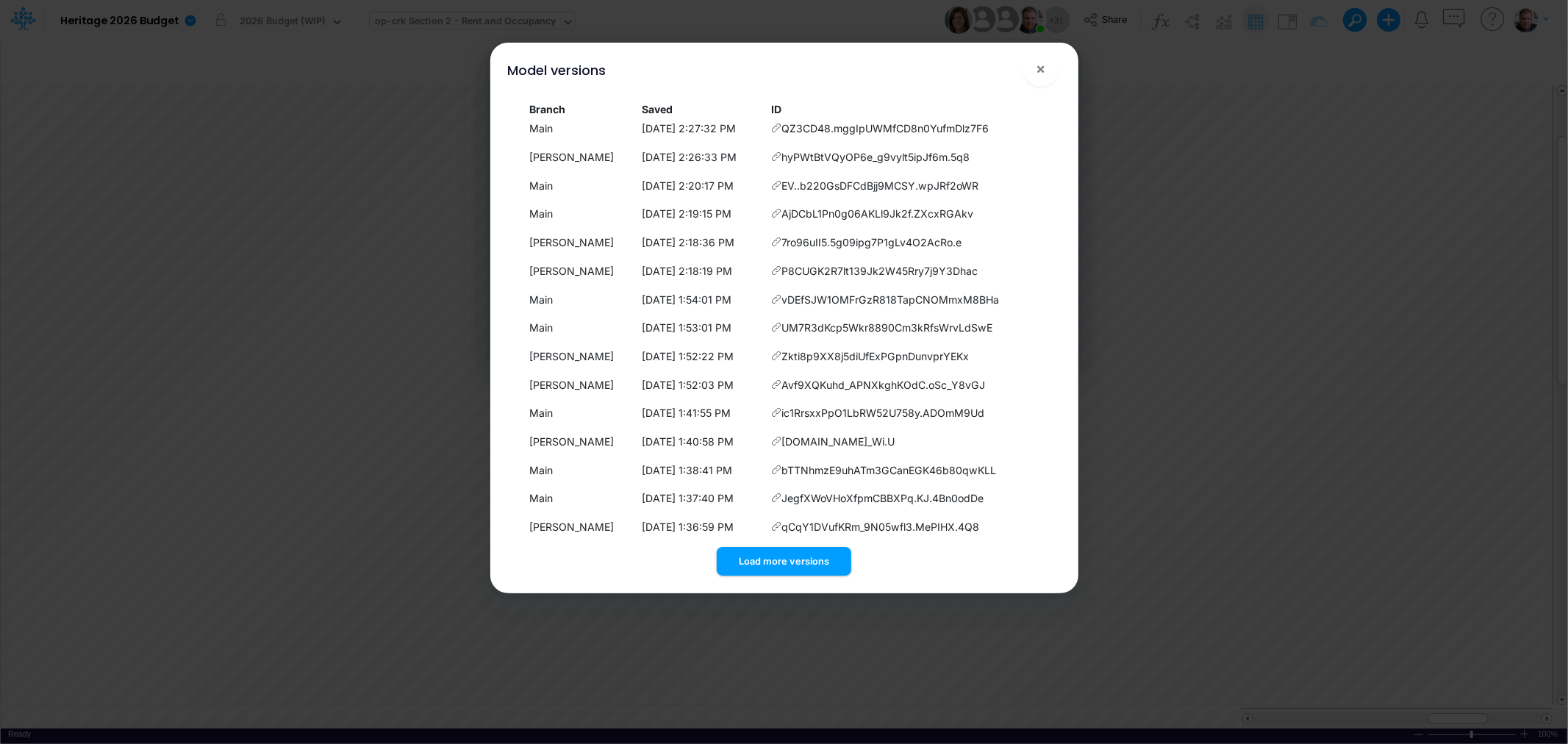
scroll to position [4713, 0]
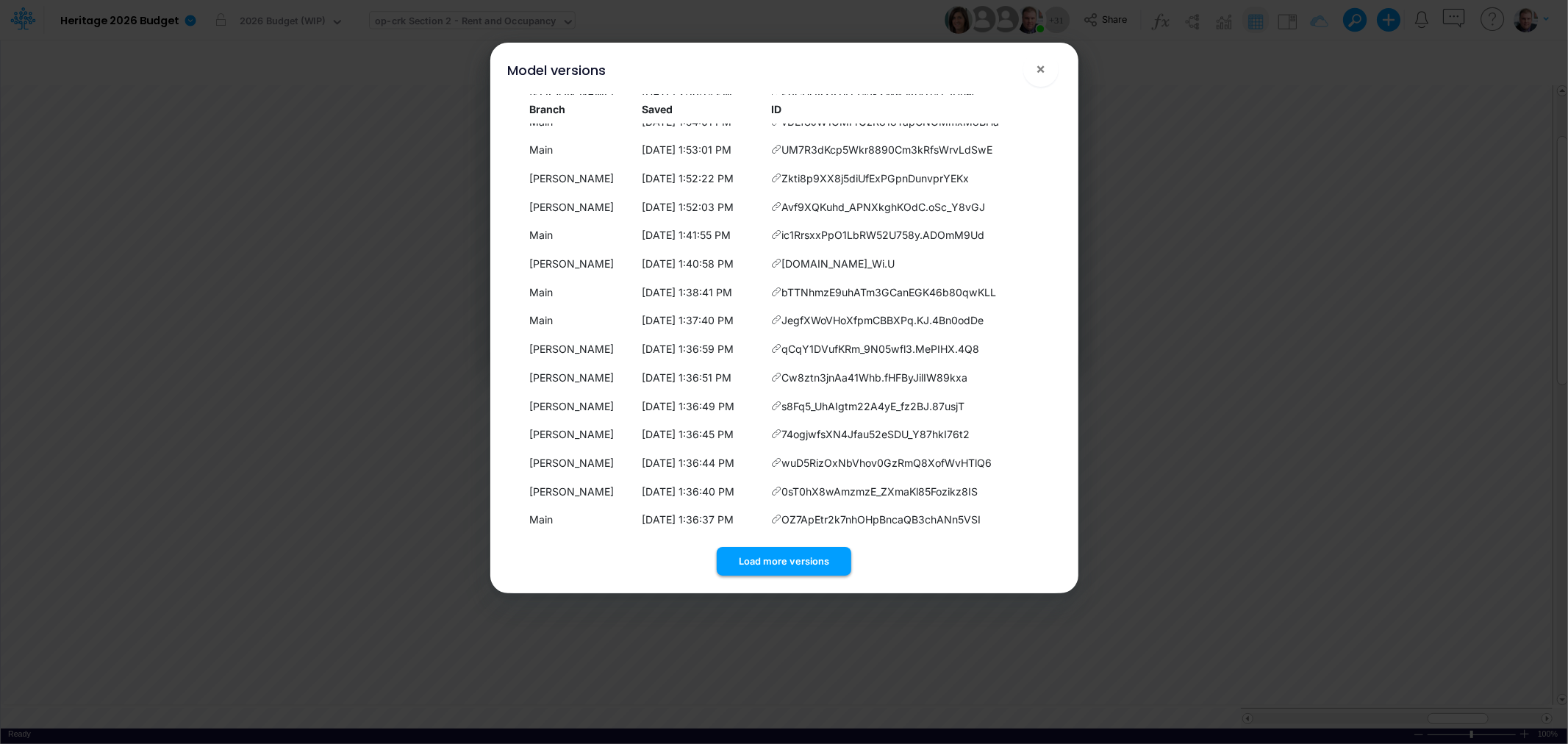
click at [809, 561] on button "Load more versions" at bounding box center [784, 561] width 135 height 29
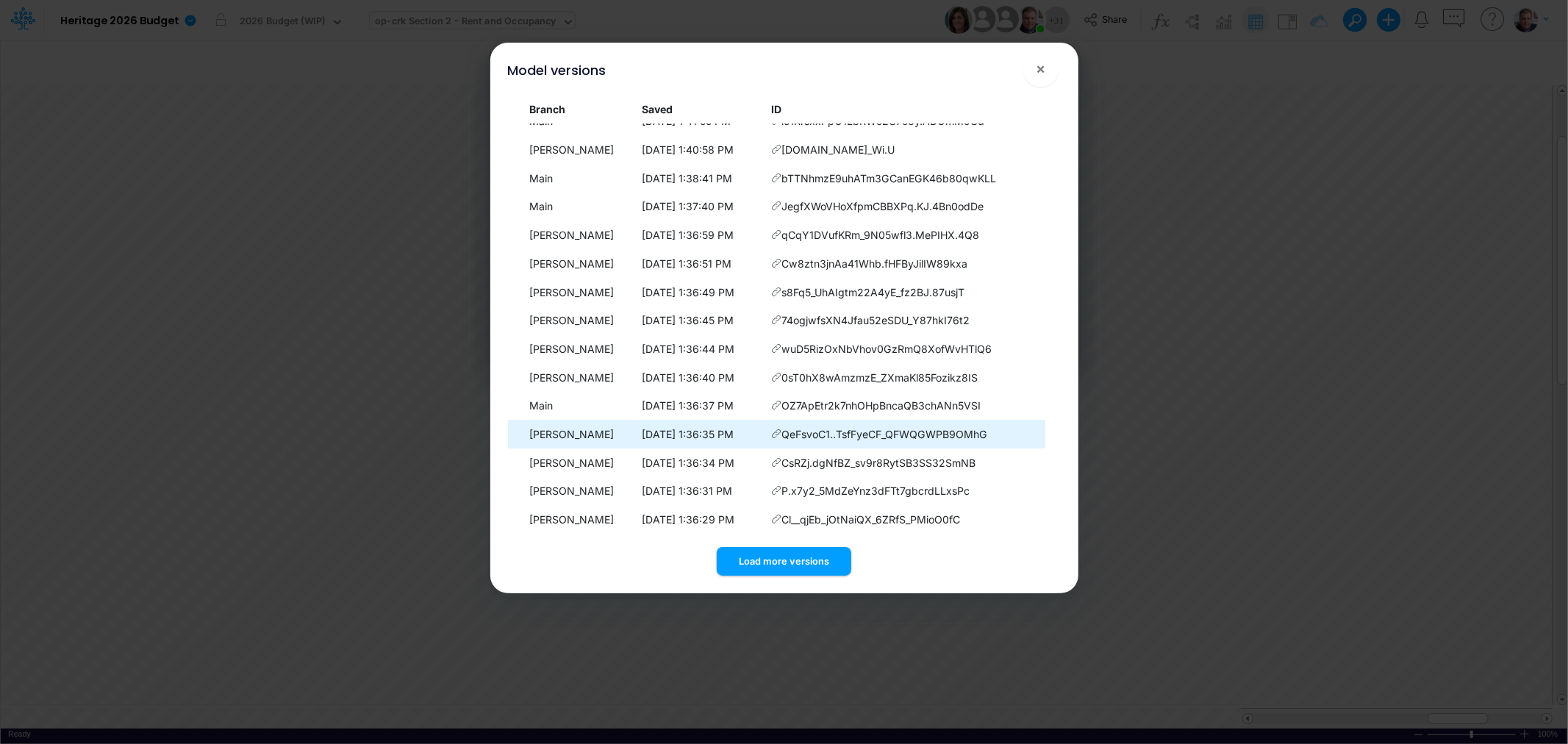
scroll to position [4998, 0]
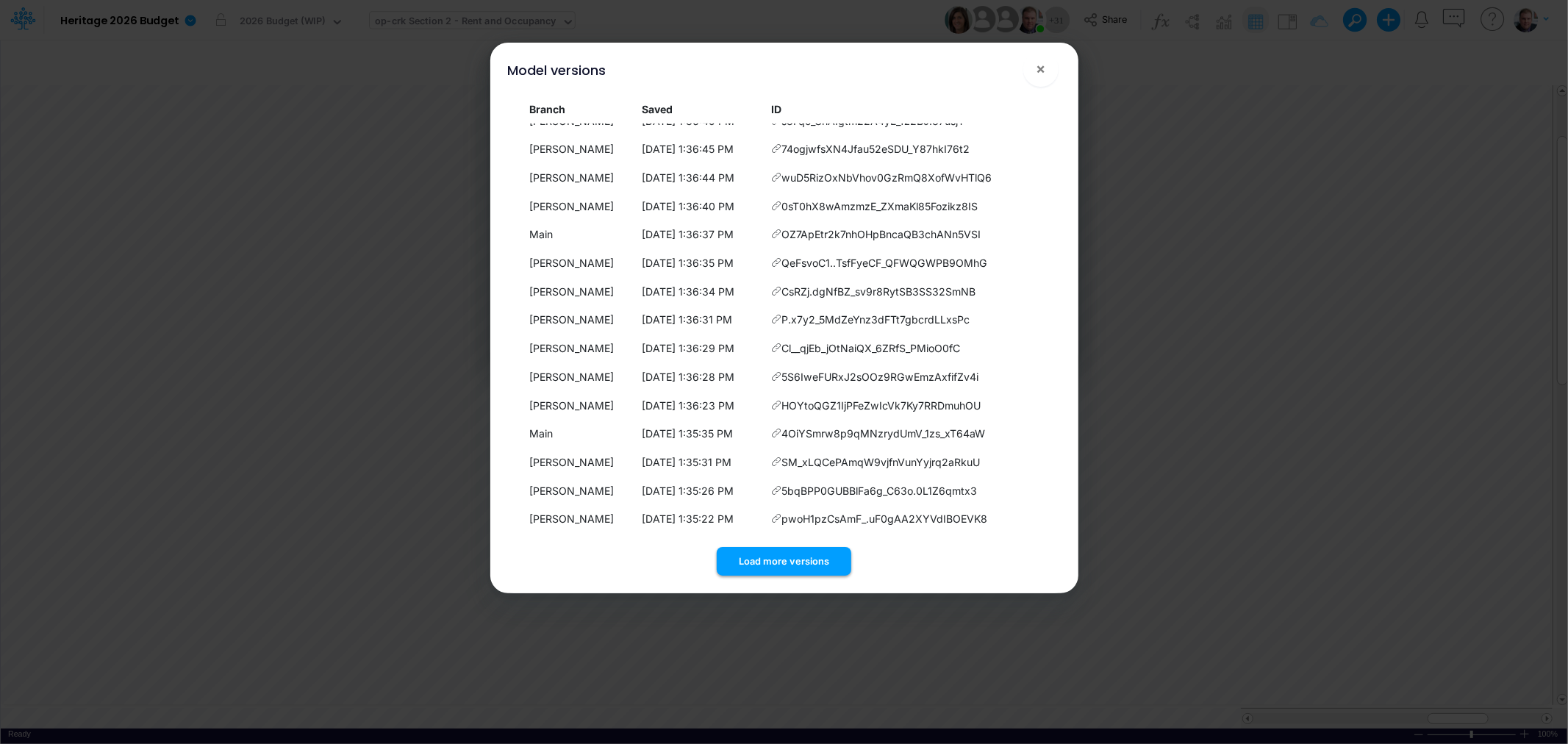
click at [795, 558] on button "Load more versions" at bounding box center [784, 561] width 135 height 29
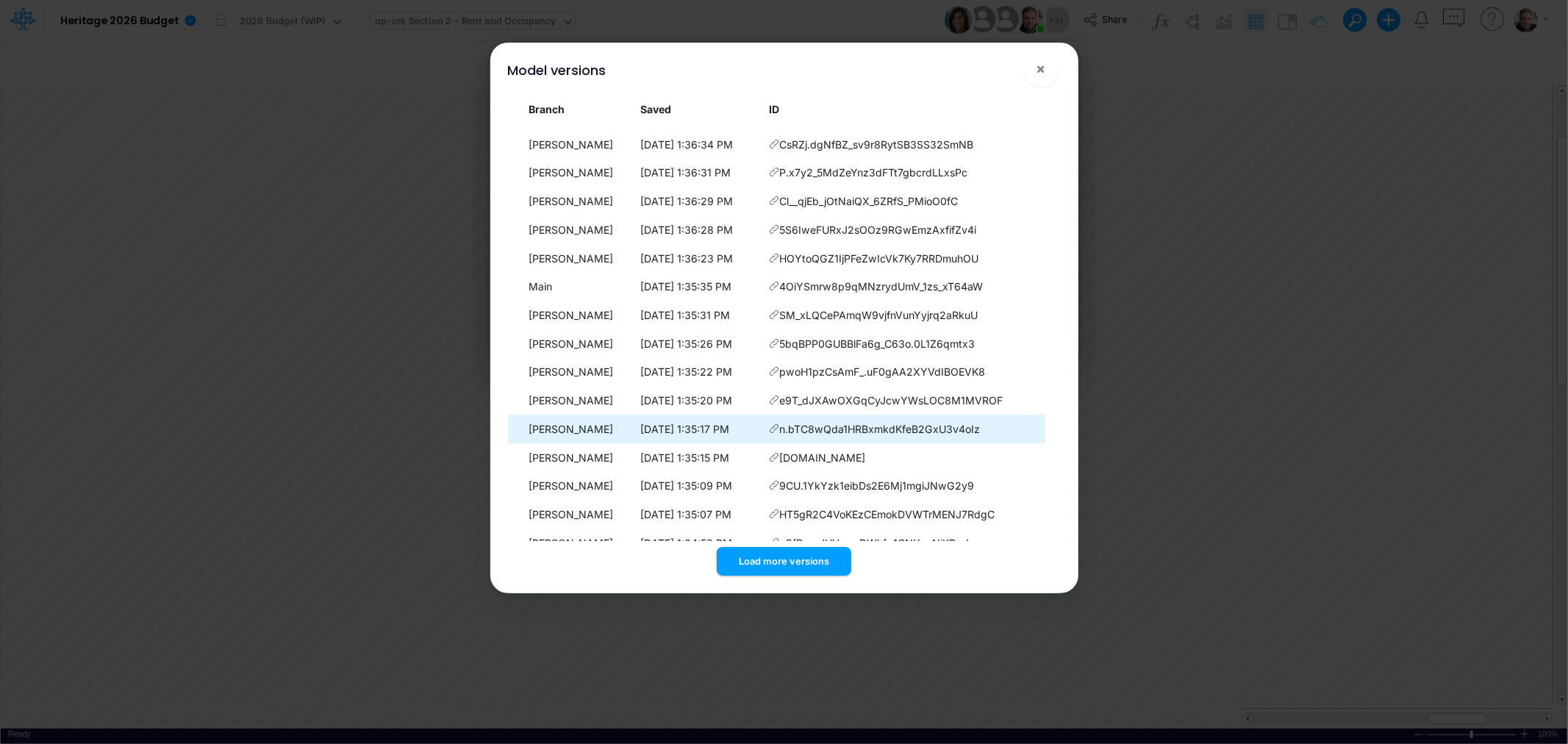
scroll to position [5283, 0]
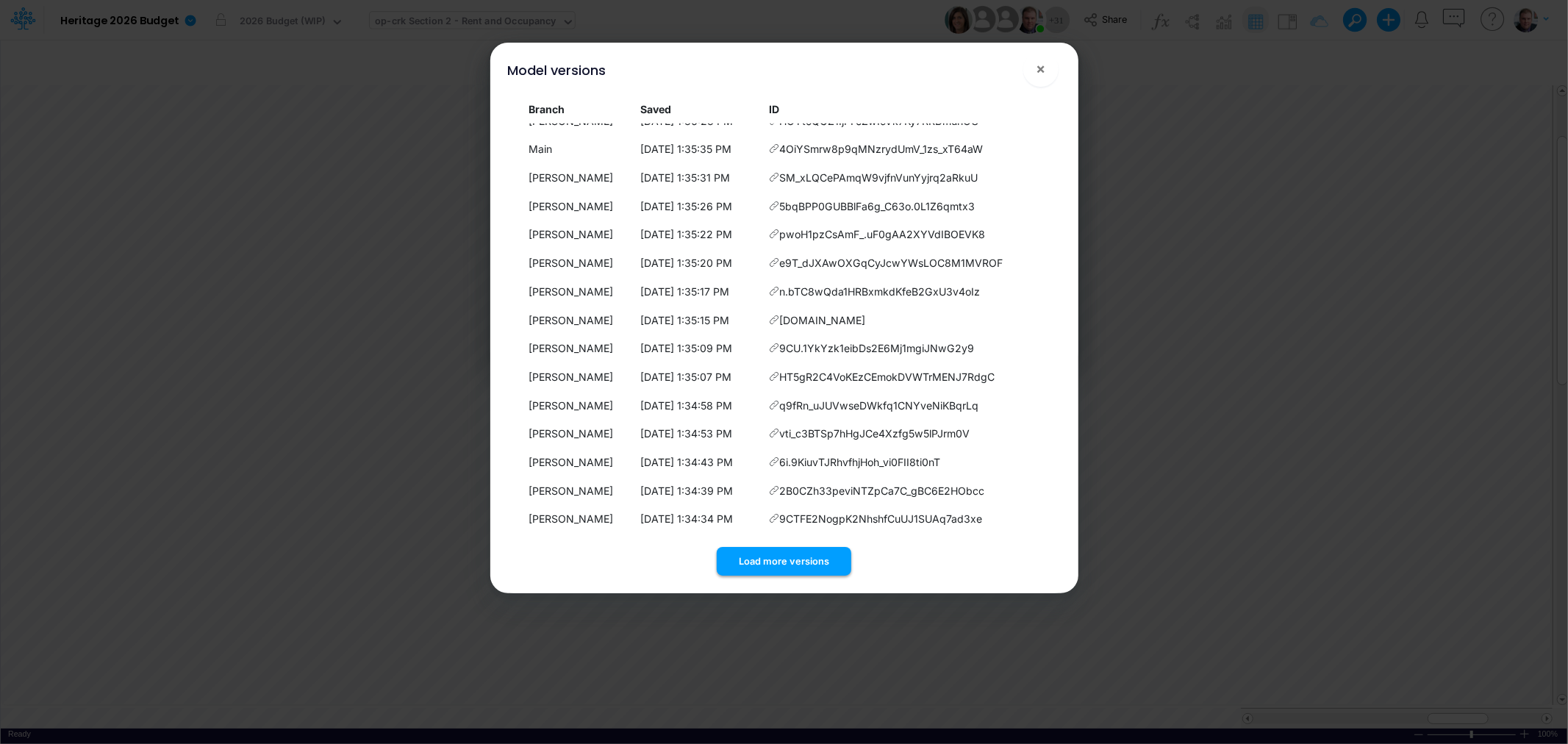
click at [795, 561] on button "Load more versions" at bounding box center [784, 561] width 135 height 29
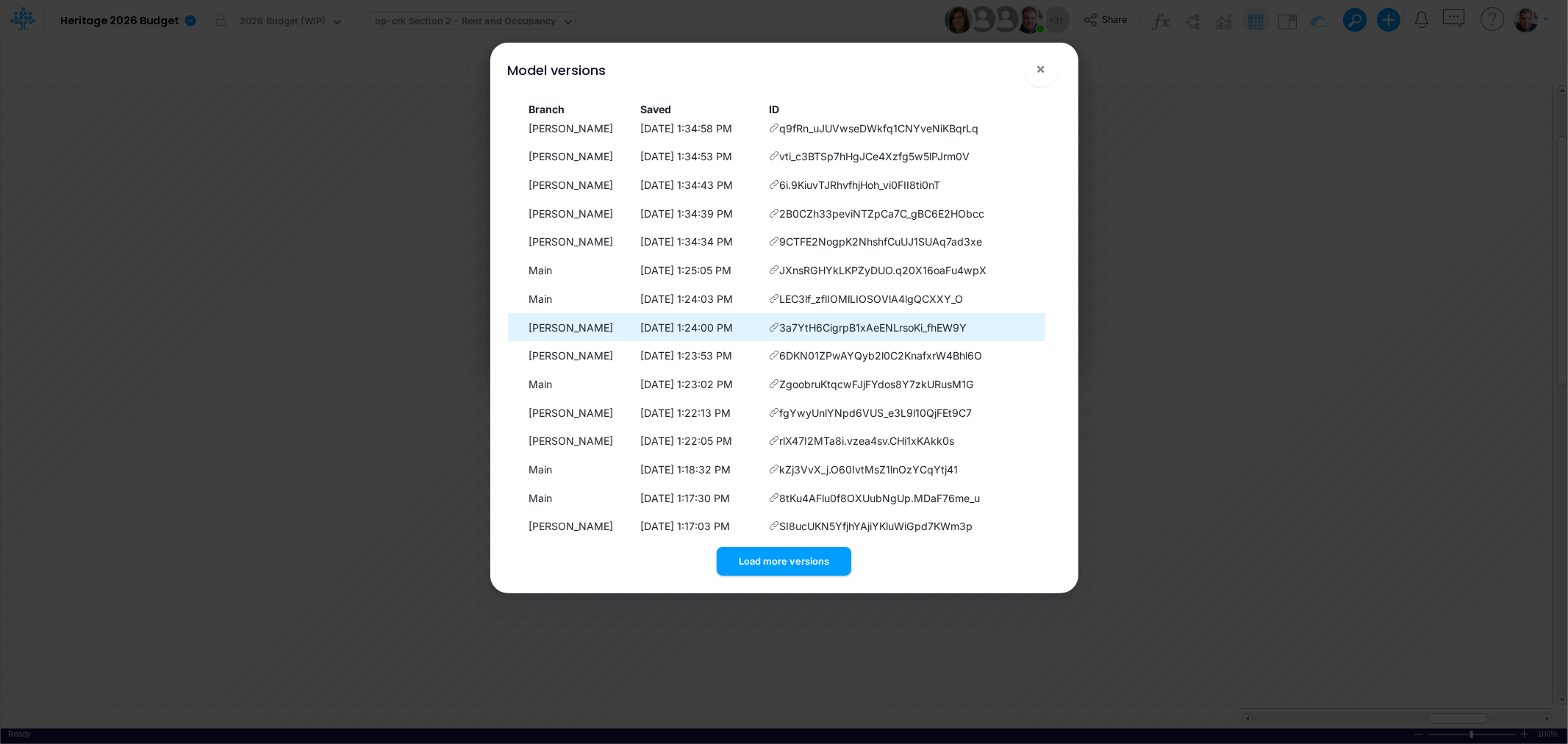
scroll to position [5567, 0]
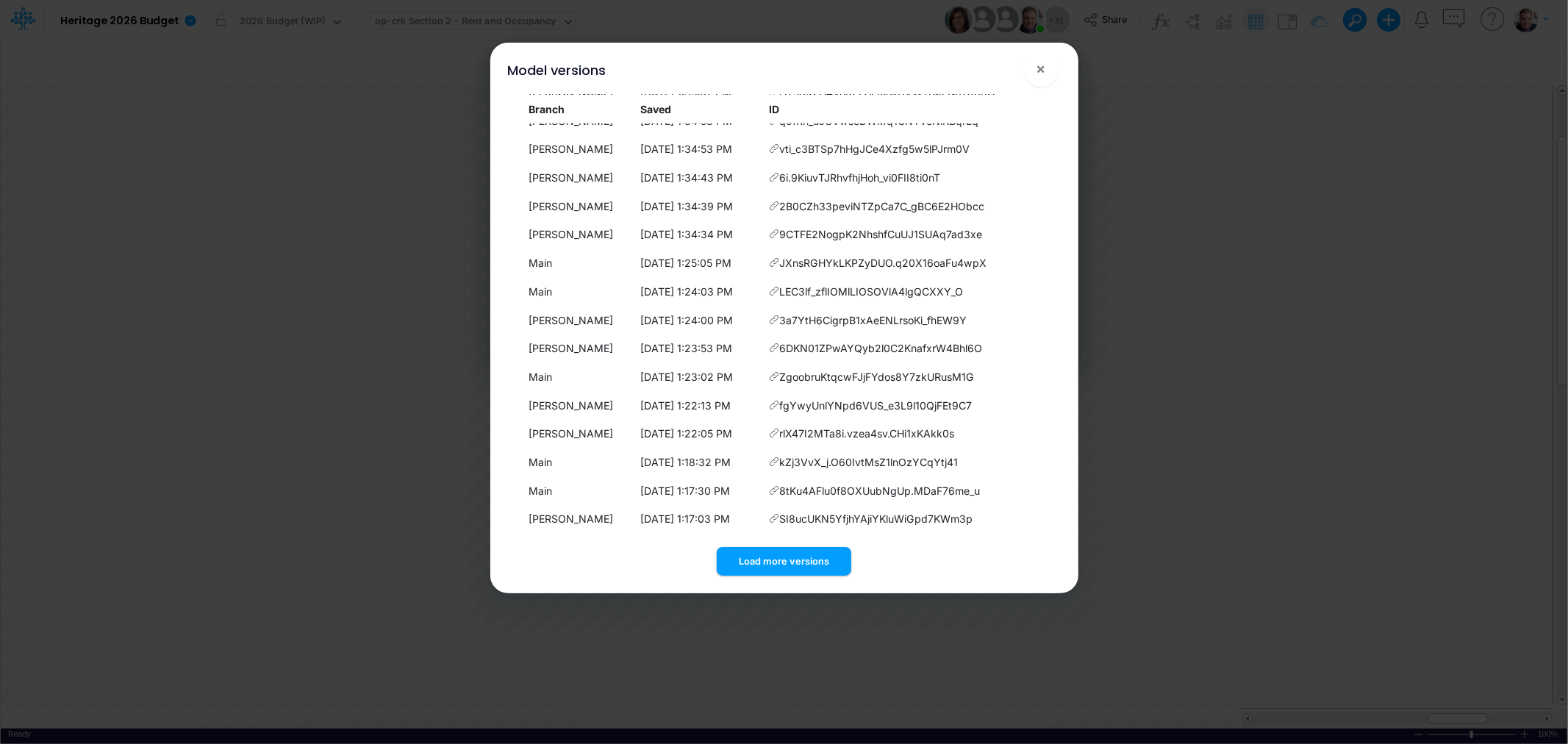
click at [772, 545] on div "Load more versions" at bounding box center [784, 558] width 553 height 34
click at [772, 558] on button "Load more versions" at bounding box center [784, 561] width 135 height 29
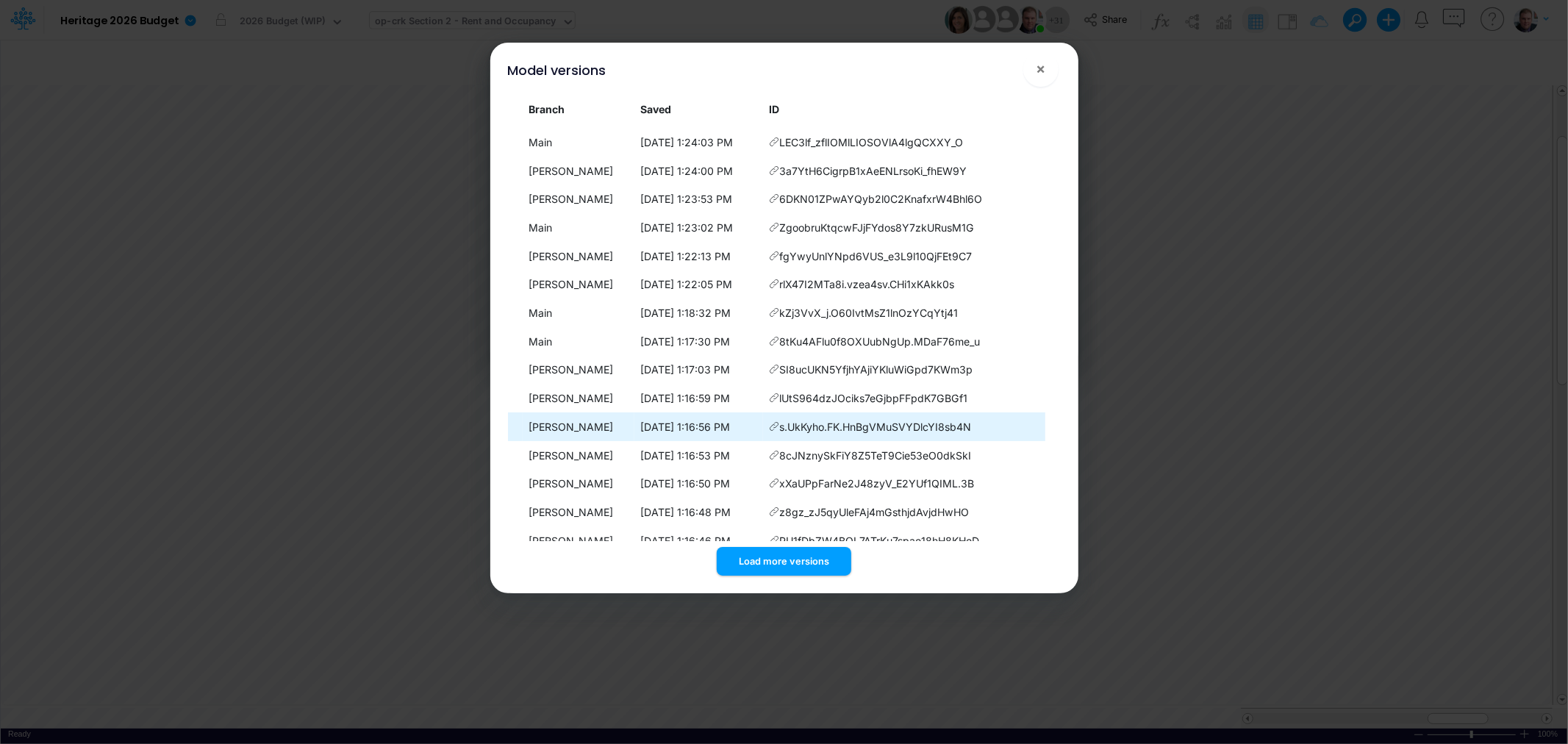
scroll to position [5851, 0]
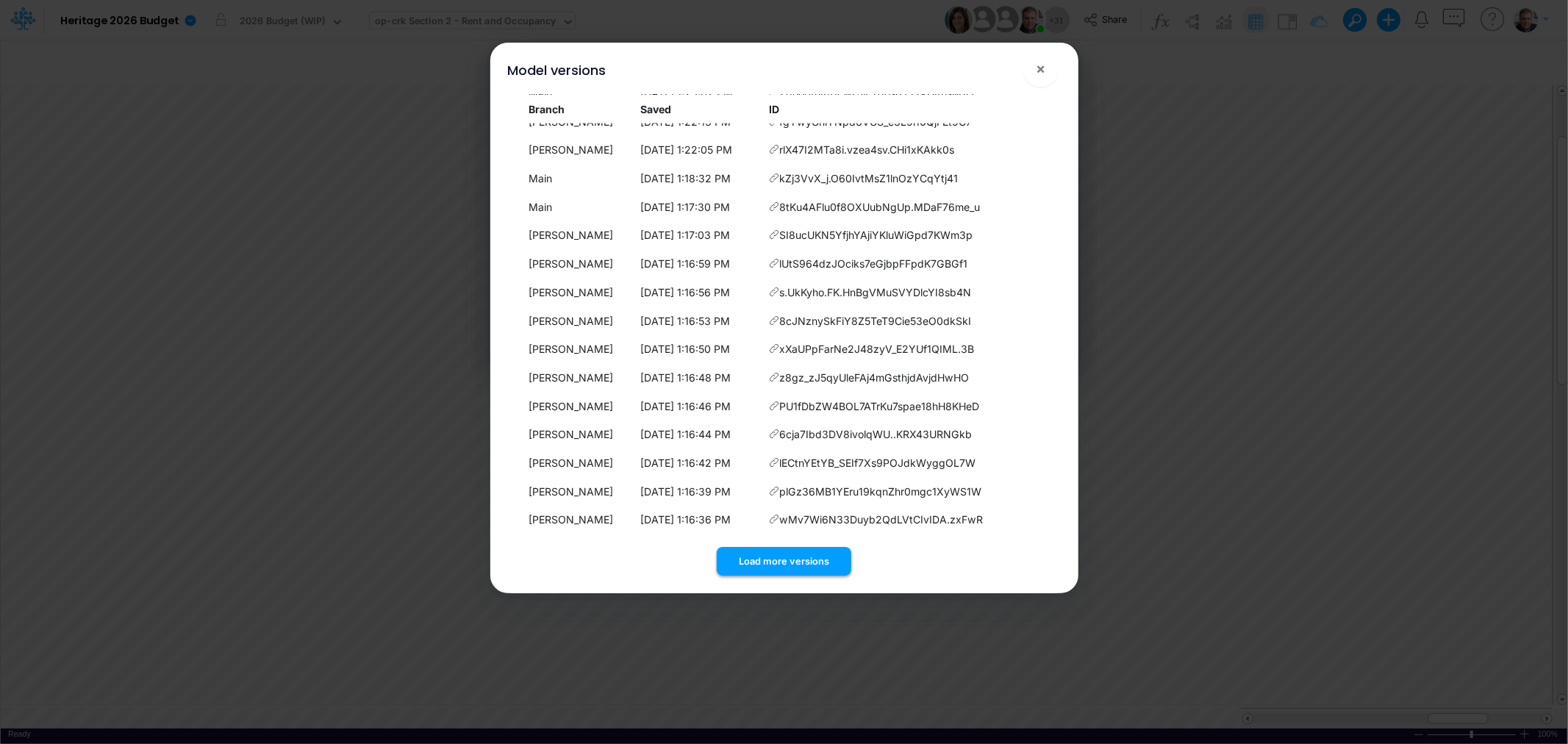
click at [770, 562] on button "Load more versions" at bounding box center [784, 561] width 135 height 29
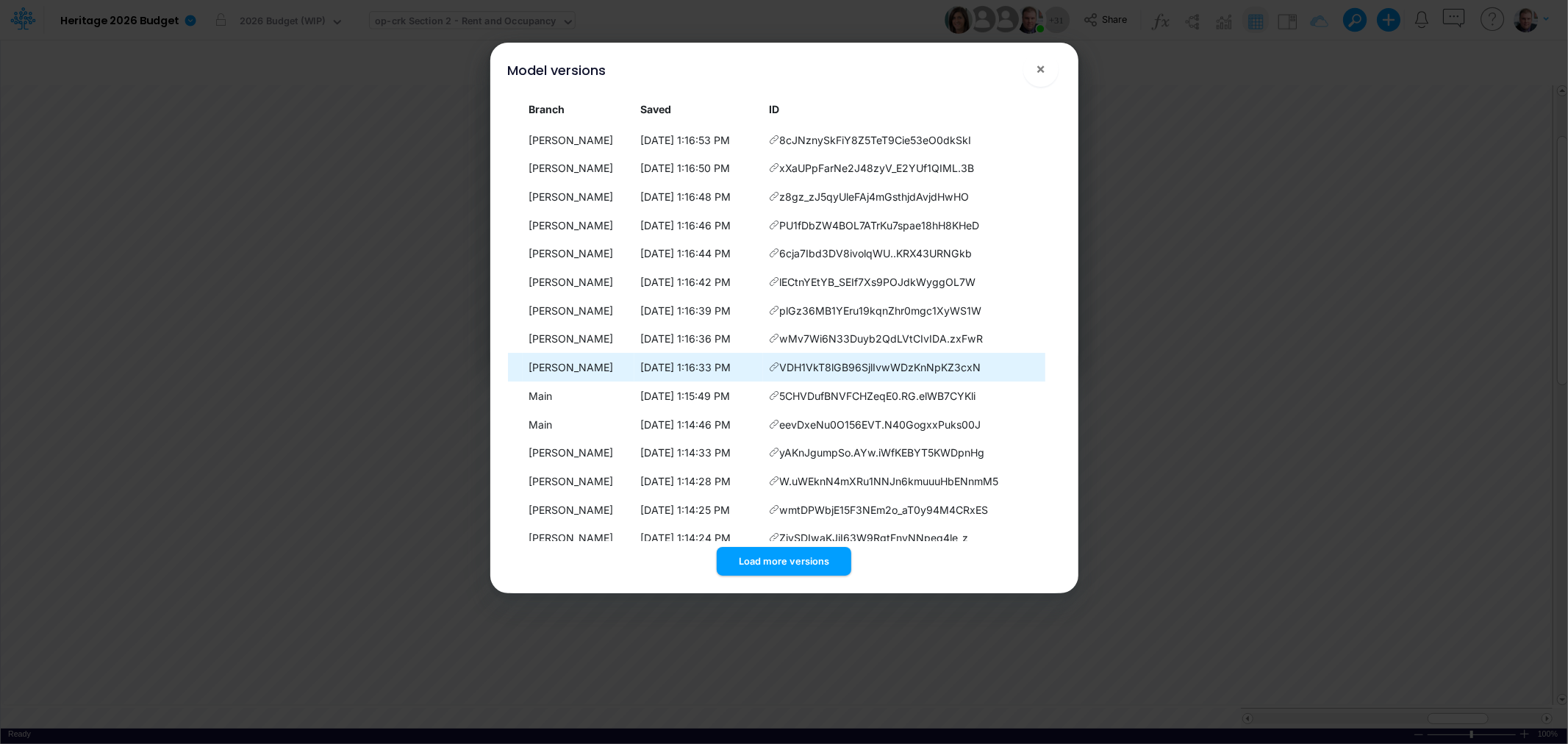
scroll to position [6136, 0]
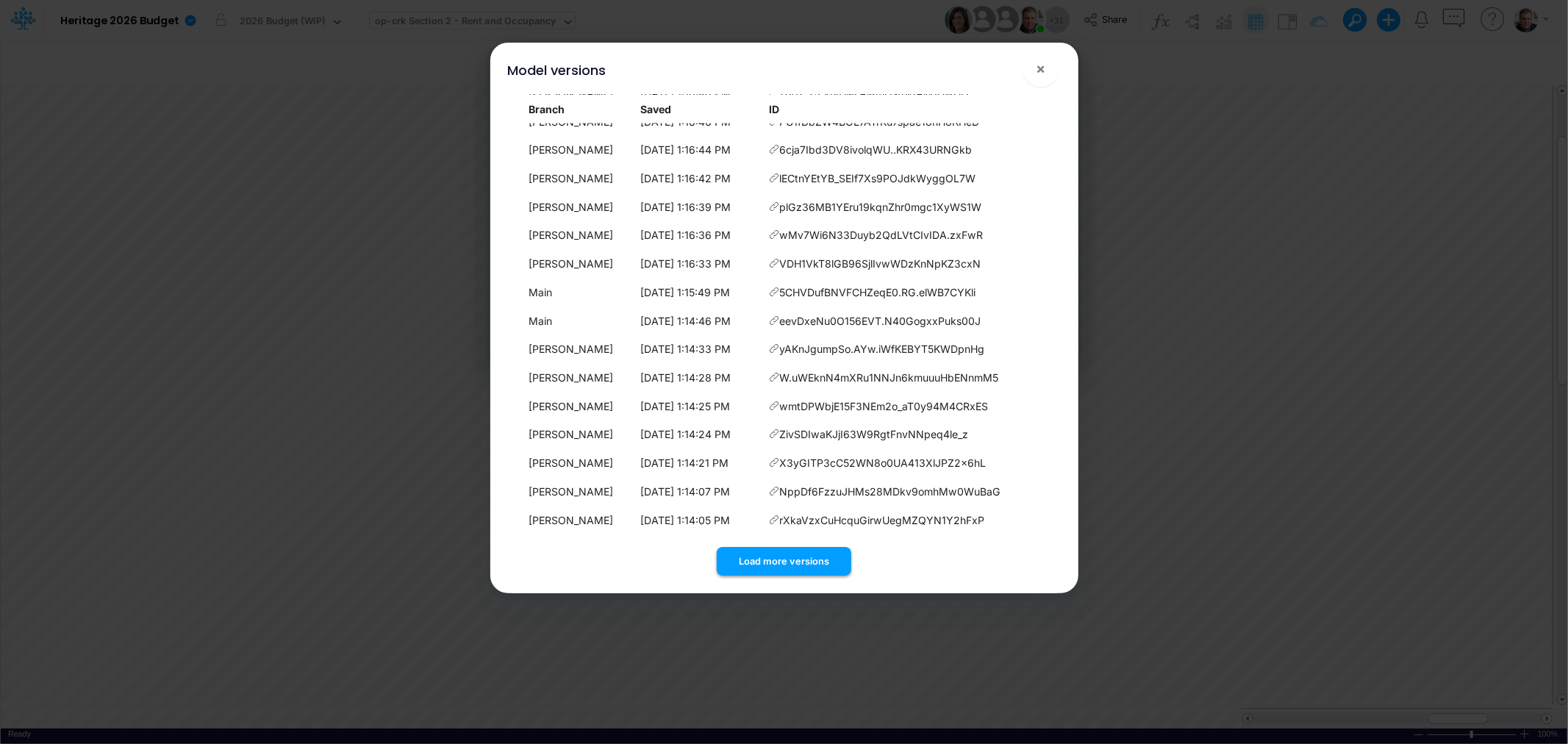
click at [776, 558] on button "Load more versions" at bounding box center [784, 561] width 135 height 29
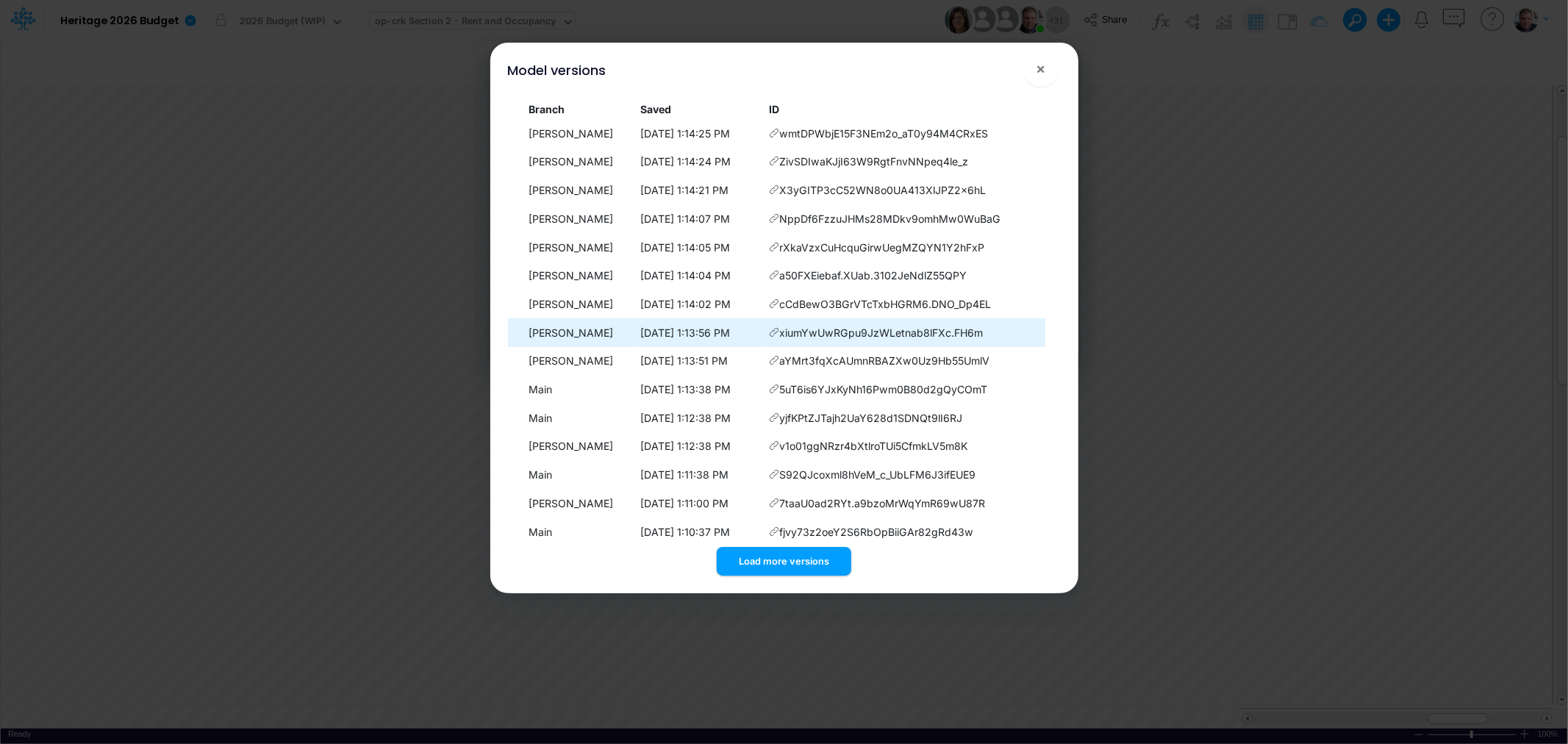
scroll to position [6420, 0]
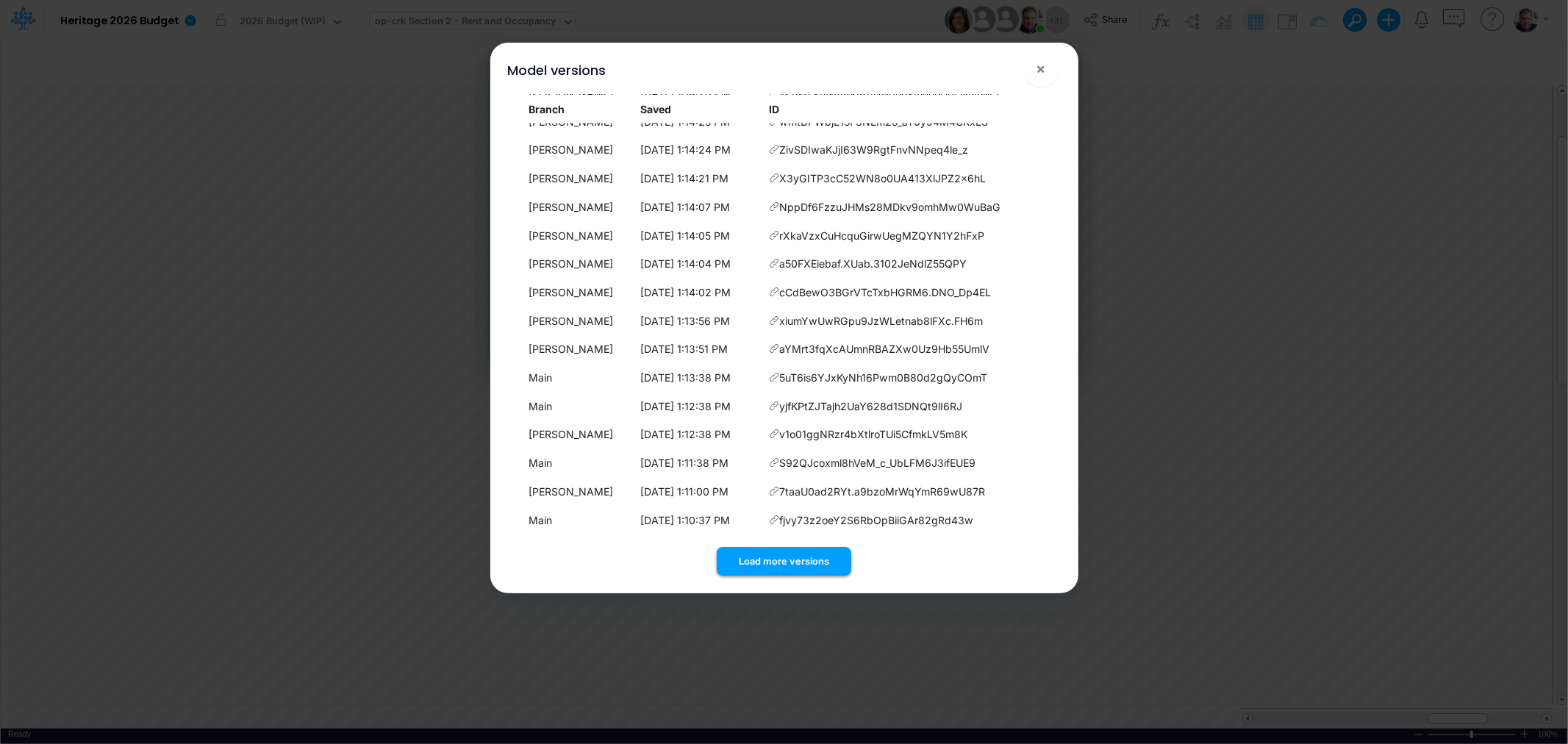
click at [801, 556] on button "Load more versions" at bounding box center [784, 561] width 135 height 29
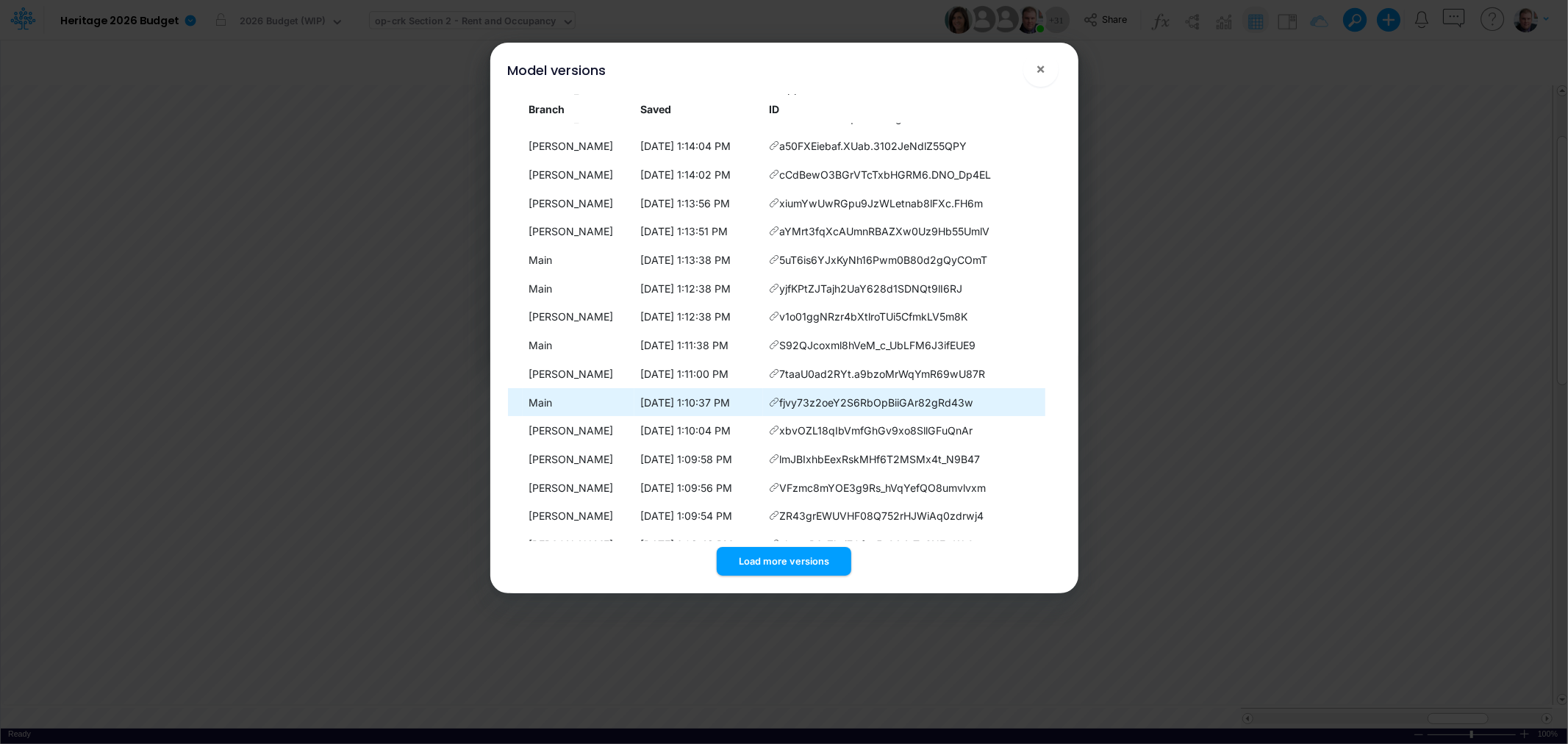
scroll to position [6704, 0]
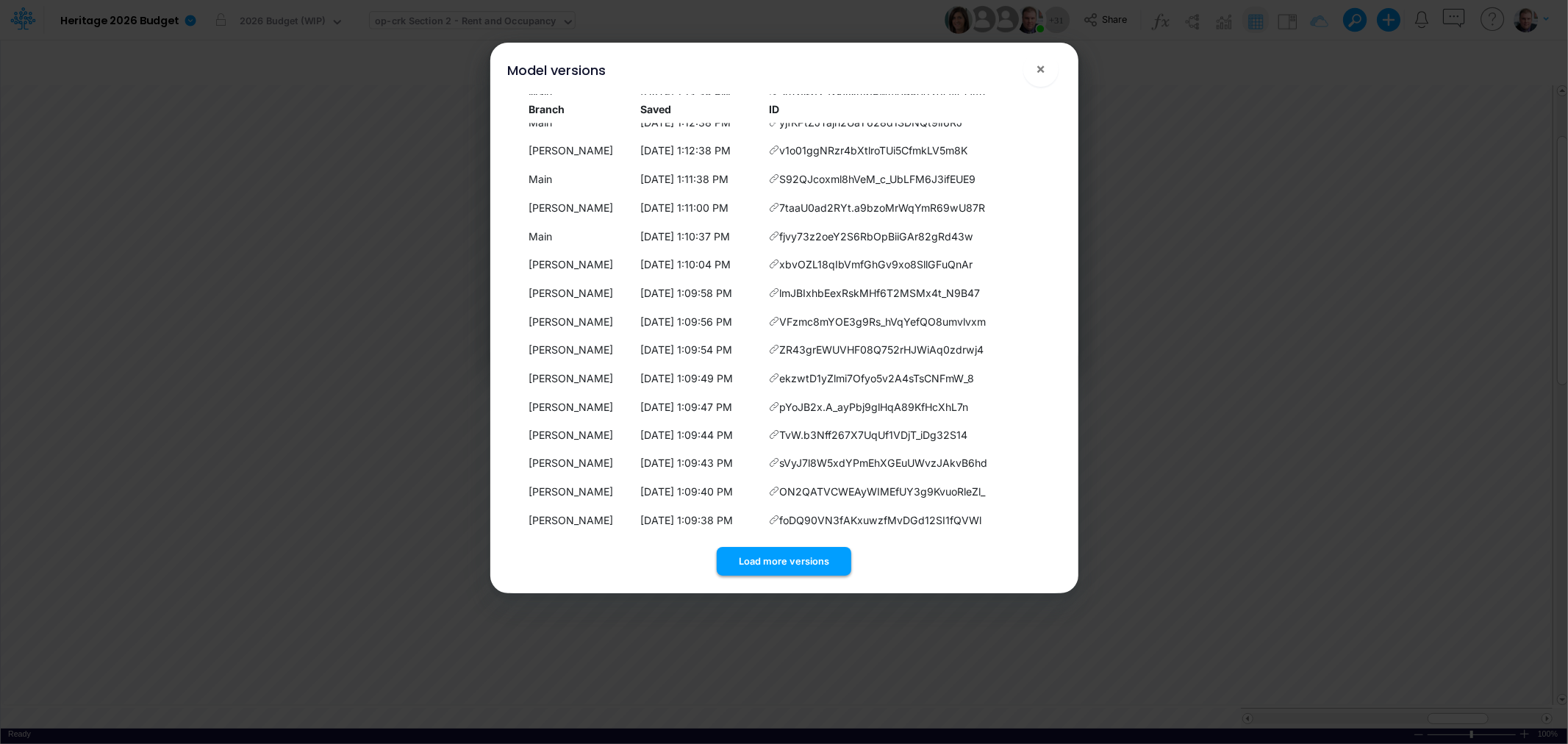
click at [805, 560] on button "Load more versions" at bounding box center [784, 561] width 135 height 29
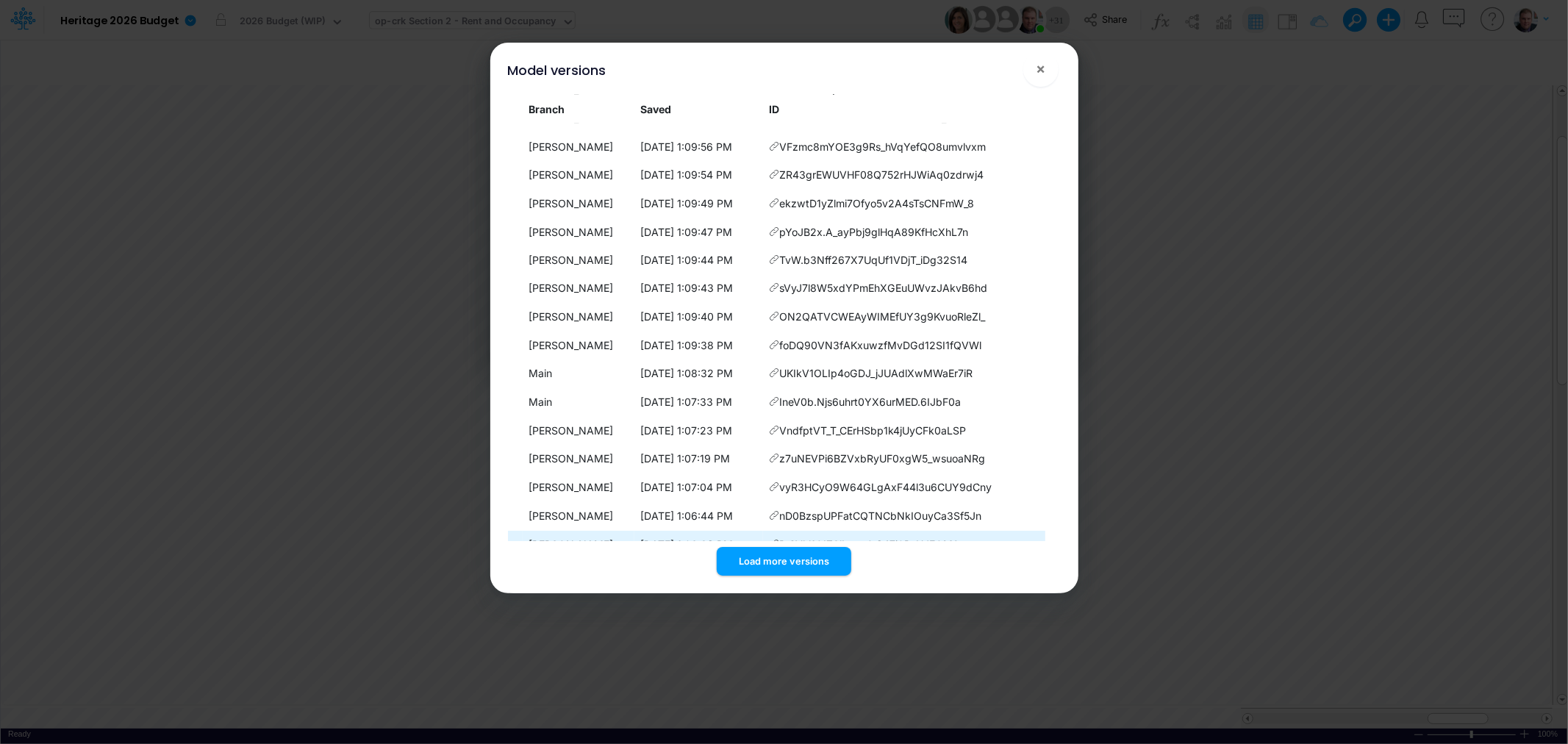
scroll to position [6989, 0]
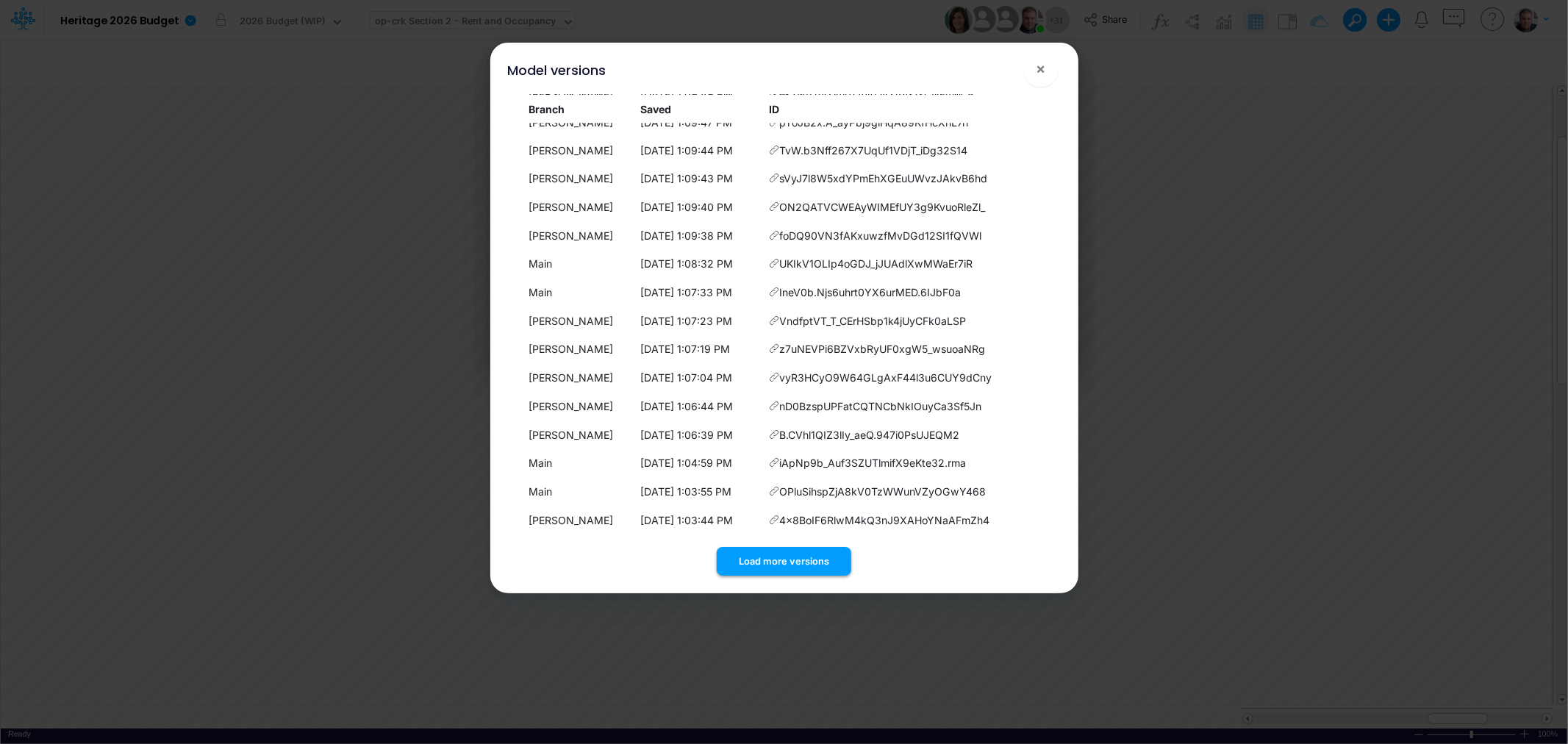
click at [800, 572] on button "Load more versions" at bounding box center [784, 561] width 135 height 29
click at [790, 557] on button "Load more versions" at bounding box center [784, 561] width 135 height 29
click at [785, 555] on button "Load more versions" at bounding box center [784, 561] width 135 height 29
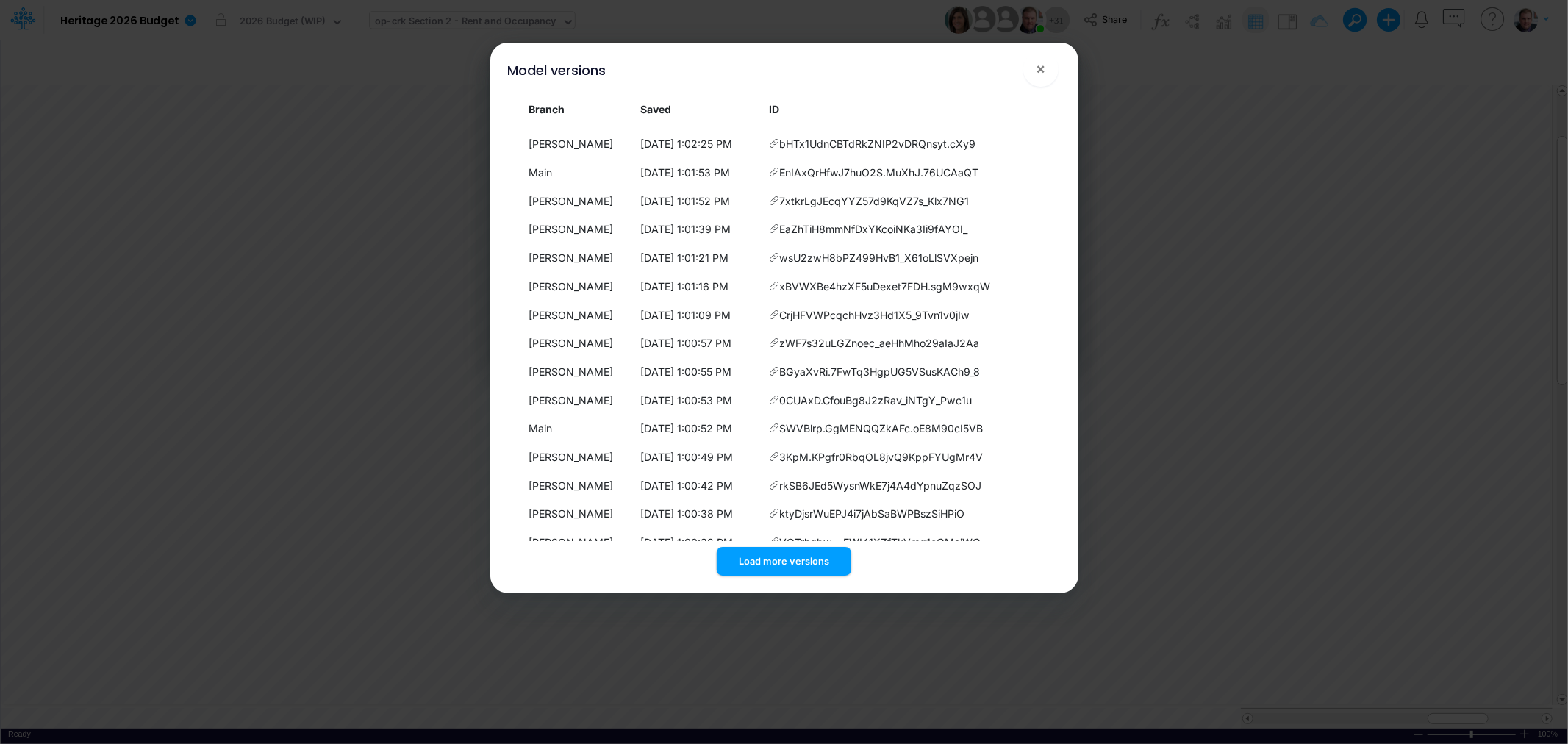
scroll to position [7843, 0]
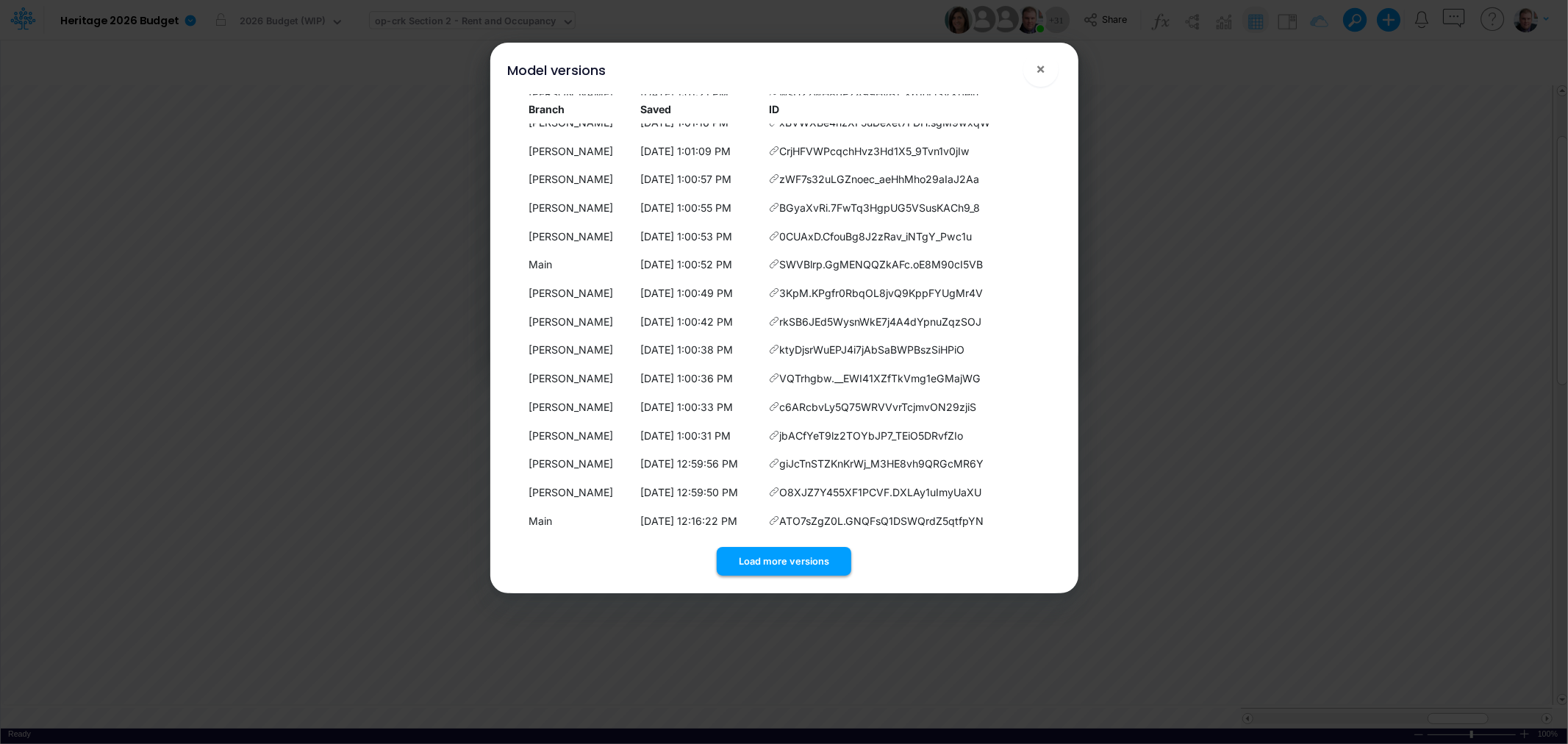
click at [804, 561] on button "Load more versions" at bounding box center [784, 561] width 135 height 29
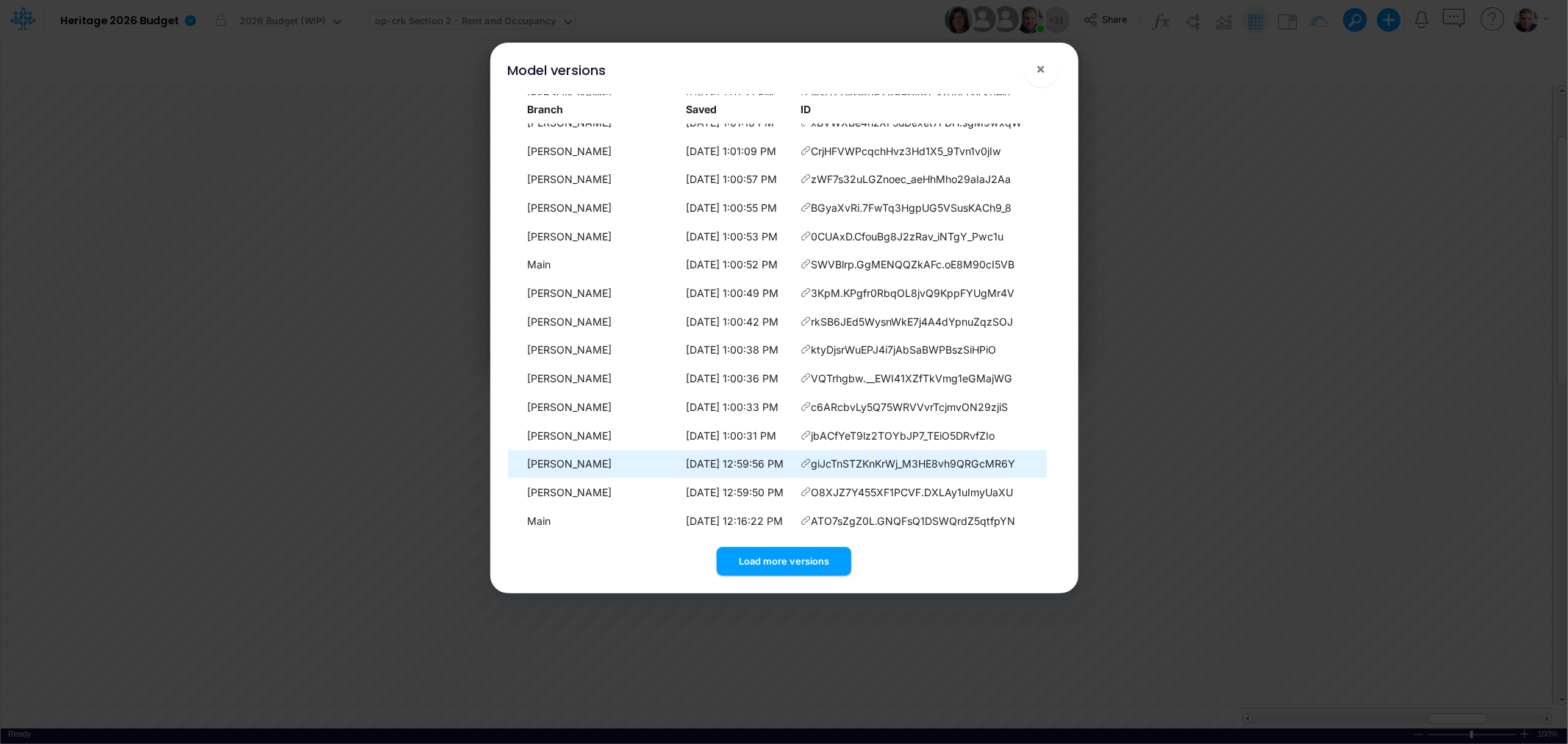
scroll to position [8127, 0]
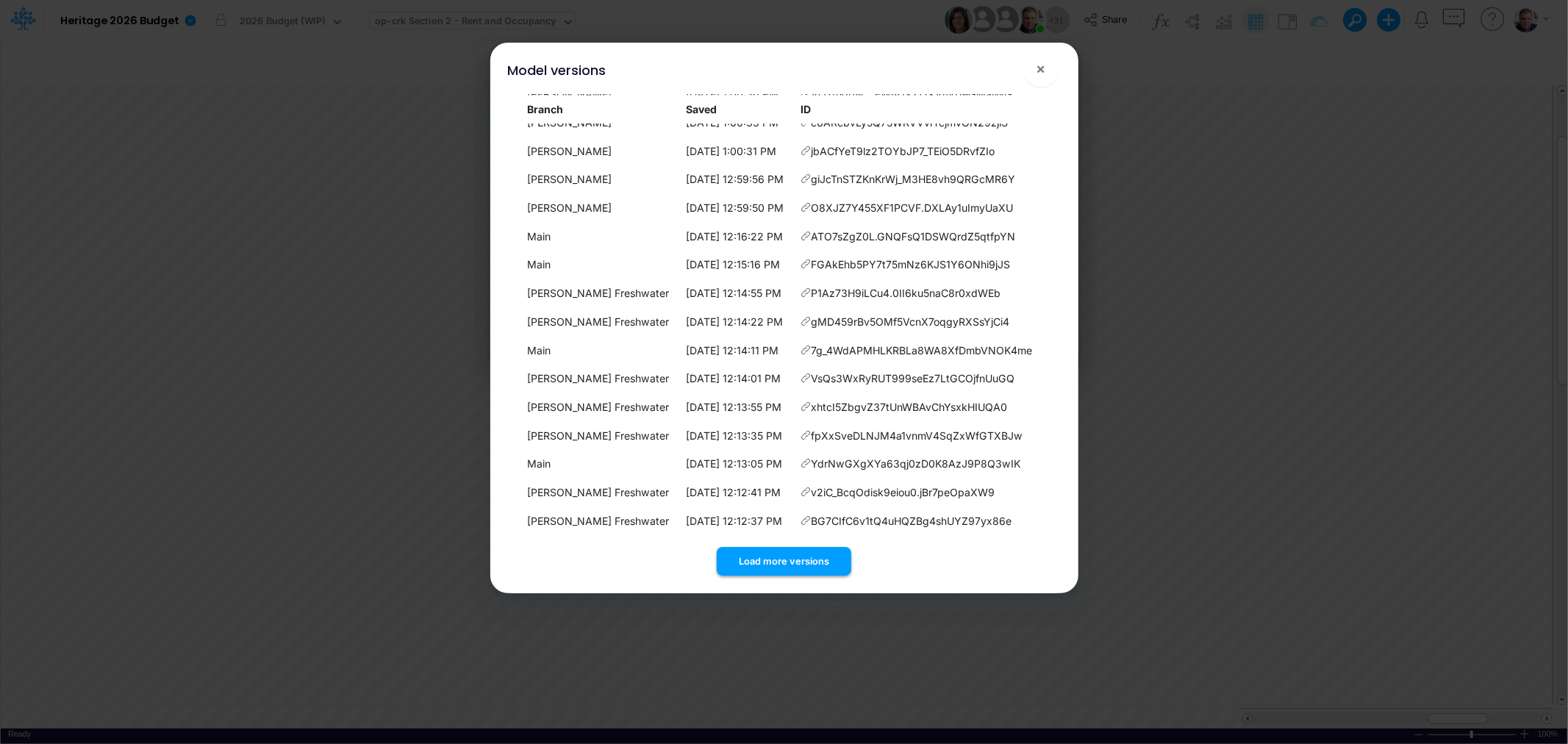
click at [758, 548] on button "Load more versions" at bounding box center [784, 561] width 135 height 29
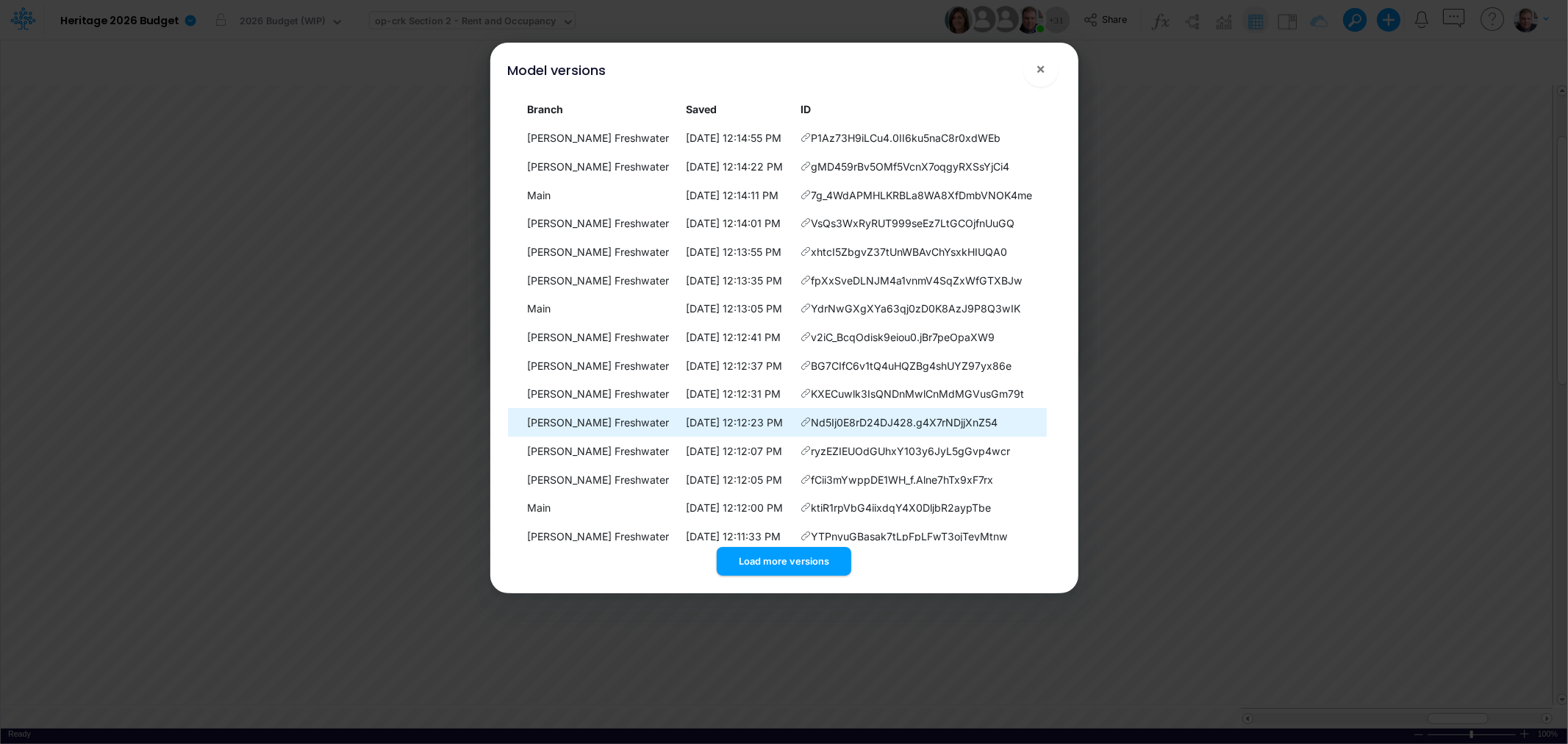
scroll to position [8411, 0]
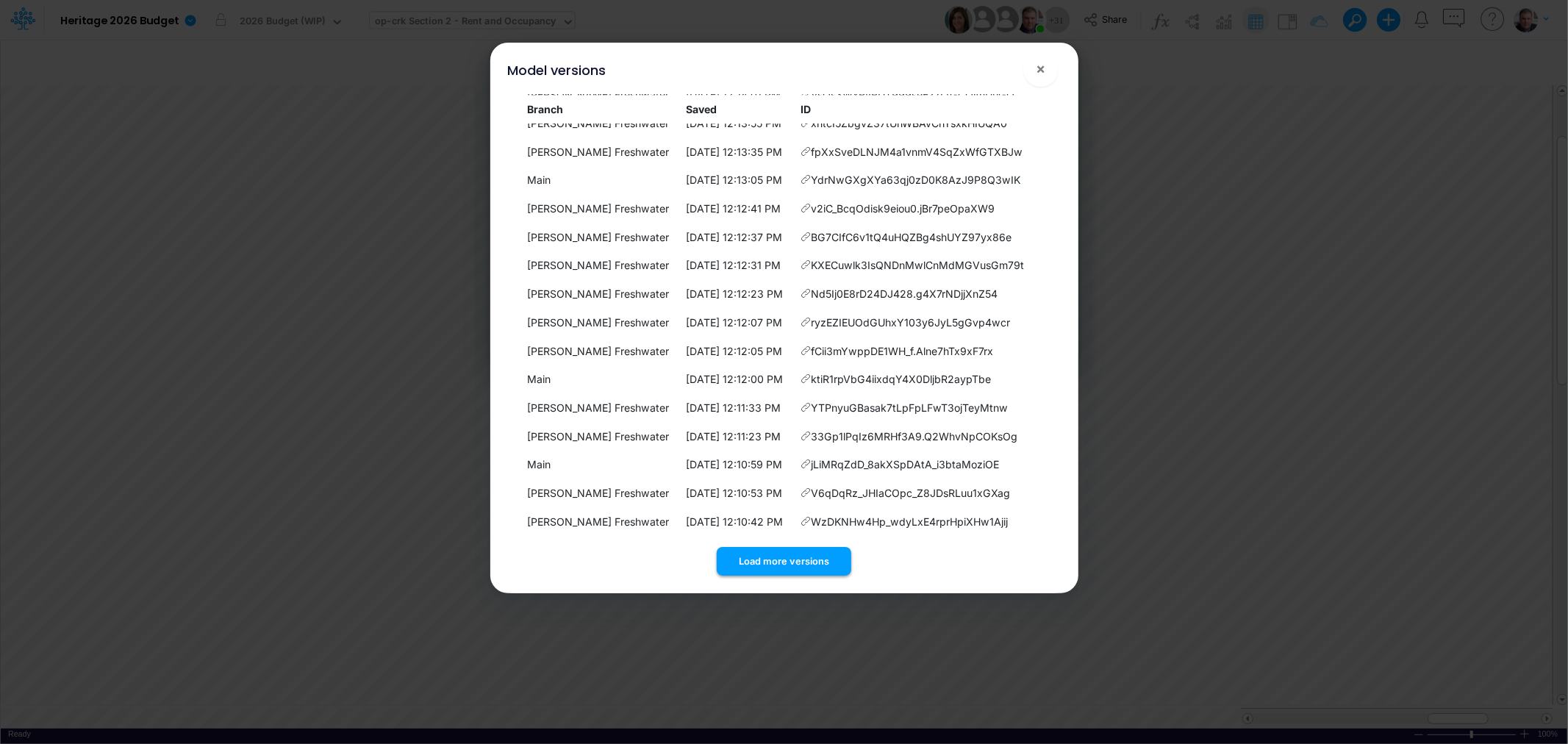
click at [803, 563] on button "Load more versions" at bounding box center [784, 561] width 135 height 29
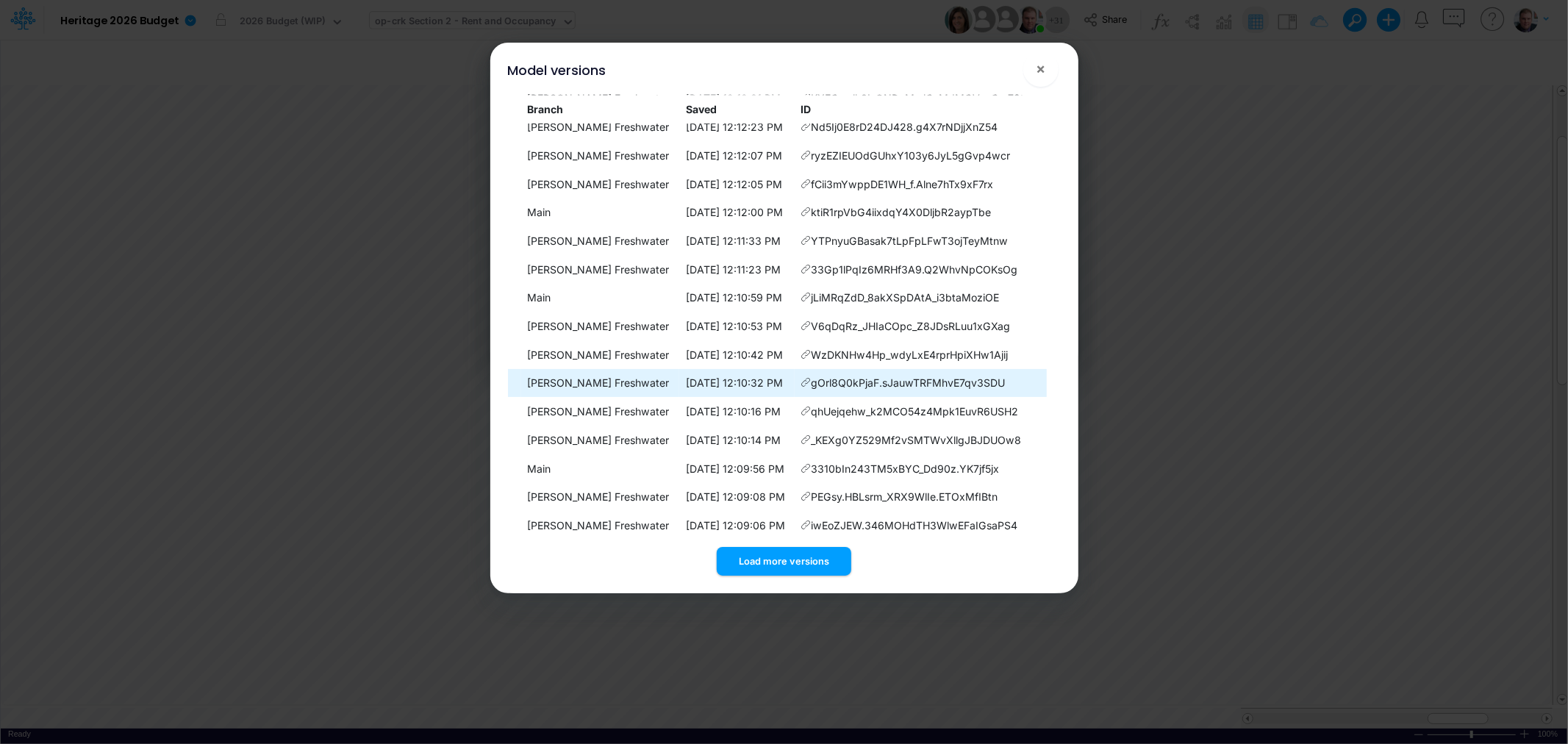
scroll to position [8696, 0]
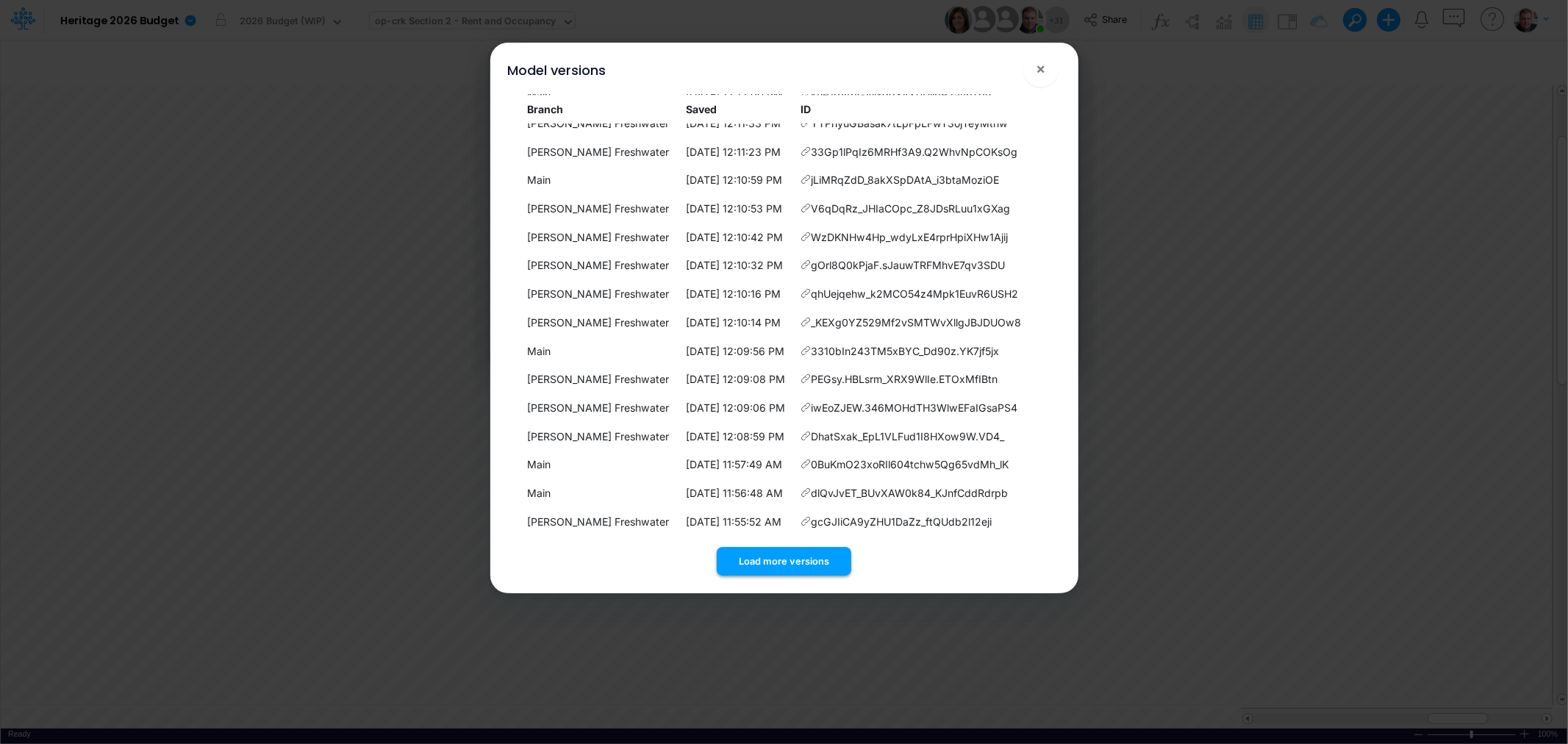
click at [804, 547] on button "Load more versions" at bounding box center [784, 561] width 135 height 29
click at [802, 556] on button "Load more versions" at bounding box center [784, 561] width 135 height 29
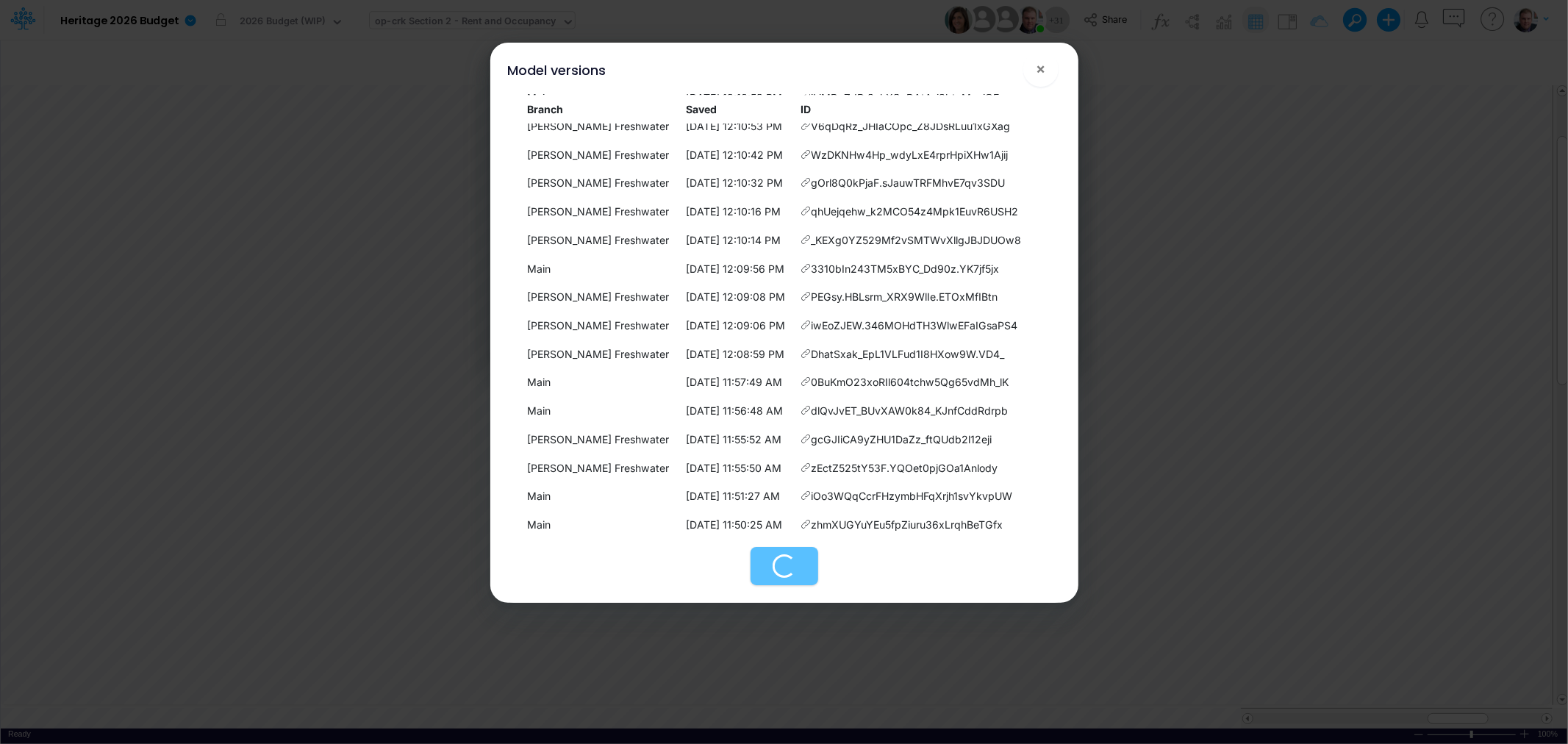
scroll to position [9264, 0]
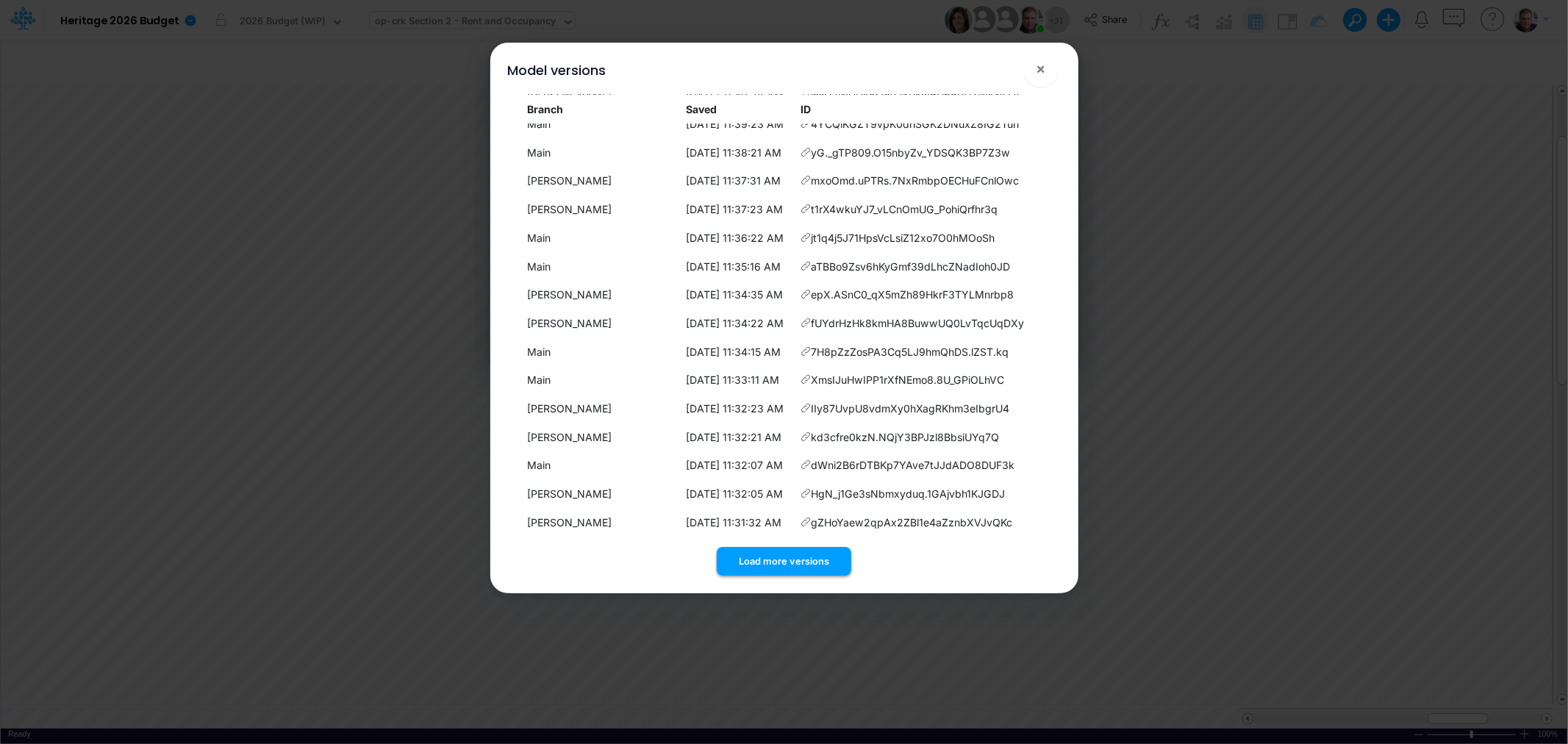
click at [804, 545] on div "Load more versions" at bounding box center [784, 558] width 553 height 34
click at [804, 560] on button "Load more versions" at bounding box center [784, 561] width 135 height 29
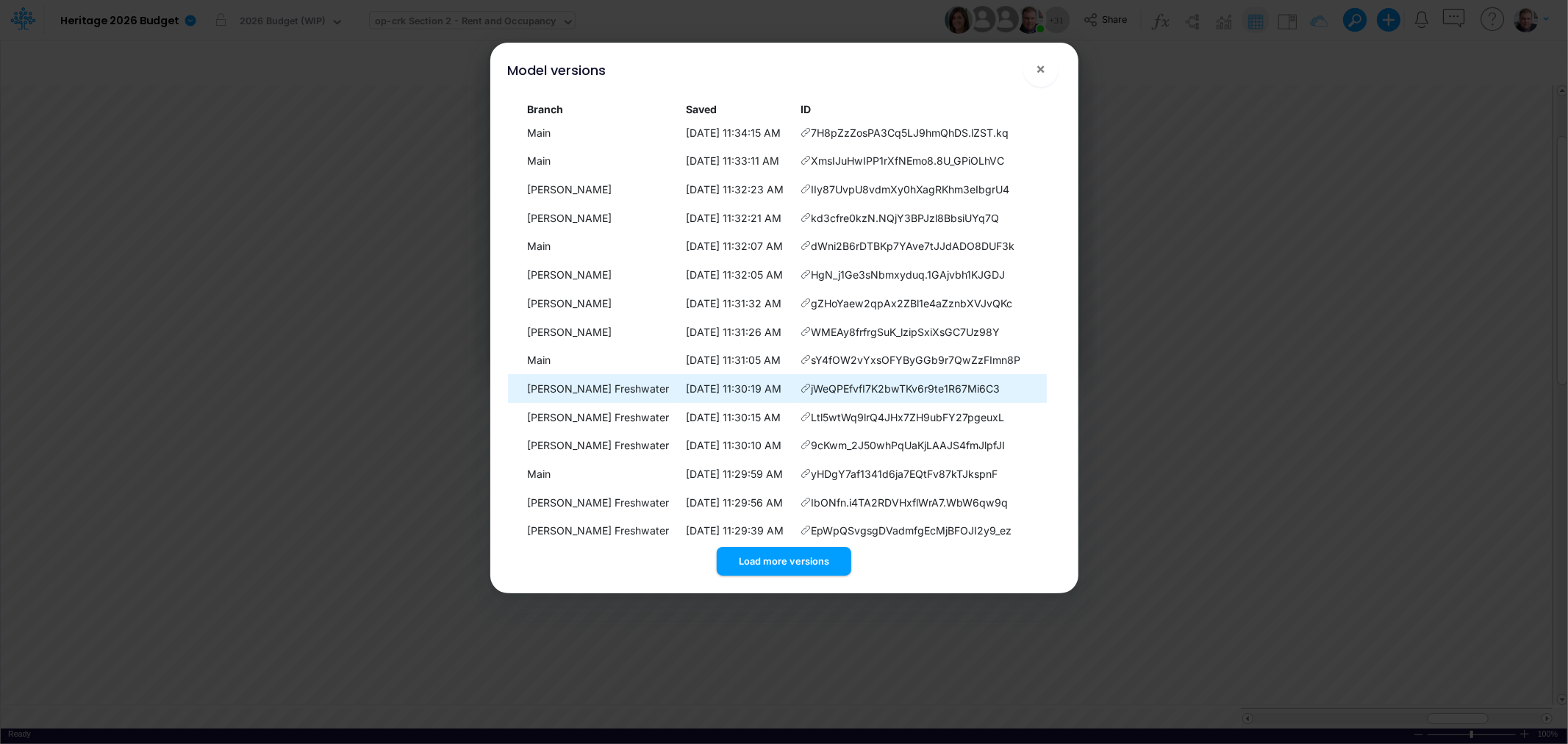
scroll to position [9834, 0]
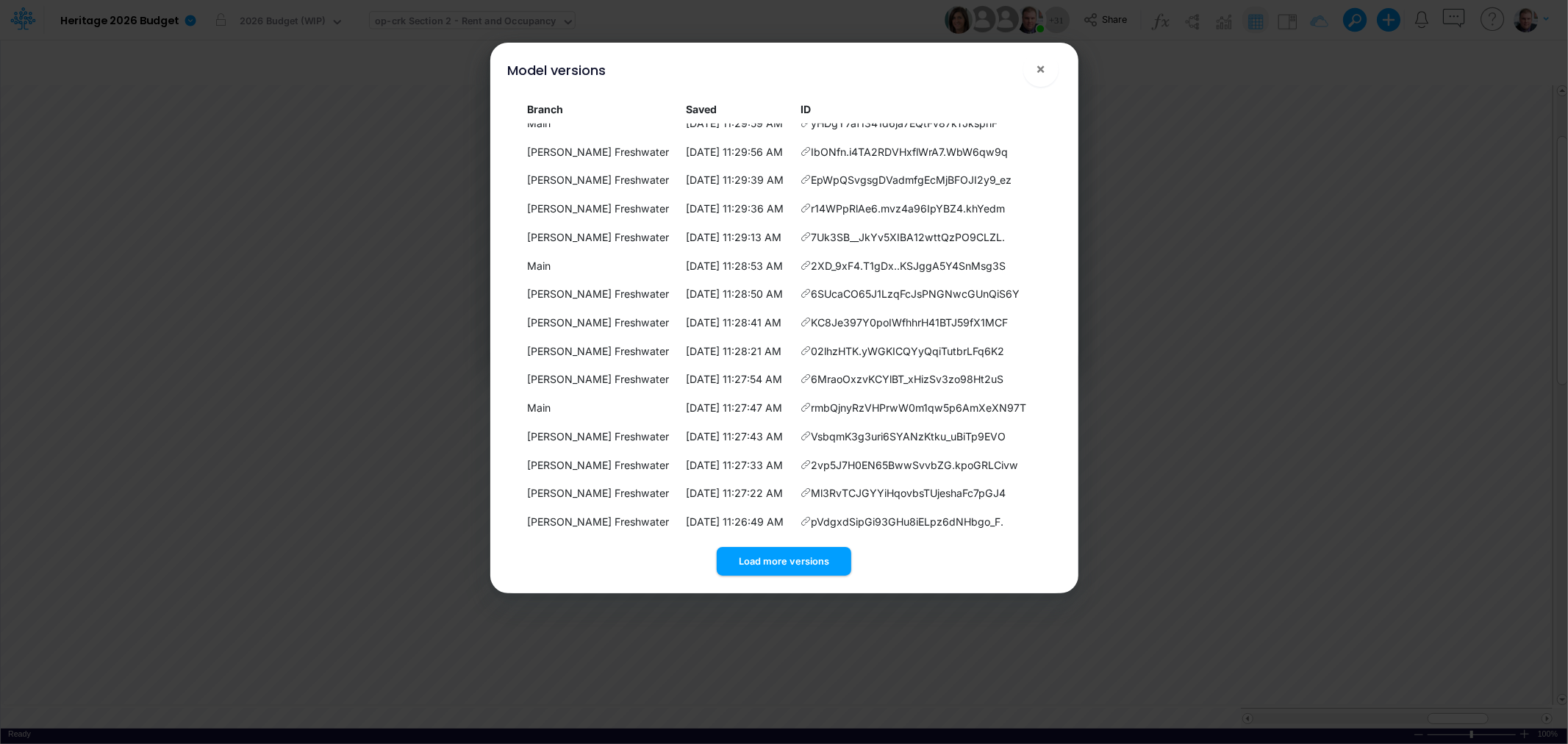
click at [765, 556] on button "Load more versions" at bounding box center [784, 561] width 135 height 29
click at [754, 570] on button "Load more versions" at bounding box center [784, 561] width 135 height 29
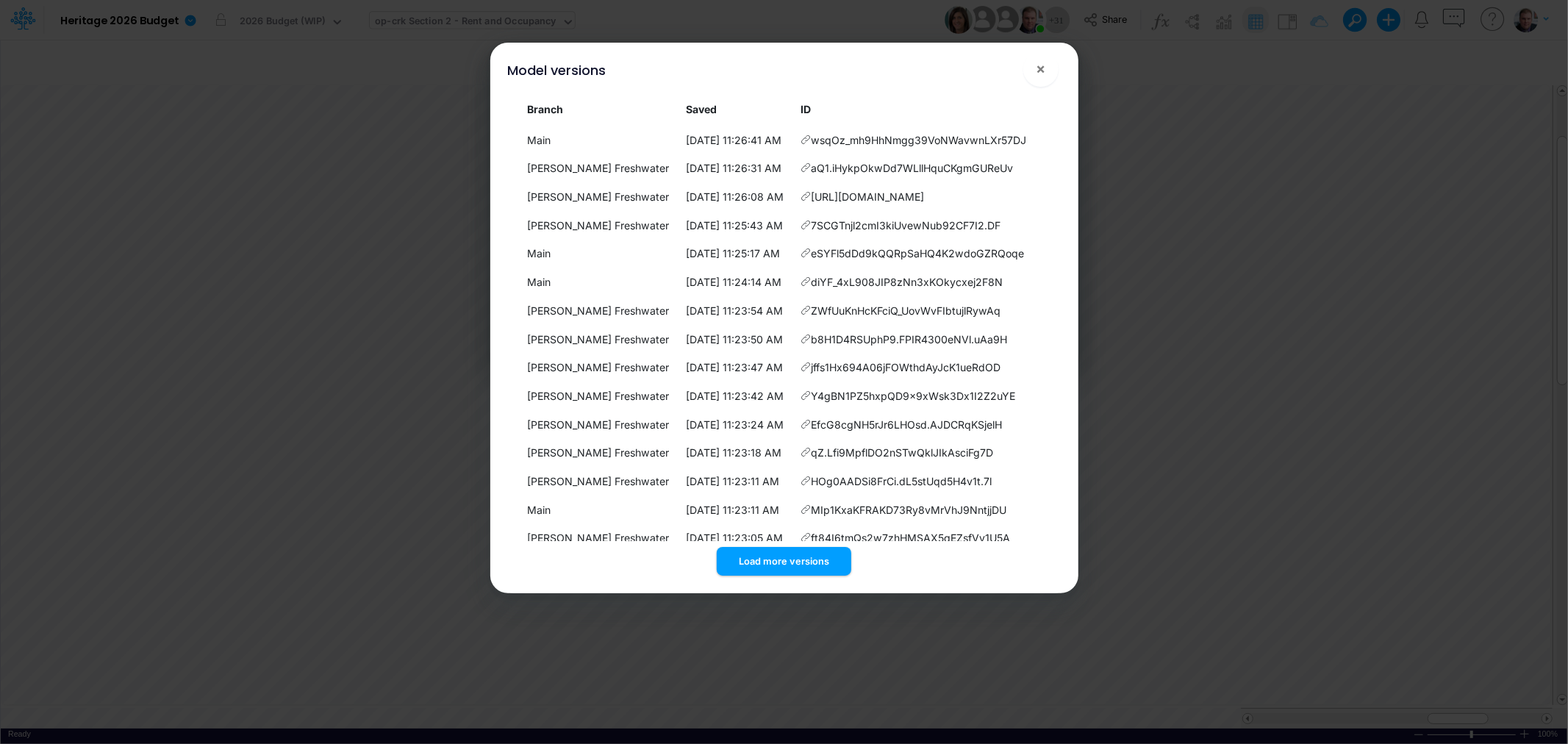
scroll to position [10403, 0]
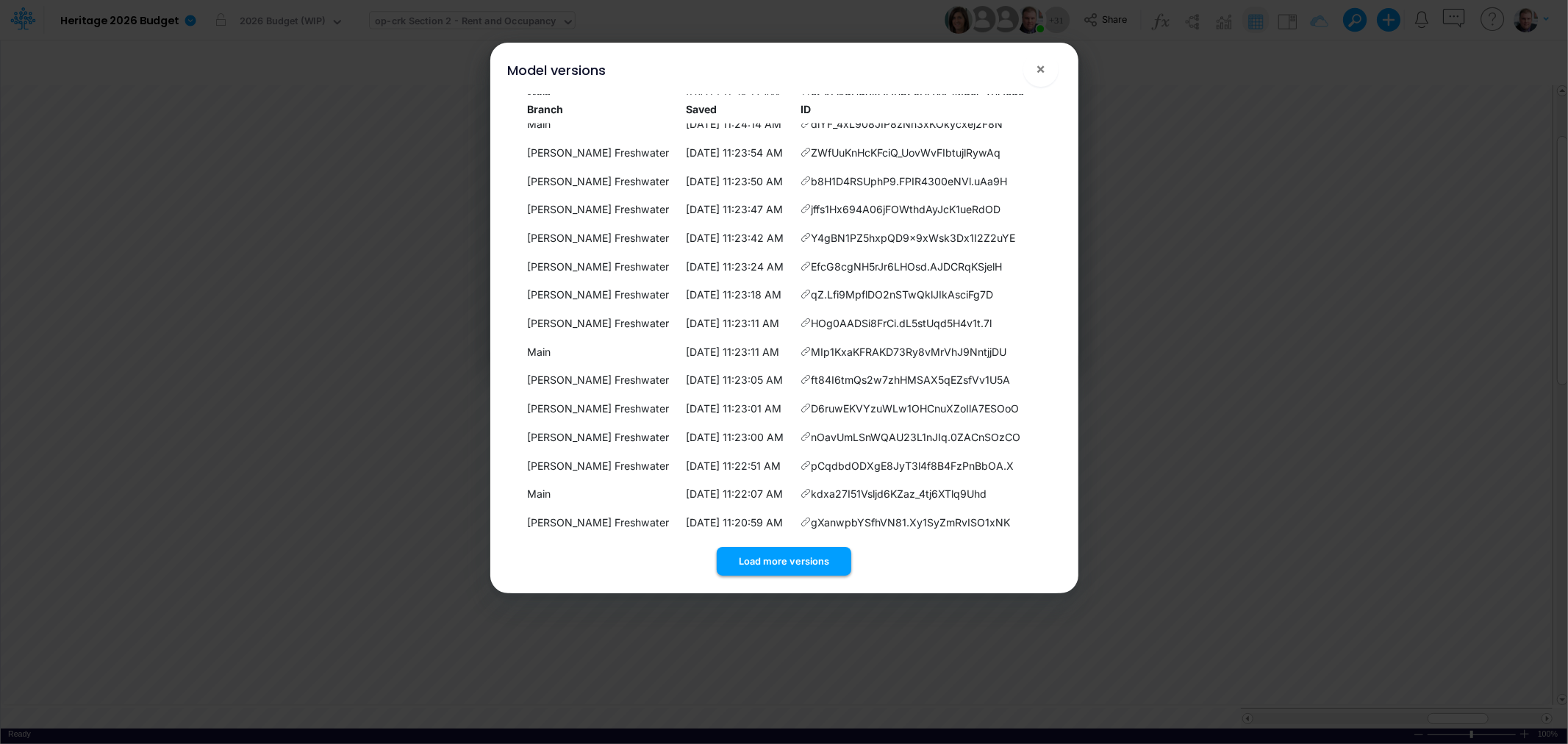
click at [752, 557] on button "Load more versions" at bounding box center [784, 561] width 135 height 29
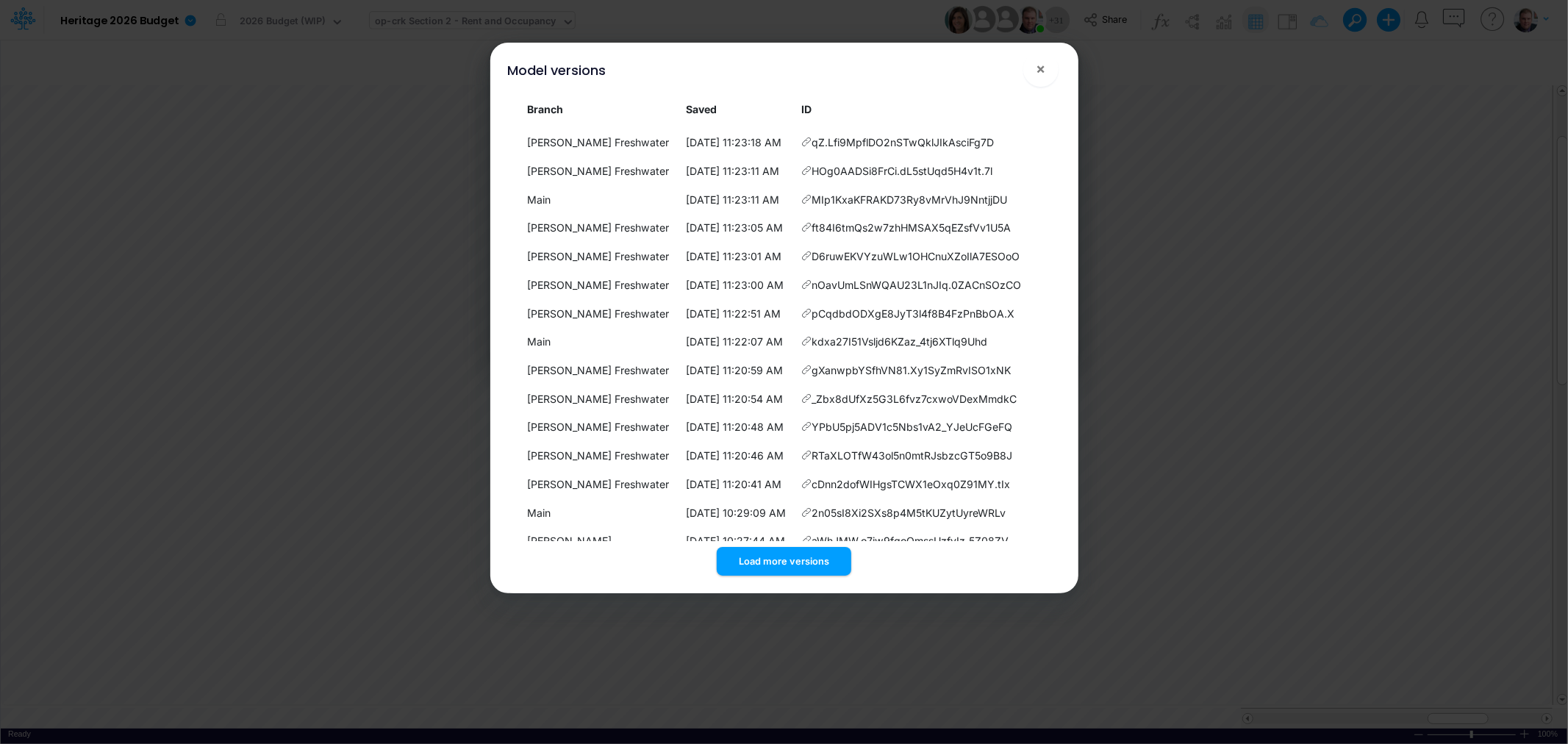
scroll to position [10687, 0]
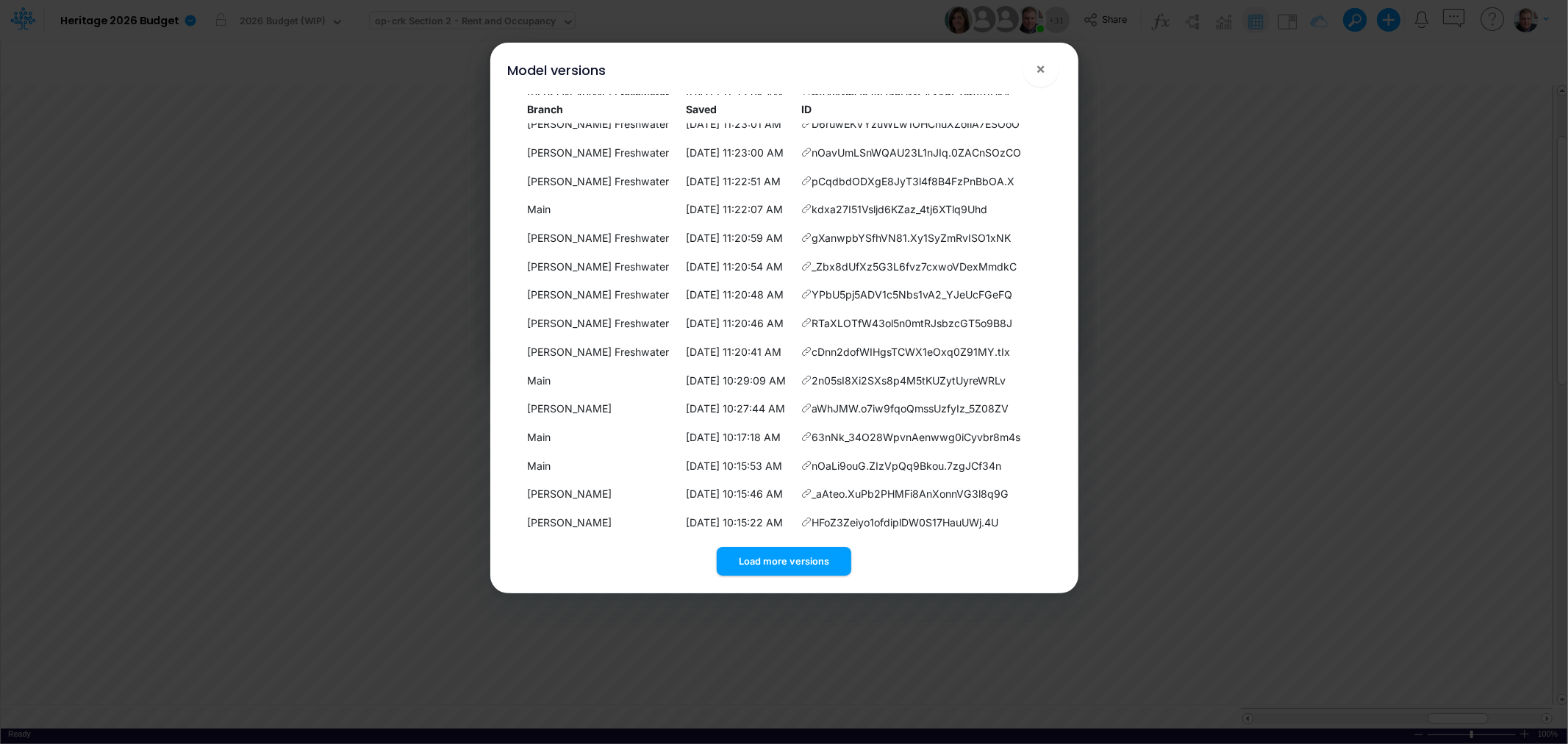
click at [773, 555] on button "Load more versions" at bounding box center [784, 561] width 135 height 29
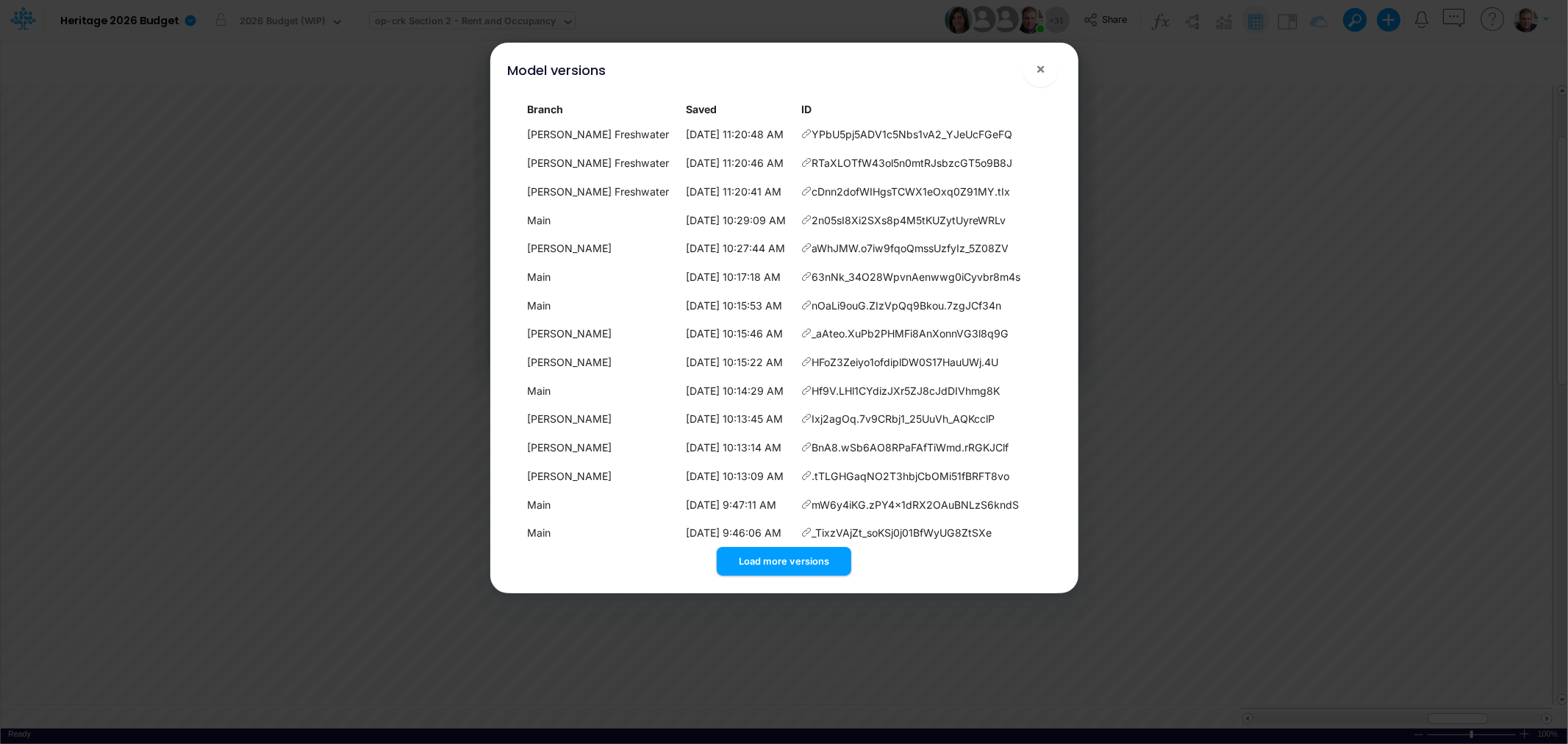
scroll to position [10971, 0]
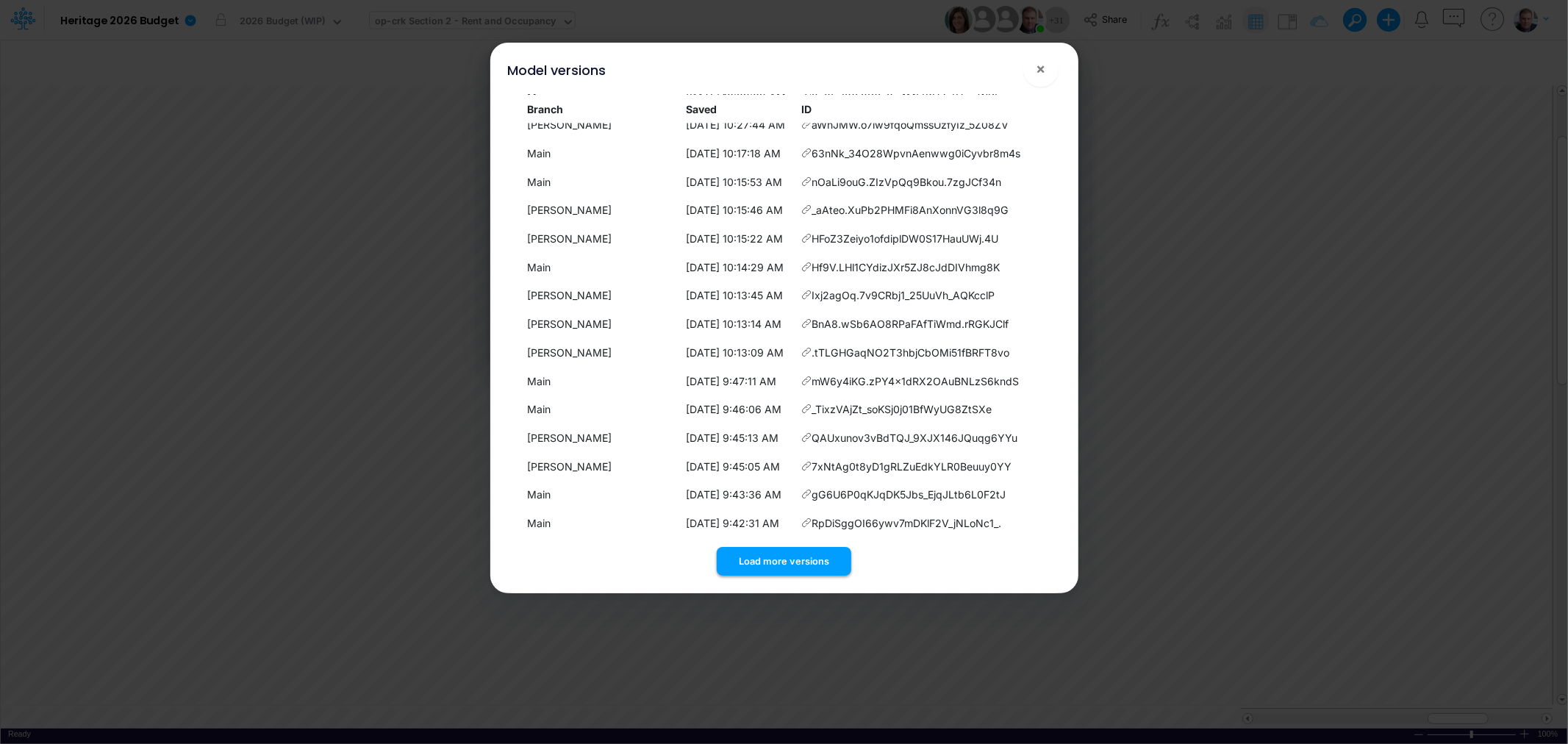
click at [779, 552] on button "Load more versions" at bounding box center [784, 561] width 135 height 29
click at [785, 561] on button "Load more versions" at bounding box center [784, 561] width 135 height 29
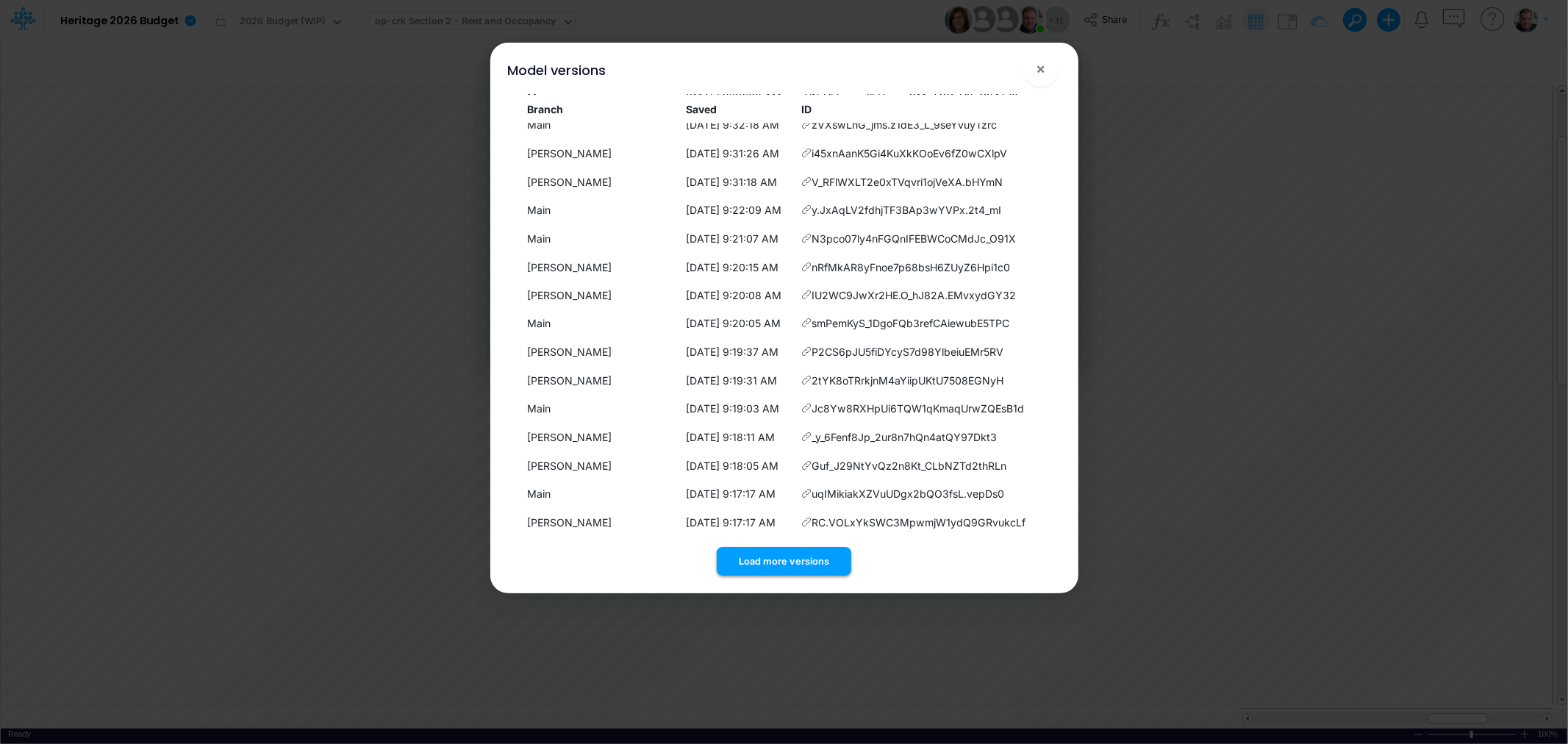
click at [785, 553] on button "Load more versions" at bounding box center [784, 561] width 135 height 29
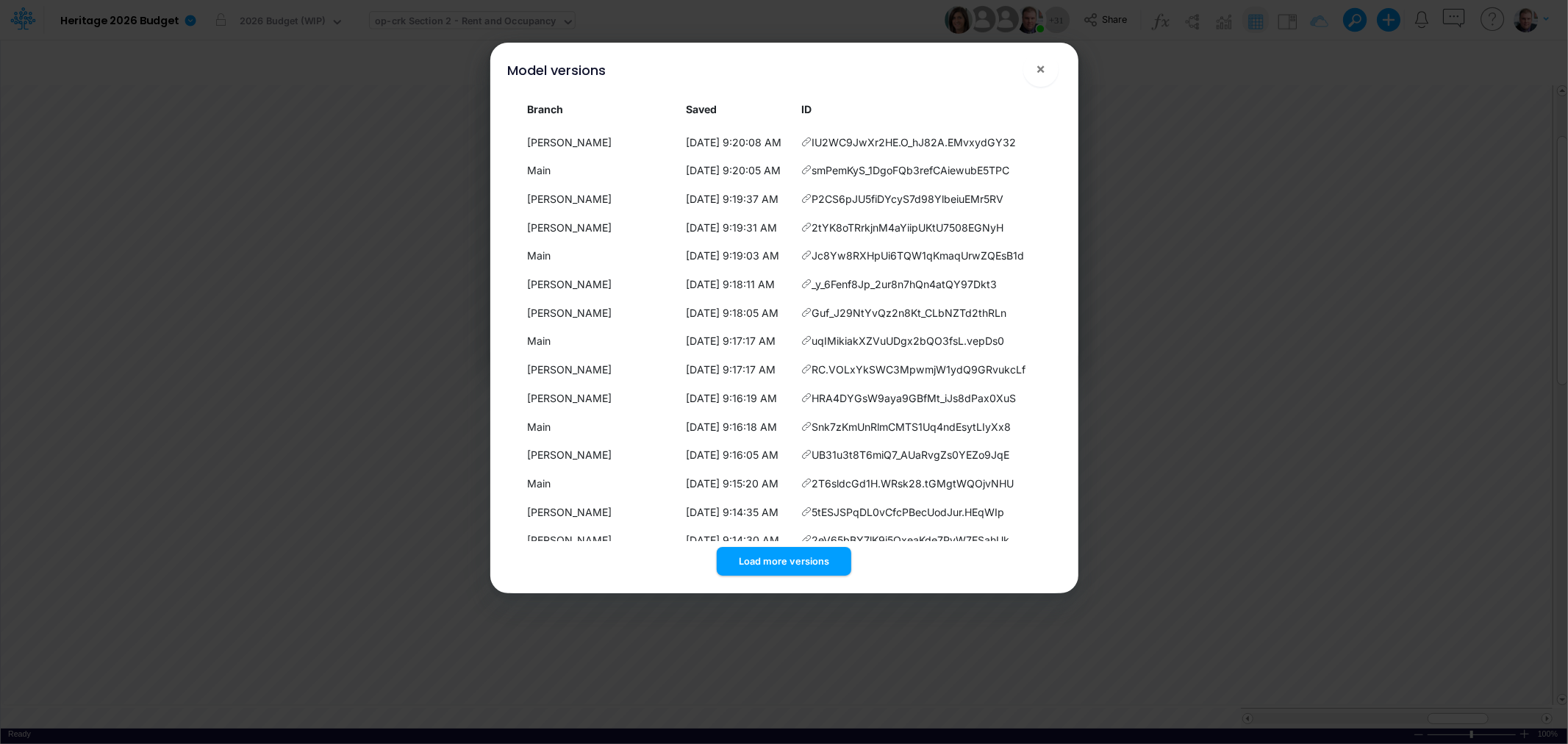
scroll to position [11826, 0]
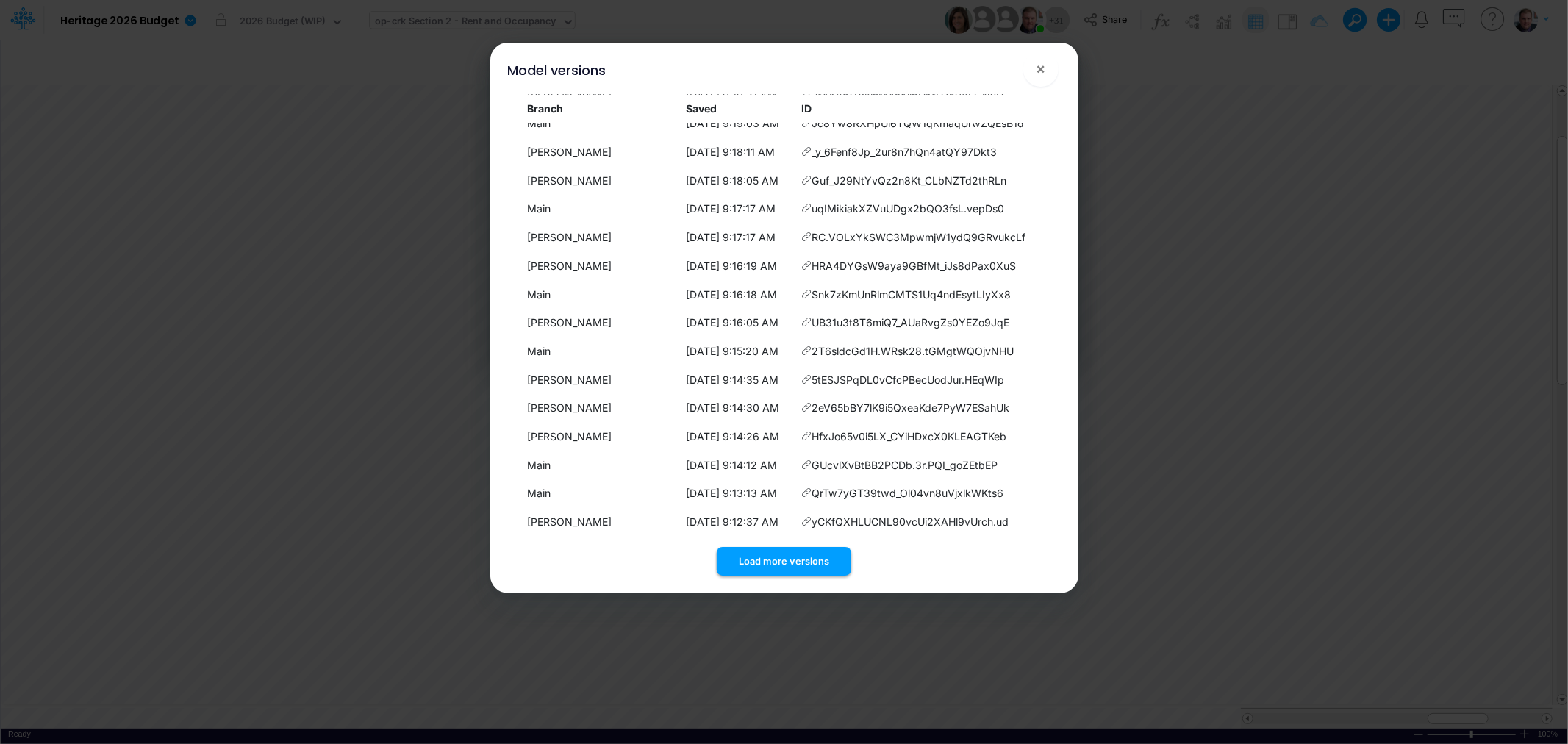
click at [781, 559] on button "Load more versions" at bounding box center [784, 561] width 135 height 29
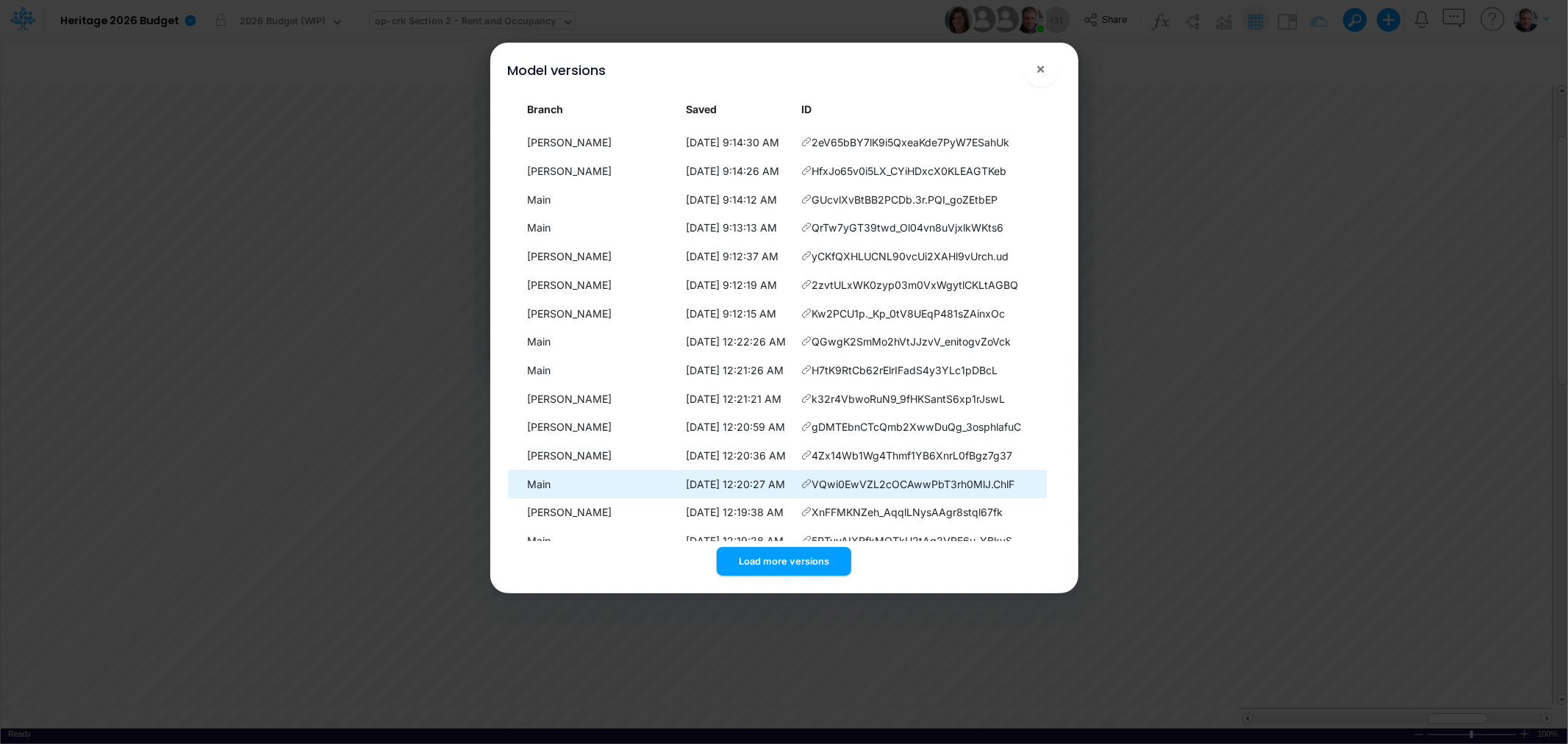
scroll to position [12109, 0]
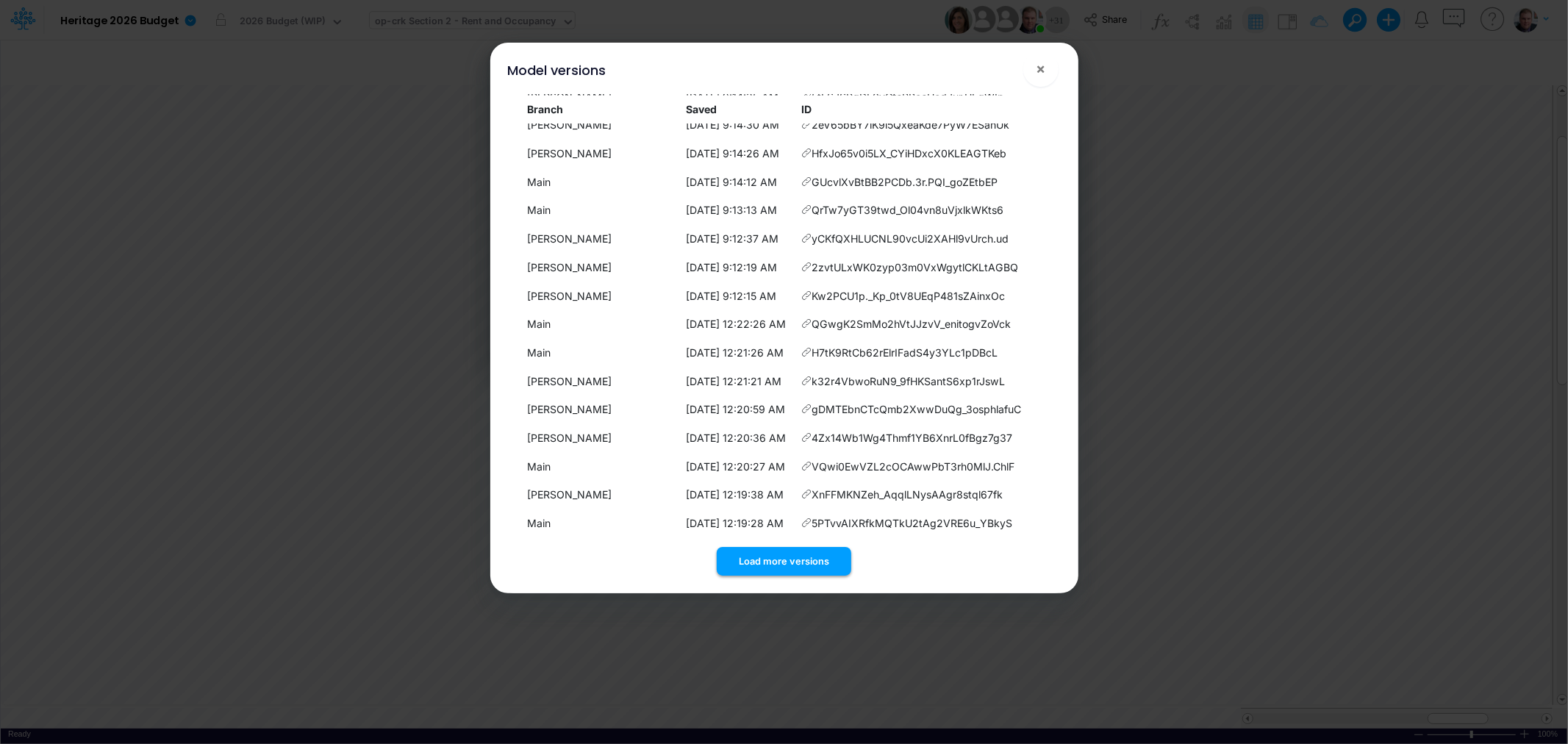
click at [777, 556] on button "Load more versions" at bounding box center [784, 561] width 135 height 29
click at [765, 554] on button "Load more versions" at bounding box center [784, 561] width 135 height 29
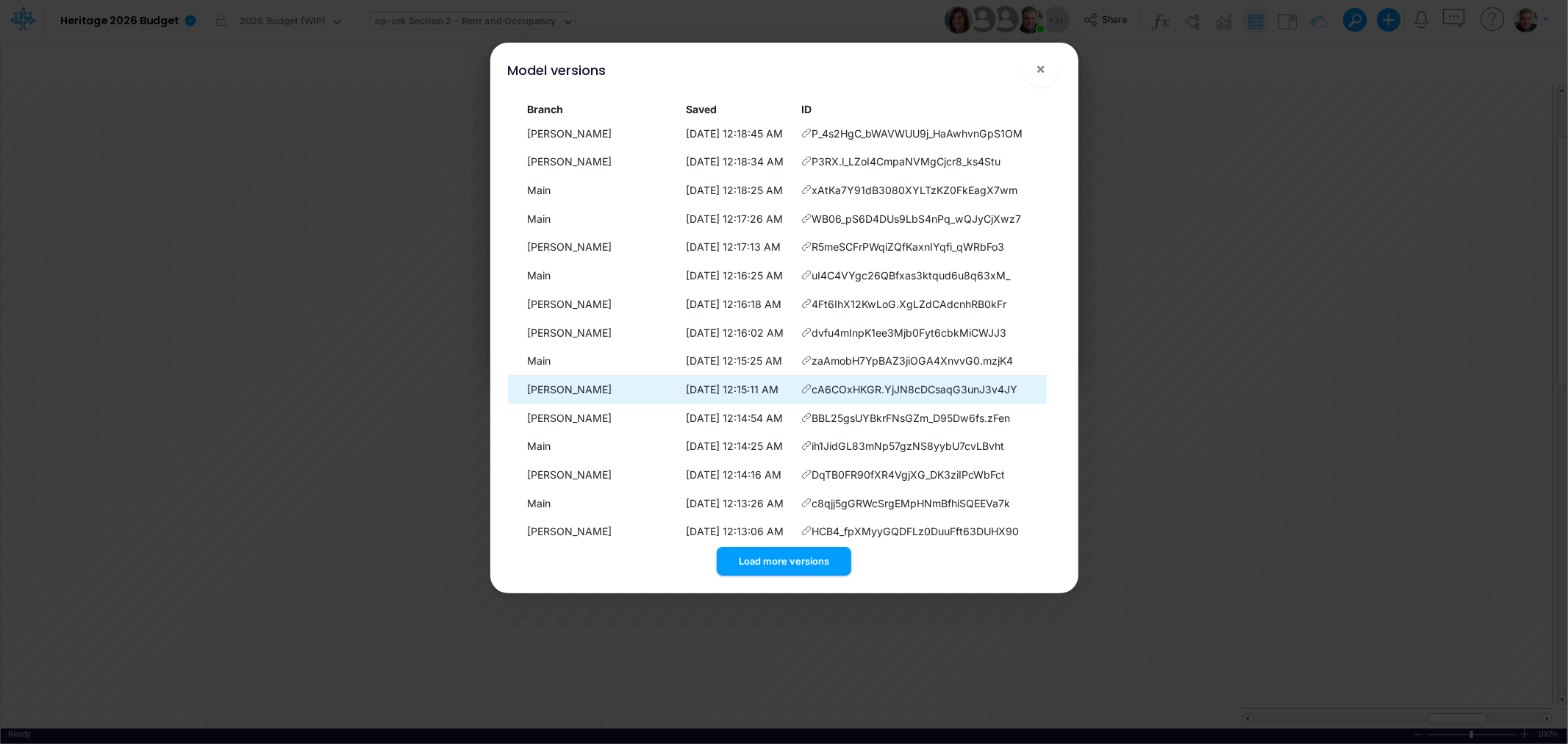
scroll to position [12679, 0]
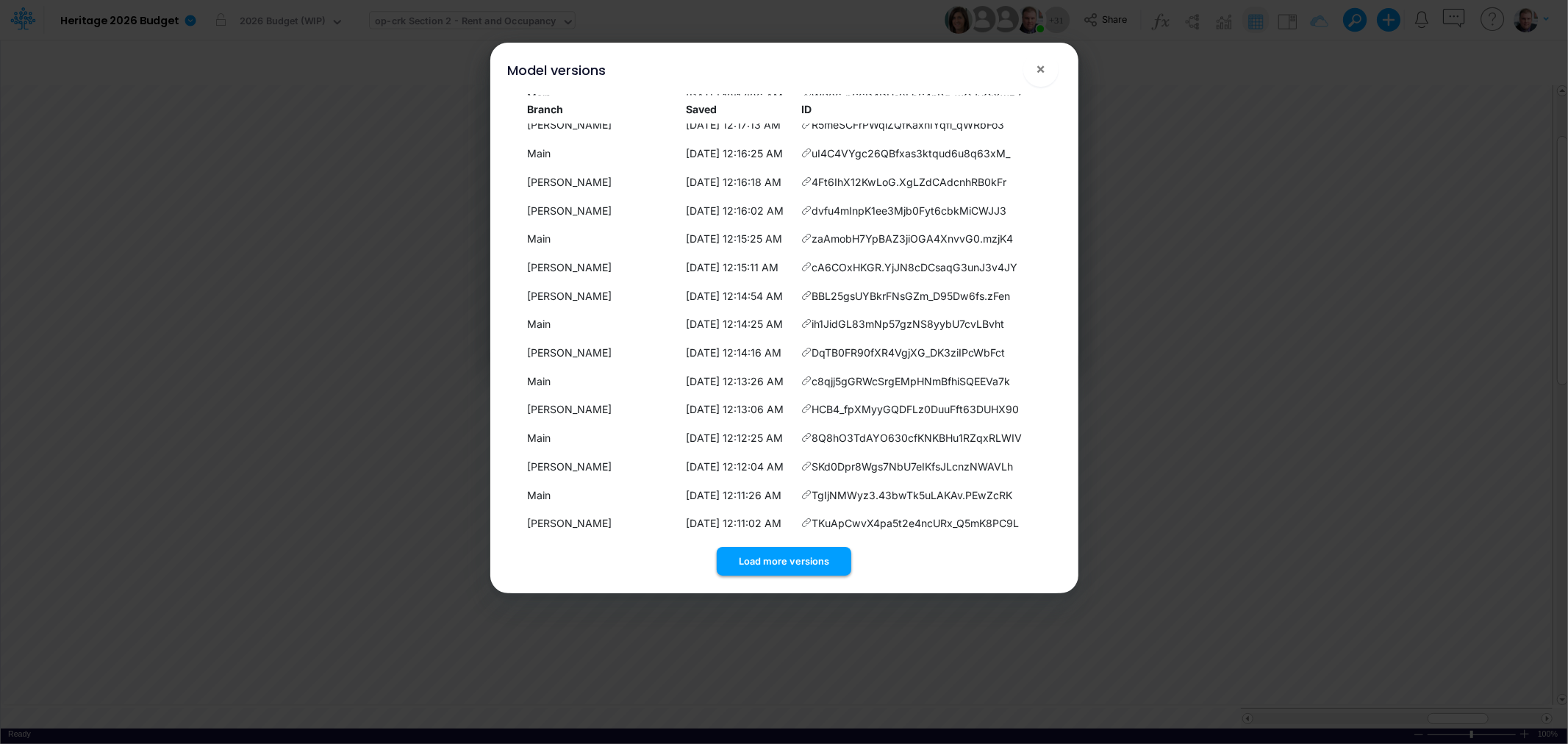
click at [788, 558] on button "Load more versions" at bounding box center [784, 561] width 135 height 29
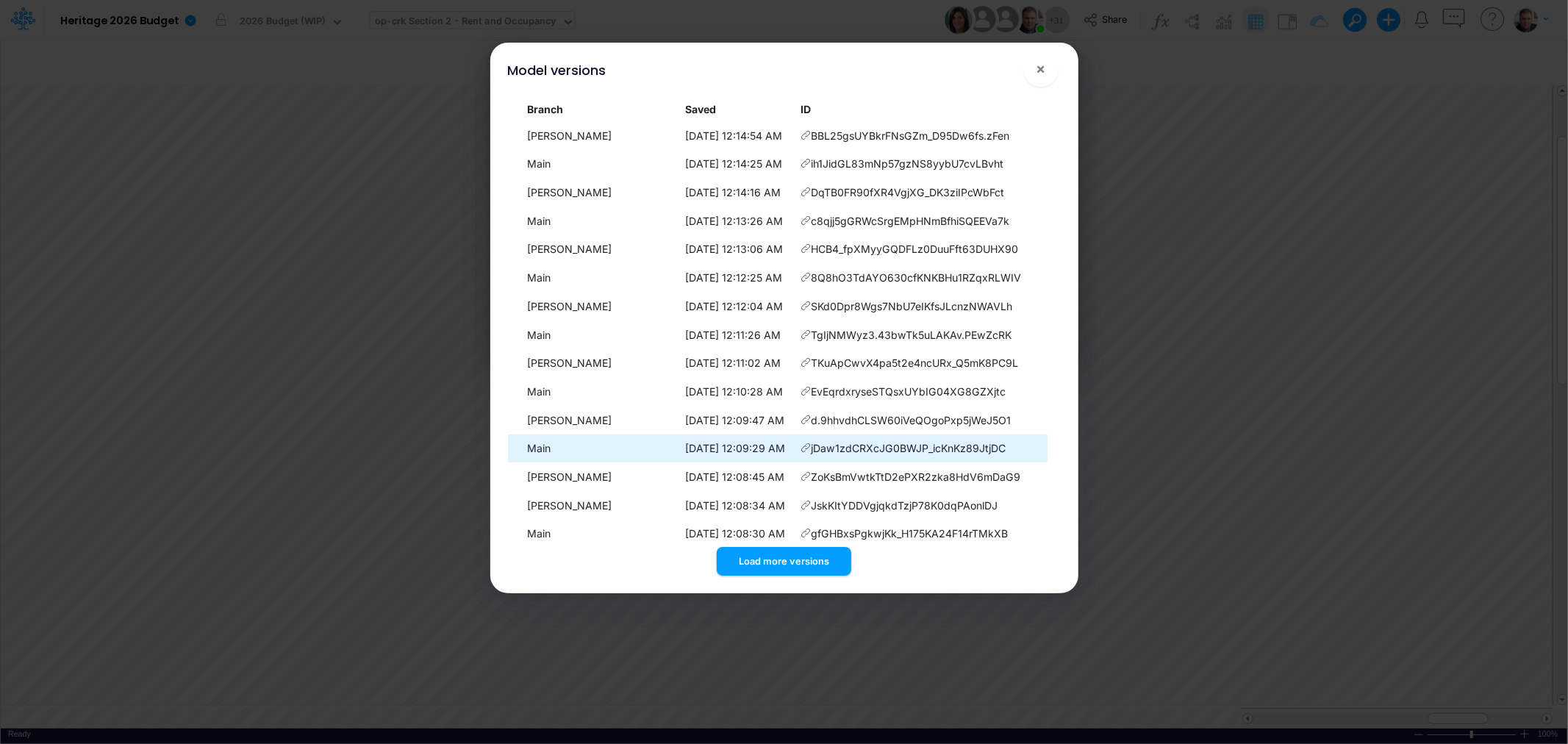
scroll to position [12963, 0]
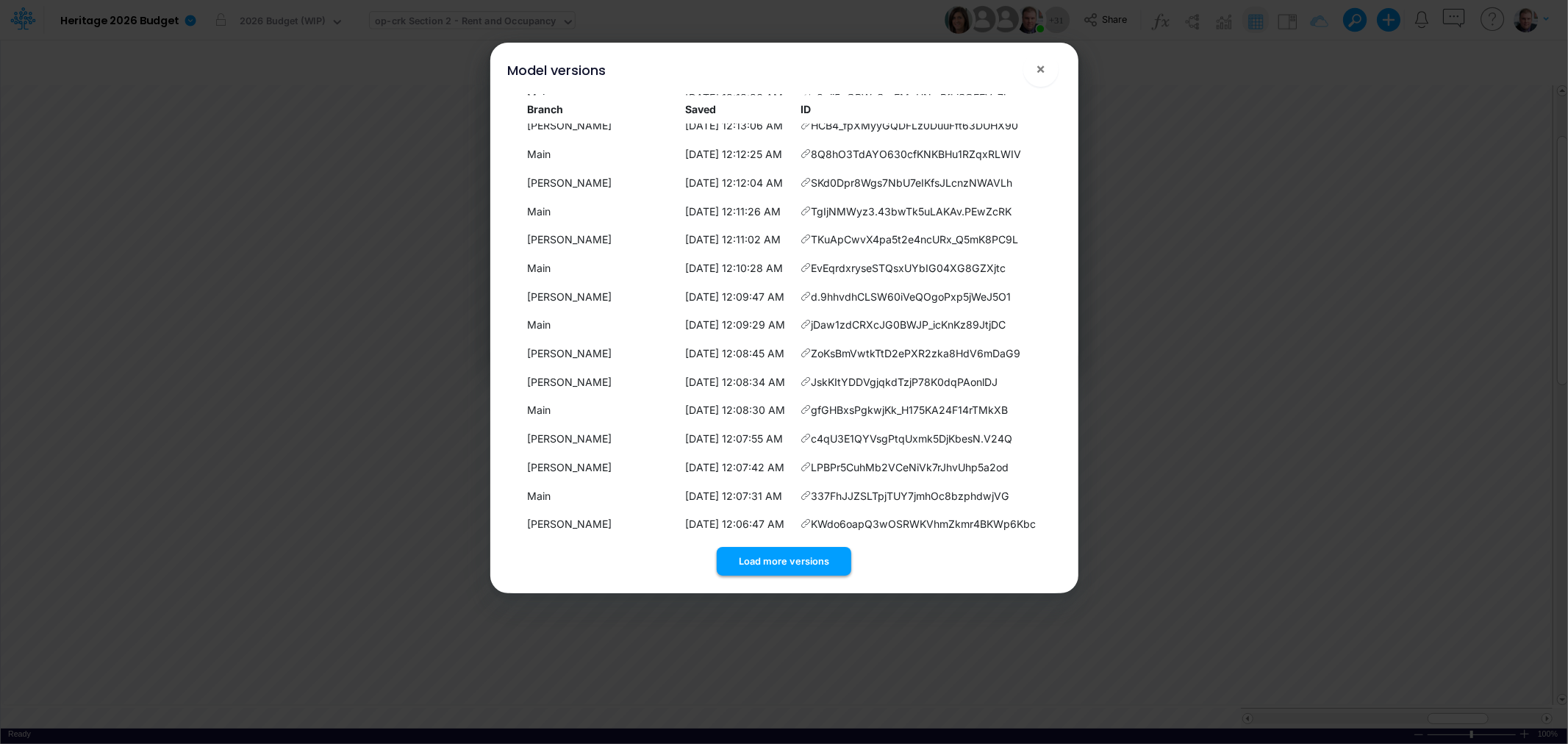
click at [795, 557] on button "Load more versions" at bounding box center [784, 561] width 135 height 29
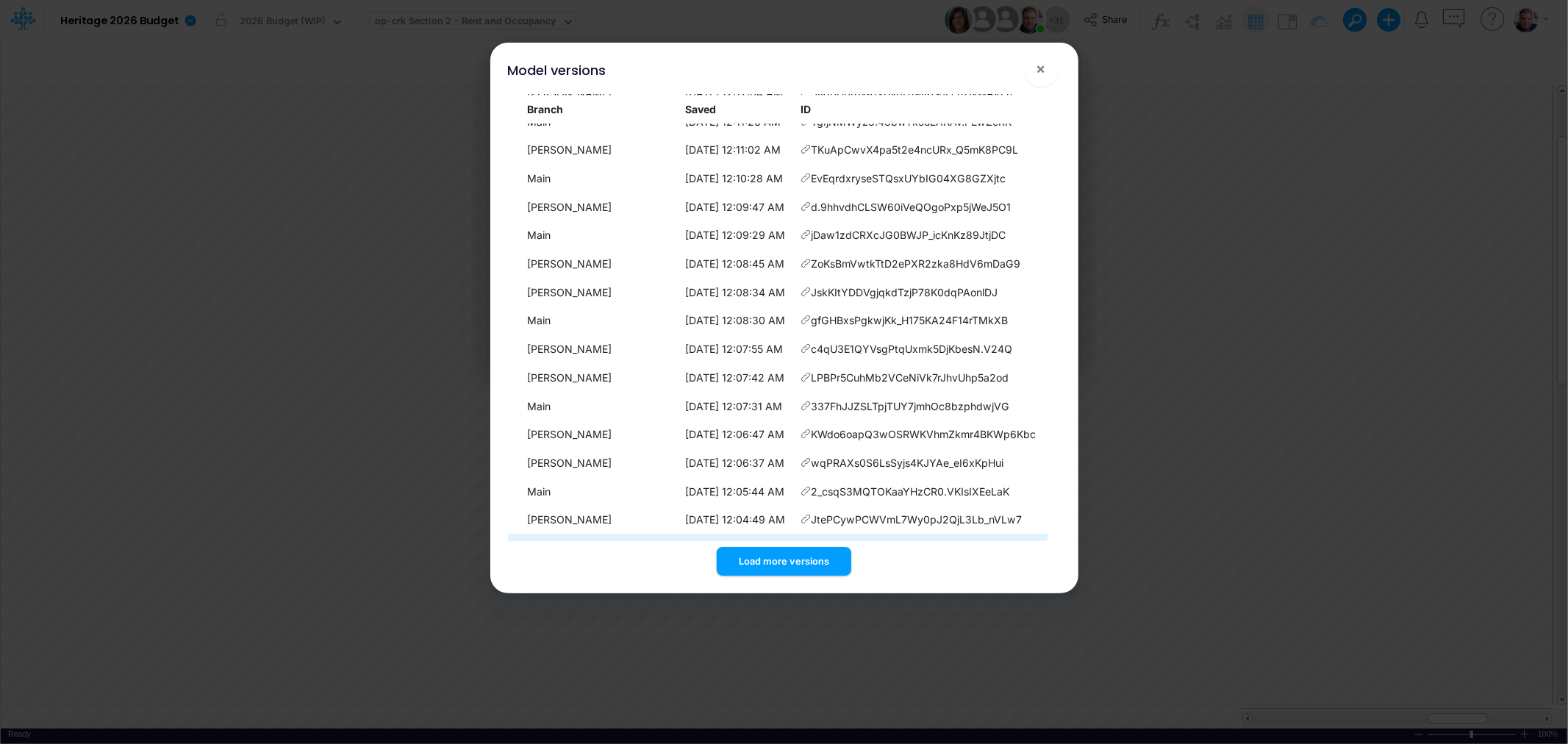
scroll to position [13247, 0]
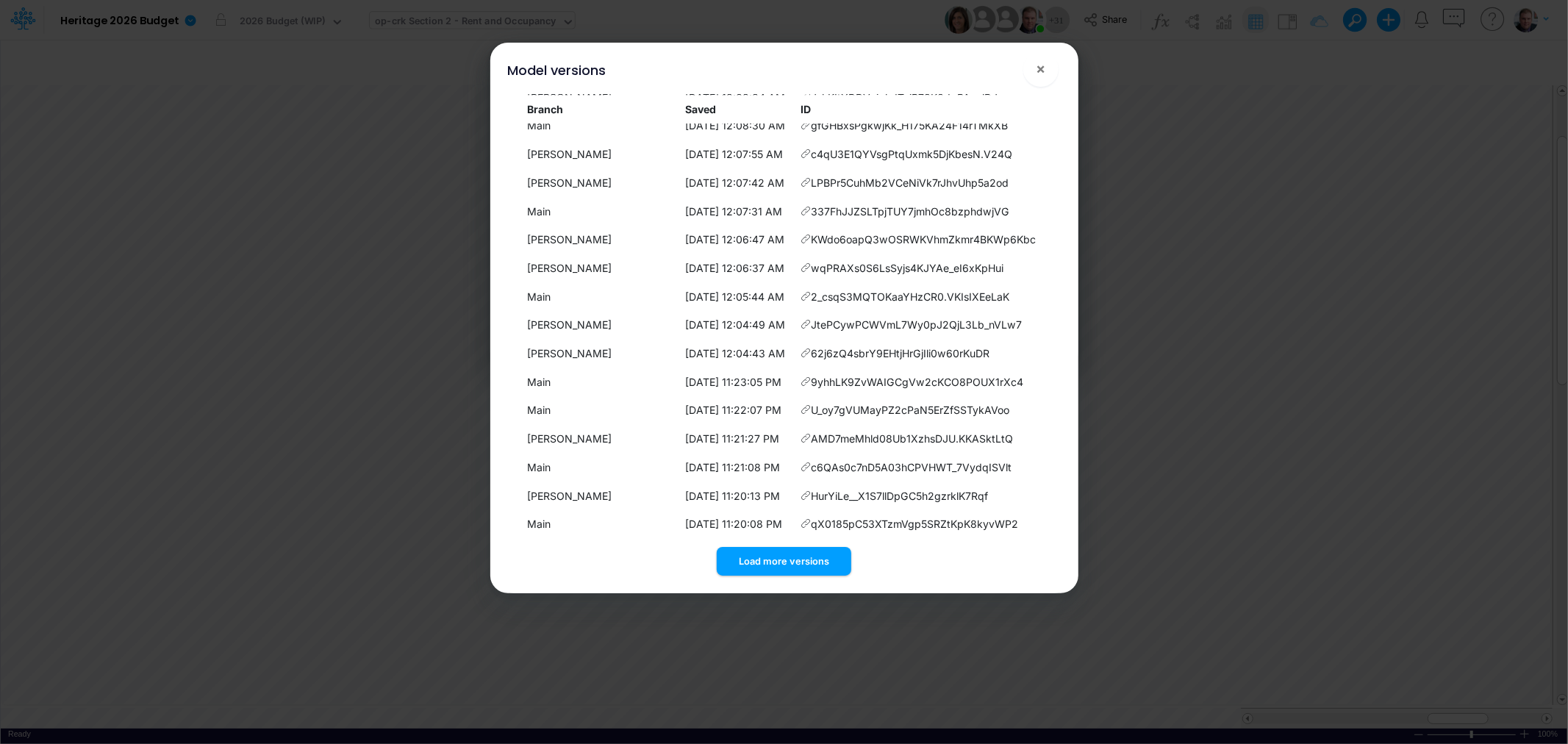
click at [790, 563] on button "Load more versions" at bounding box center [784, 561] width 135 height 29
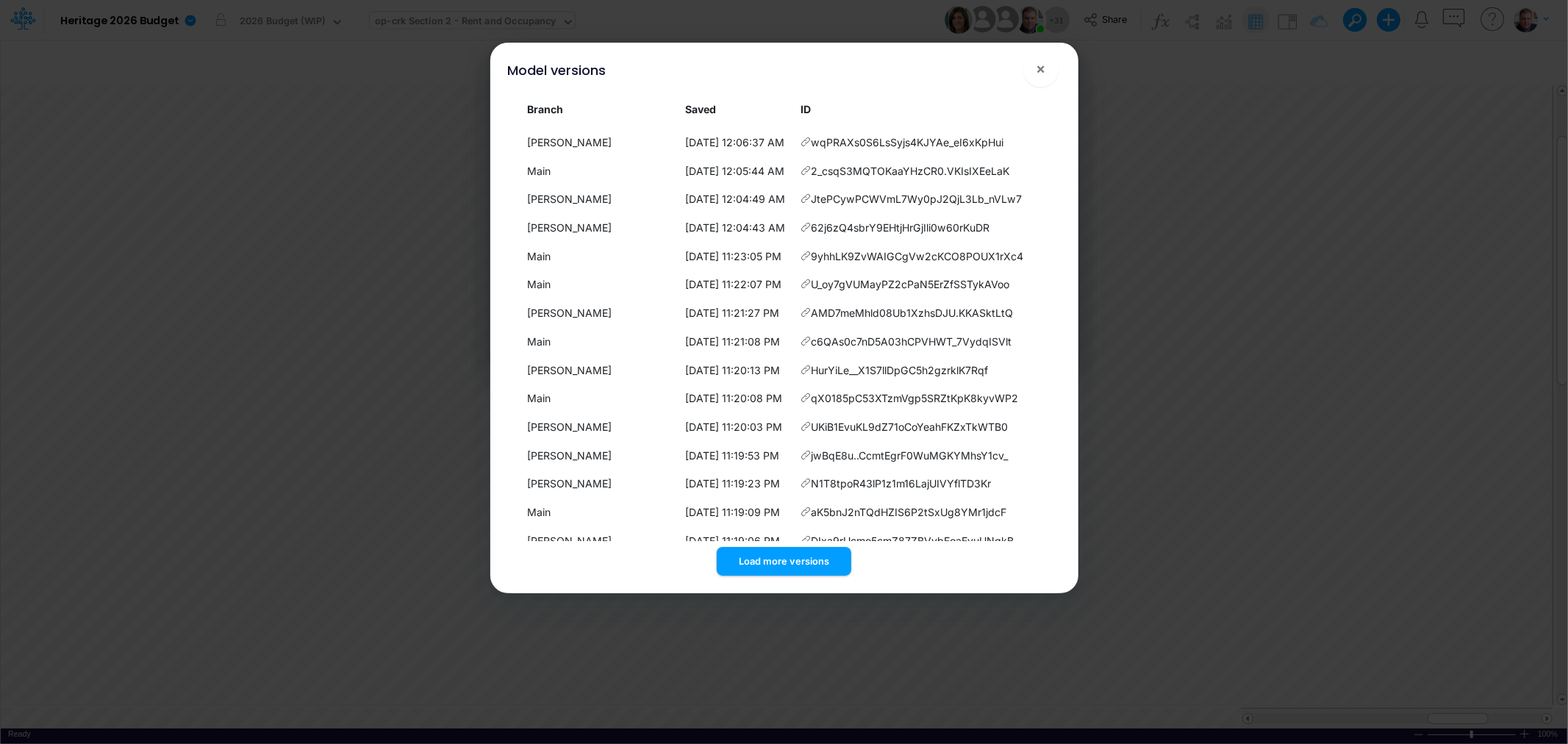
scroll to position [13532, 0]
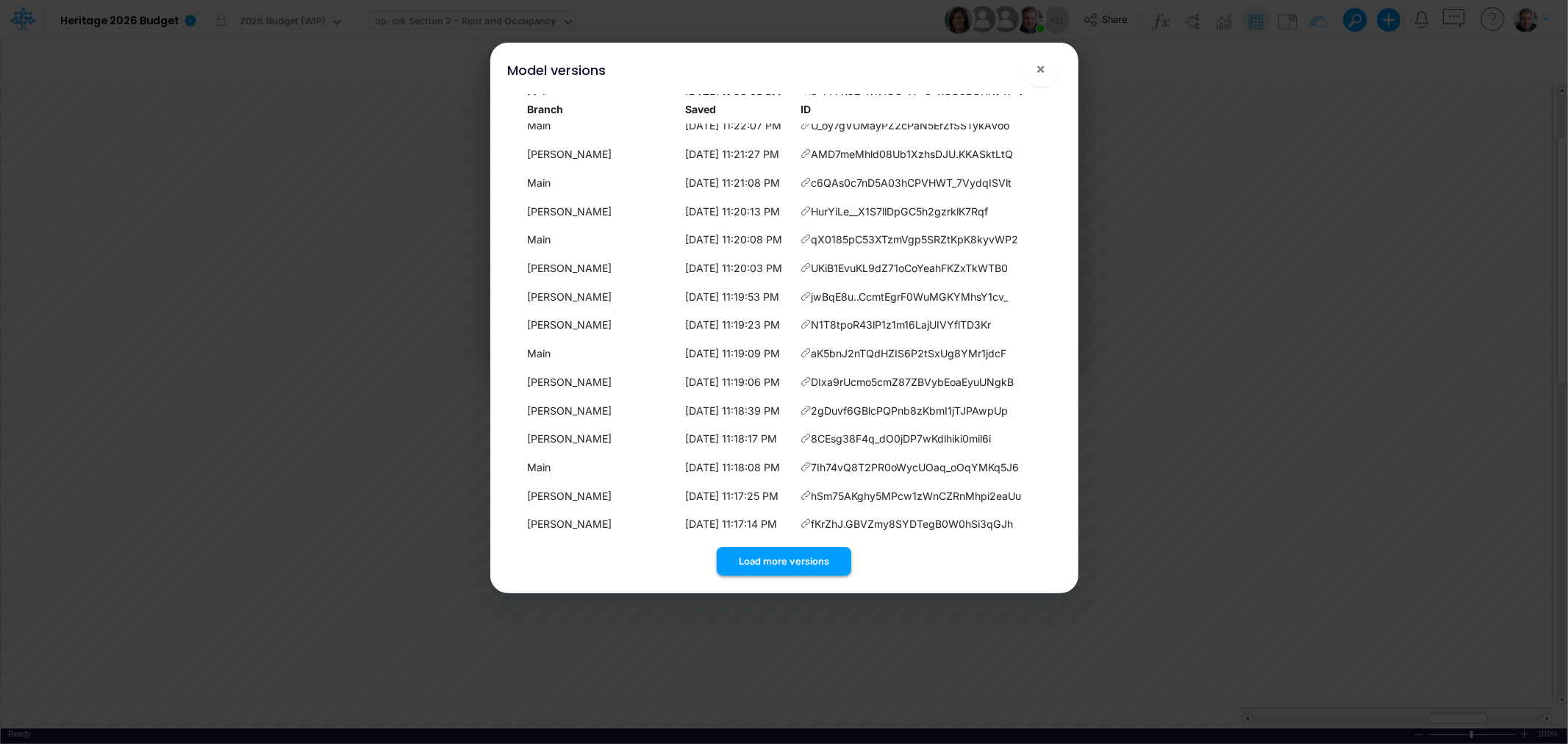
click at [763, 558] on button "Load more versions" at bounding box center [784, 561] width 135 height 29
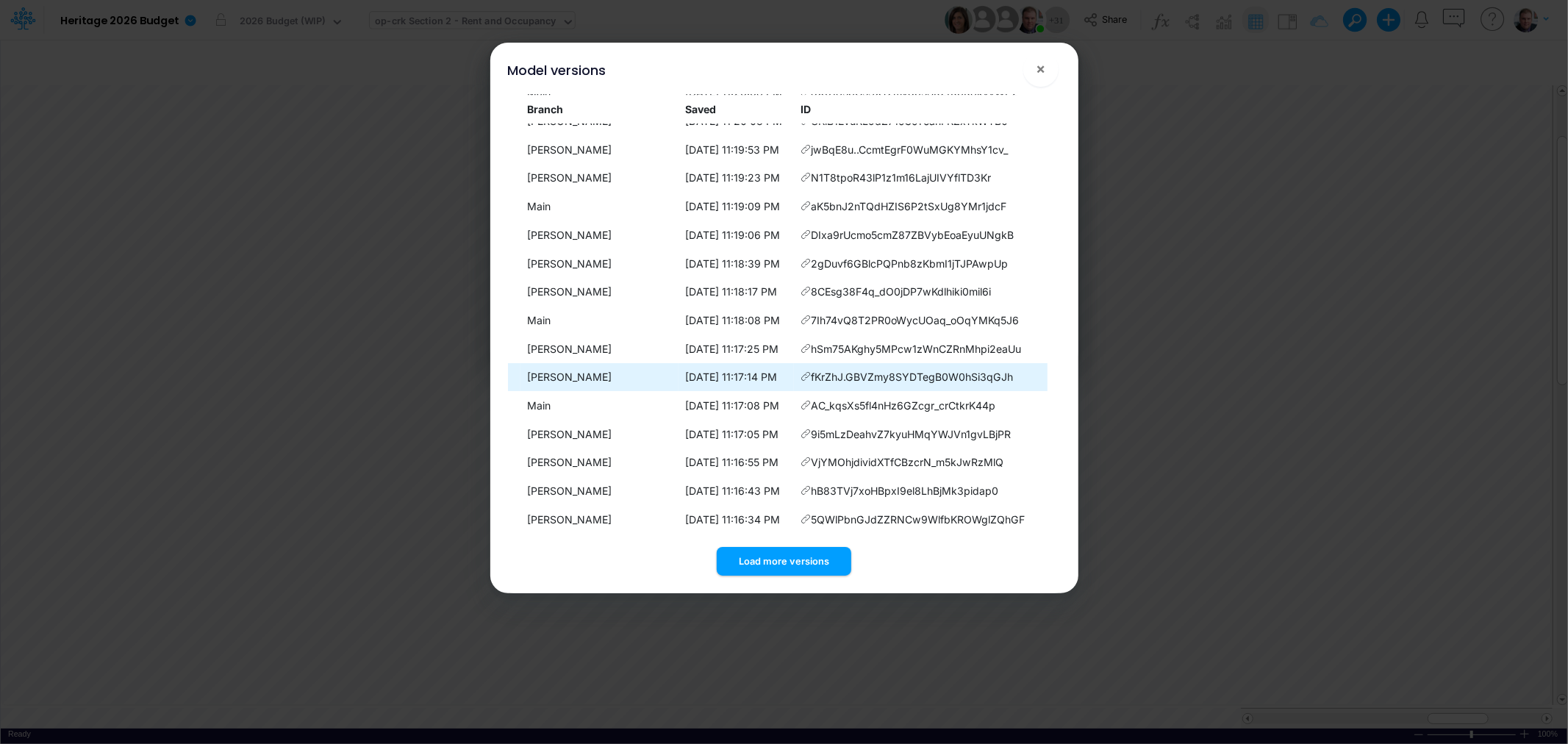
scroll to position [13816, 0]
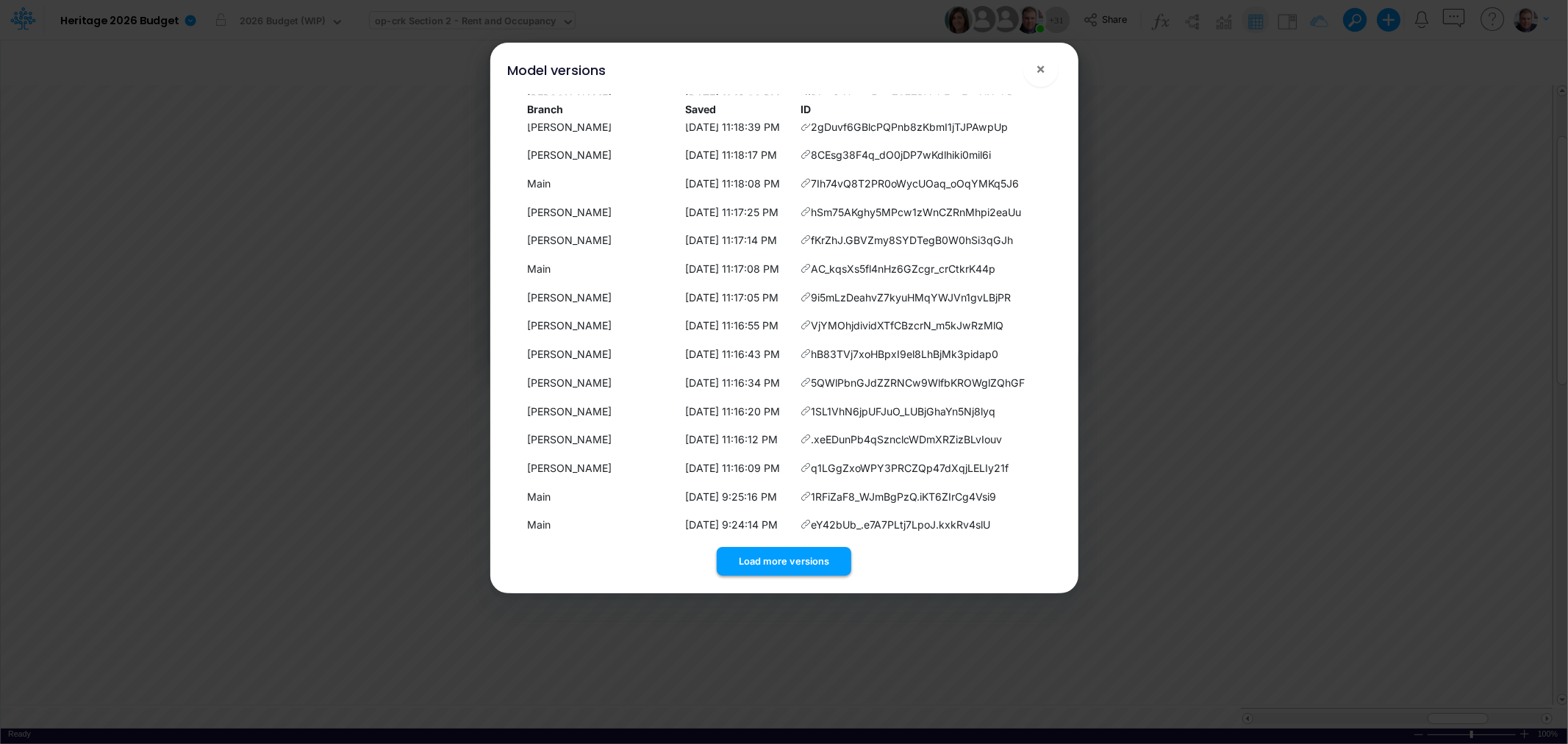
click at [787, 560] on button "Load more versions" at bounding box center [784, 561] width 135 height 29
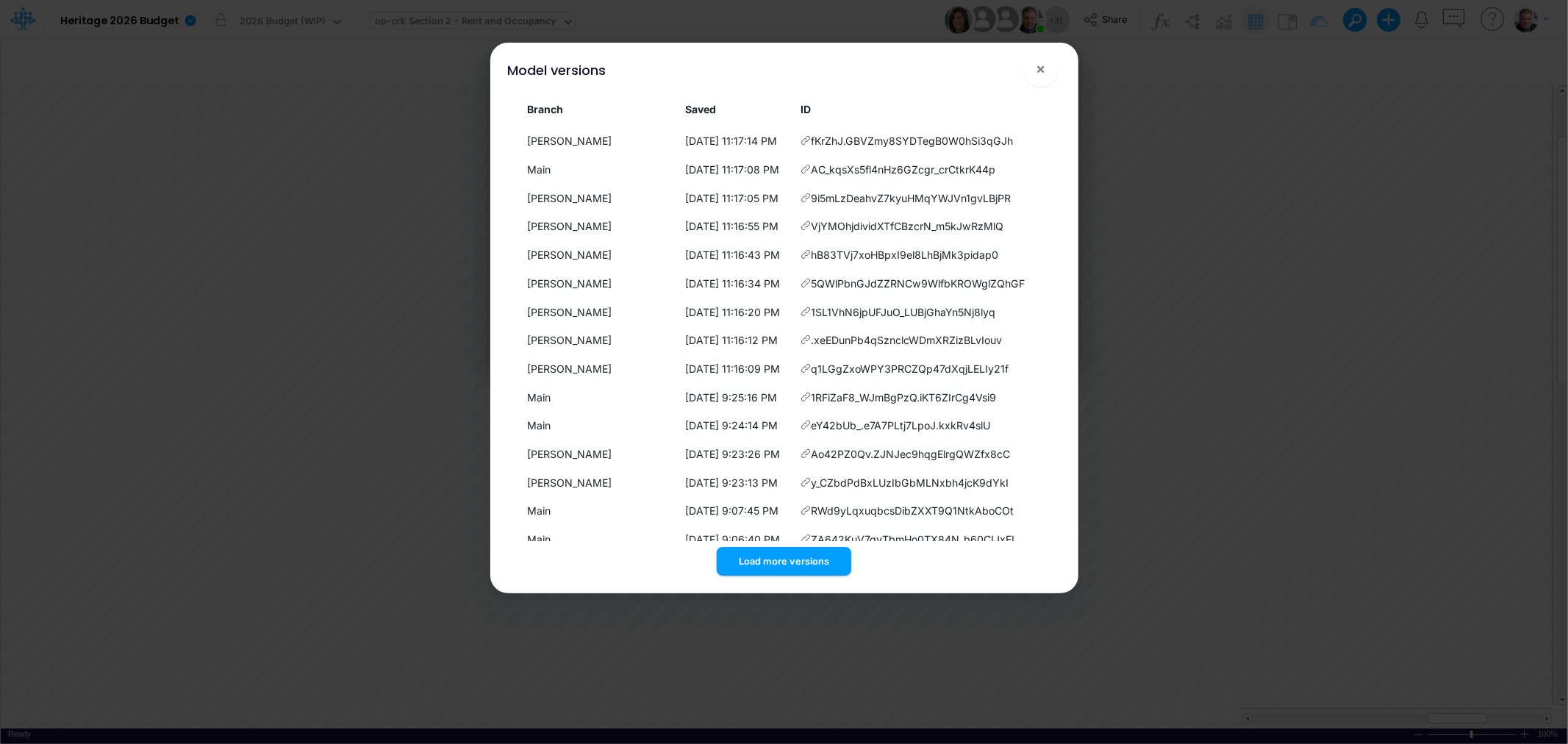
scroll to position [14101, 0]
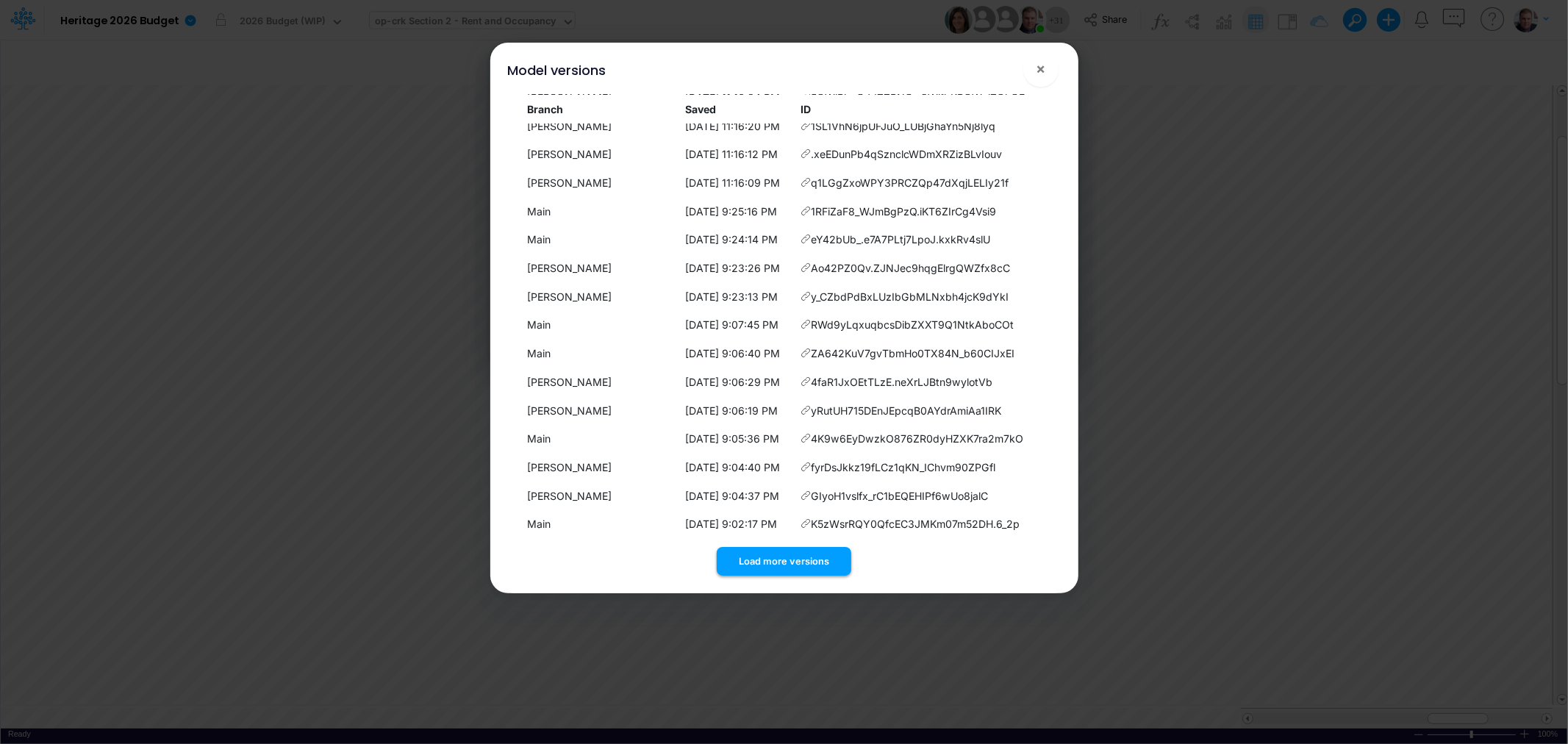
click at [791, 572] on button "Load more versions" at bounding box center [784, 561] width 135 height 29
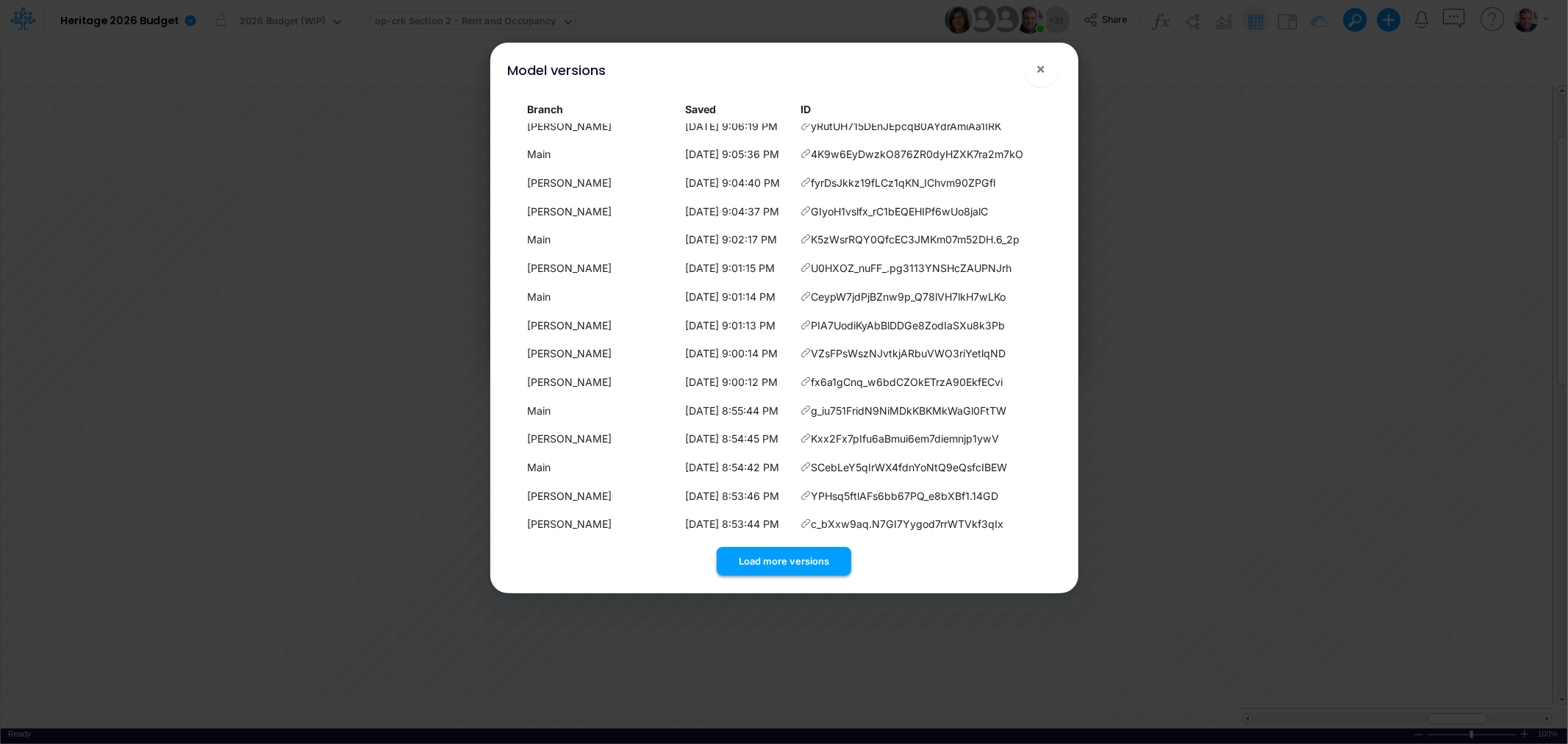
click at [740, 568] on button "Load more versions" at bounding box center [784, 561] width 135 height 29
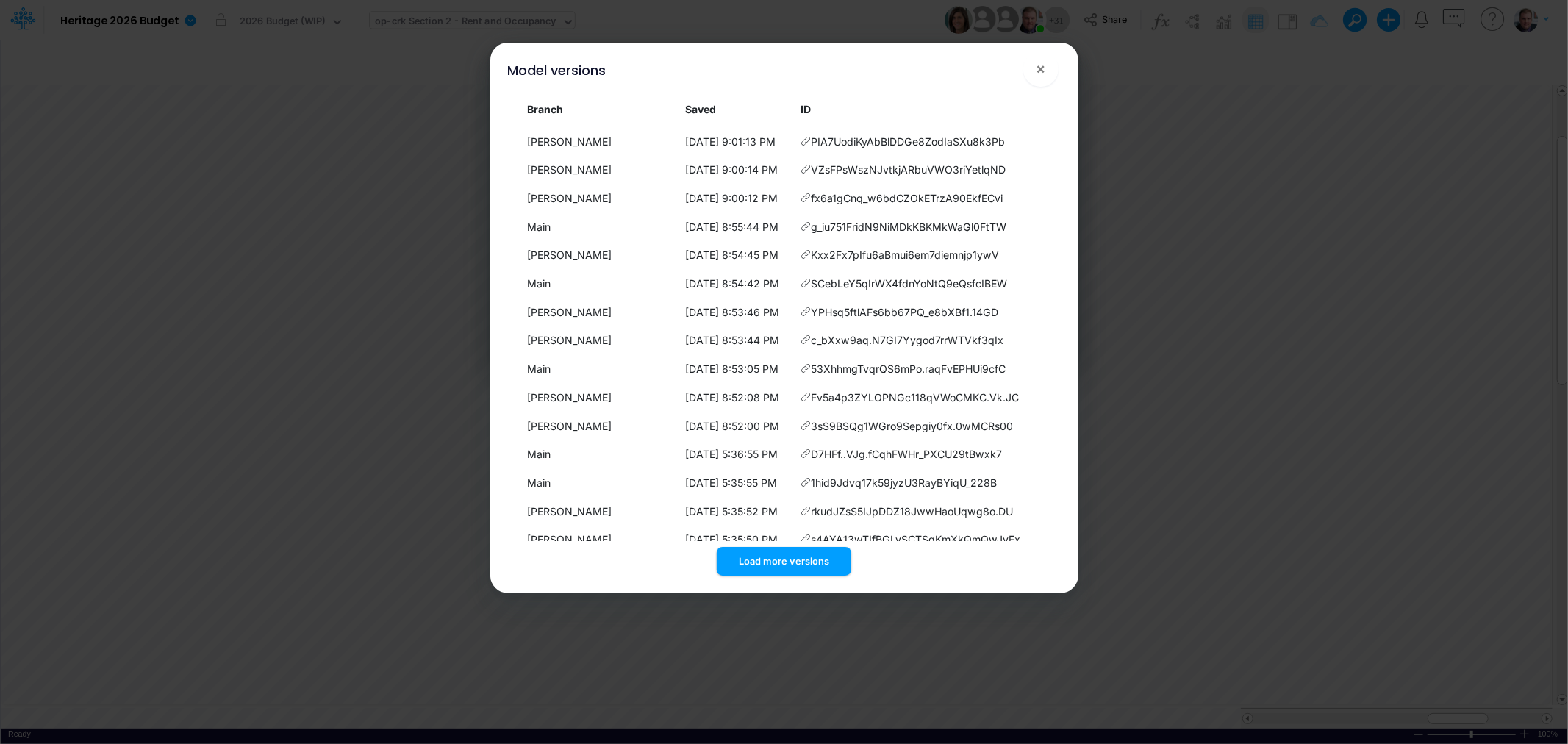
scroll to position [14669, 0]
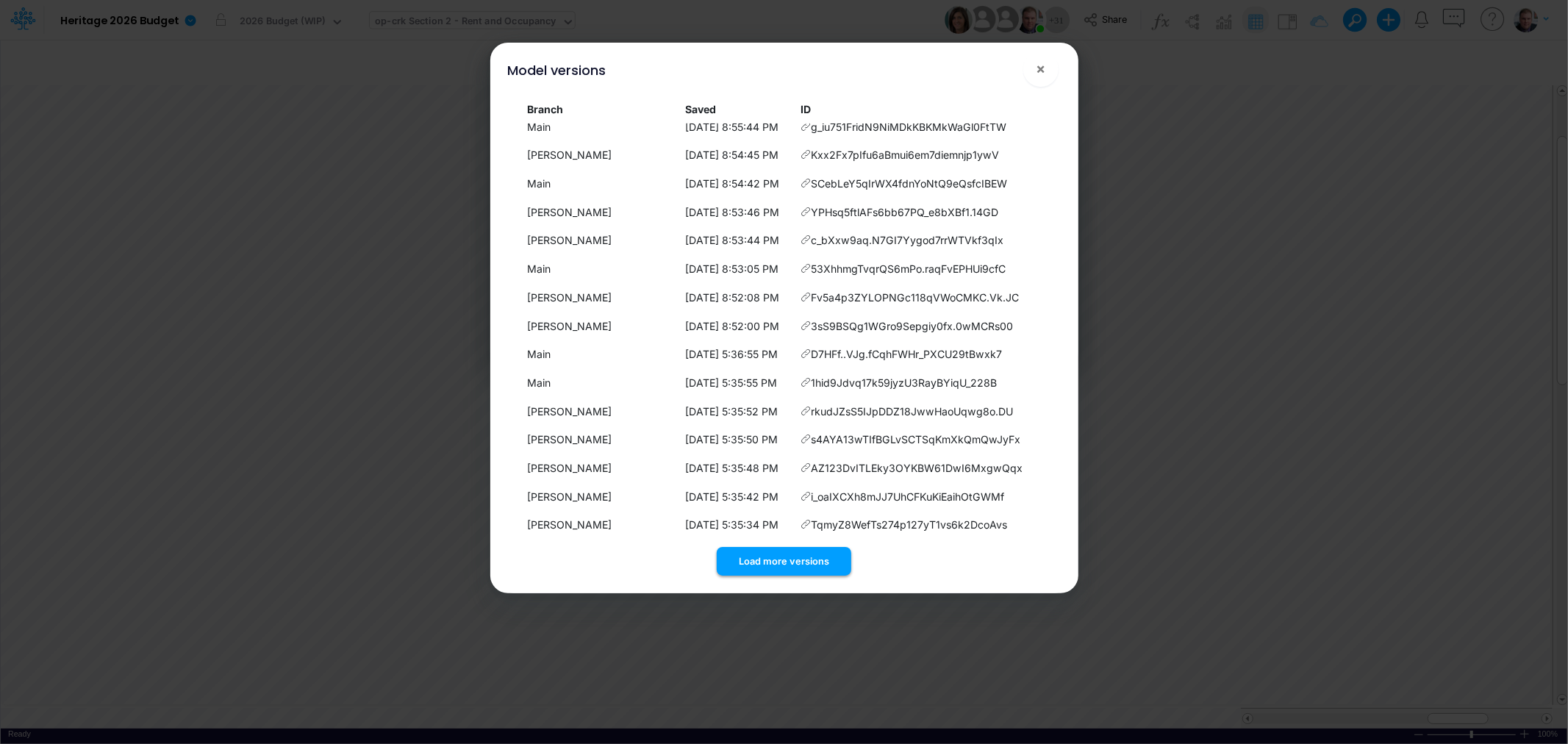
click at [762, 568] on button "Load more versions" at bounding box center [784, 561] width 135 height 29
click at [751, 559] on button "Load more versions" at bounding box center [784, 561] width 135 height 29
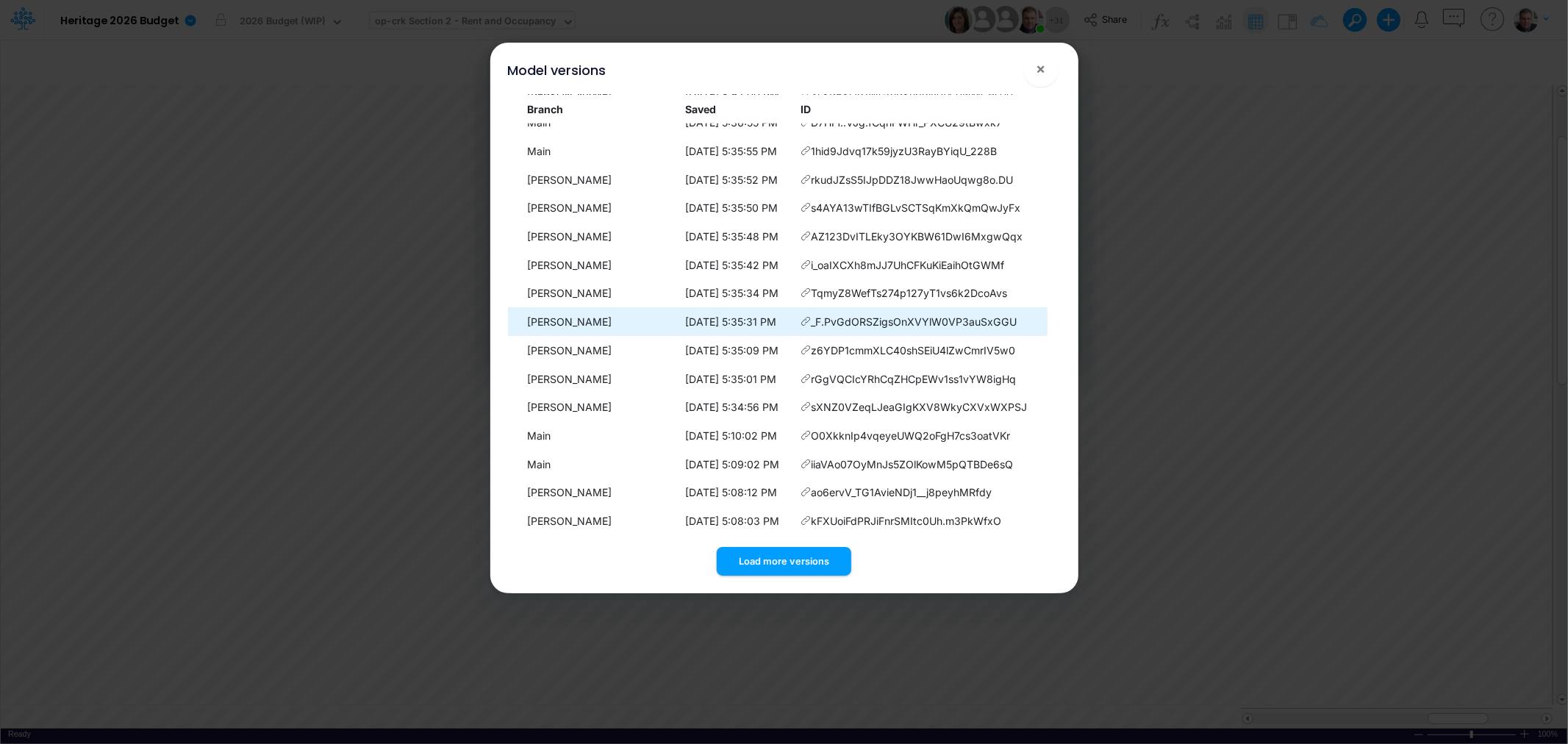
scroll to position [15239, 0]
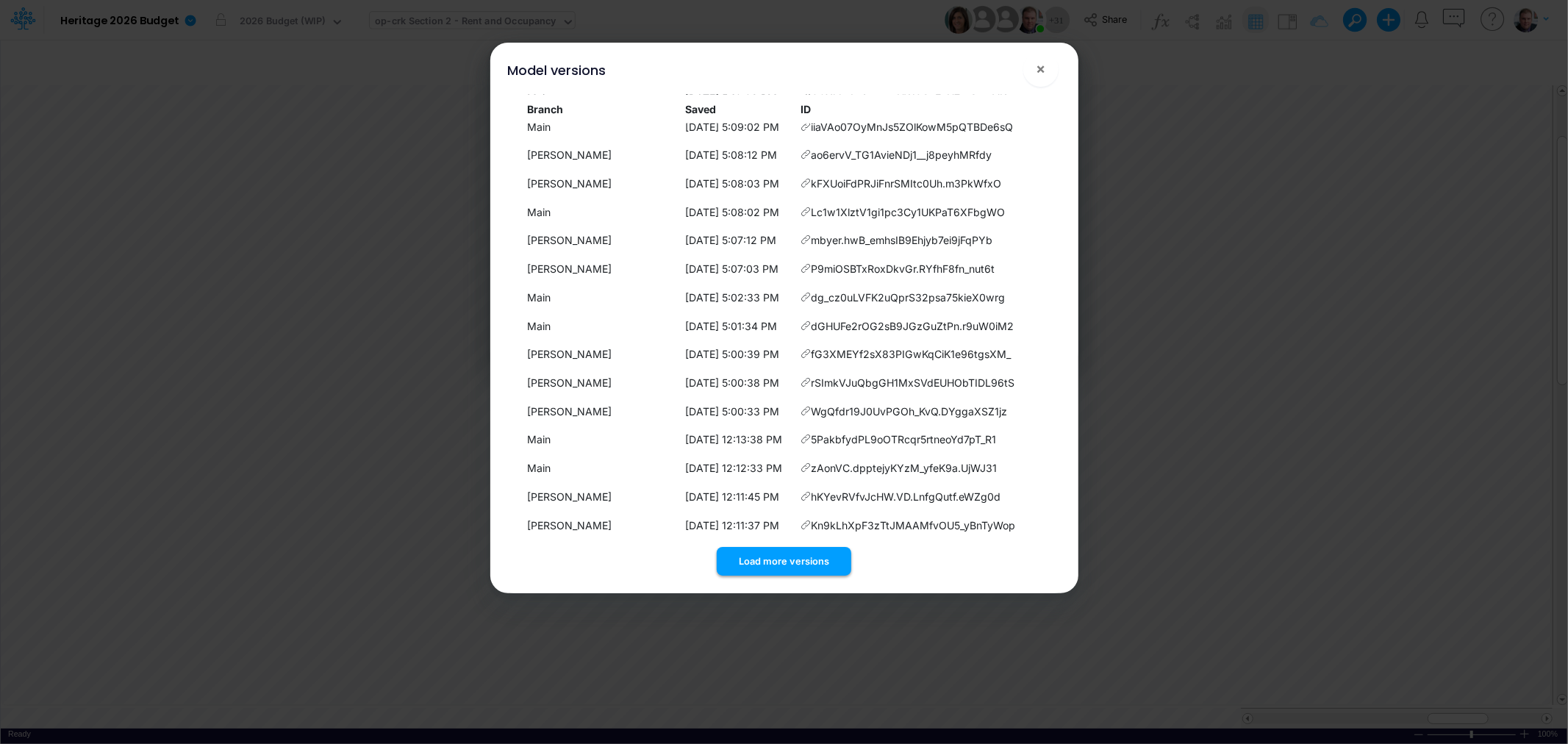
click at [806, 572] on button "Load more versions" at bounding box center [784, 561] width 135 height 29
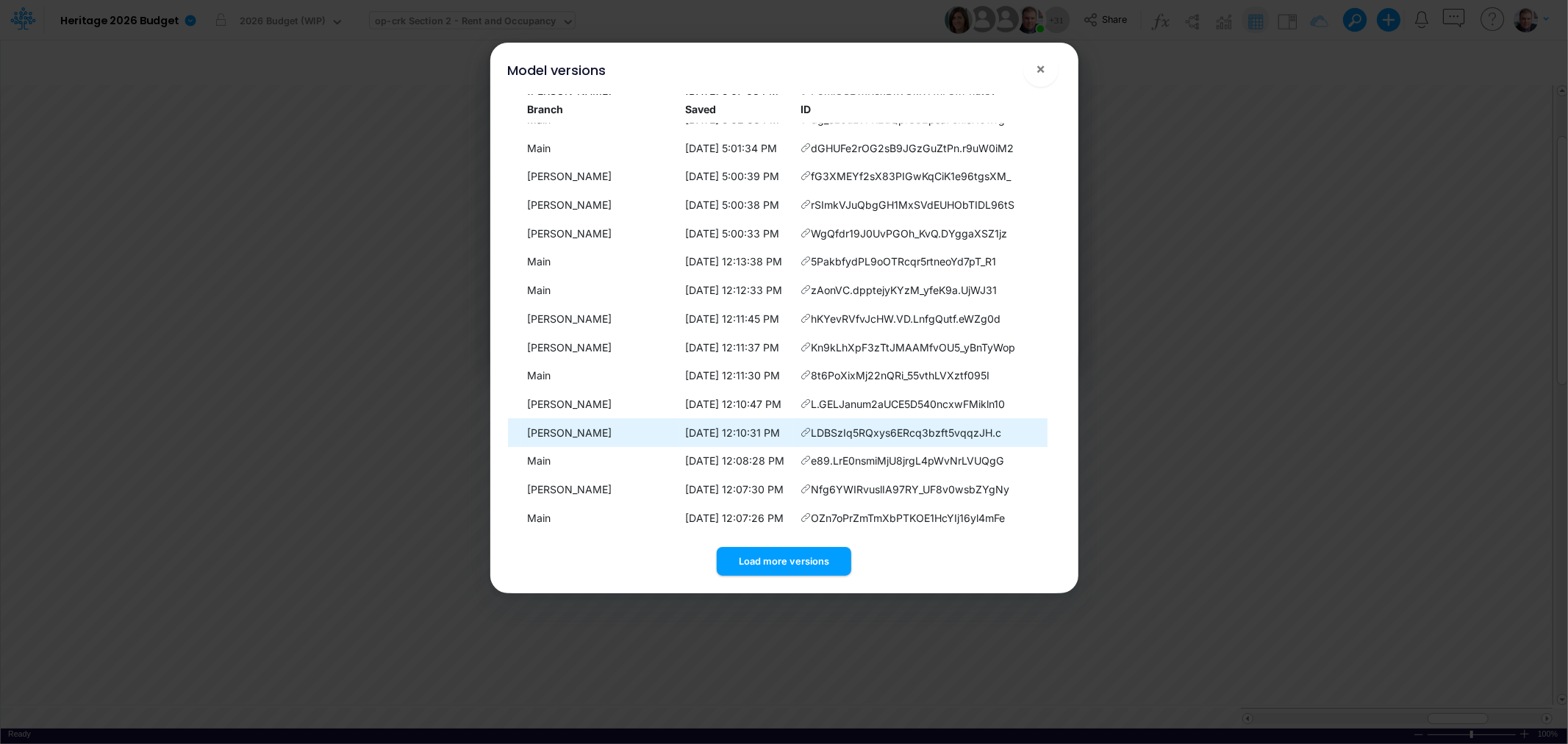
scroll to position [15522, 0]
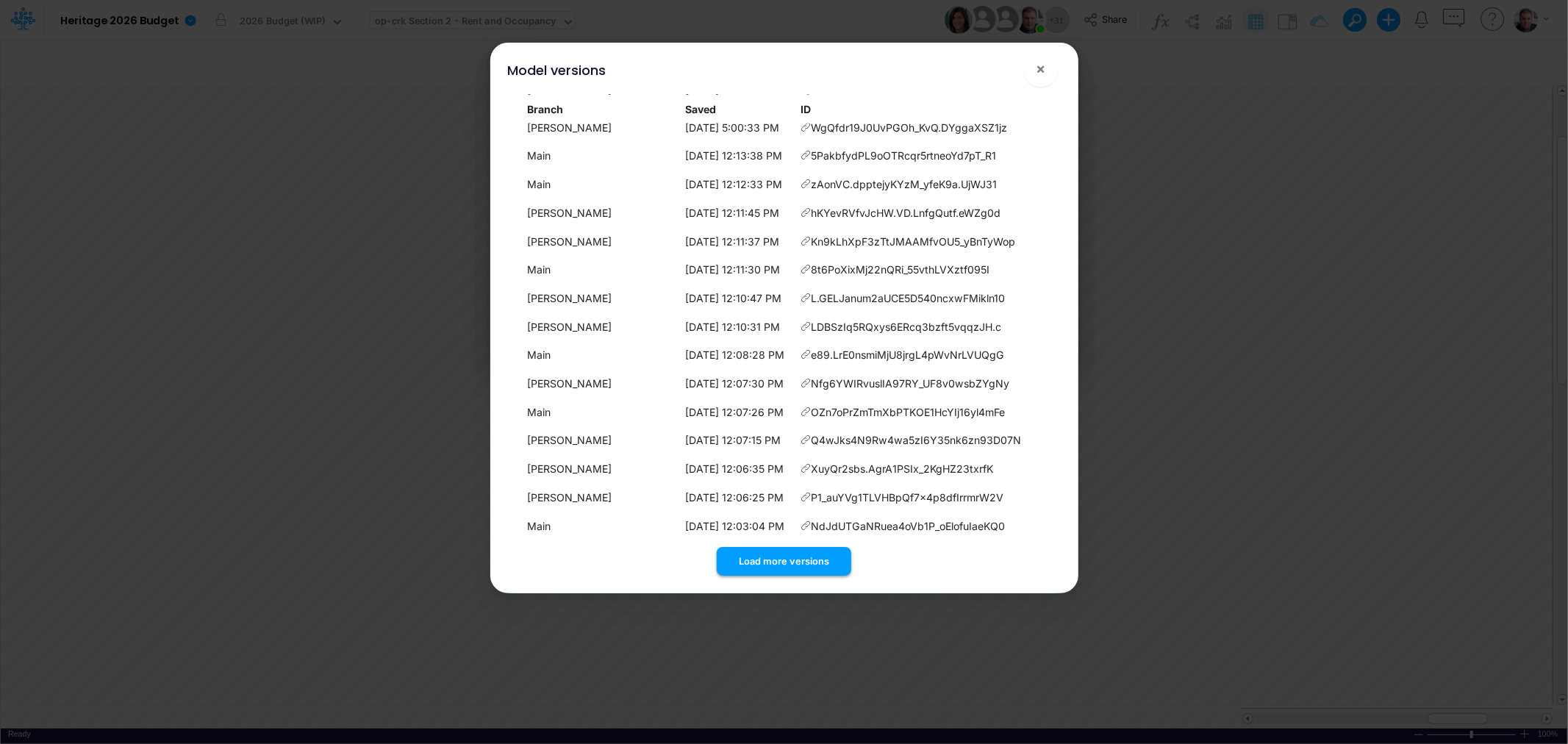
click at [814, 567] on button "Load more versions" at bounding box center [784, 561] width 135 height 29
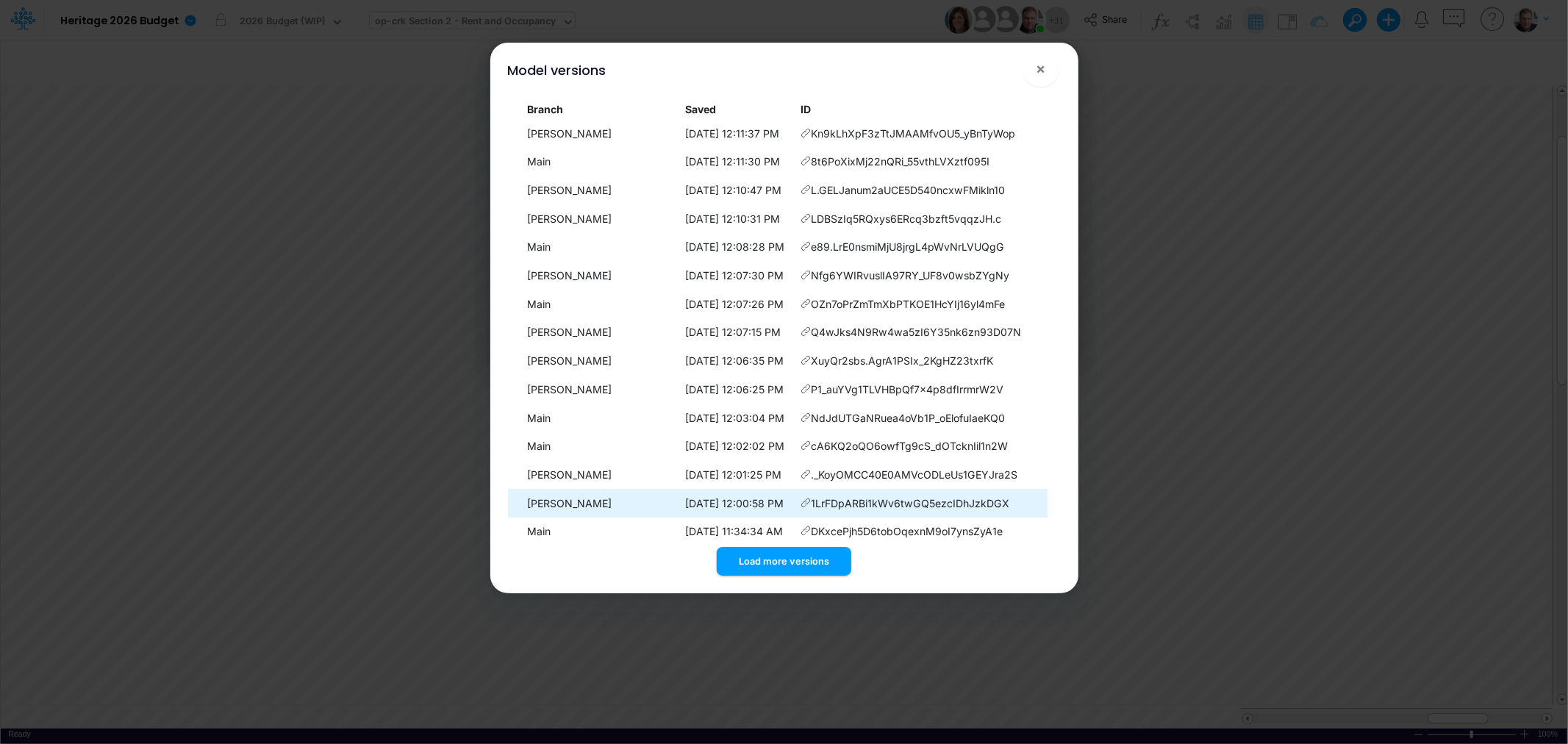
scroll to position [15807, 0]
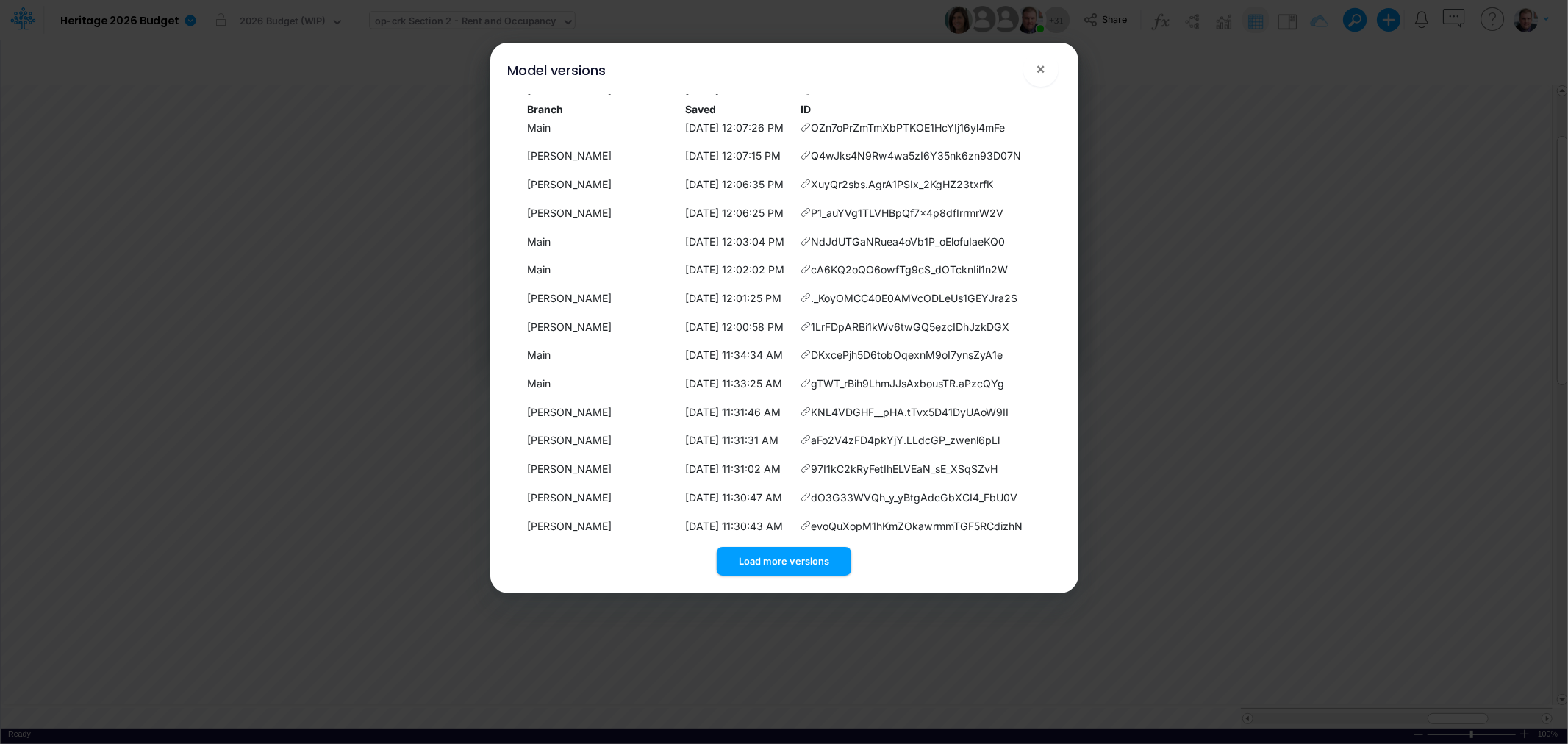
click at [811, 558] on button "Load more versions" at bounding box center [784, 561] width 135 height 29
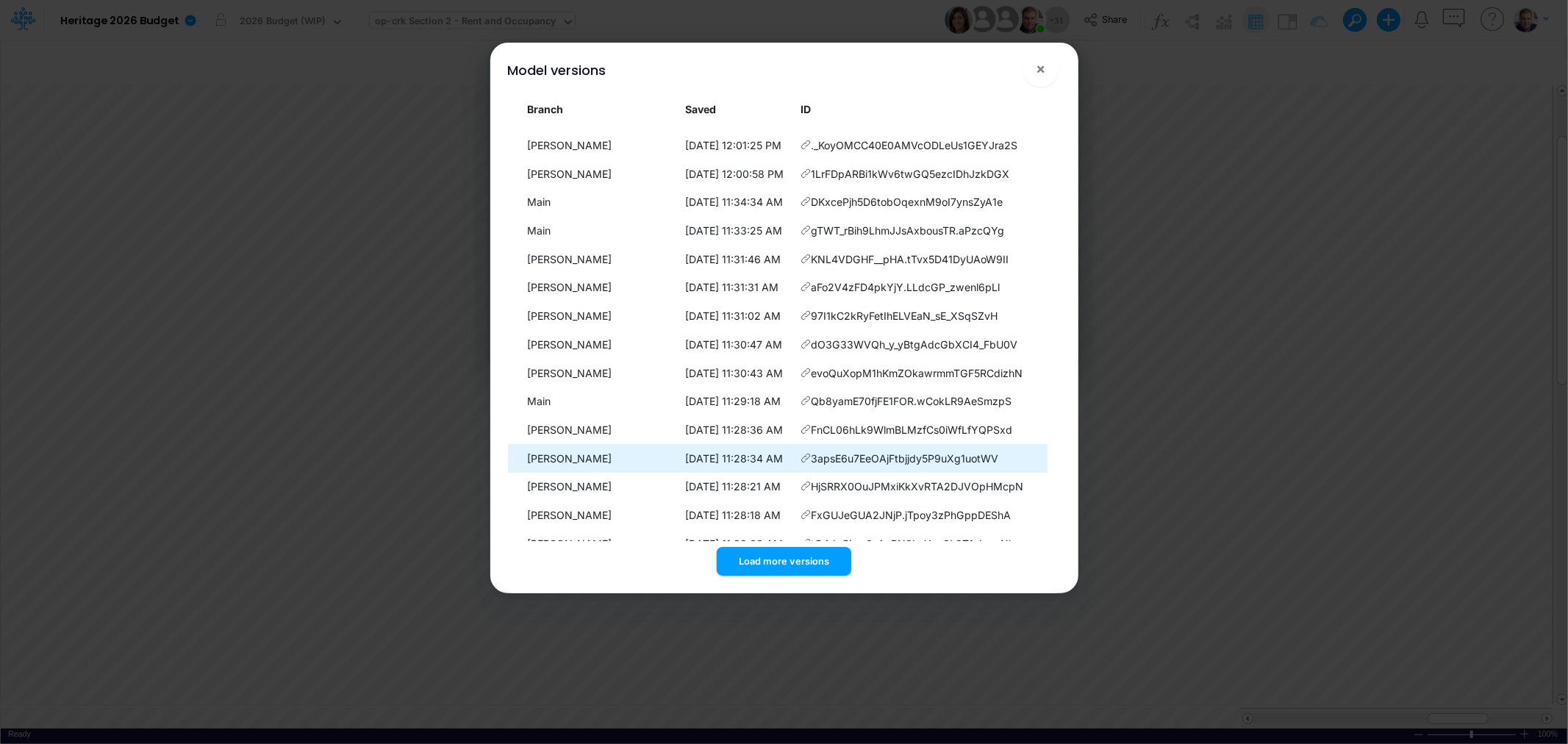
scroll to position [16092, 0]
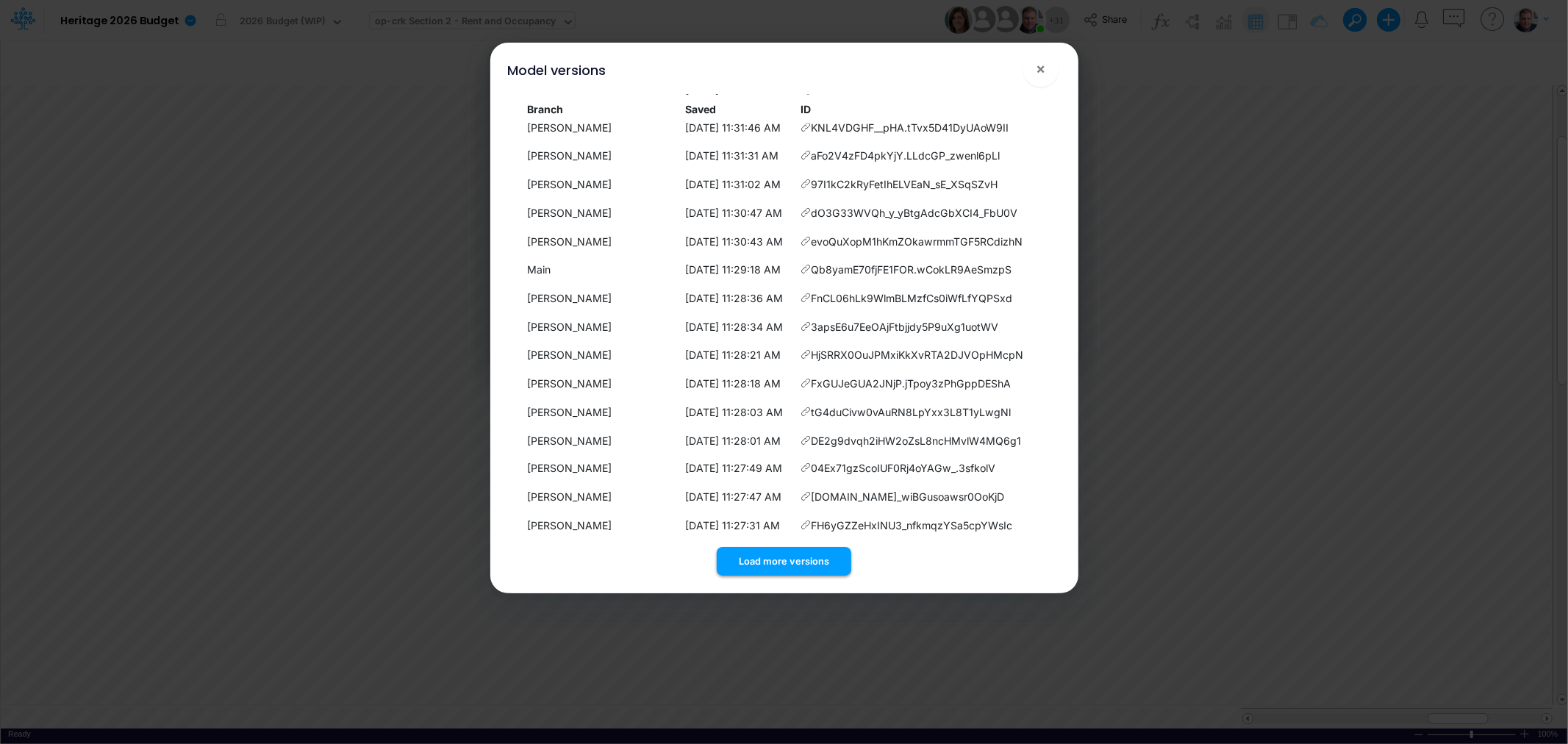
click at [814, 550] on button "Load more versions" at bounding box center [784, 561] width 135 height 29
click at [805, 562] on button "Load more versions" at bounding box center [784, 561] width 135 height 29
click at [811, 556] on button "Load more versions" at bounding box center [784, 561] width 135 height 29
click at [1037, 69] on span "×" at bounding box center [1041, 68] width 10 height 17
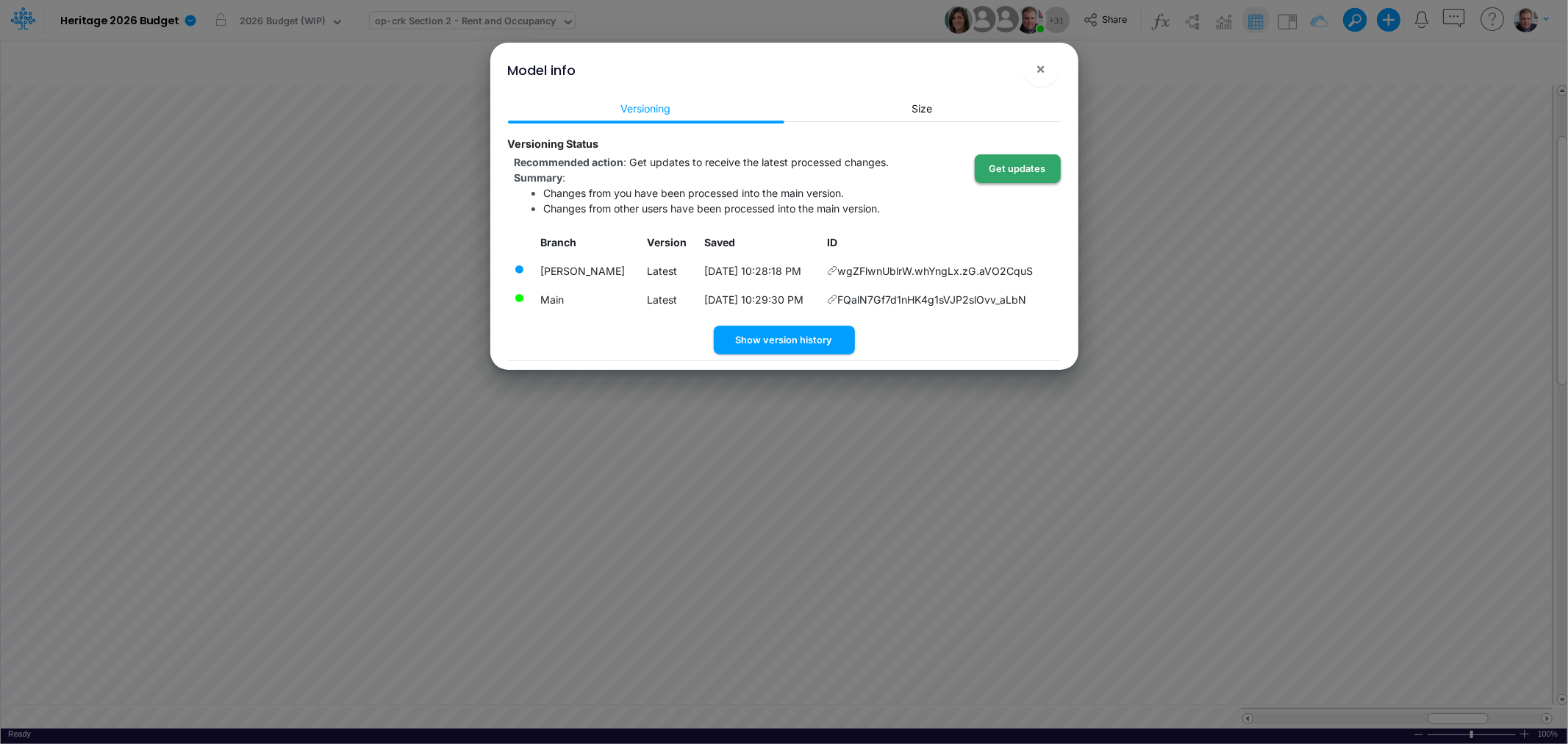
click at [1019, 170] on button "Get updates" at bounding box center [1018, 168] width 86 height 29
click at [775, 324] on div "Branch Version Saved ID [PERSON_NAME] Latest [DATE] 10:28:18 PM FQalN7Gf7d1nHK4…" at bounding box center [784, 277] width 553 height 98
click at [772, 341] on button "Show version history" at bounding box center [785, 340] width 142 height 29
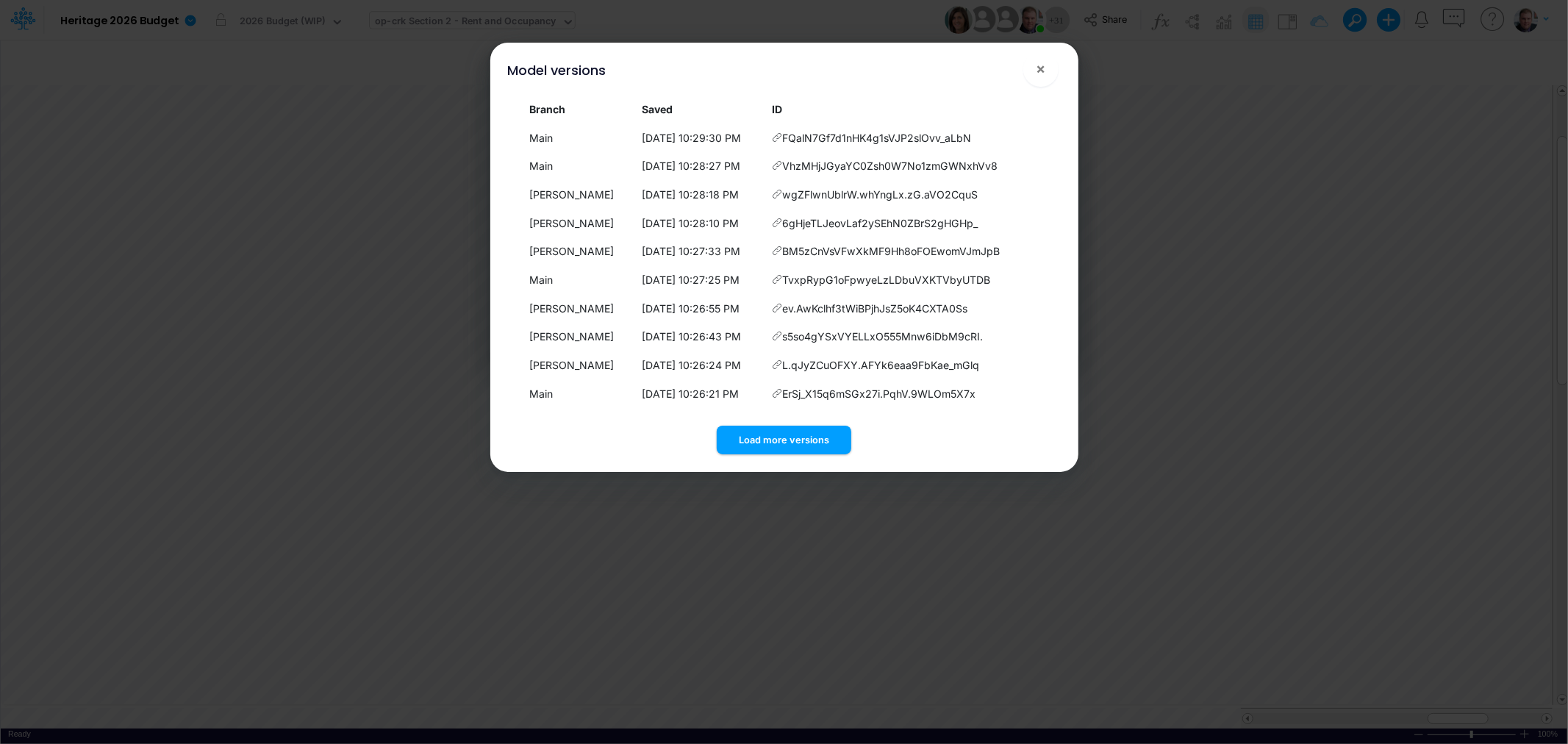
click at [748, 436] on button "Load more versions" at bounding box center [784, 440] width 135 height 29
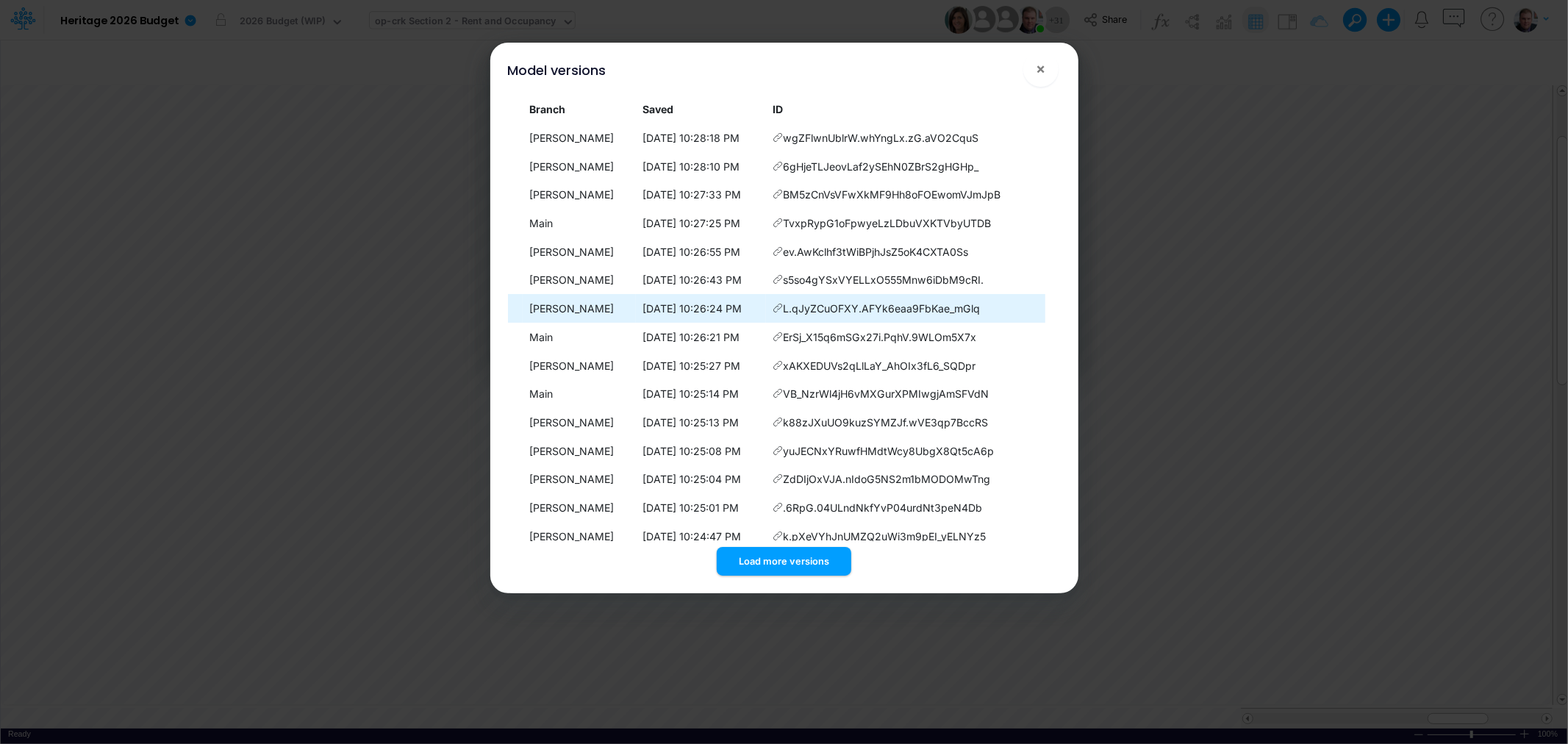
scroll to position [162, 0]
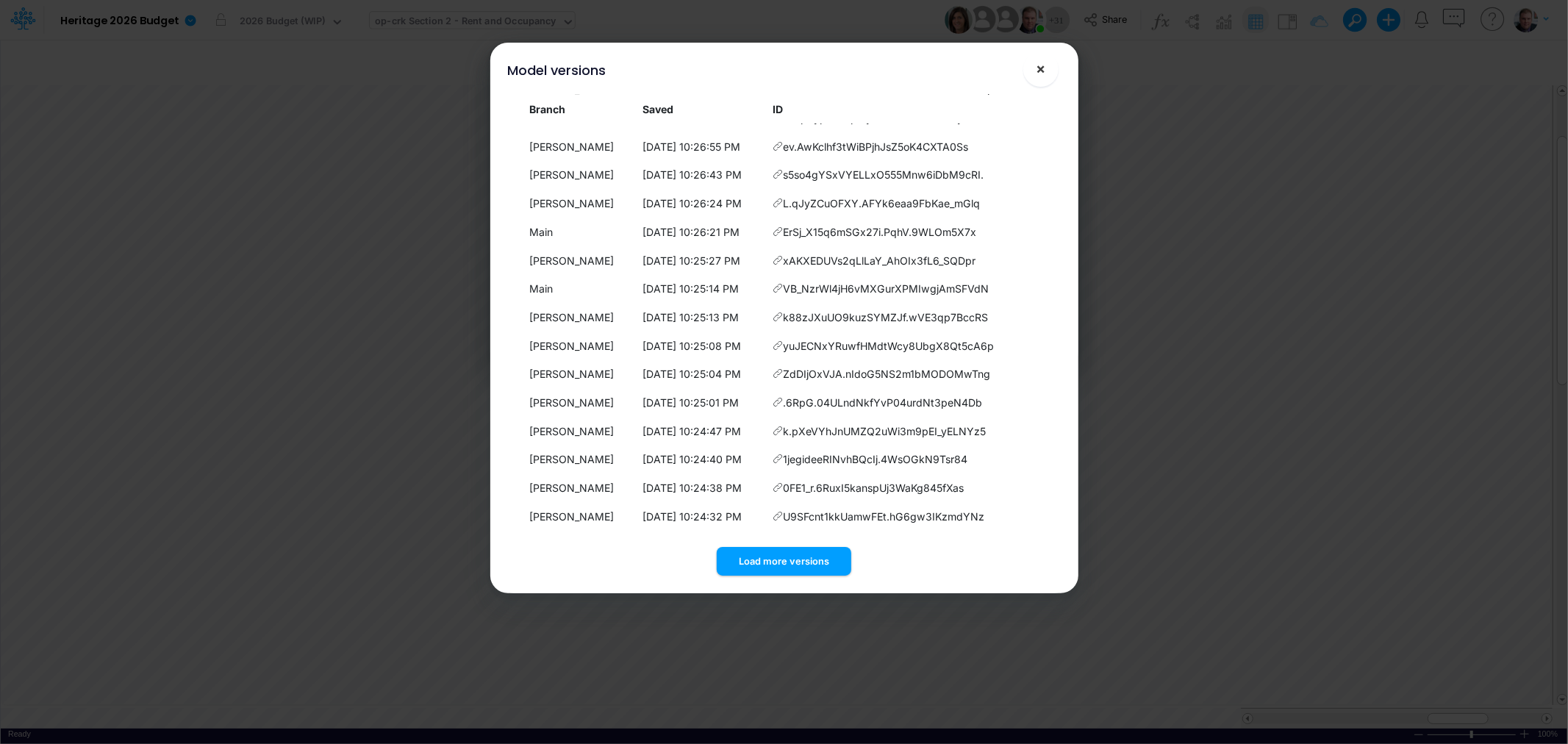
click at [1048, 65] on button "×" at bounding box center [1040, 69] width 35 height 35
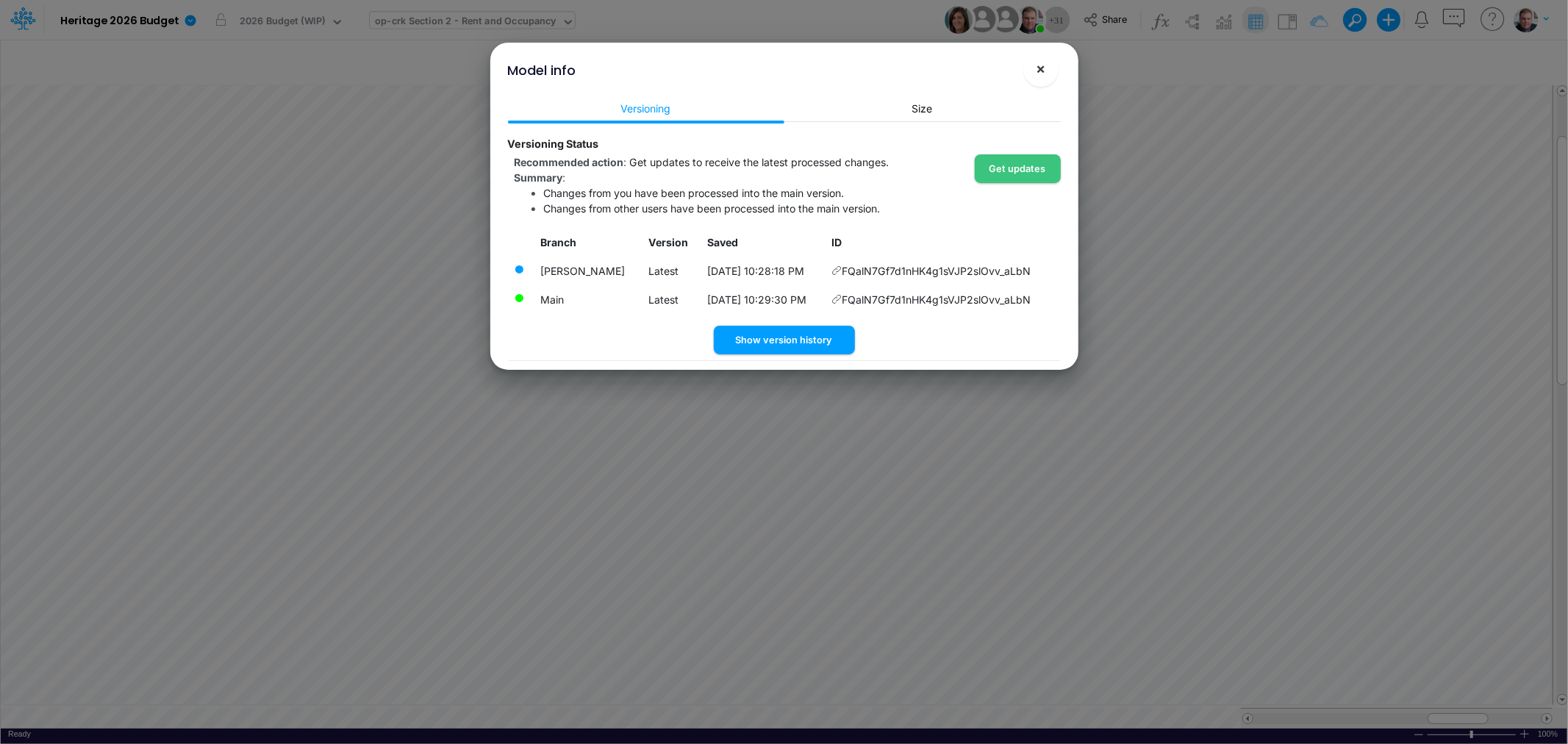
click at [1037, 62] on span "×" at bounding box center [1041, 68] width 10 height 17
